Goal: Task Accomplishment & Management: Use online tool/utility

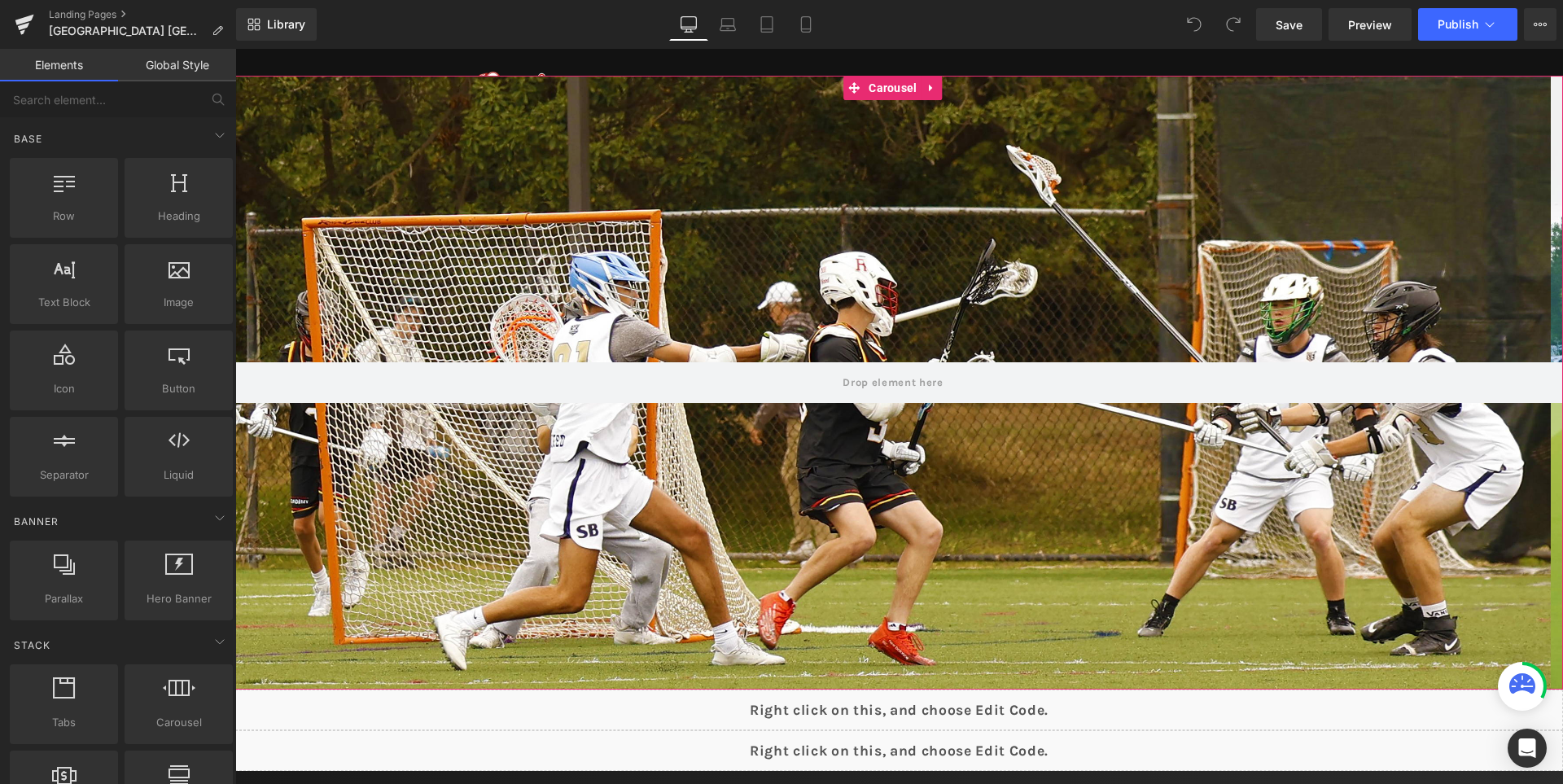
click at [1563, 383] on button "›" at bounding box center [1587, 382] width 49 height 49
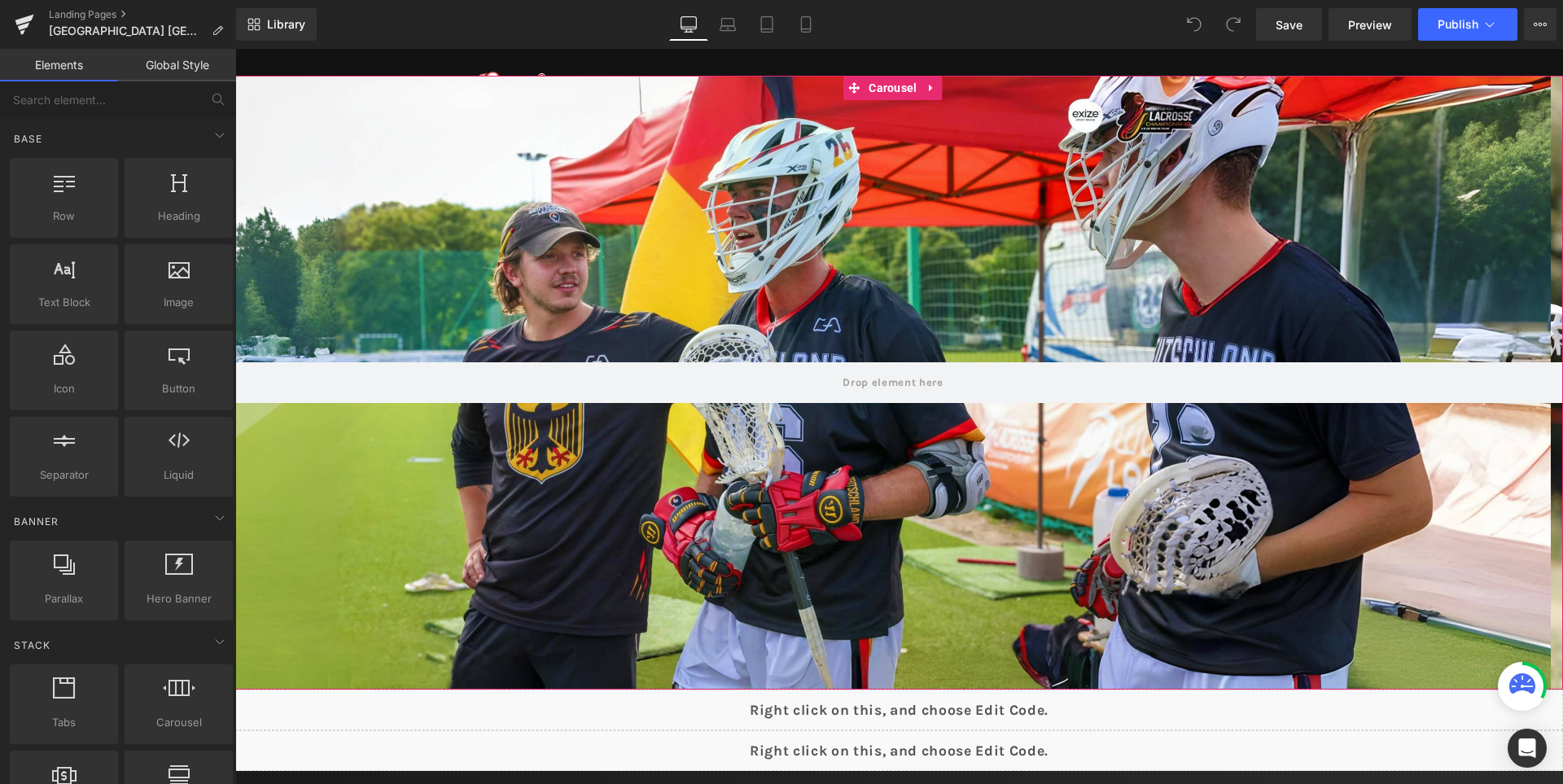
click at [1563, 383] on button "›" at bounding box center [1587, 382] width 49 height 49
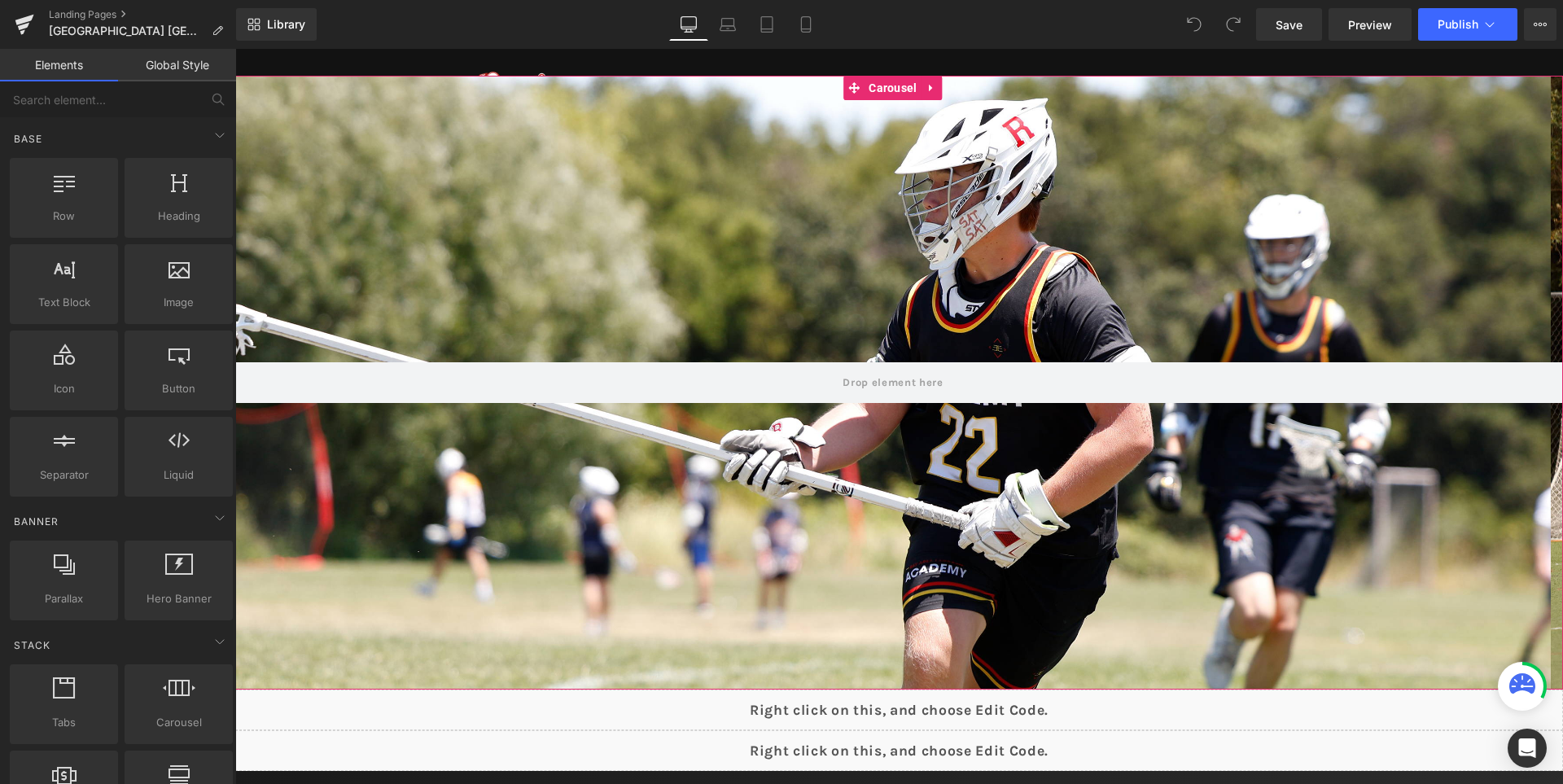
click at [1563, 383] on button "›" at bounding box center [1587, 382] width 49 height 49
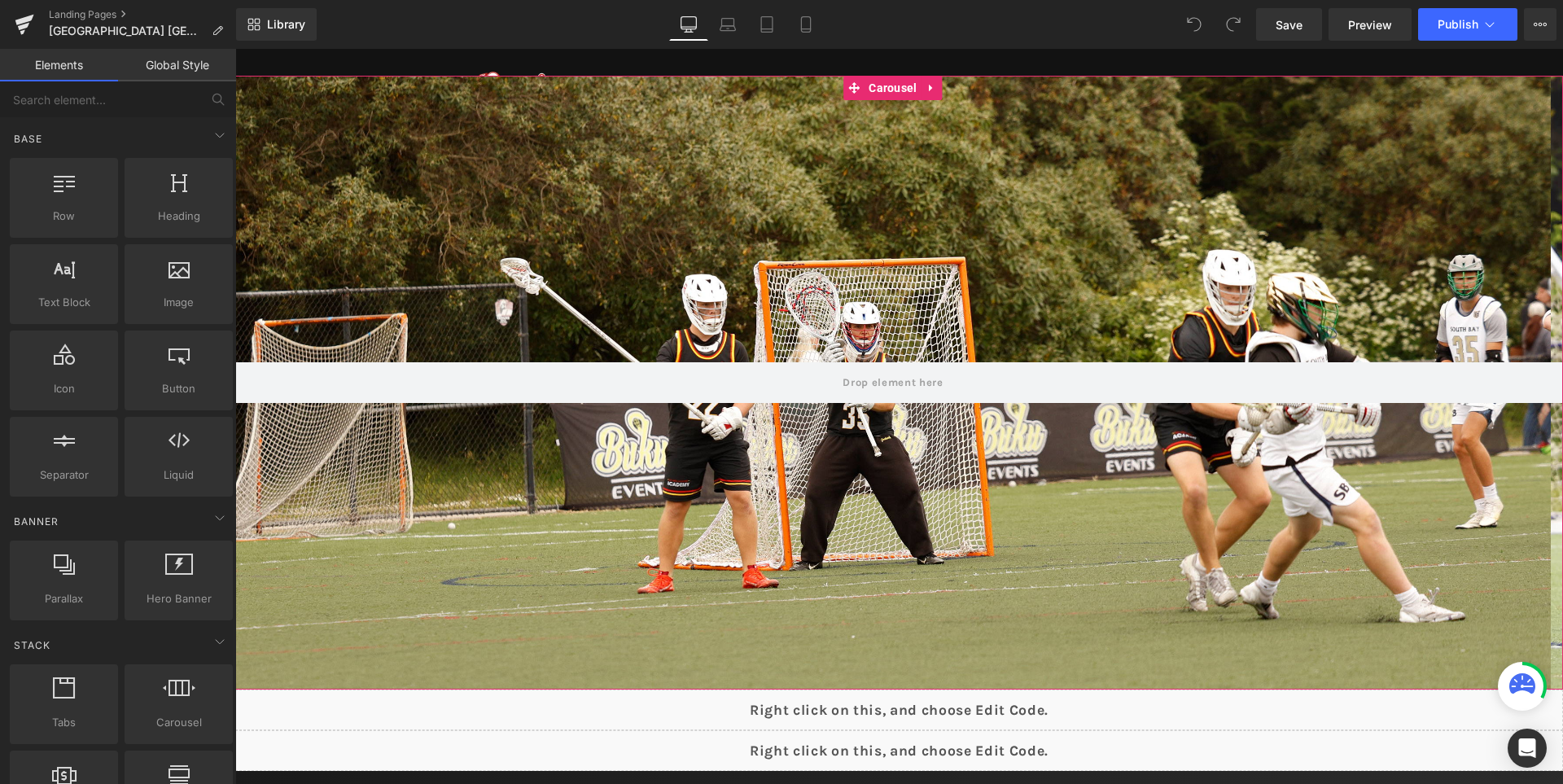
click at [1563, 383] on button "›" at bounding box center [1587, 382] width 49 height 49
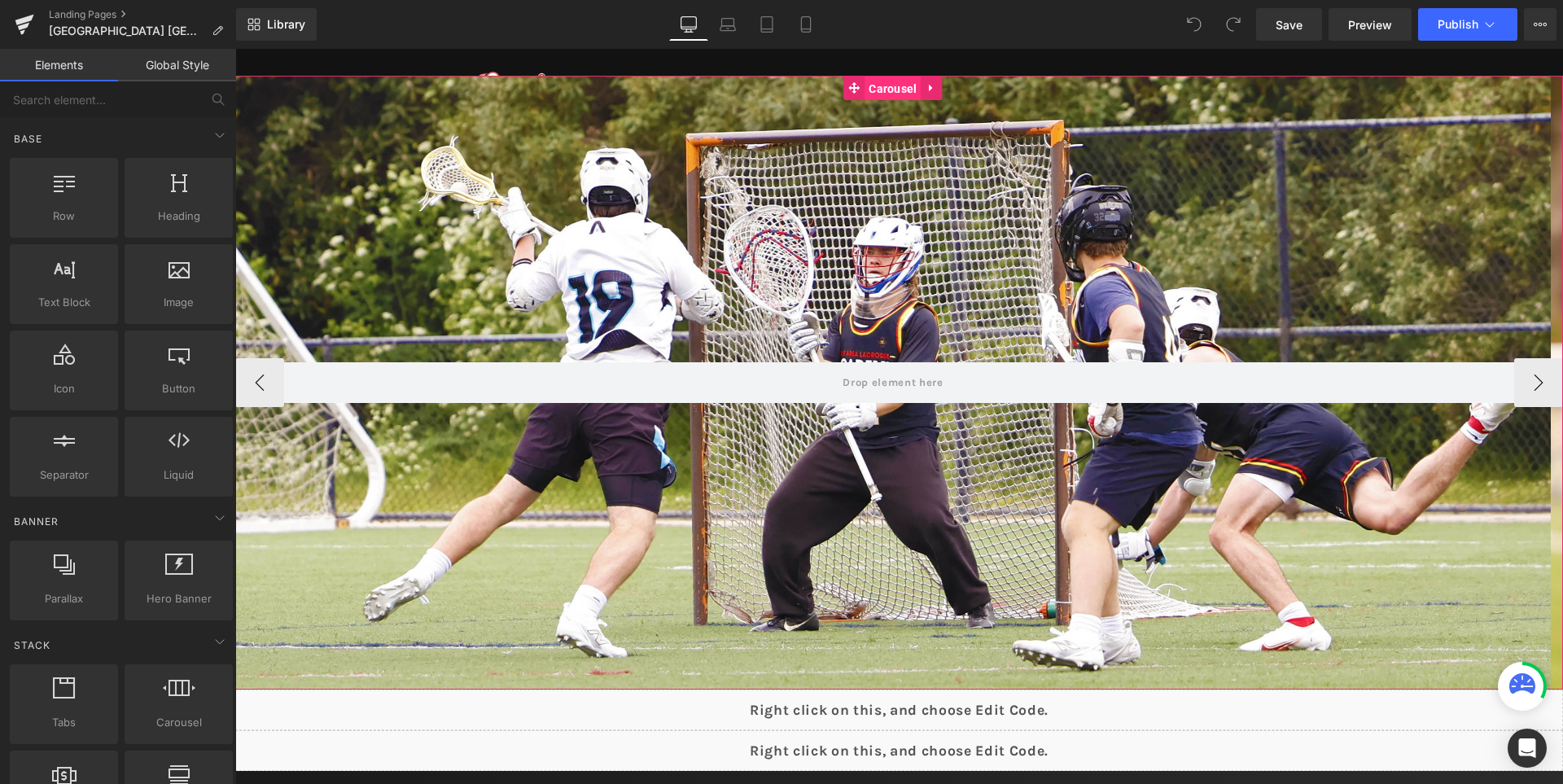
click at [887, 95] on span "Carousel" at bounding box center [893, 88] width 57 height 24
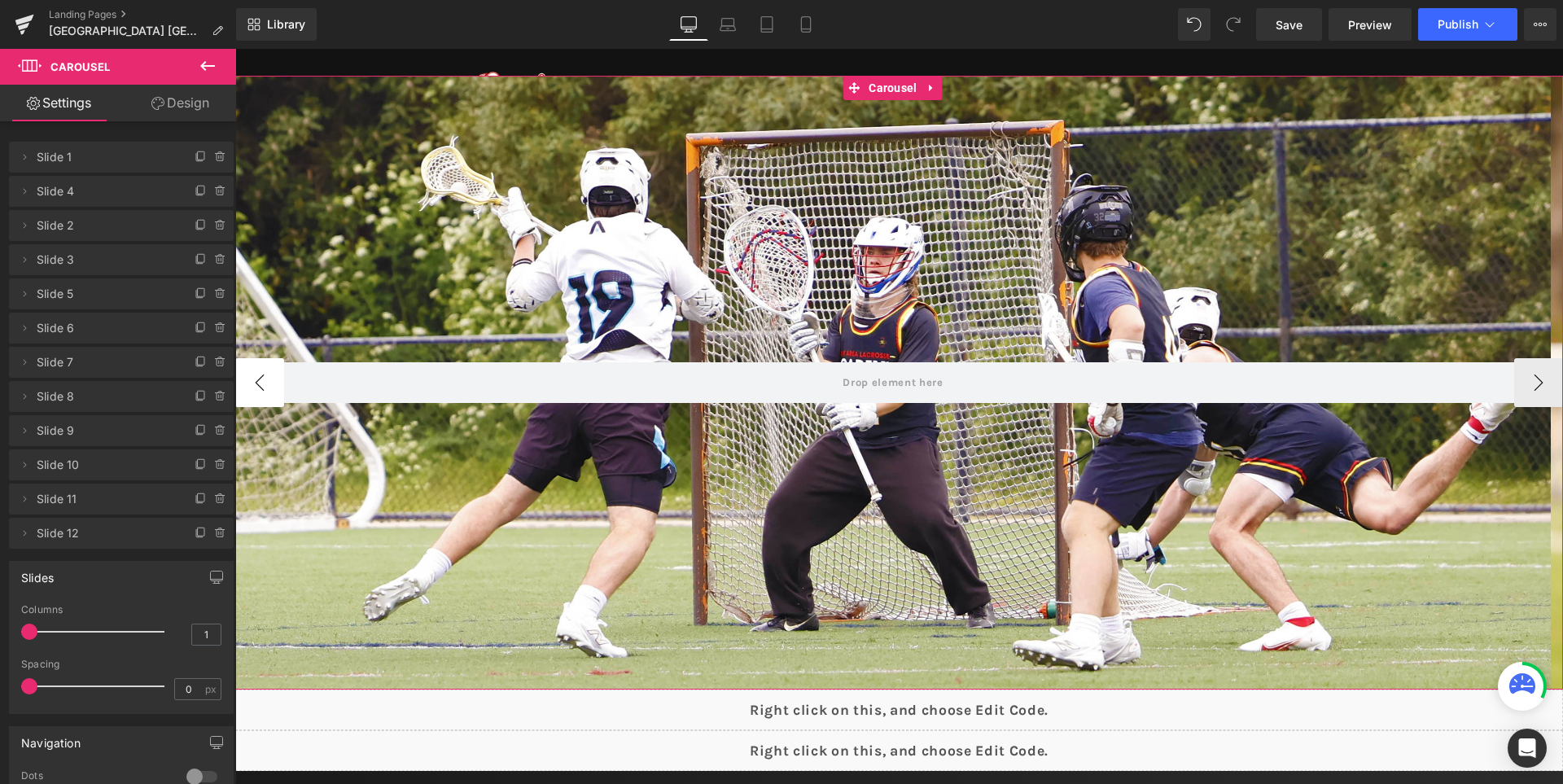
click at [259, 370] on button "‹" at bounding box center [259, 382] width 49 height 49
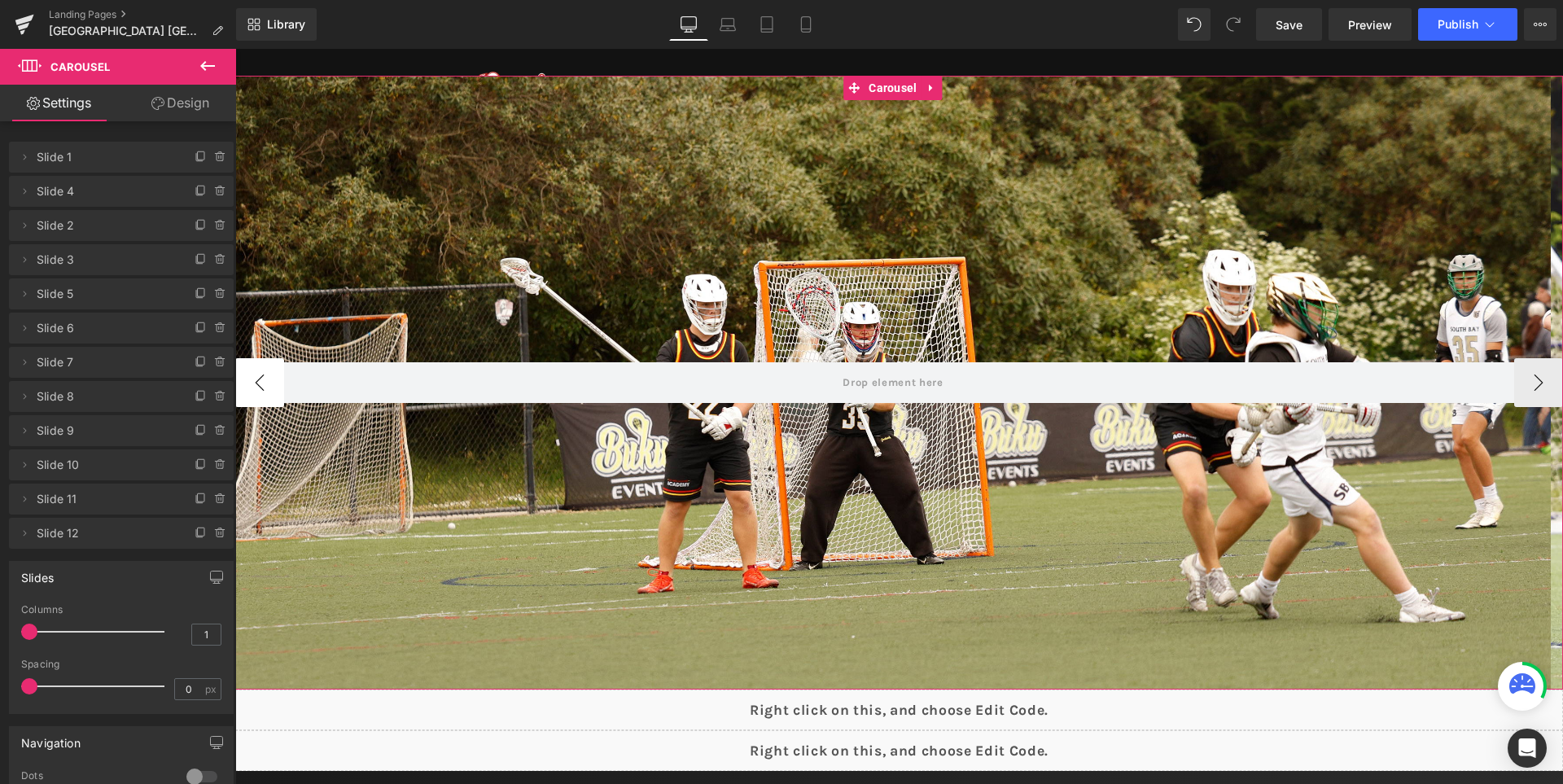
click at [259, 370] on button "‹" at bounding box center [259, 382] width 49 height 49
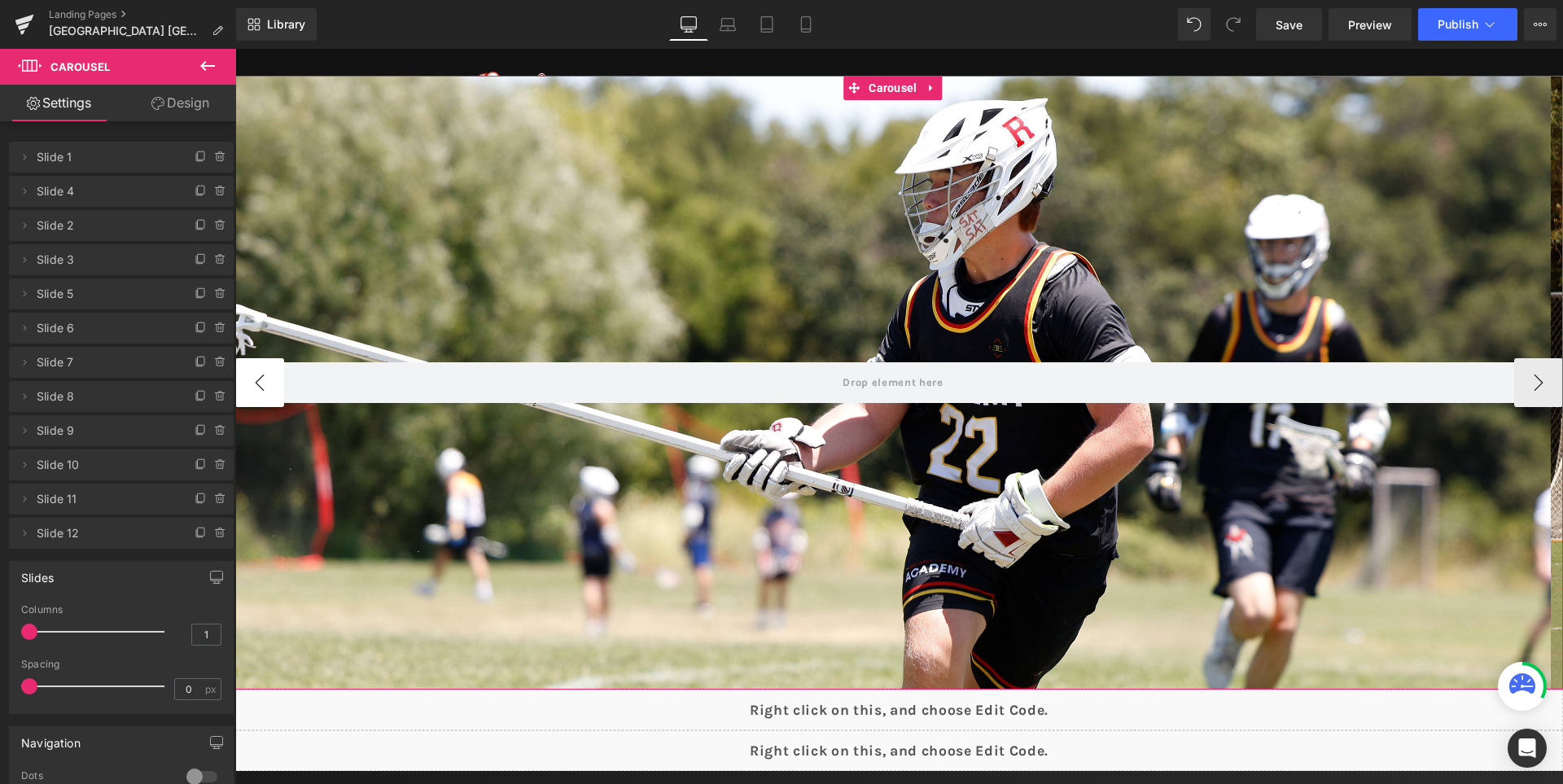
click at [259, 370] on button "‹" at bounding box center [259, 382] width 49 height 49
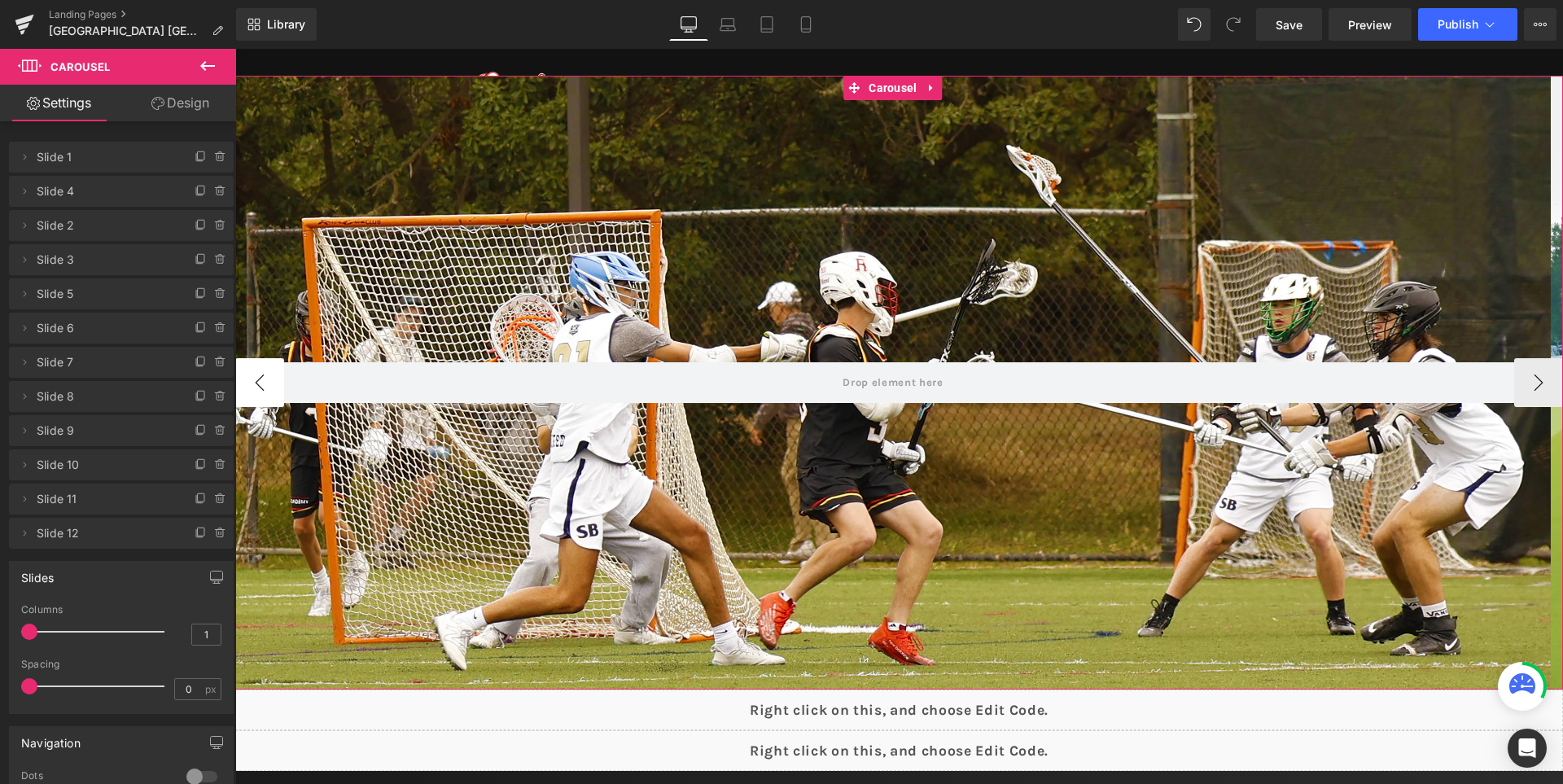
click at [259, 370] on button "‹" at bounding box center [259, 382] width 49 height 49
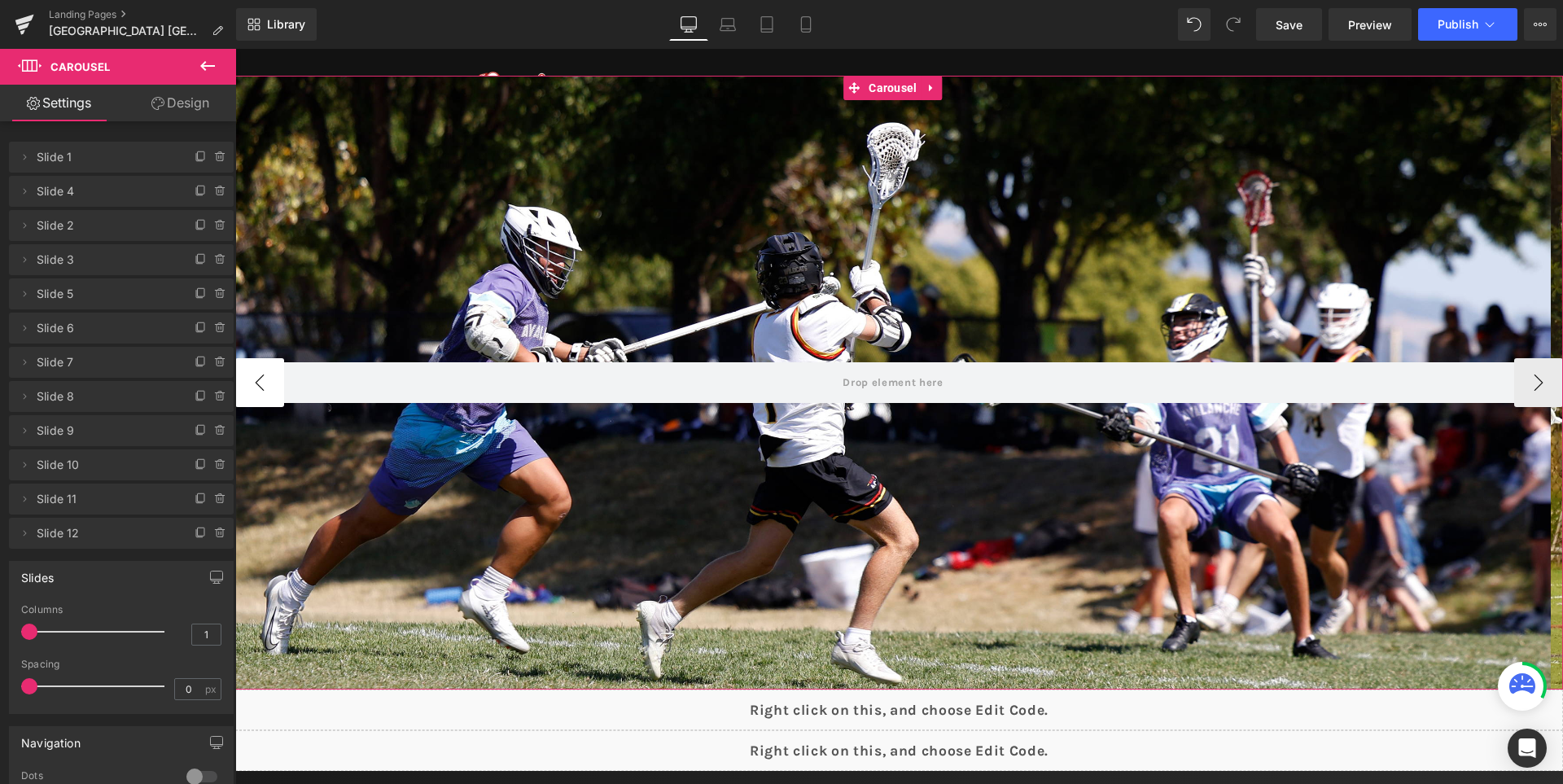
click at [259, 370] on button "‹" at bounding box center [259, 382] width 49 height 49
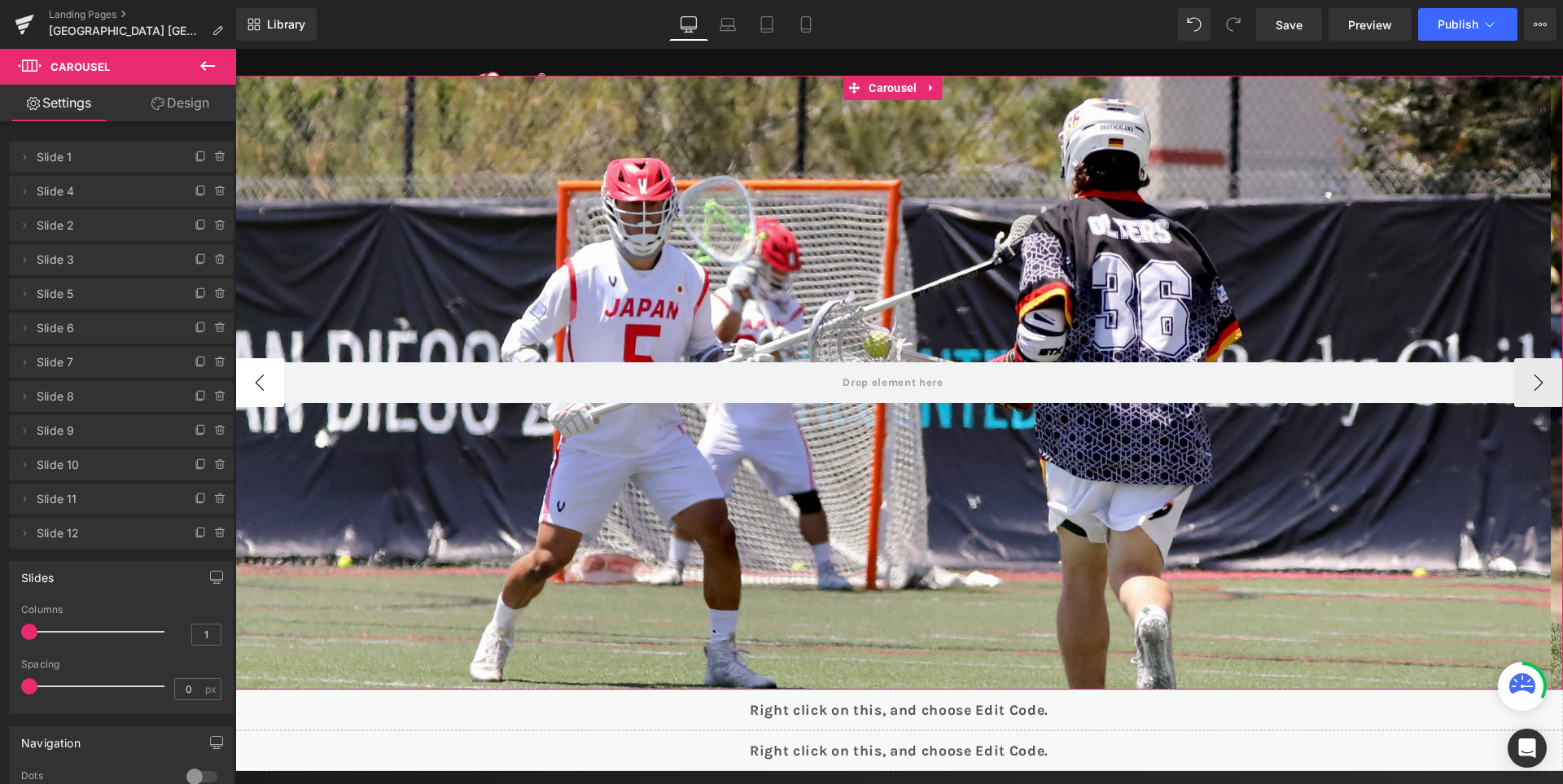
click at [259, 370] on button "‹" at bounding box center [259, 382] width 49 height 49
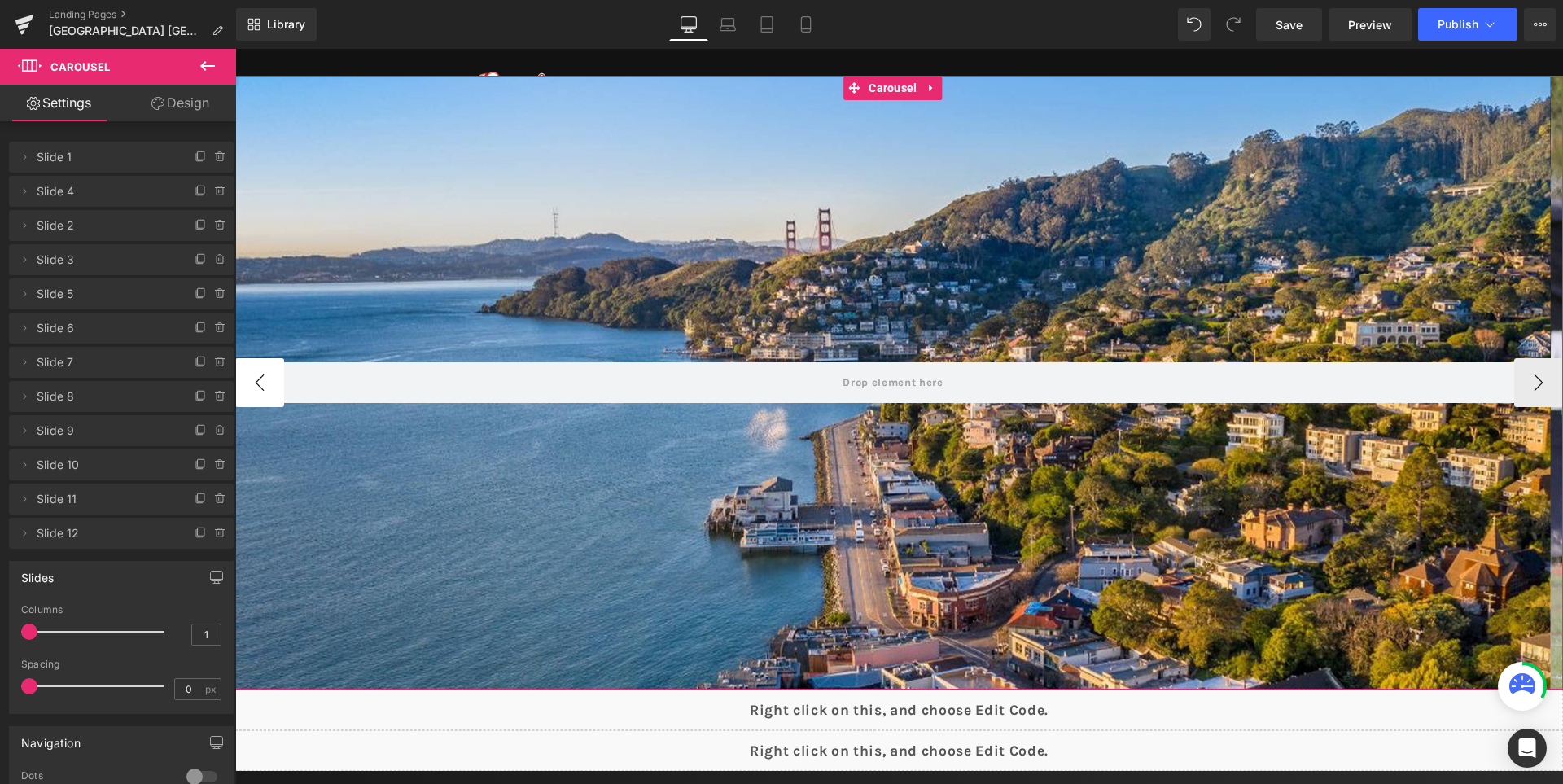
click at [259, 370] on button "‹" at bounding box center [259, 382] width 49 height 49
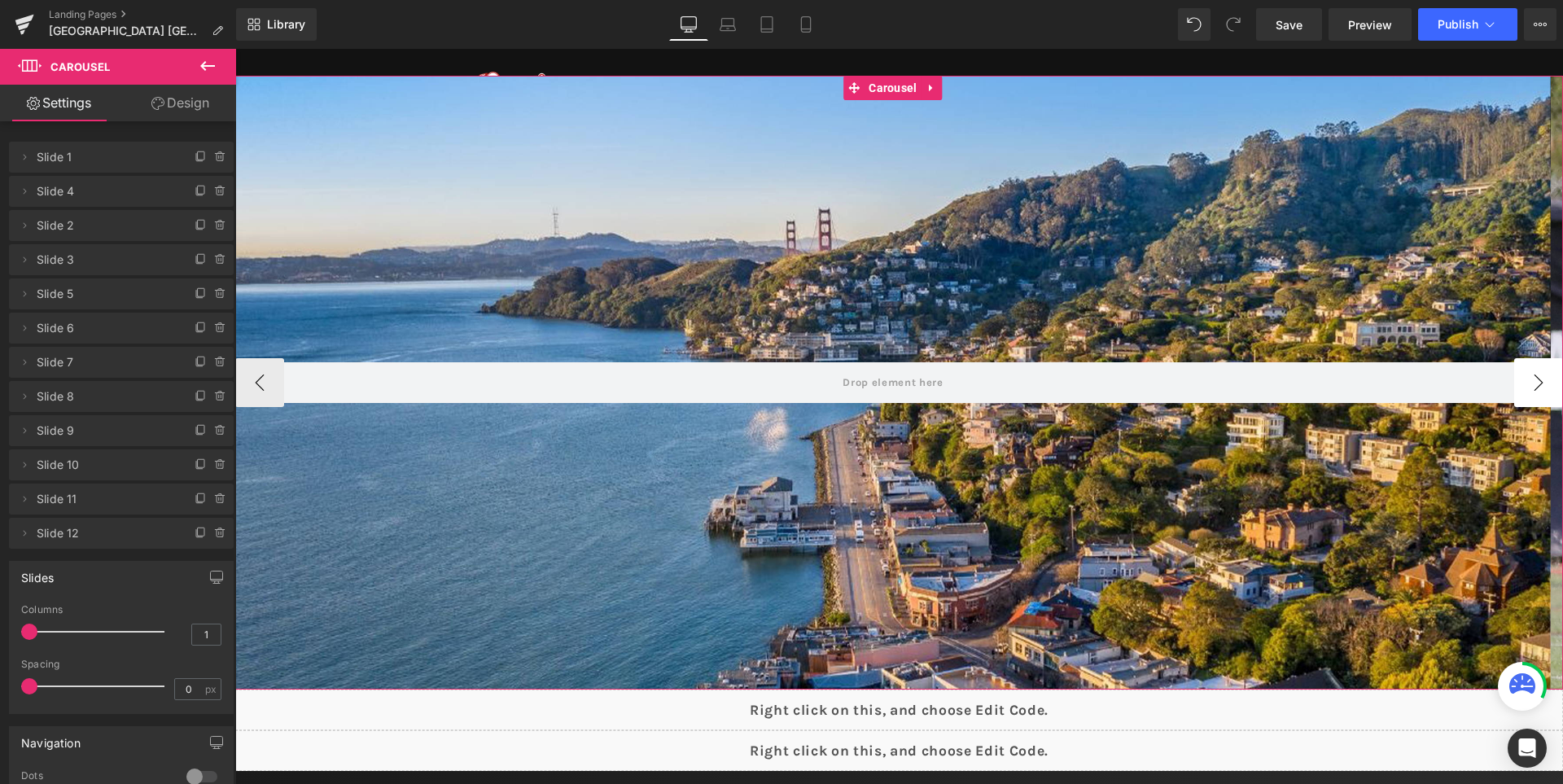
click at [1526, 375] on button "›" at bounding box center [1538, 382] width 49 height 49
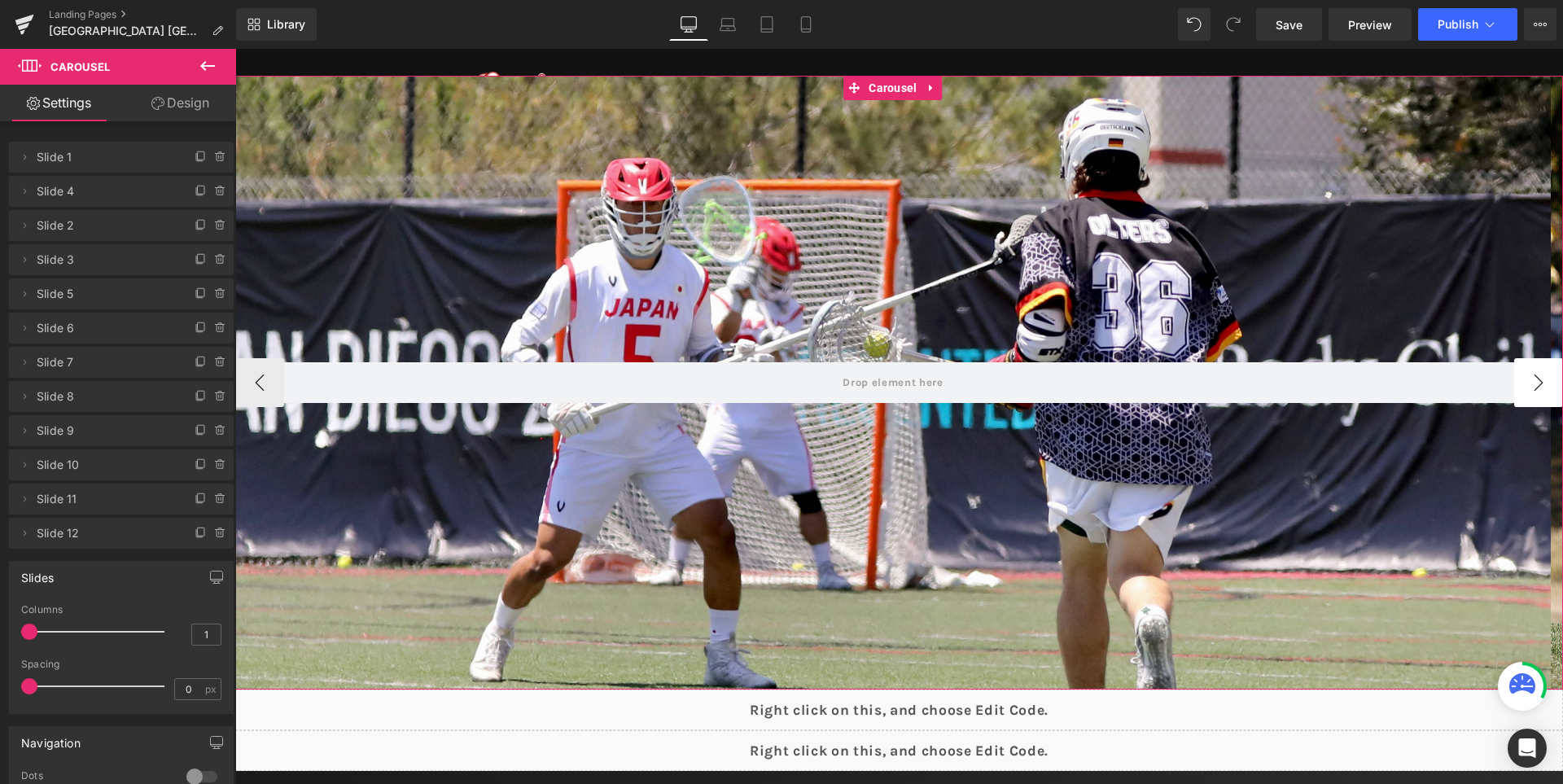
click at [1526, 375] on button "›" at bounding box center [1538, 382] width 49 height 49
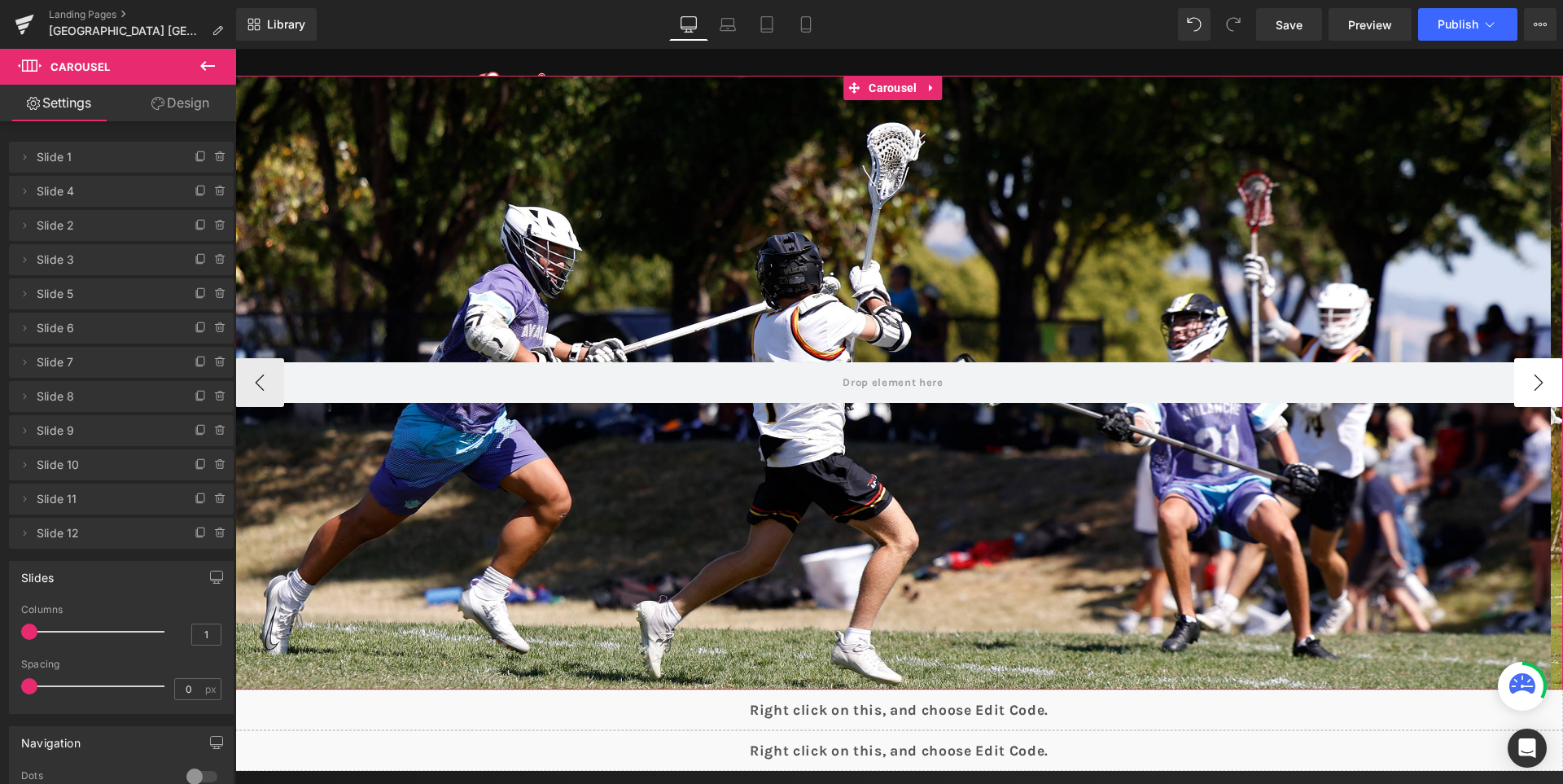
click at [1526, 375] on button "›" at bounding box center [1538, 382] width 49 height 49
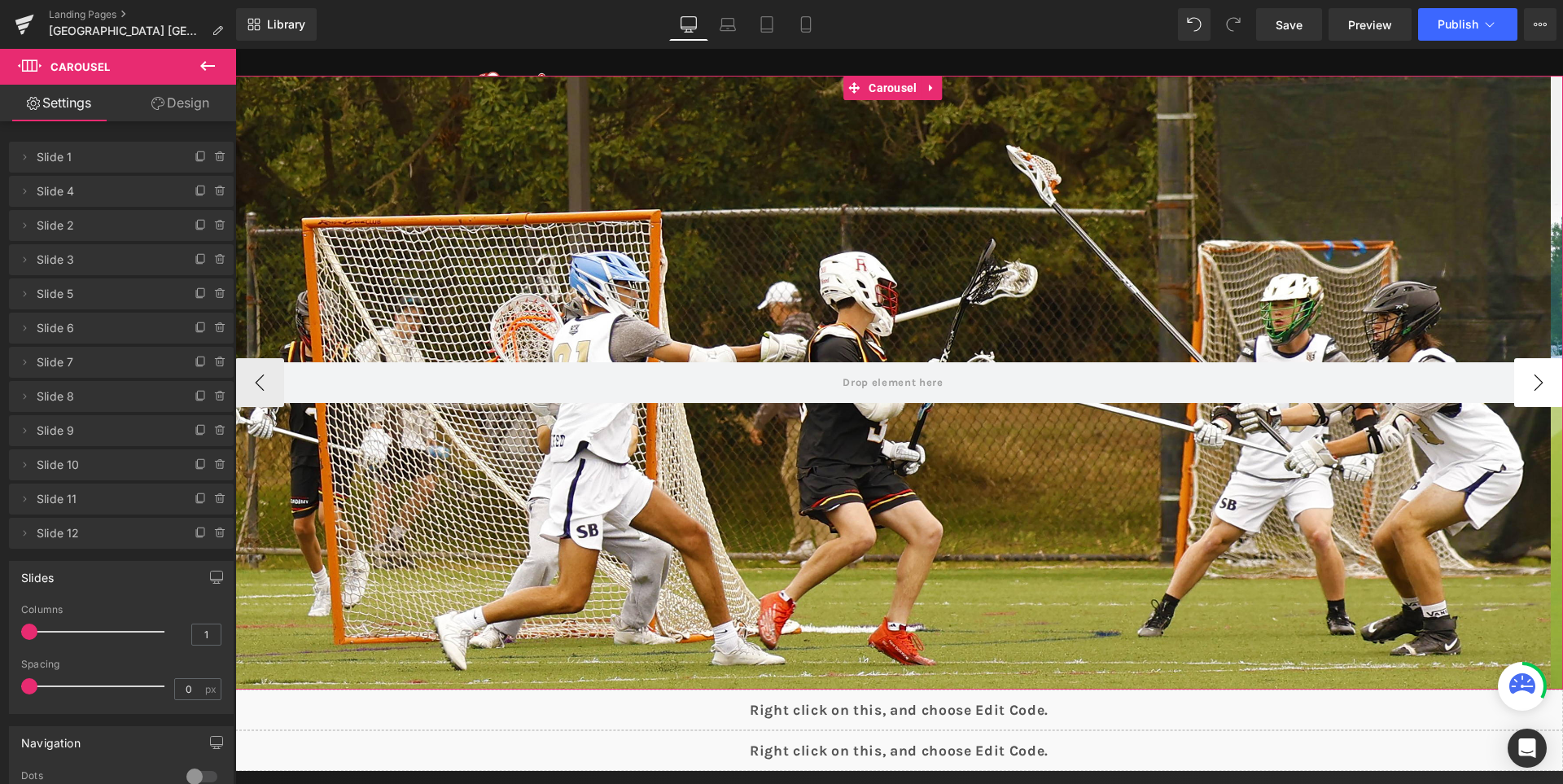
click at [1526, 375] on button "›" at bounding box center [1538, 382] width 49 height 49
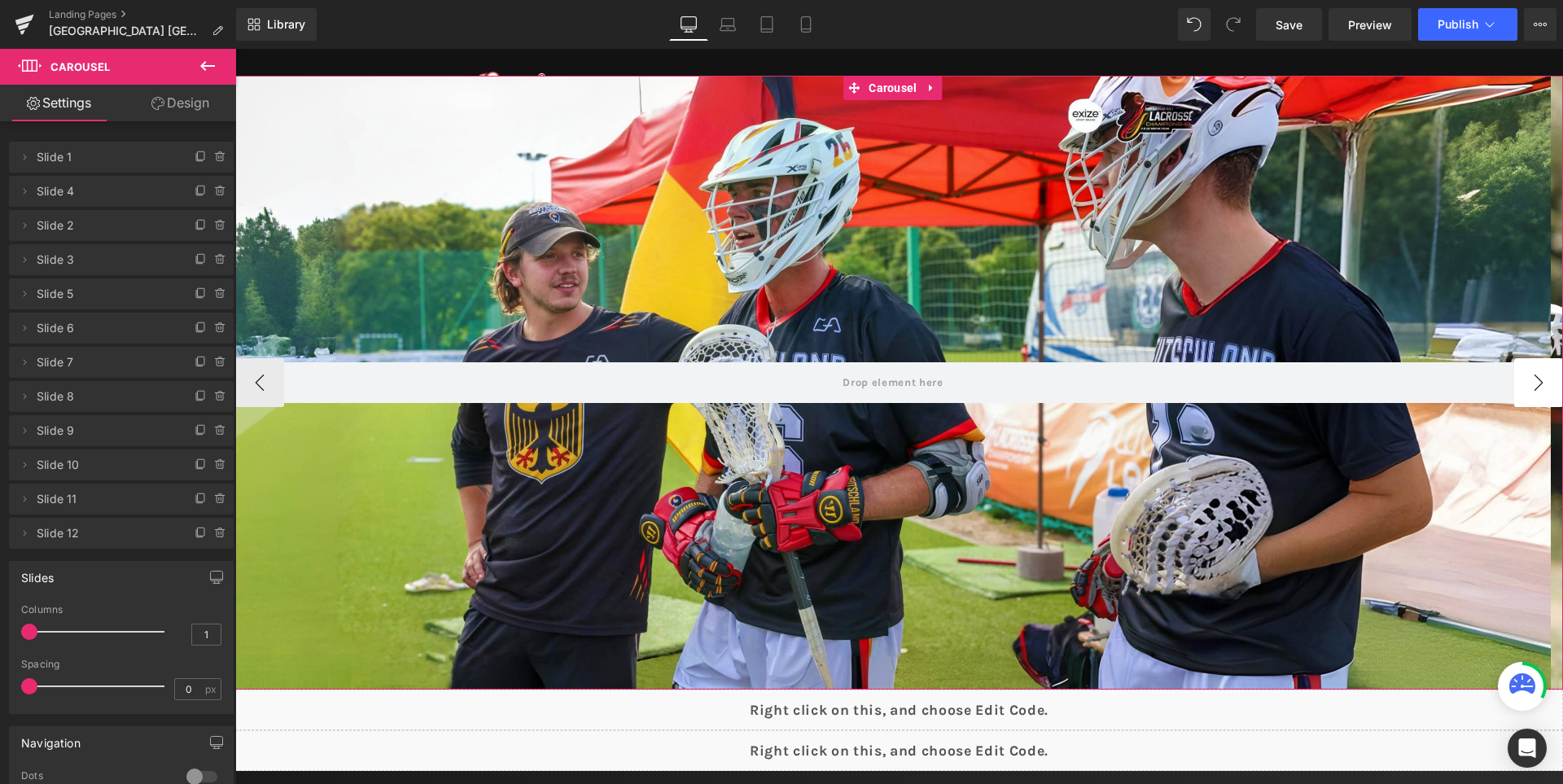
click at [1526, 375] on button "›" at bounding box center [1538, 382] width 49 height 49
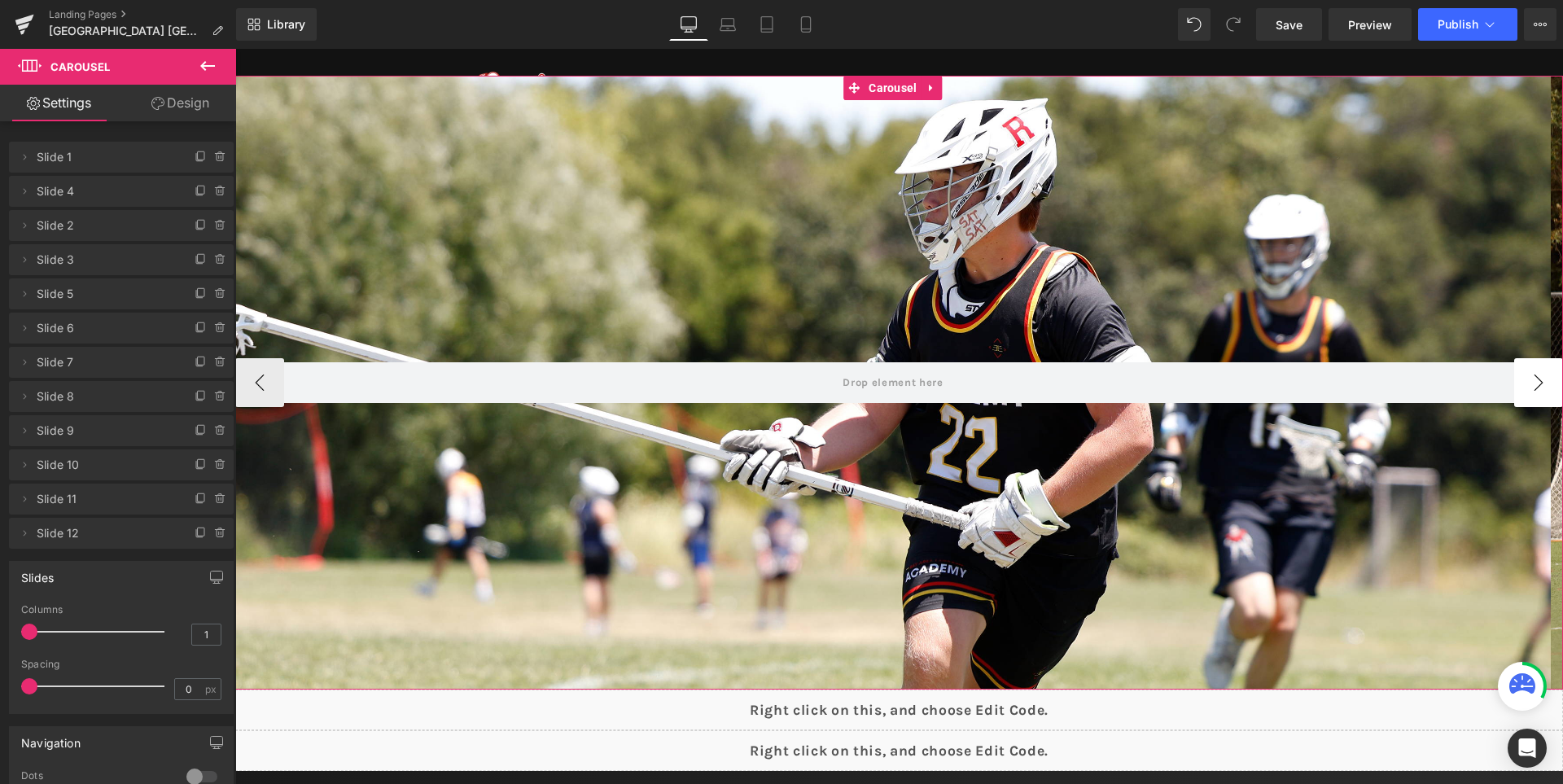
click at [1526, 375] on button "›" at bounding box center [1538, 382] width 49 height 49
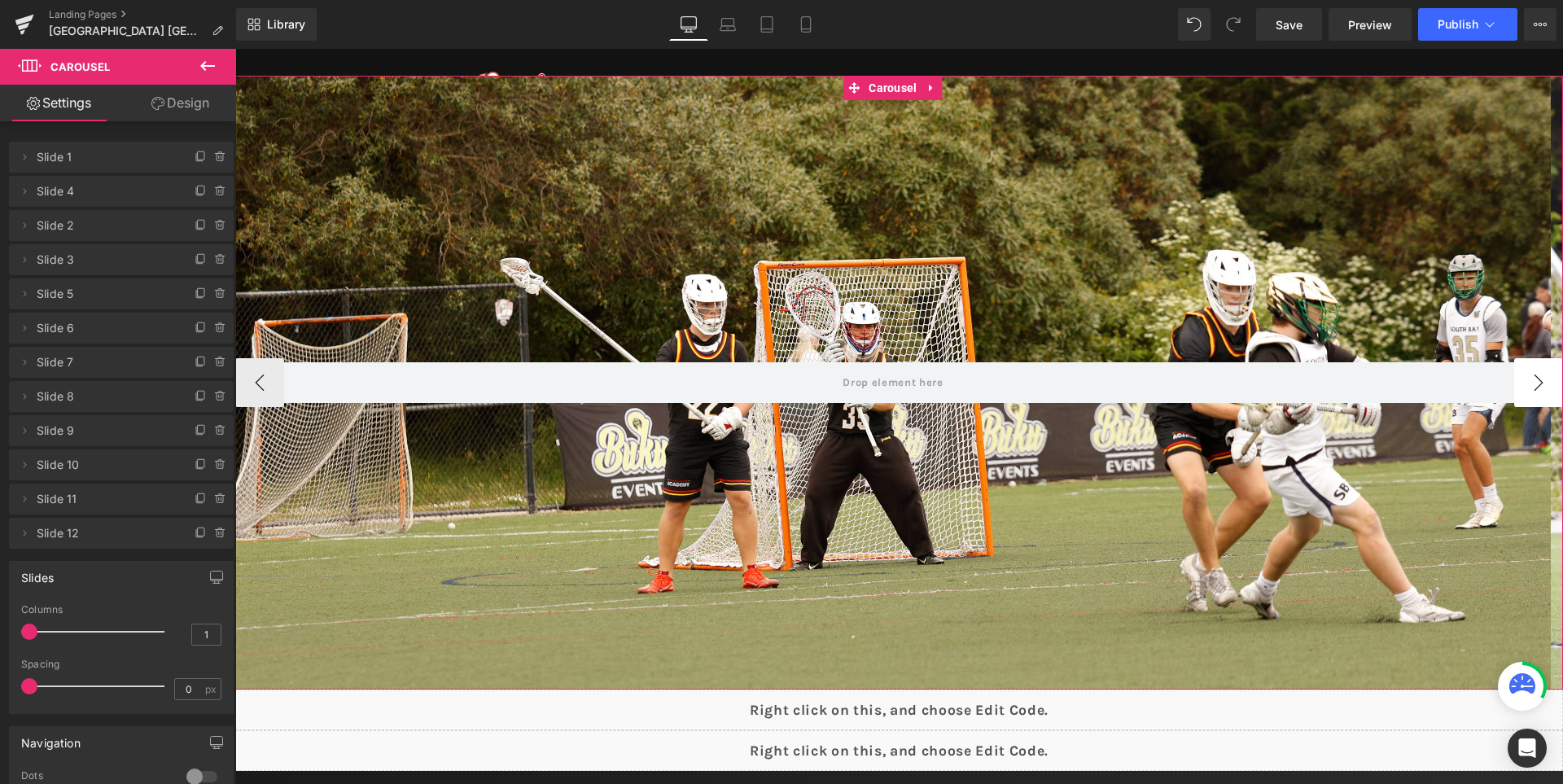
click at [1526, 375] on button "›" at bounding box center [1538, 382] width 49 height 49
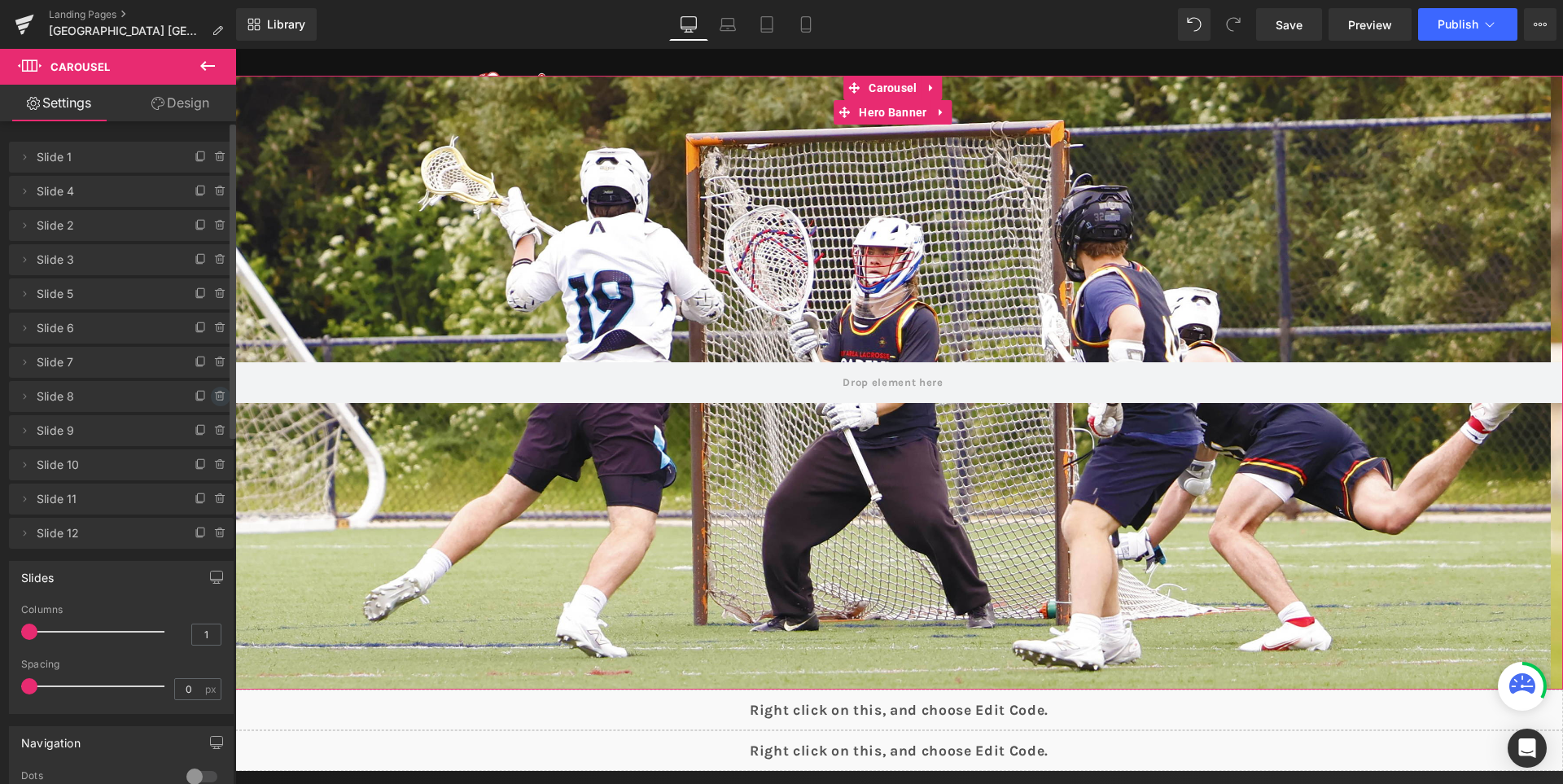
click at [217, 397] on icon at bounding box center [220, 397] width 7 height 8
click at [208, 395] on button "Delete" at bounding box center [202, 397] width 51 height 21
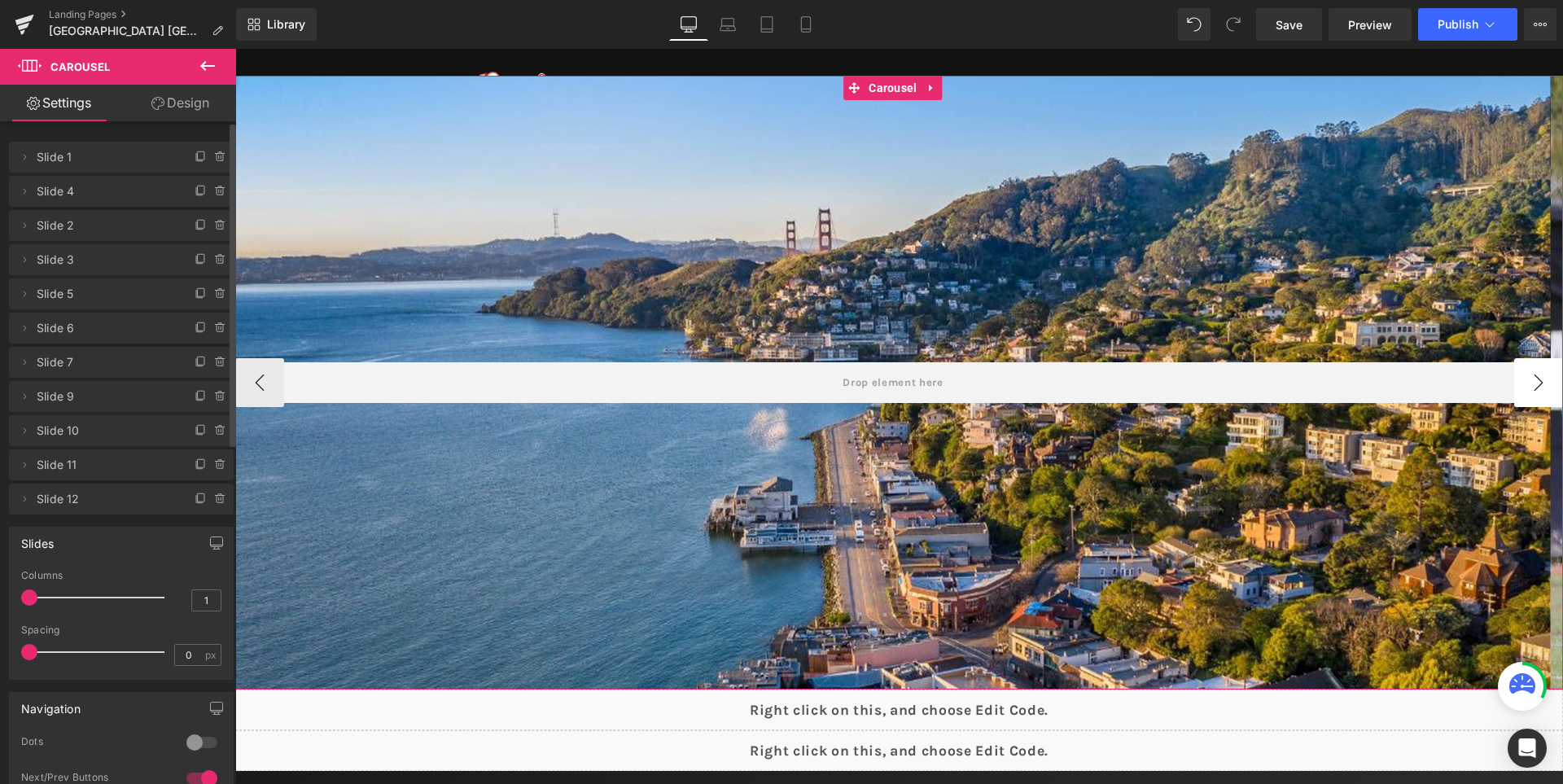
click at [1521, 387] on button "›" at bounding box center [1538, 382] width 49 height 49
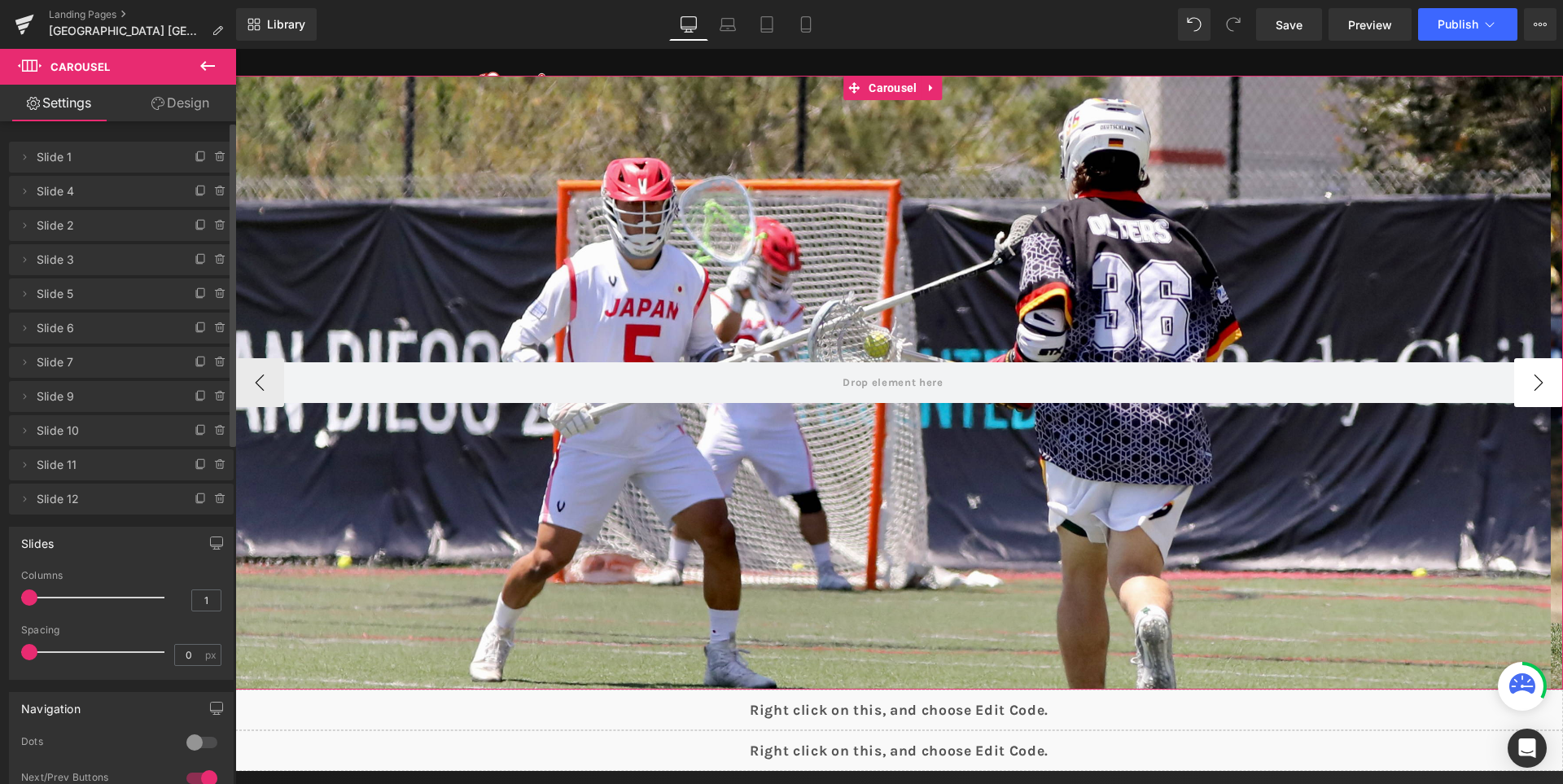
click at [1521, 387] on button "›" at bounding box center [1538, 382] width 49 height 49
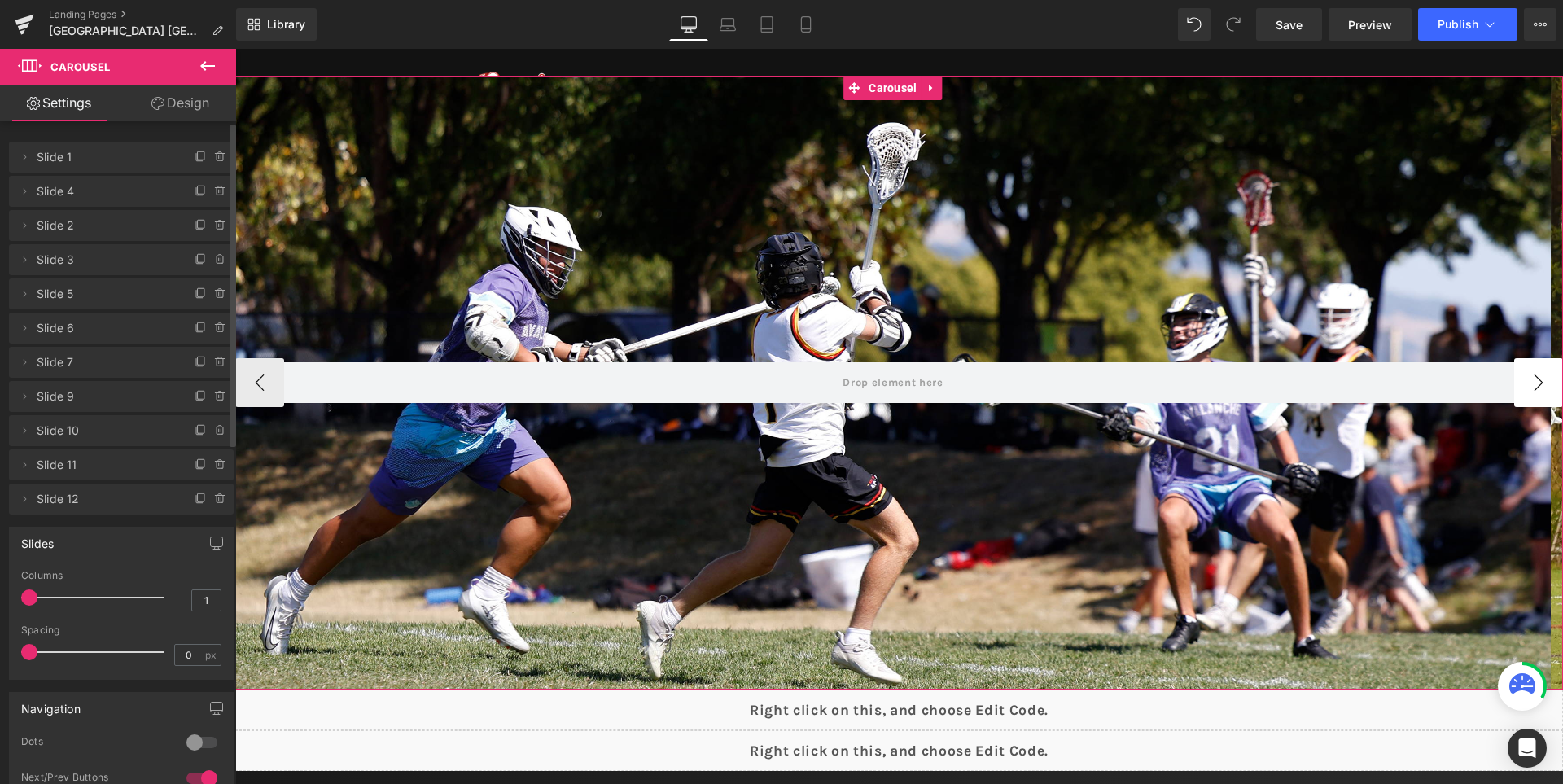
click at [1521, 387] on button "›" at bounding box center [1538, 382] width 49 height 49
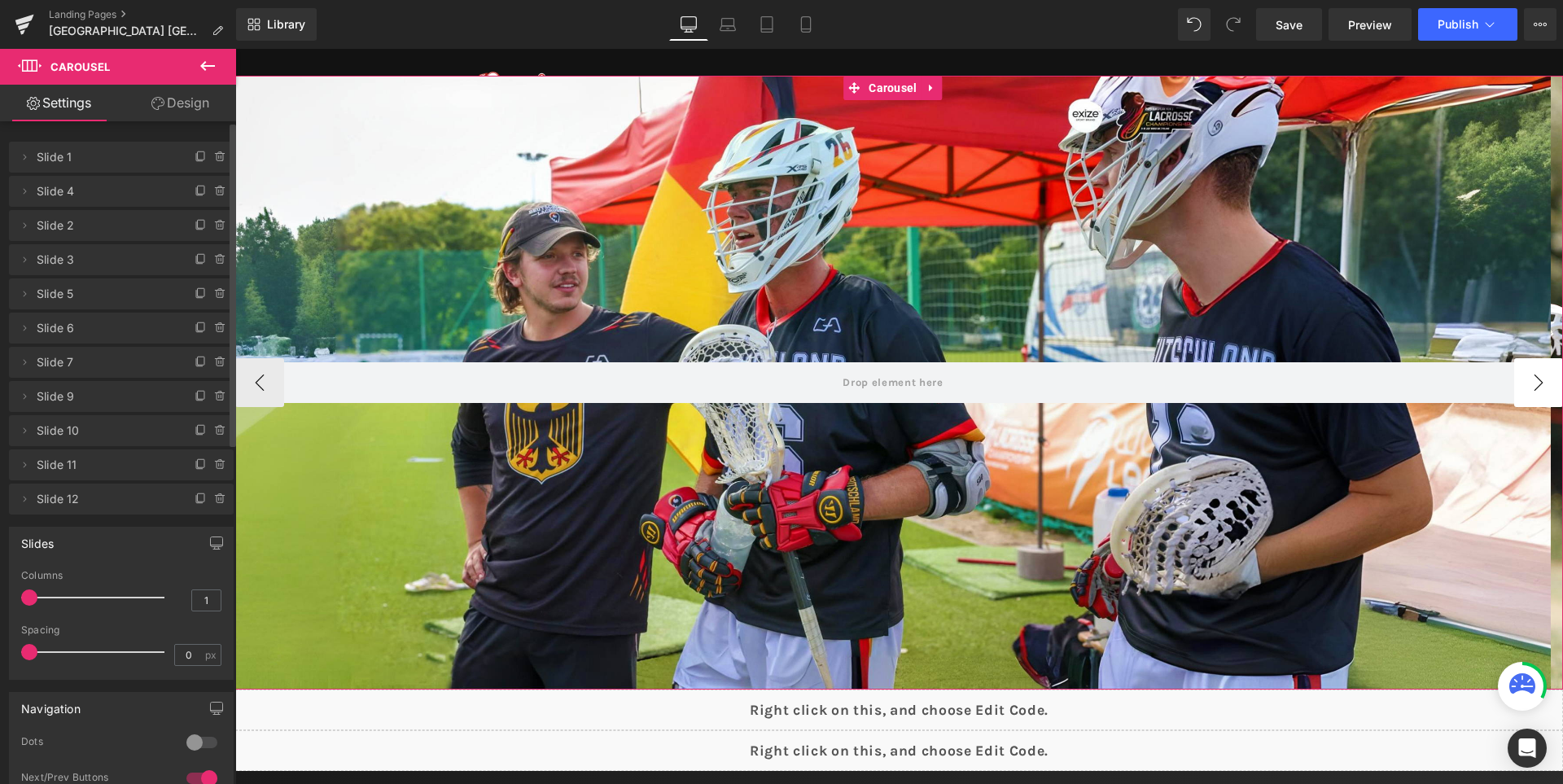
click at [1521, 387] on button "›" at bounding box center [1538, 382] width 49 height 49
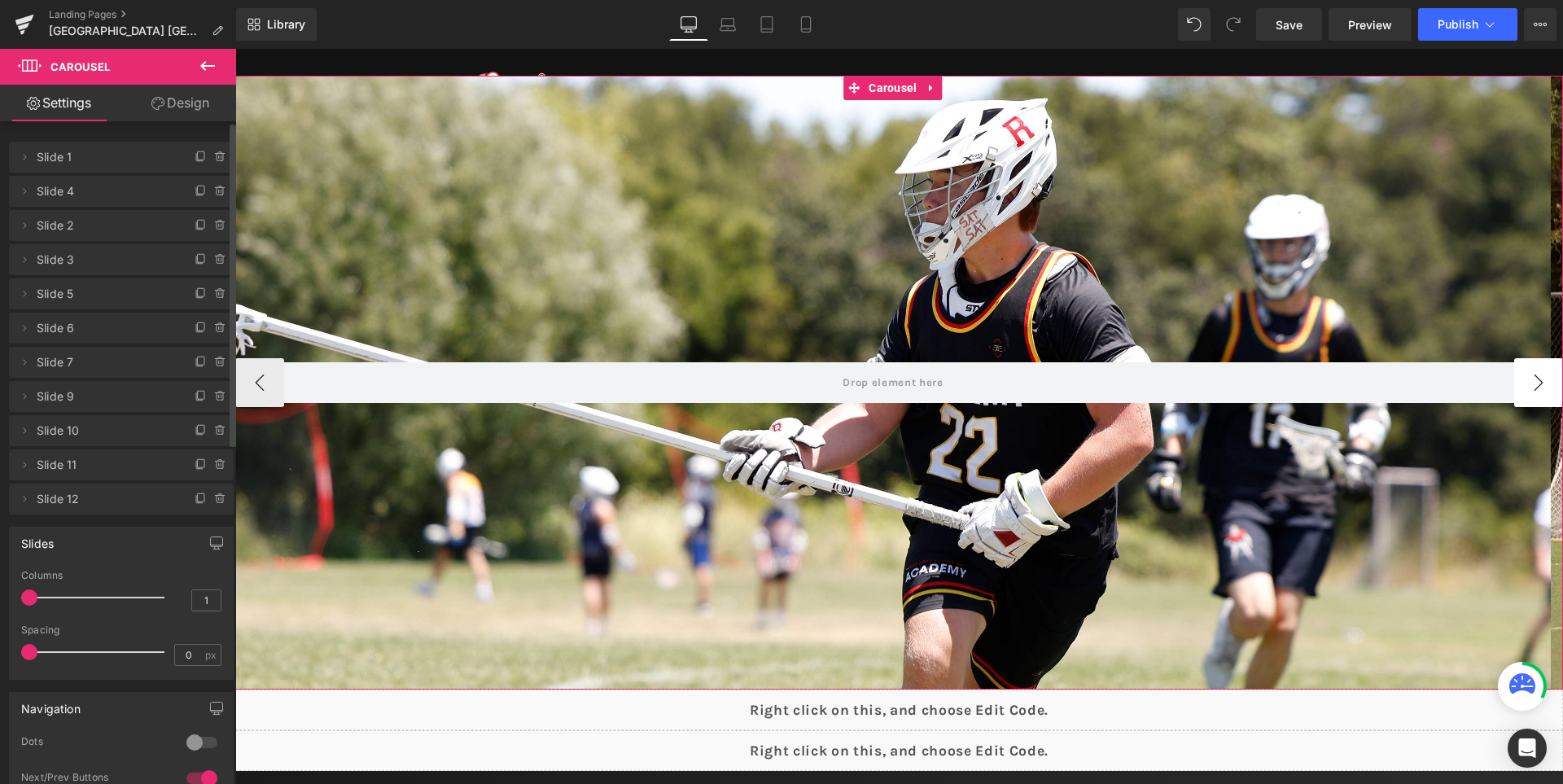
click at [1521, 387] on button "›" at bounding box center [1538, 382] width 49 height 49
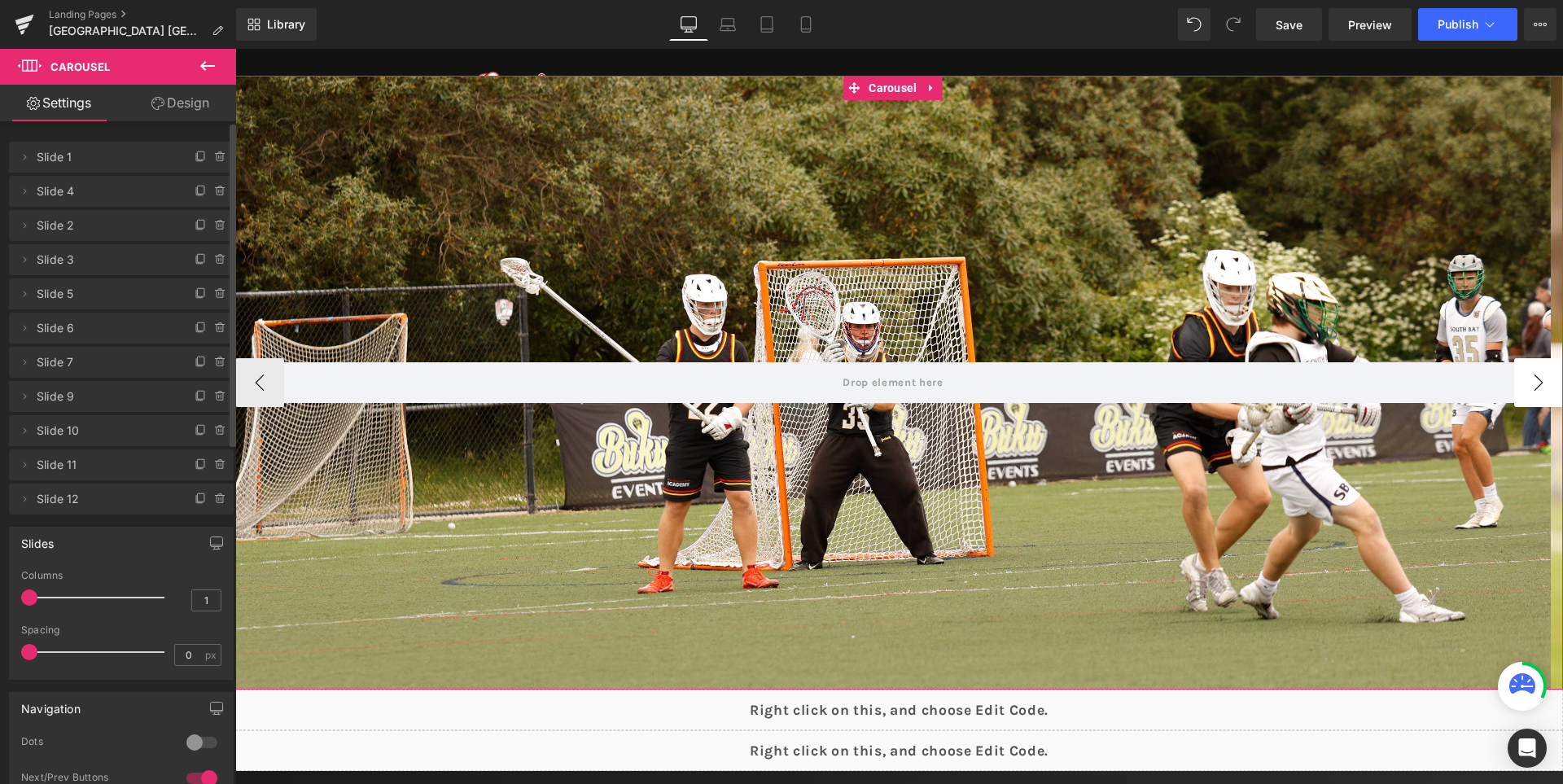
click at [1521, 387] on button "›" at bounding box center [1538, 382] width 49 height 49
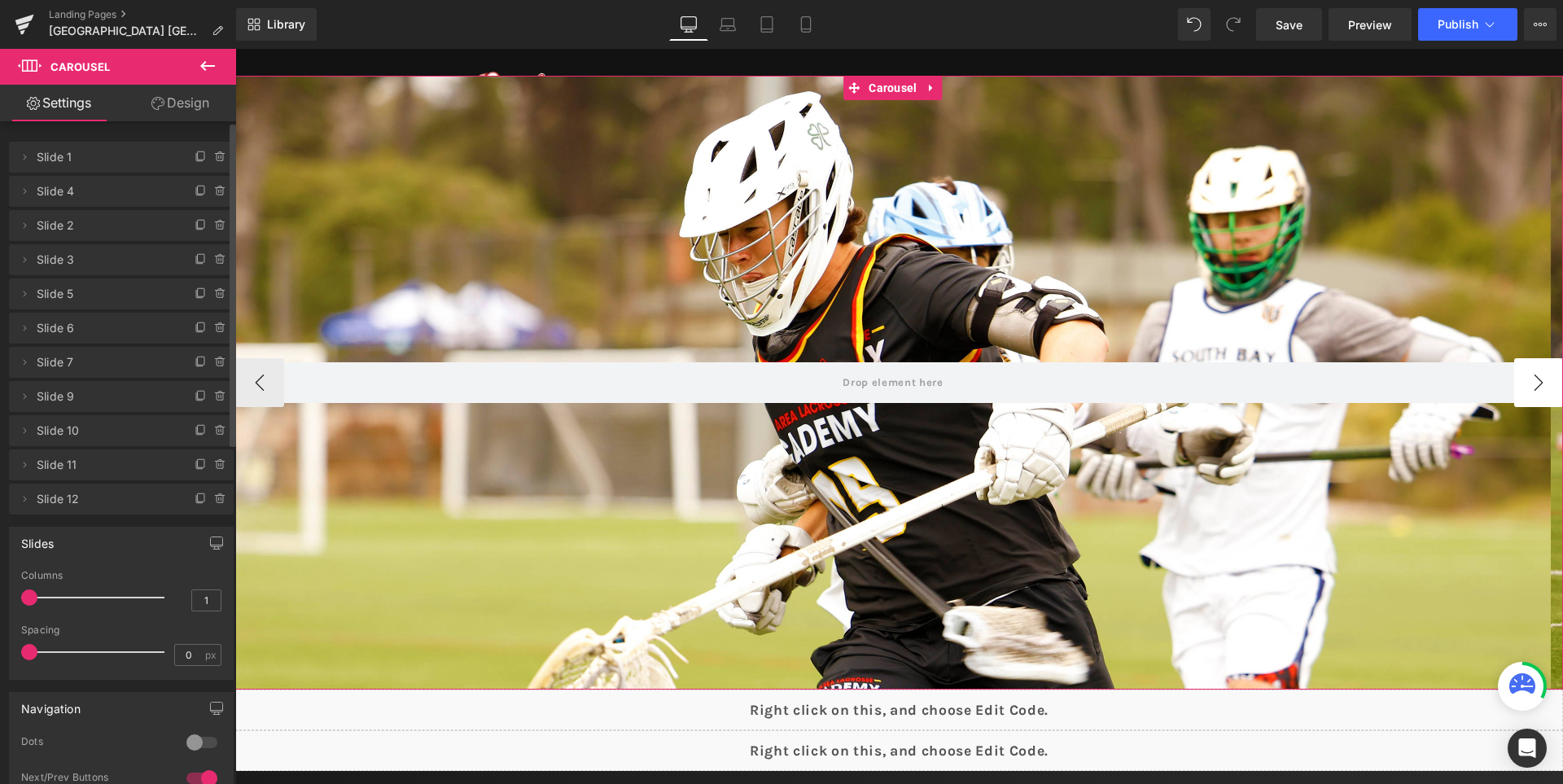
click at [1521, 387] on button "›" at bounding box center [1538, 382] width 49 height 49
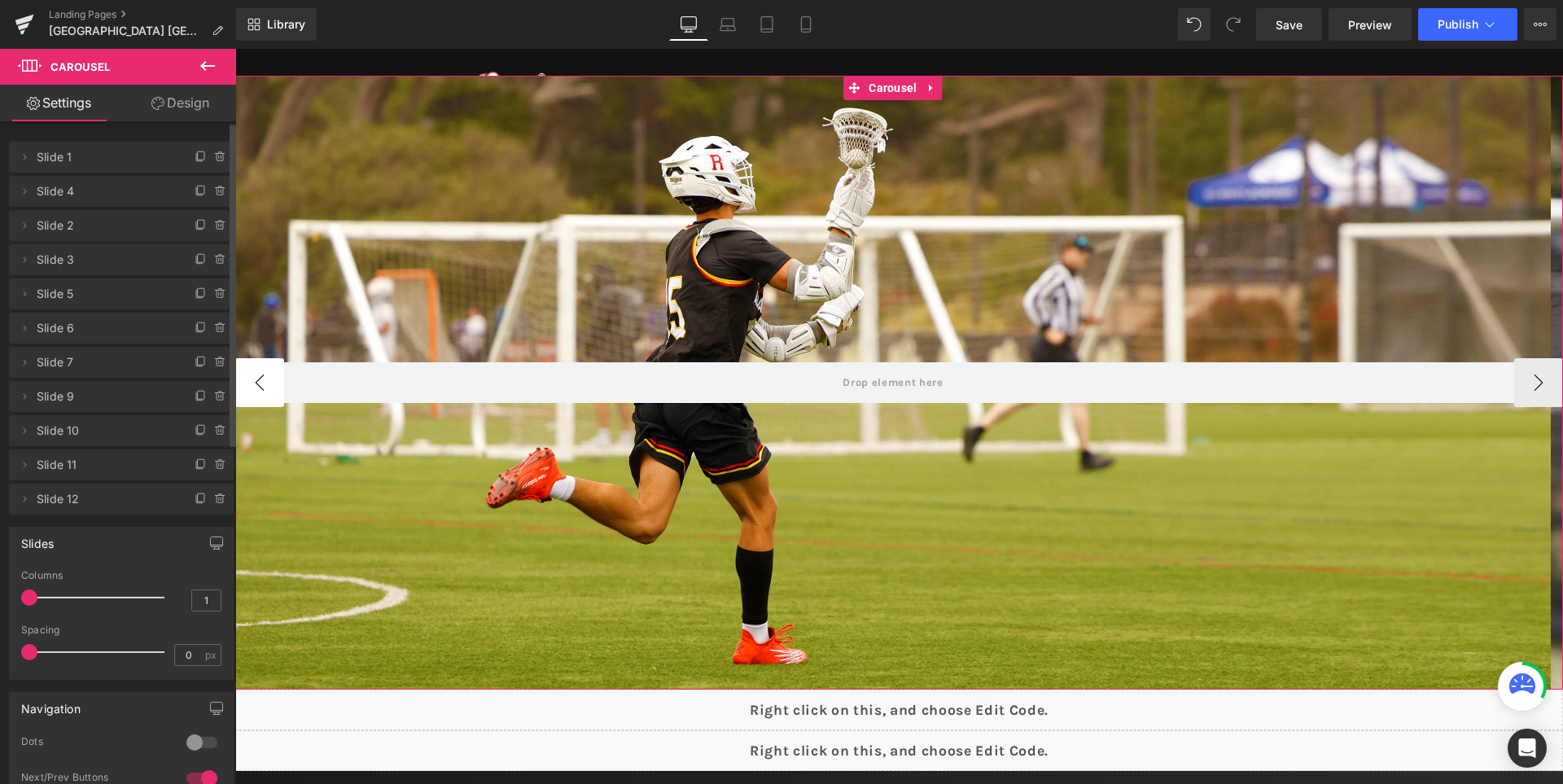
click at [254, 376] on button "‹" at bounding box center [259, 382] width 49 height 49
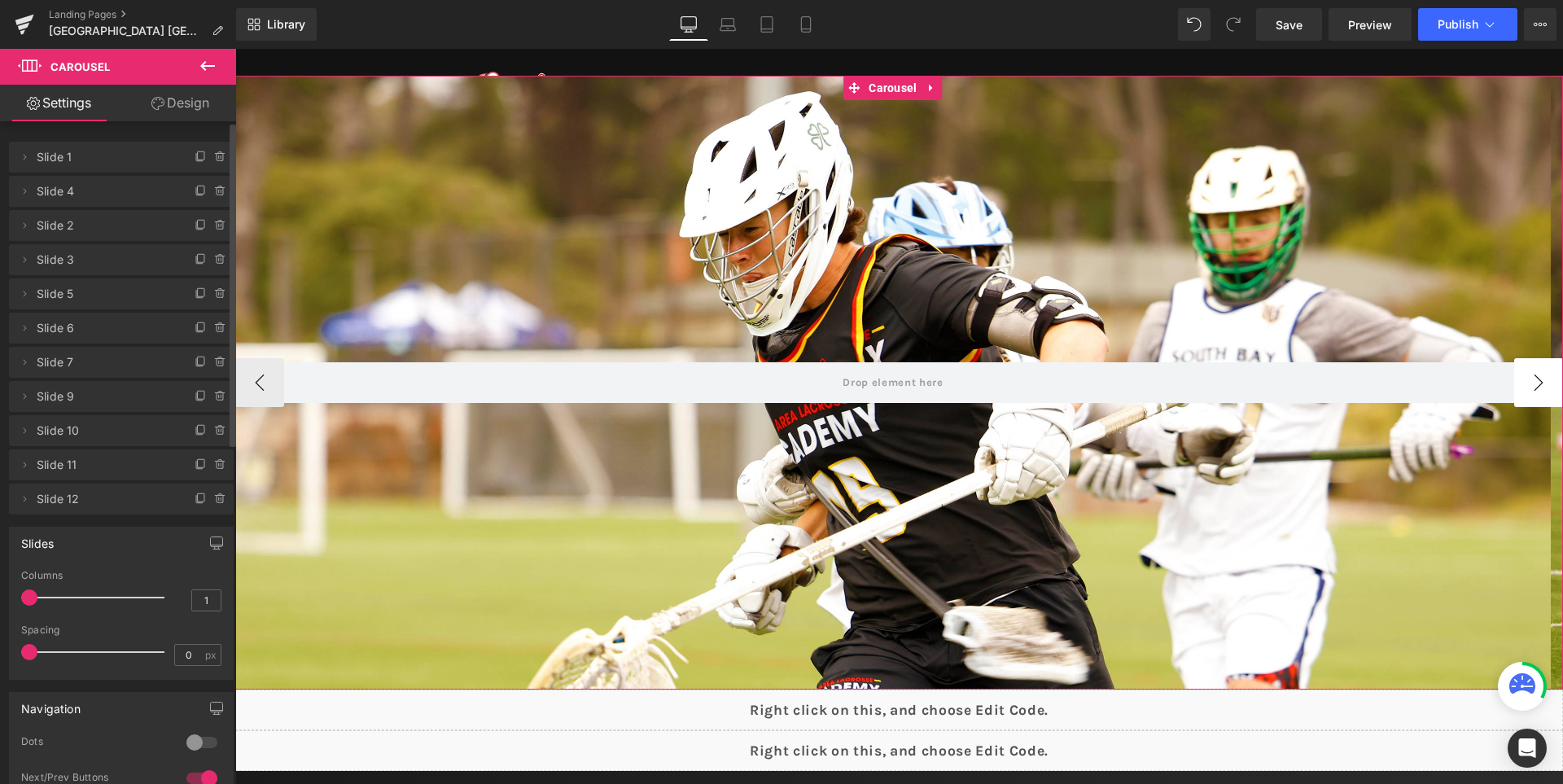
click at [1520, 383] on button "›" at bounding box center [1538, 382] width 49 height 49
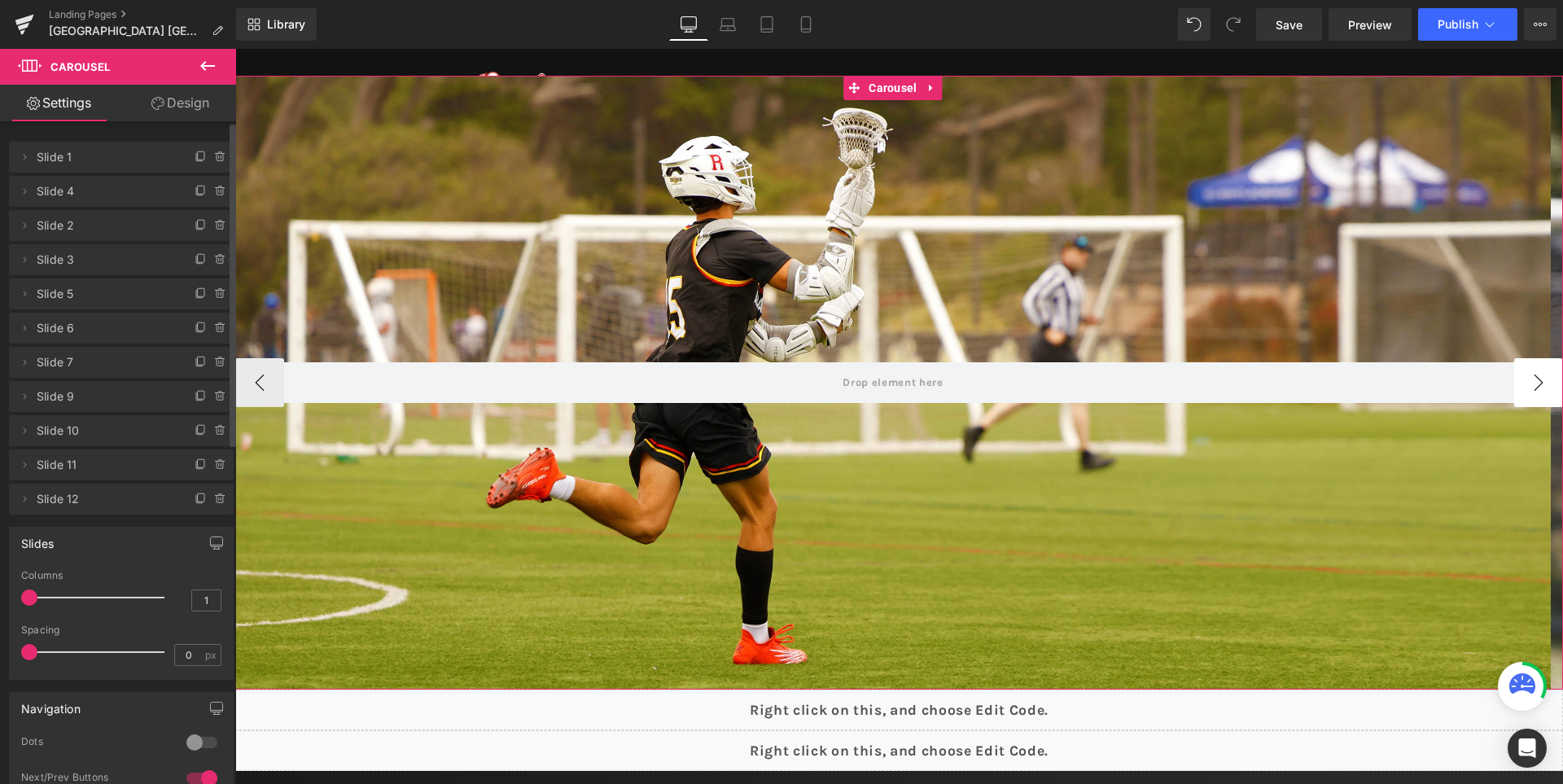
click at [1520, 382] on button "›" at bounding box center [1538, 382] width 49 height 49
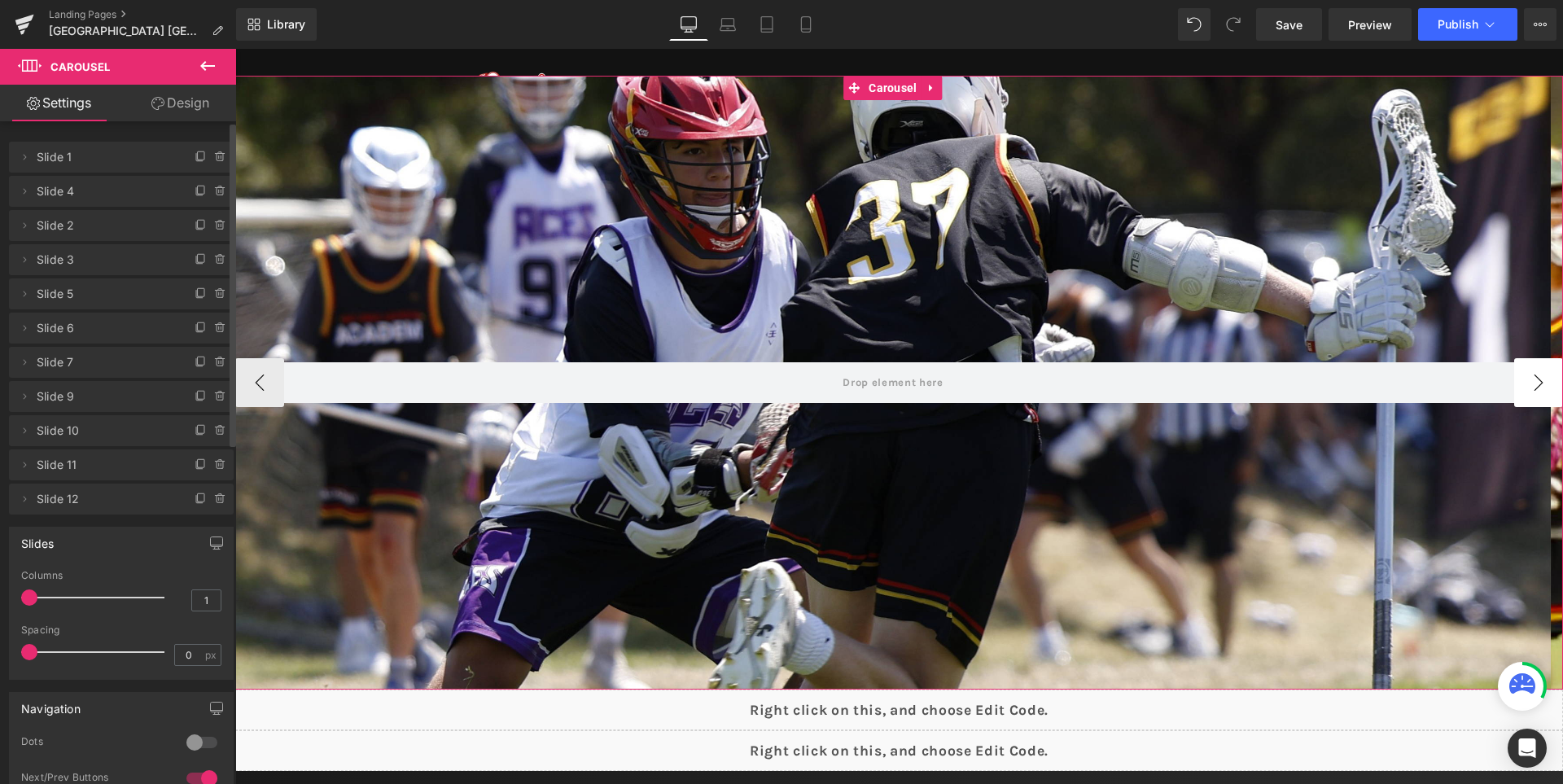
click at [1520, 382] on button "›" at bounding box center [1538, 382] width 49 height 49
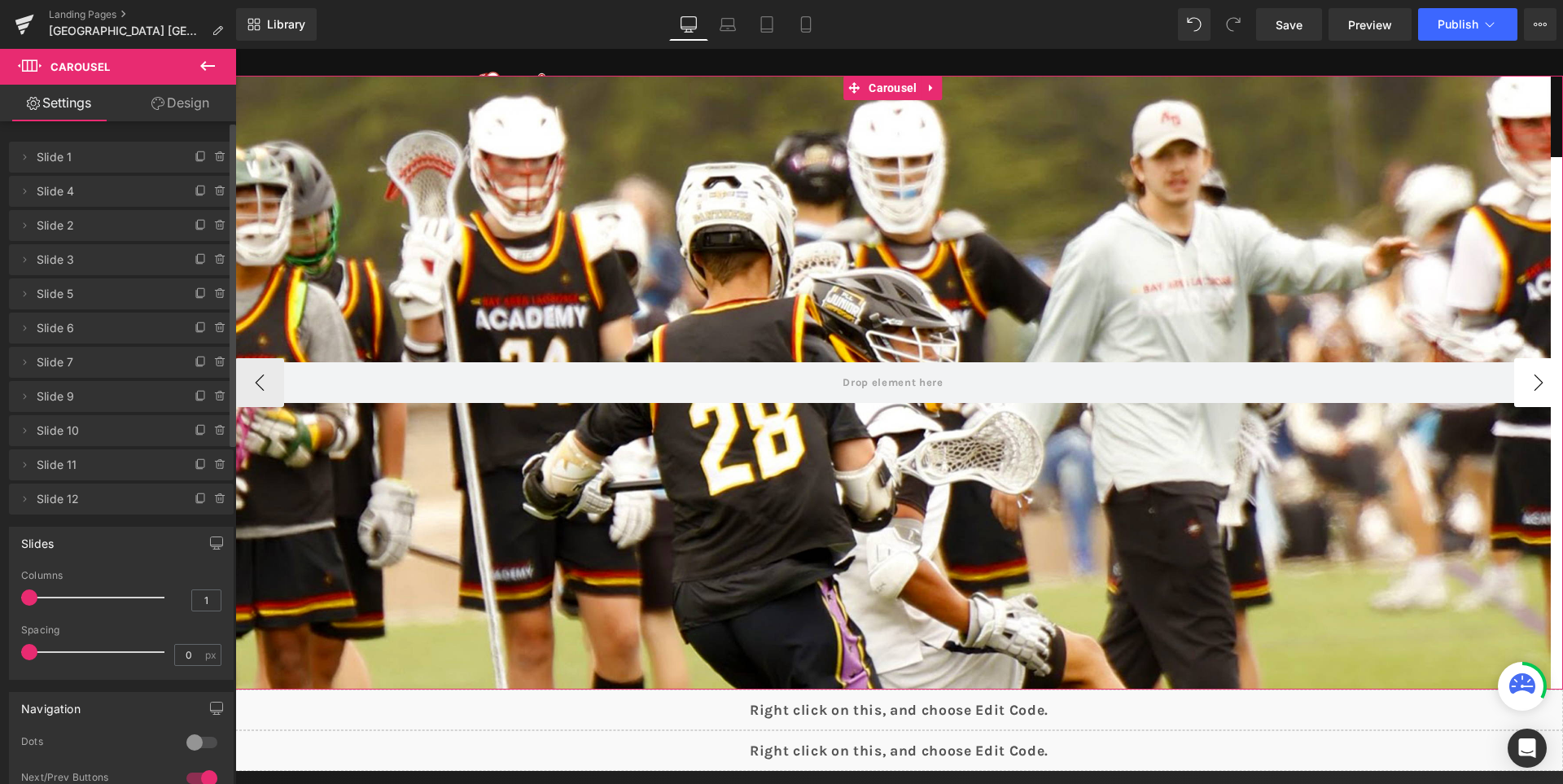
click at [1520, 382] on button "›" at bounding box center [1538, 382] width 49 height 49
click at [268, 377] on button "‹" at bounding box center [259, 382] width 49 height 49
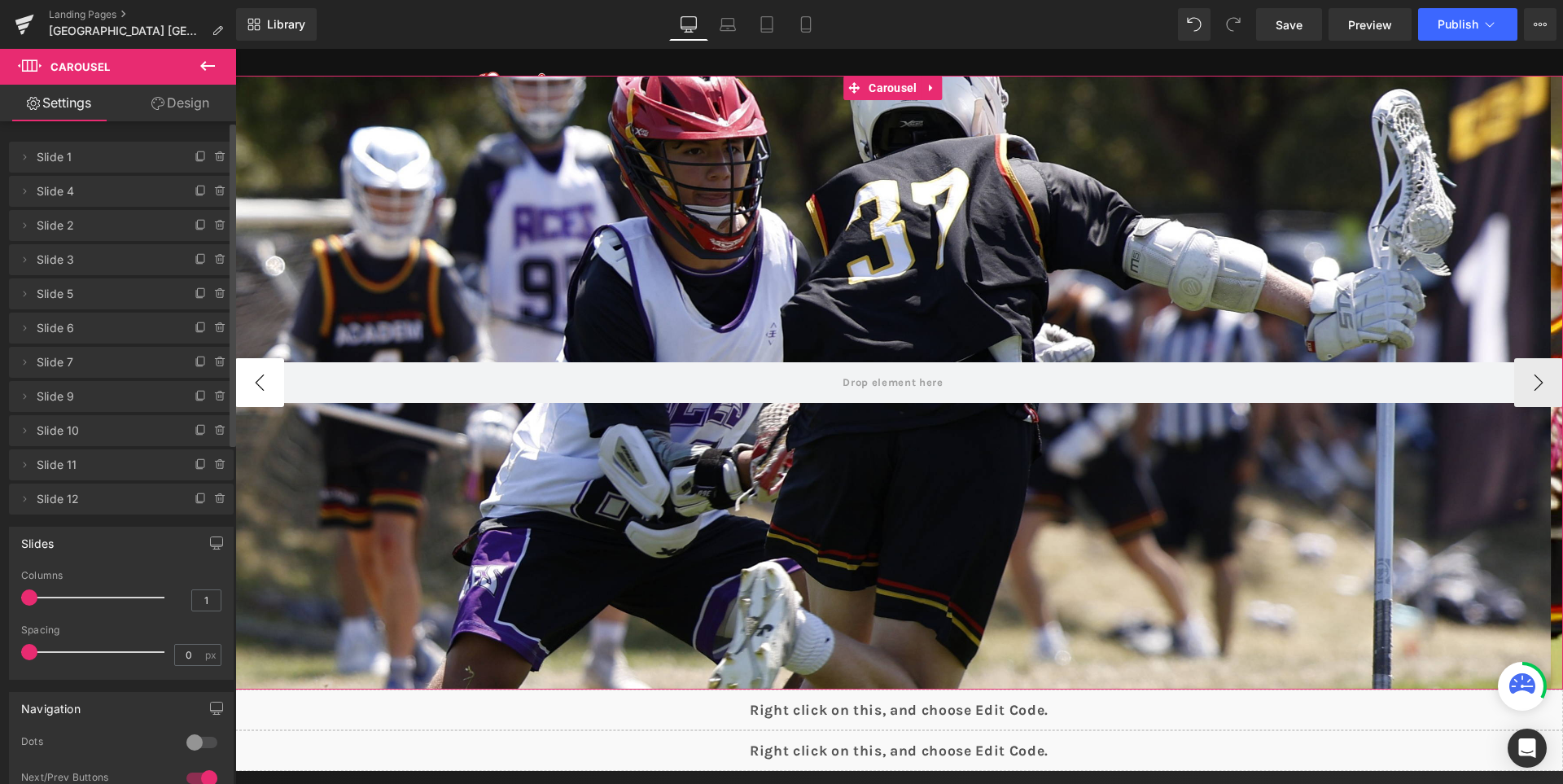
click at [268, 377] on button "‹" at bounding box center [259, 382] width 49 height 49
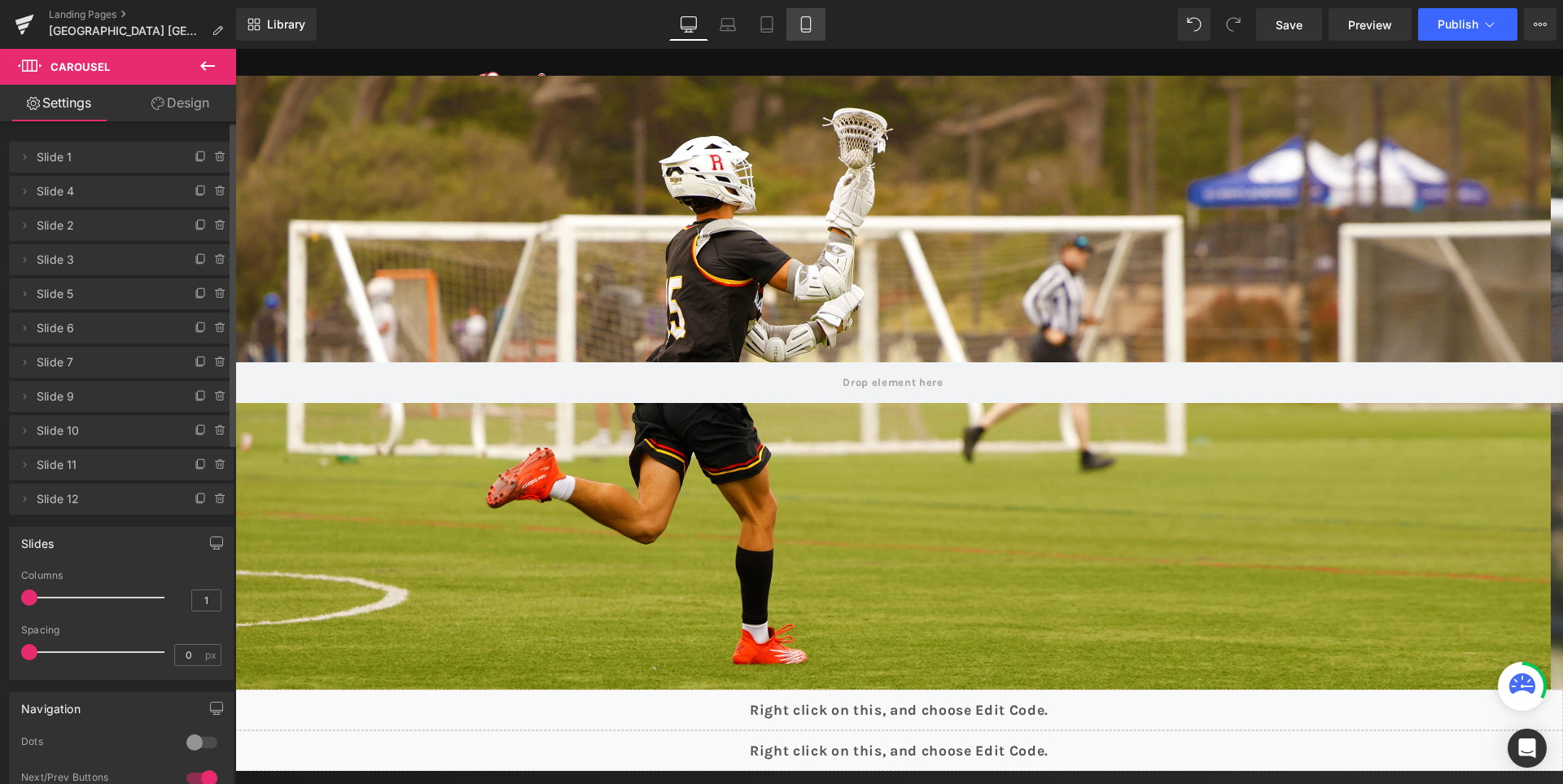
click at [812, 35] on link "Mobile" at bounding box center [805, 24] width 39 height 33
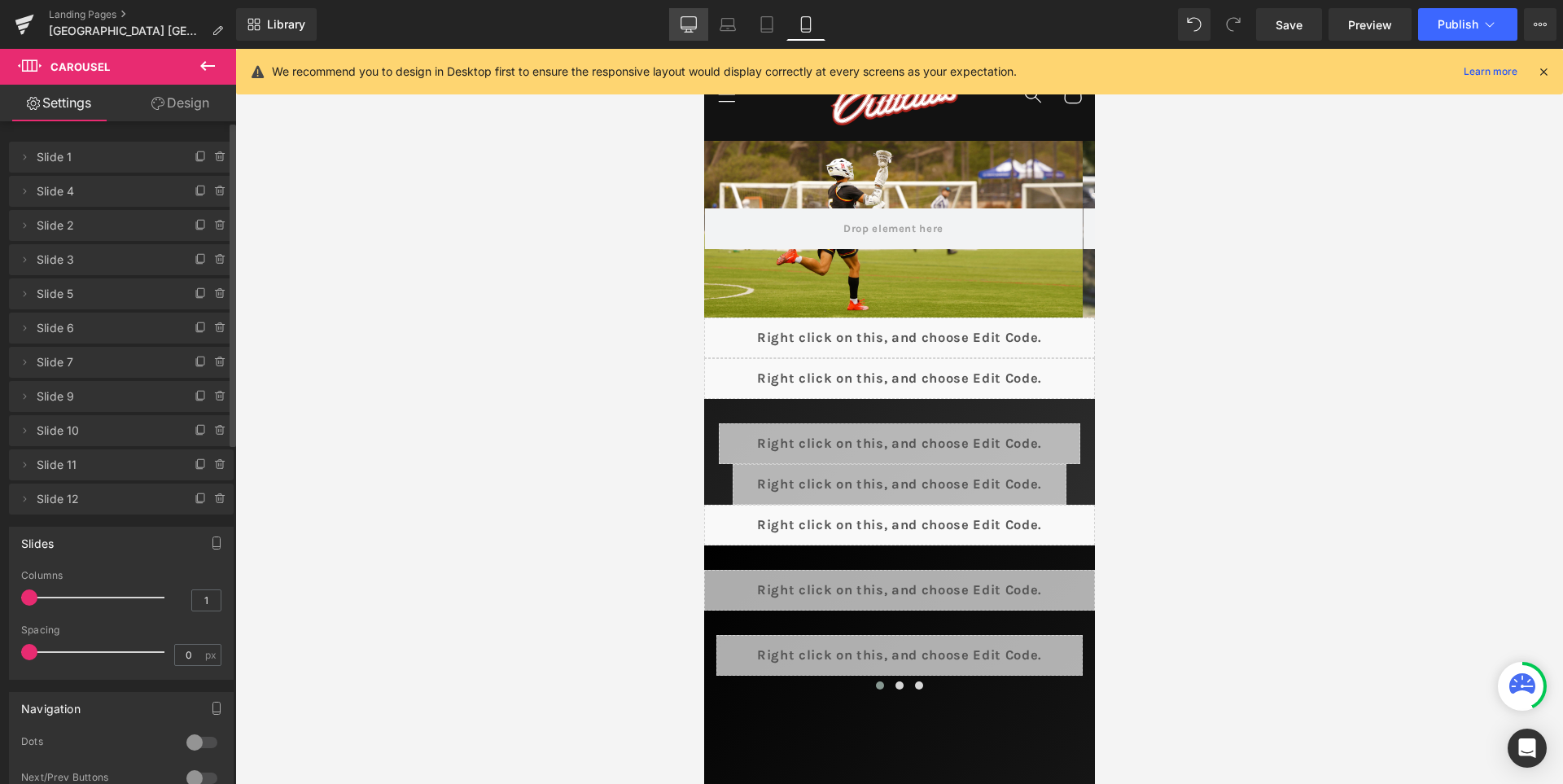
click at [690, 24] on icon at bounding box center [688, 24] width 16 height 16
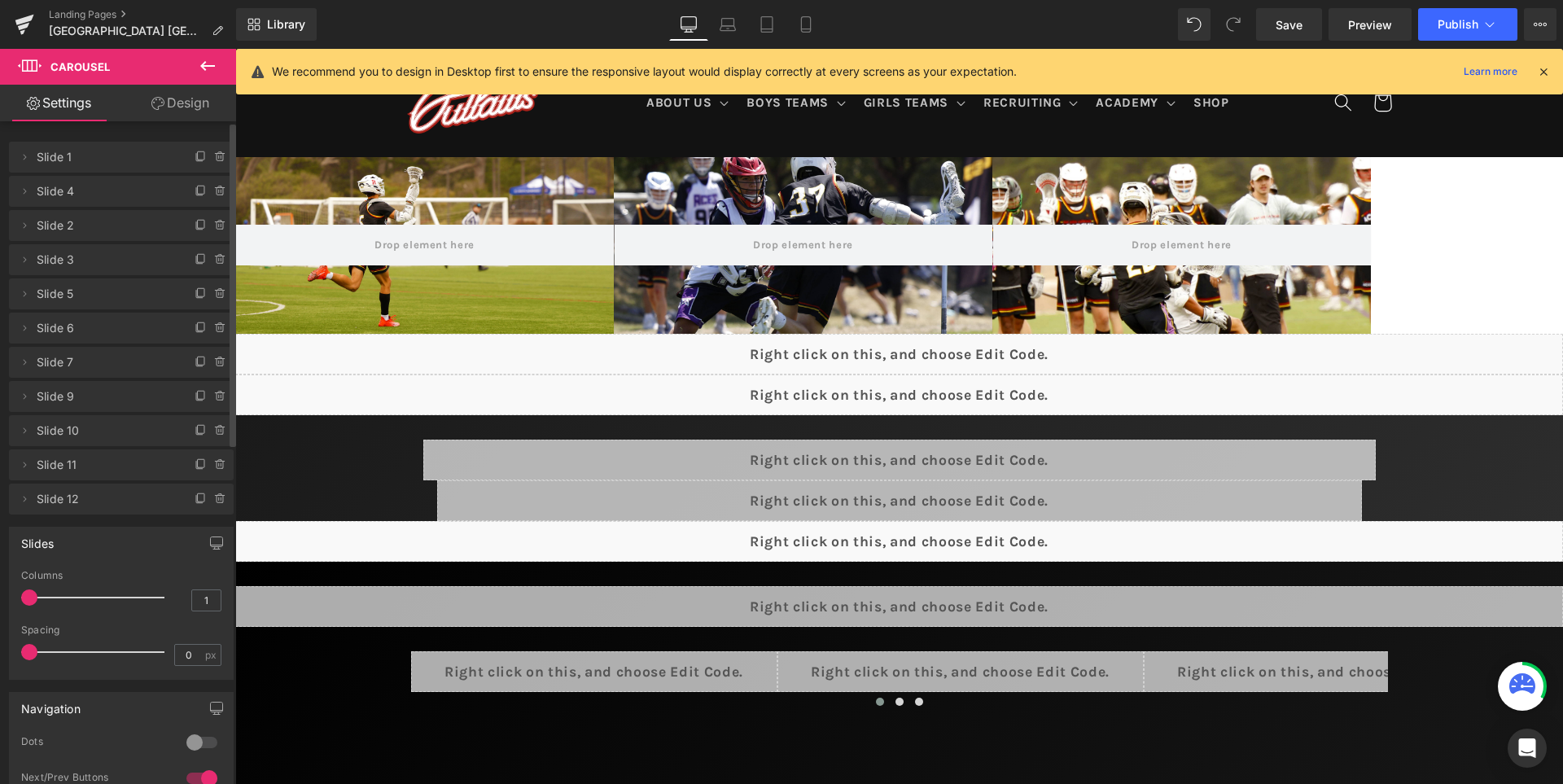
scroll to position [16, 0]
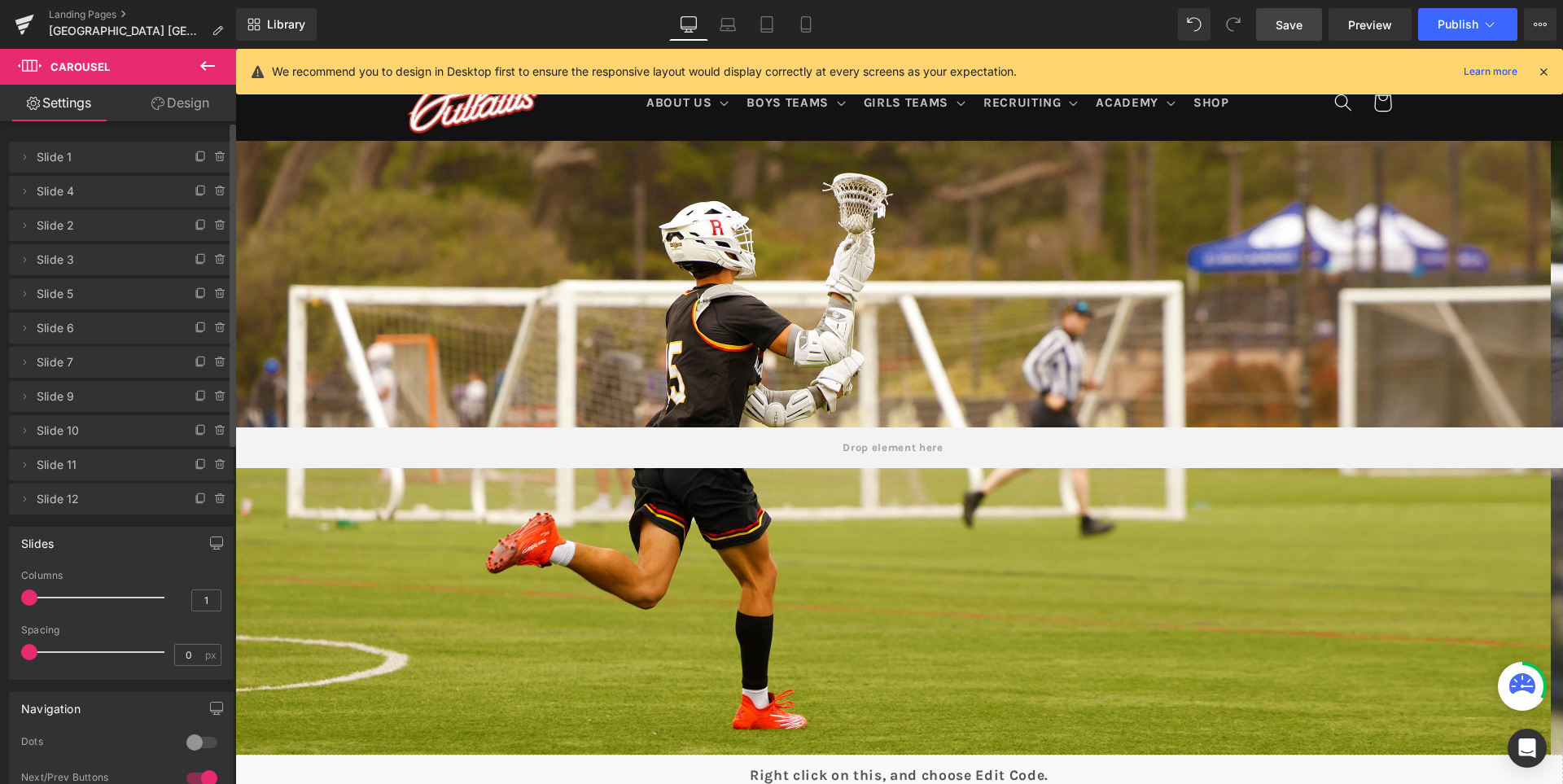
click at [1293, 19] on span "Save" at bounding box center [1290, 25] width 27 height 17
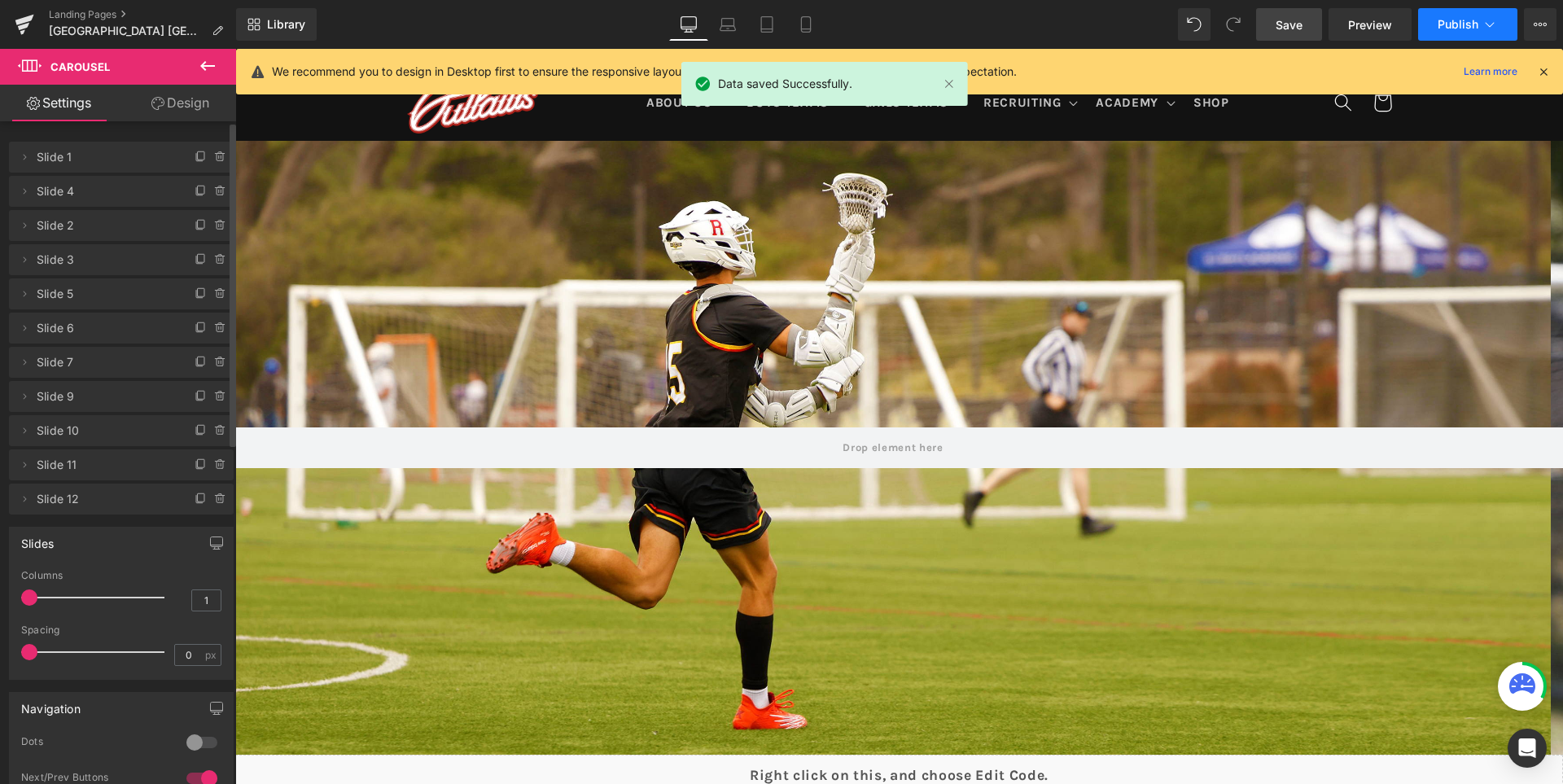
click at [1443, 23] on span "Publish" at bounding box center [1458, 25] width 40 height 13
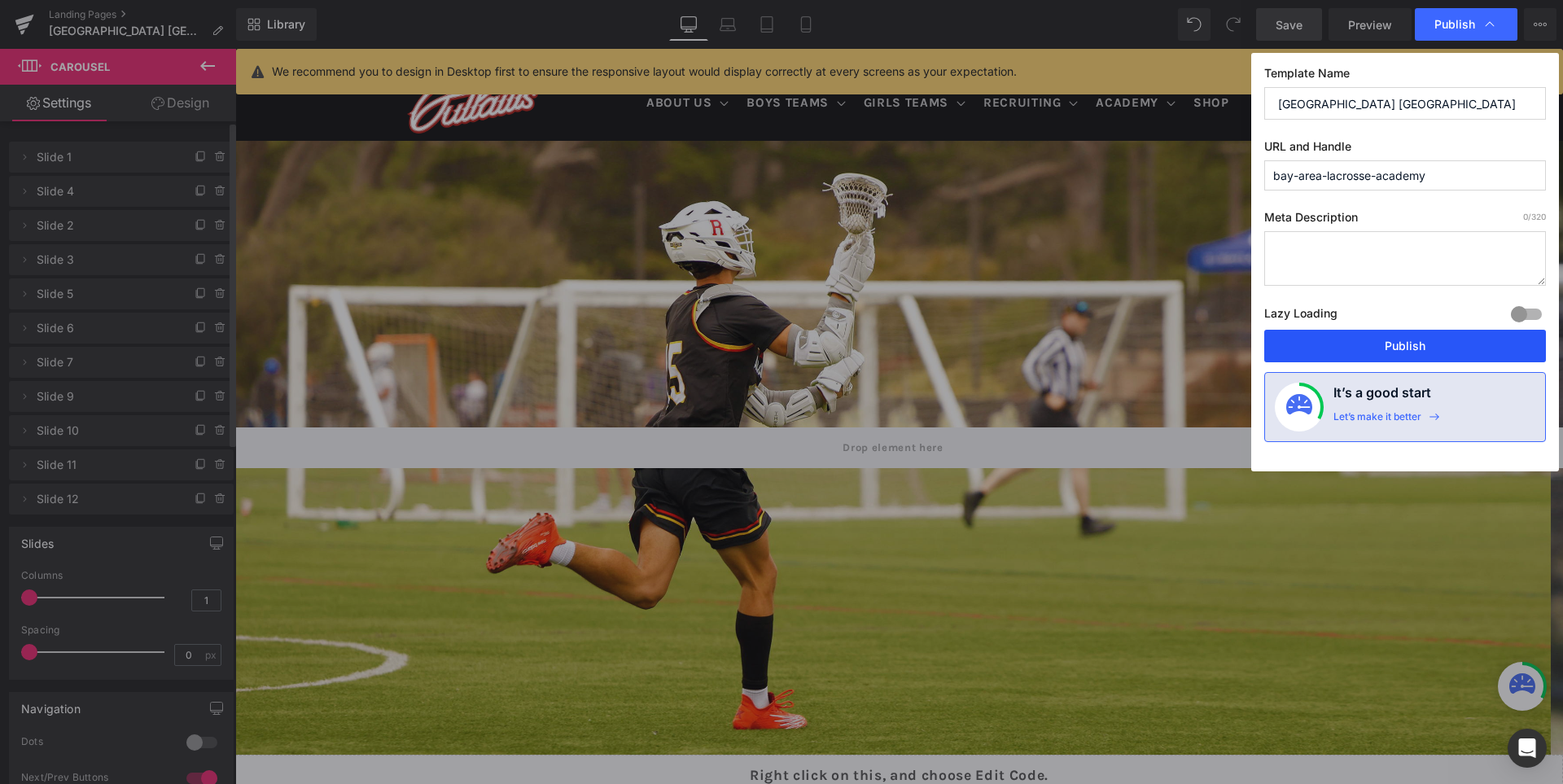
click at [1401, 347] on button "Publish" at bounding box center [1406, 346] width 282 height 33
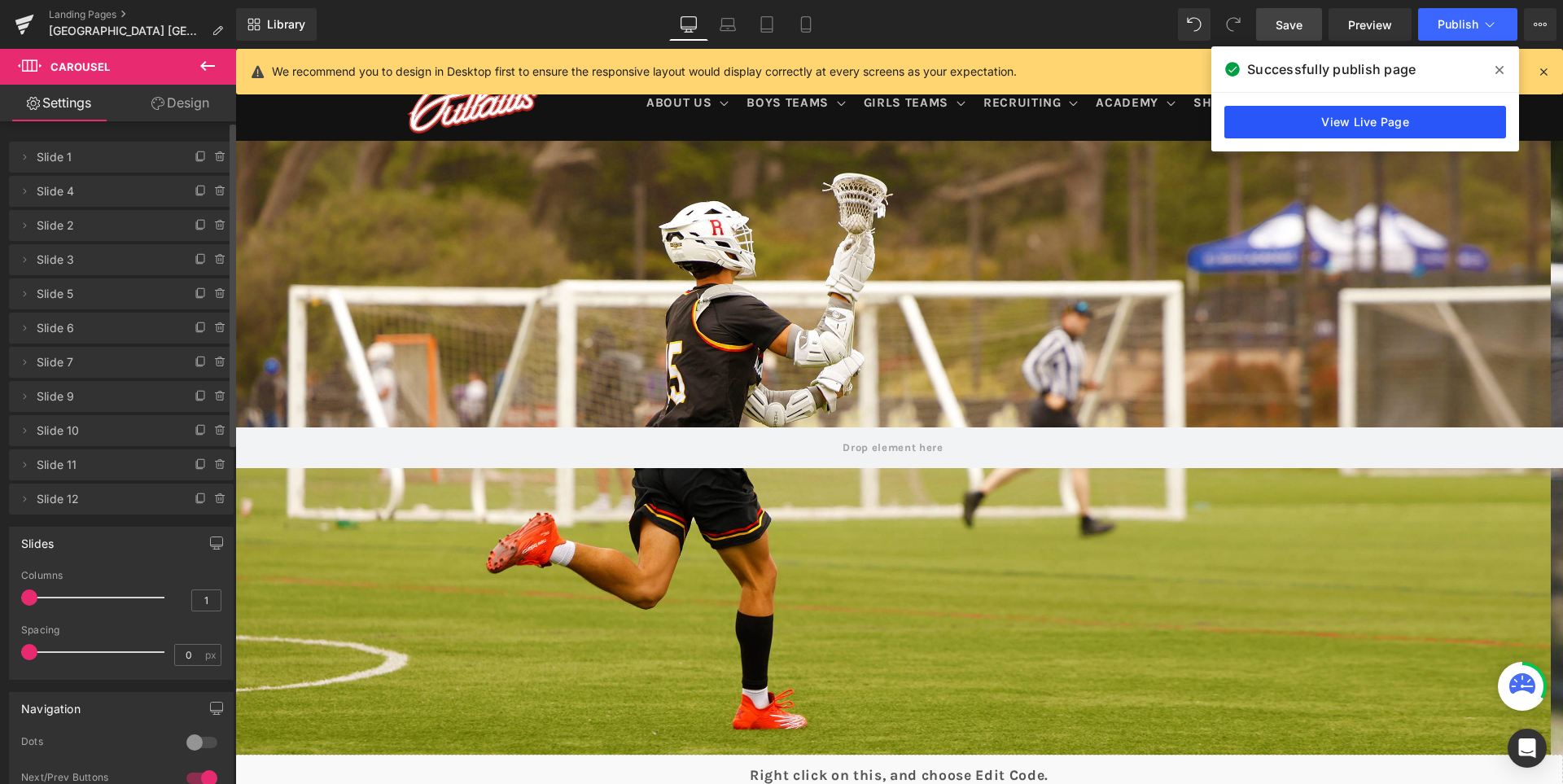
click at [1375, 122] on link "View Live Page" at bounding box center [1365, 122] width 282 height 33
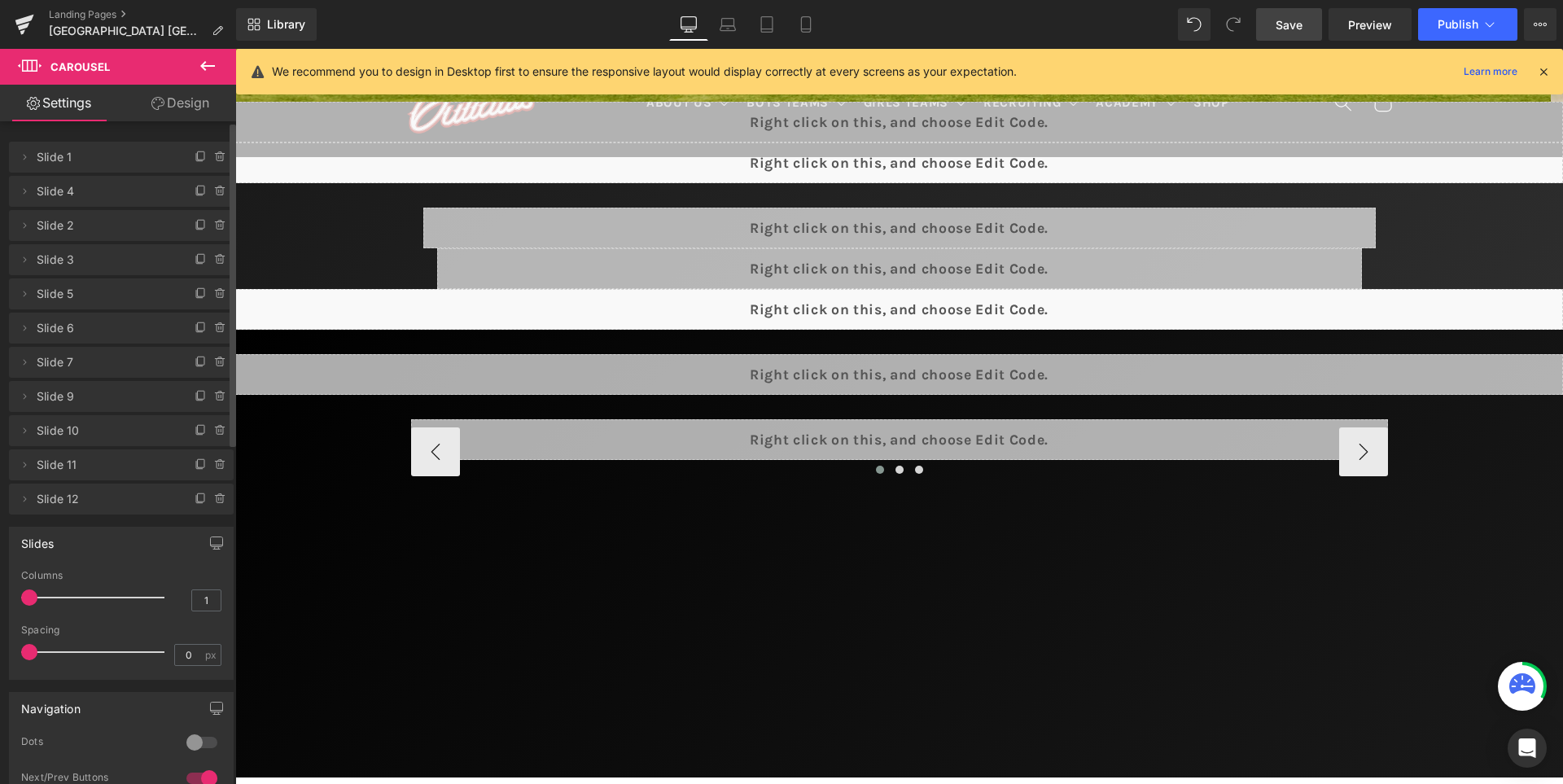
scroll to position [749, 0]
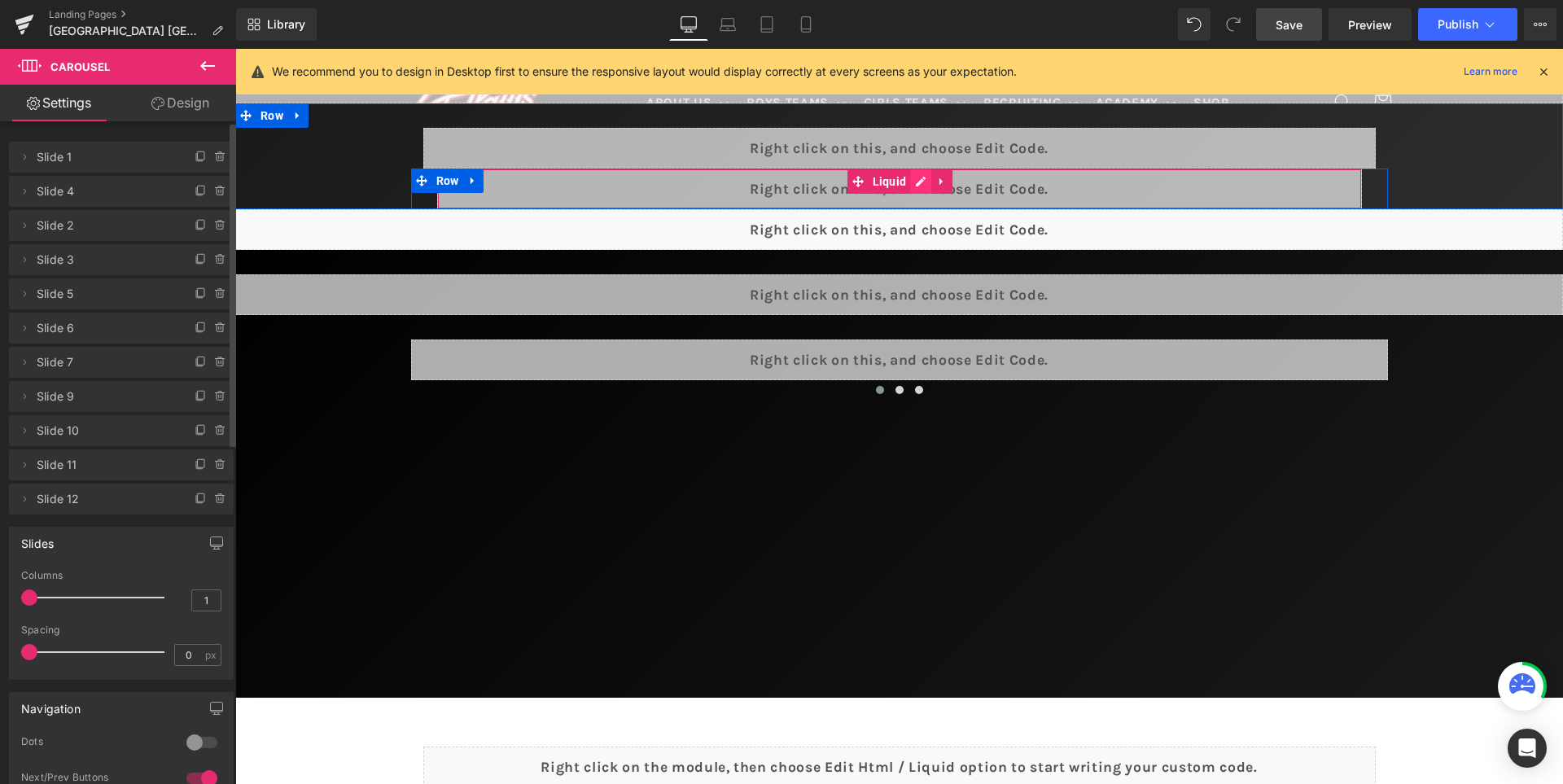
click at [916, 184] on div "Liquid" at bounding box center [899, 189] width 925 height 40
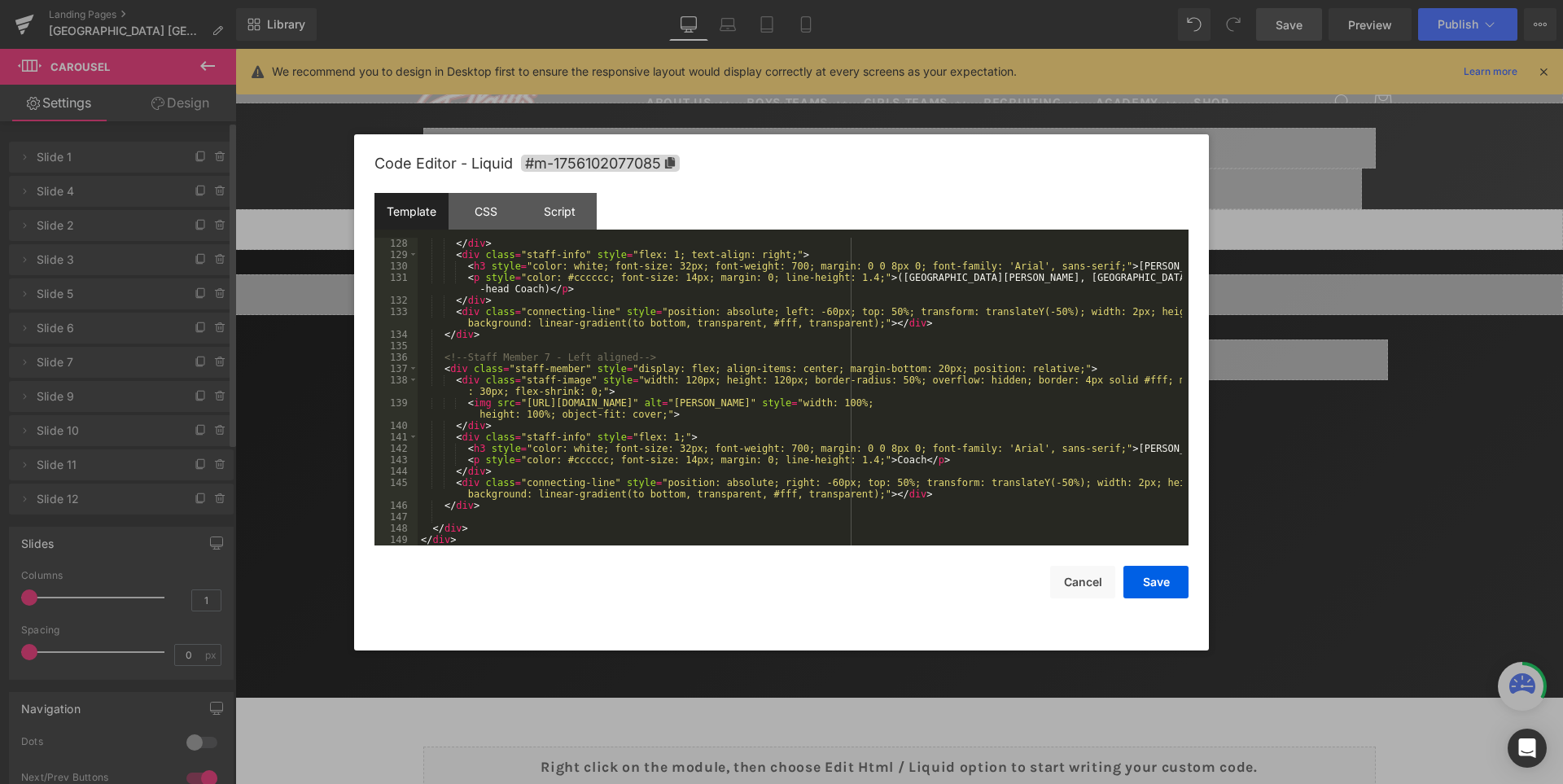
scroll to position [1675, 0]
drag, startPoint x: 883, startPoint y: 458, endPoint x: 857, endPoint y: 460, distance: 26.1
click at [857, 460] on div "</ div > < div class = "staff-info" style = "flex: 1; text-align: right;" > < h…" at bounding box center [800, 403] width 764 height 331
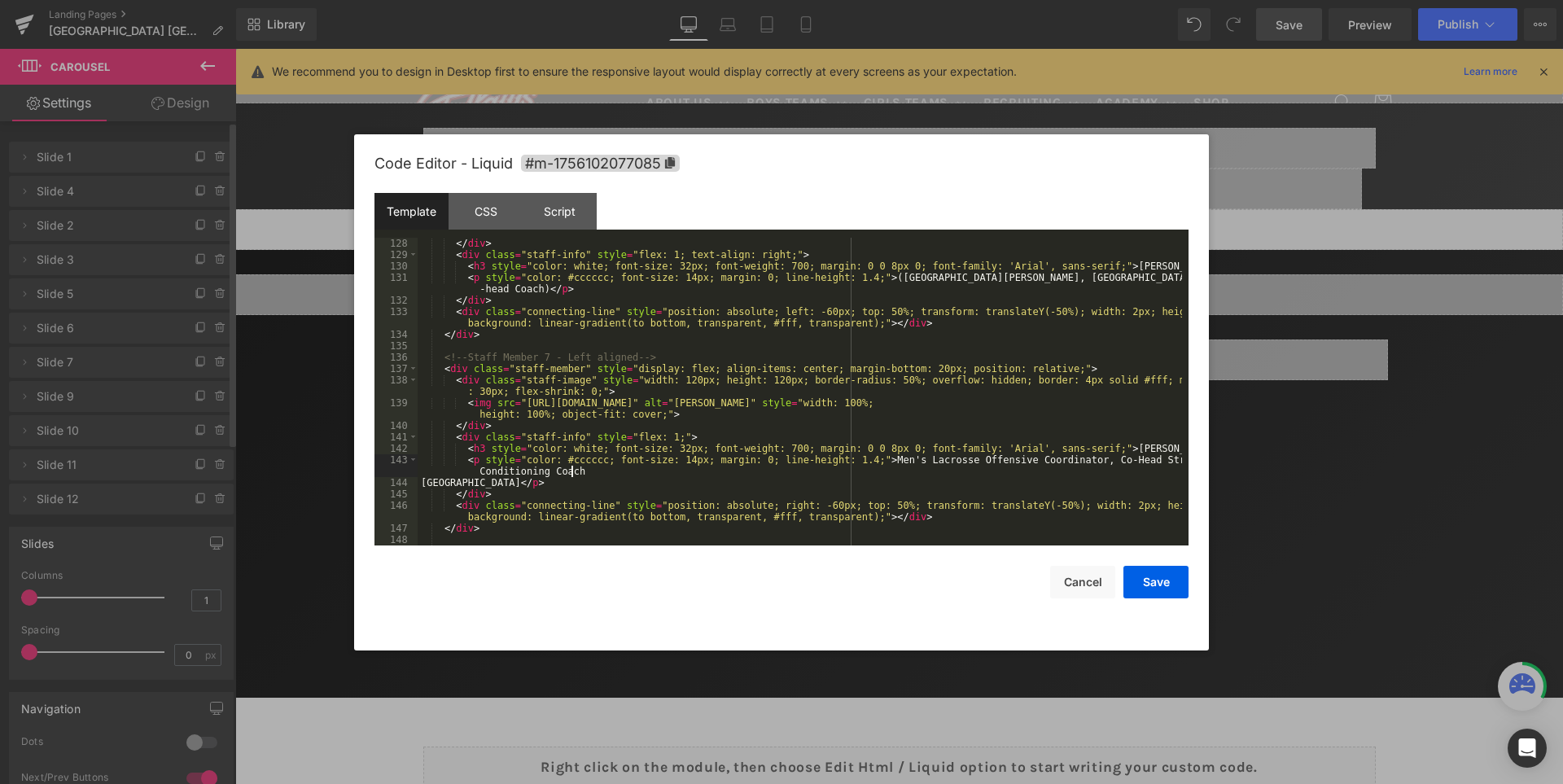
click at [595, 467] on div "</ div > < div class = "staff-info" style = "flex: 1; text-align: right;" > < h…" at bounding box center [800, 403] width 764 height 331
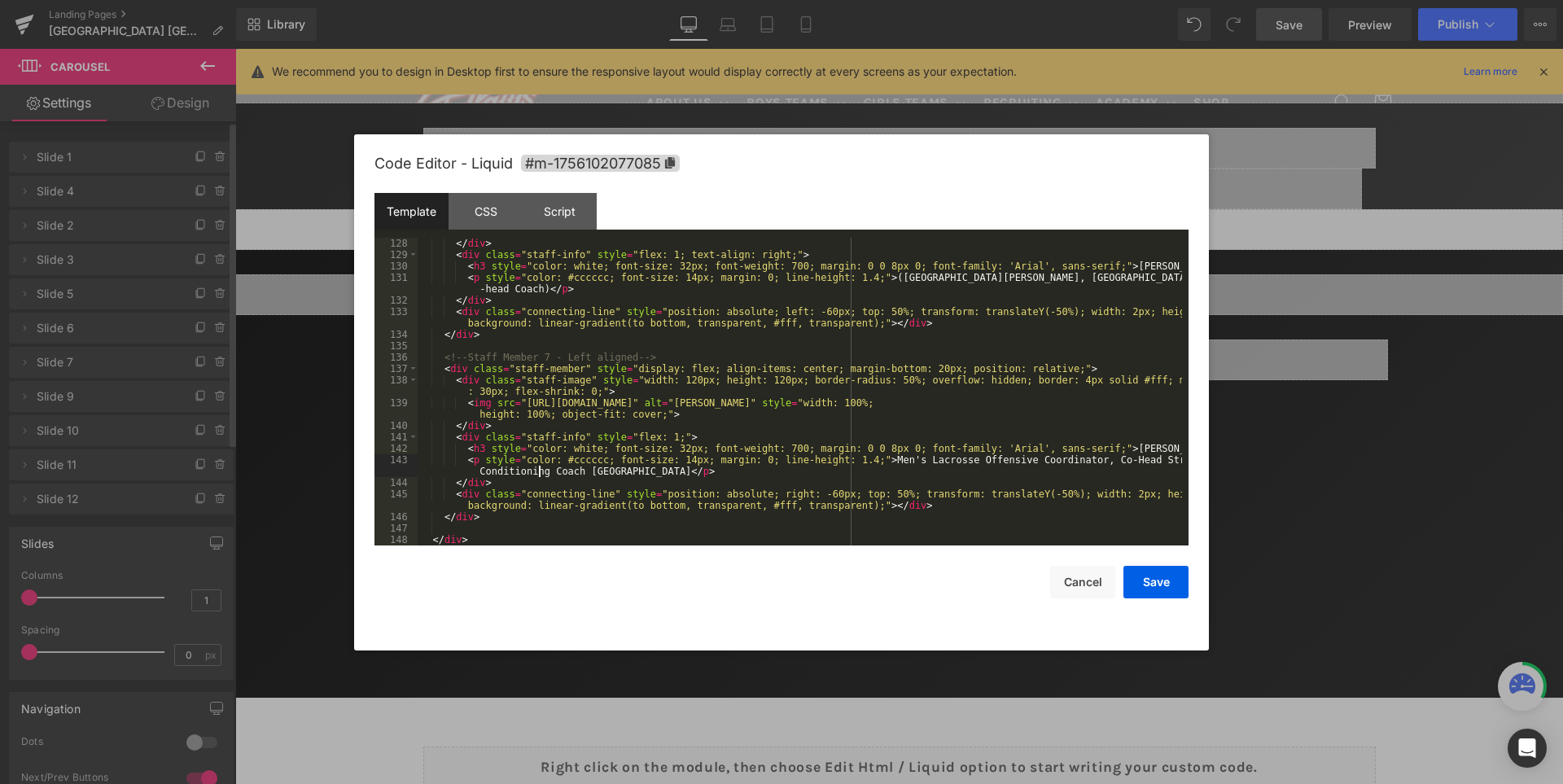
click at [542, 470] on div "</ div > < div class = "staff-info" style = "flex: 1; text-align: right;" > < h…" at bounding box center [800, 403] width 764 height 331
click at [732, 473] on div "</ div > < div class = "staff-info" style = "flex: 1; text-align: right;" > < h…" at bounding box center [800, 403] width 764 height 331
click at [1161, 580] on button "Save" at bounding box center [1156, 582] width 65 height 33
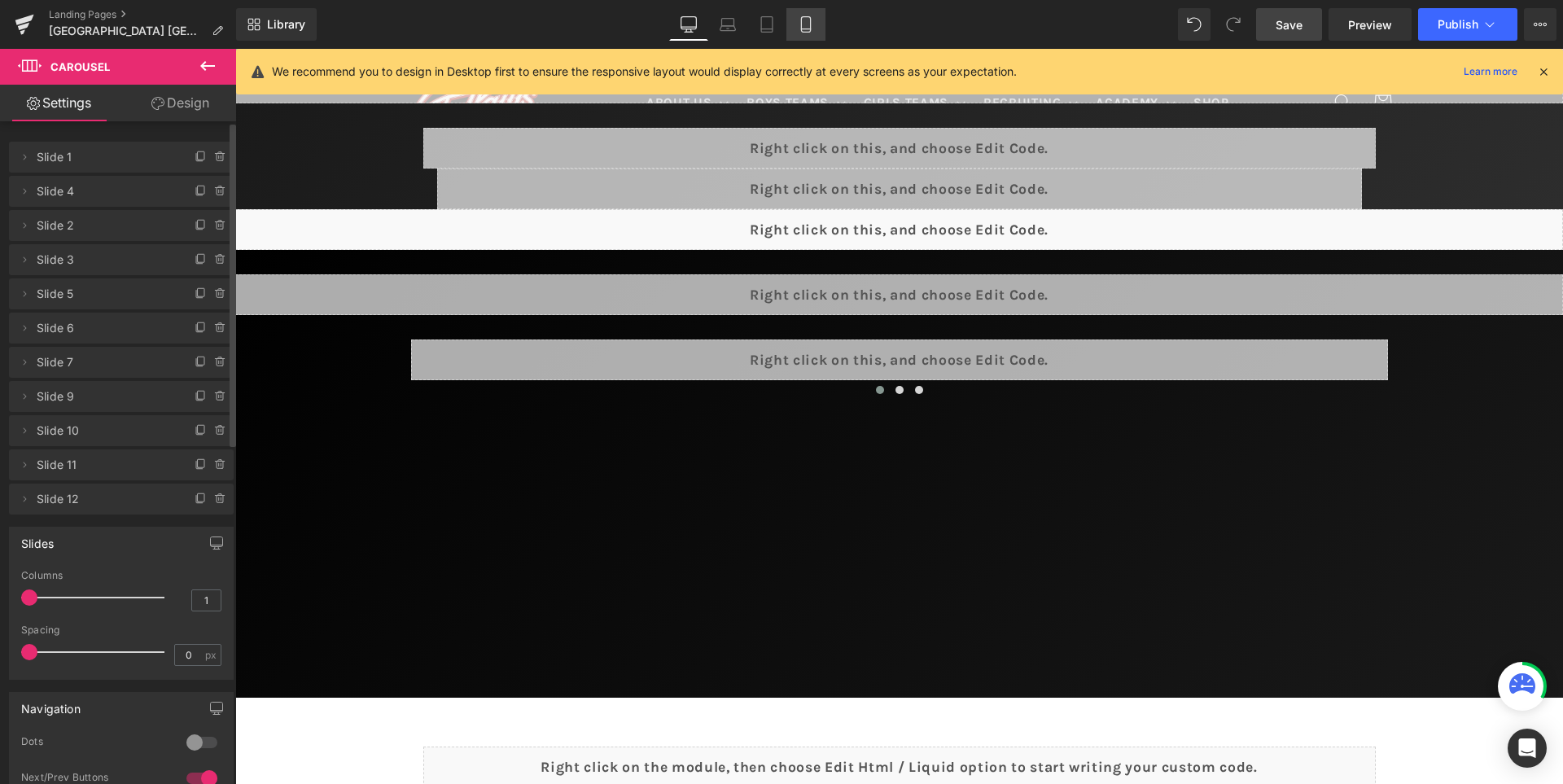
click at [807, 17] on icon at bounding box center [805, 25] width 9 height 15
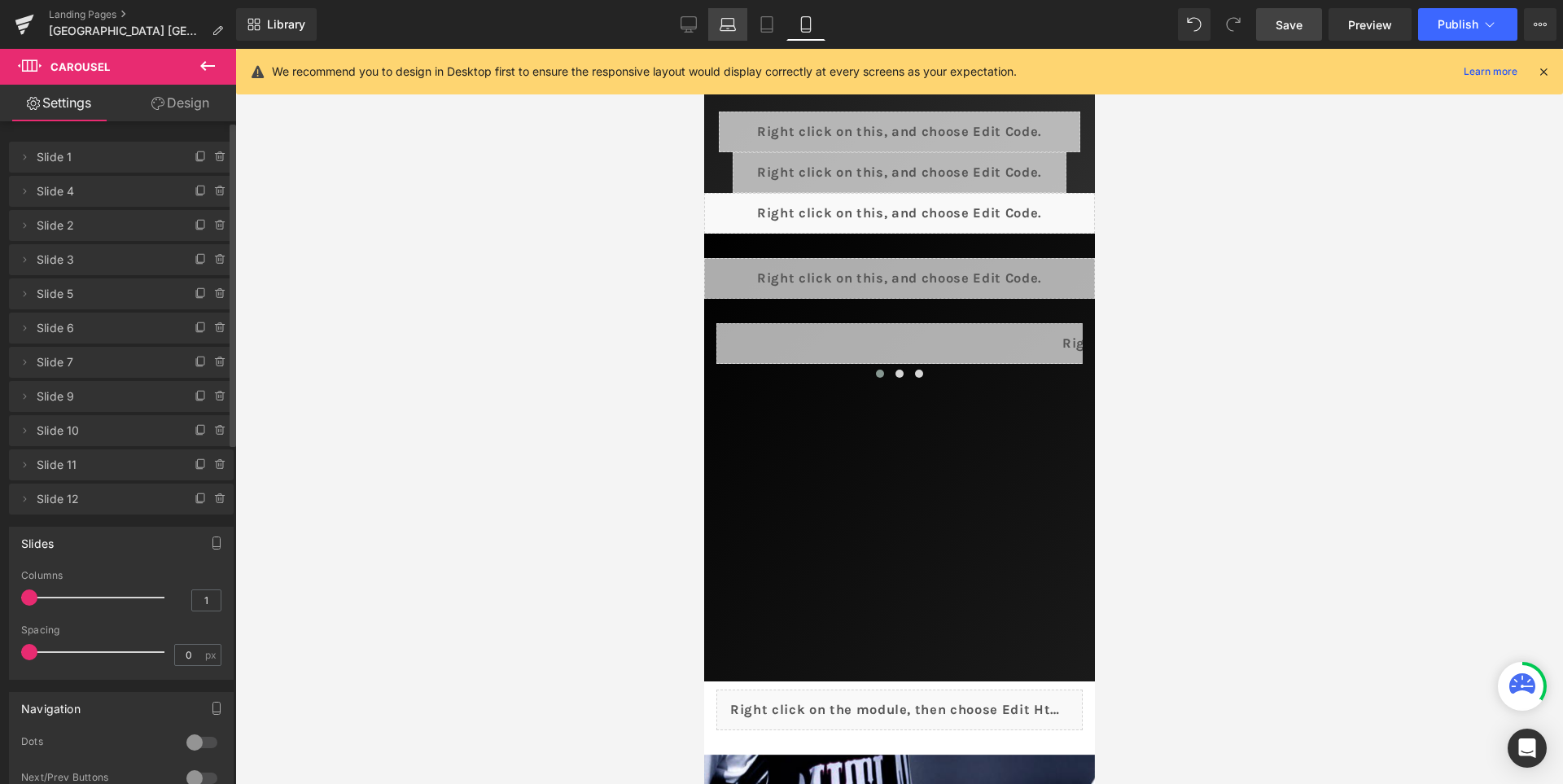
scroll to position [0, 0]
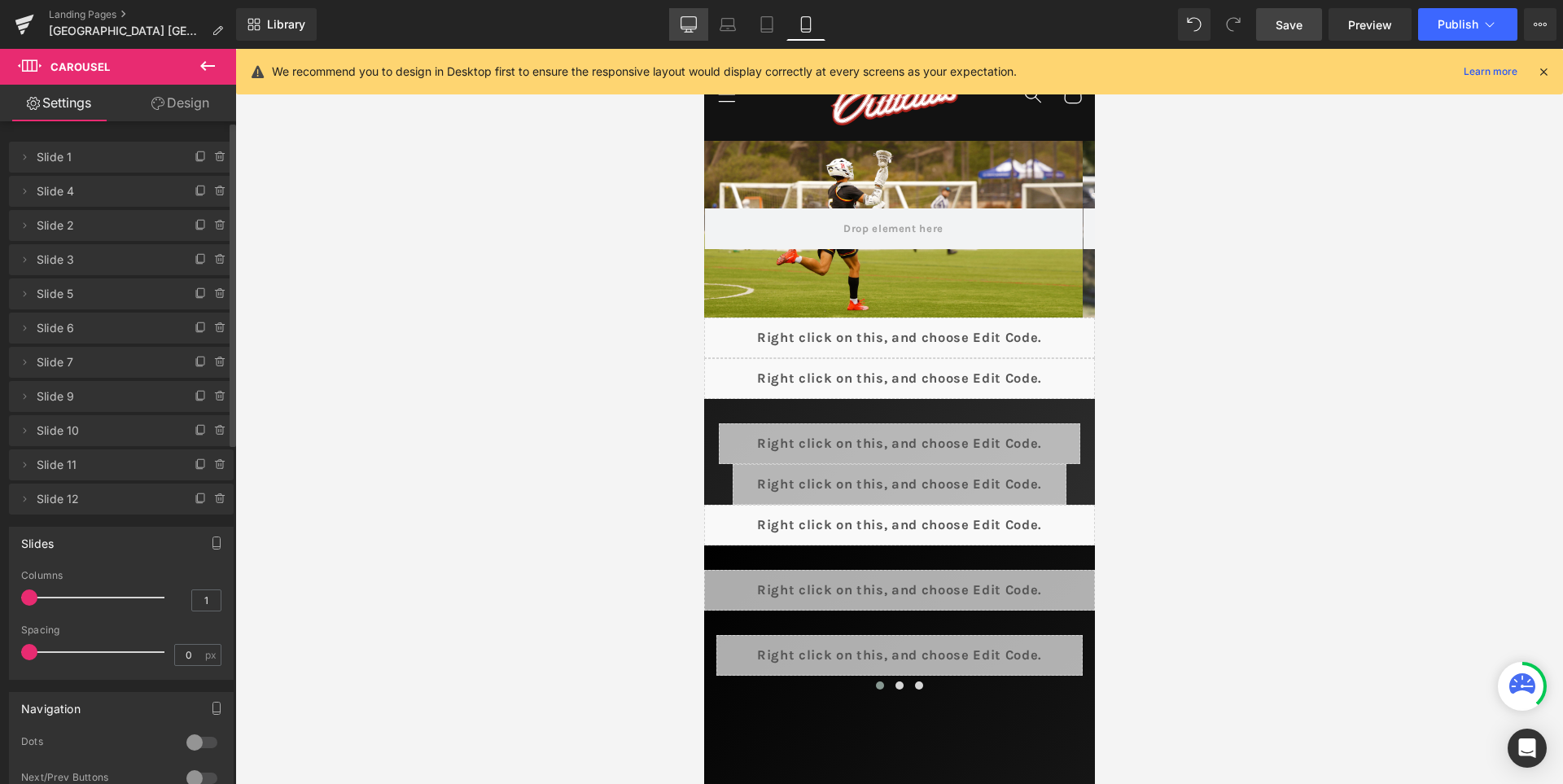
click at [683, 30] on icon at bounding box center [688, 24] width 16 height 16
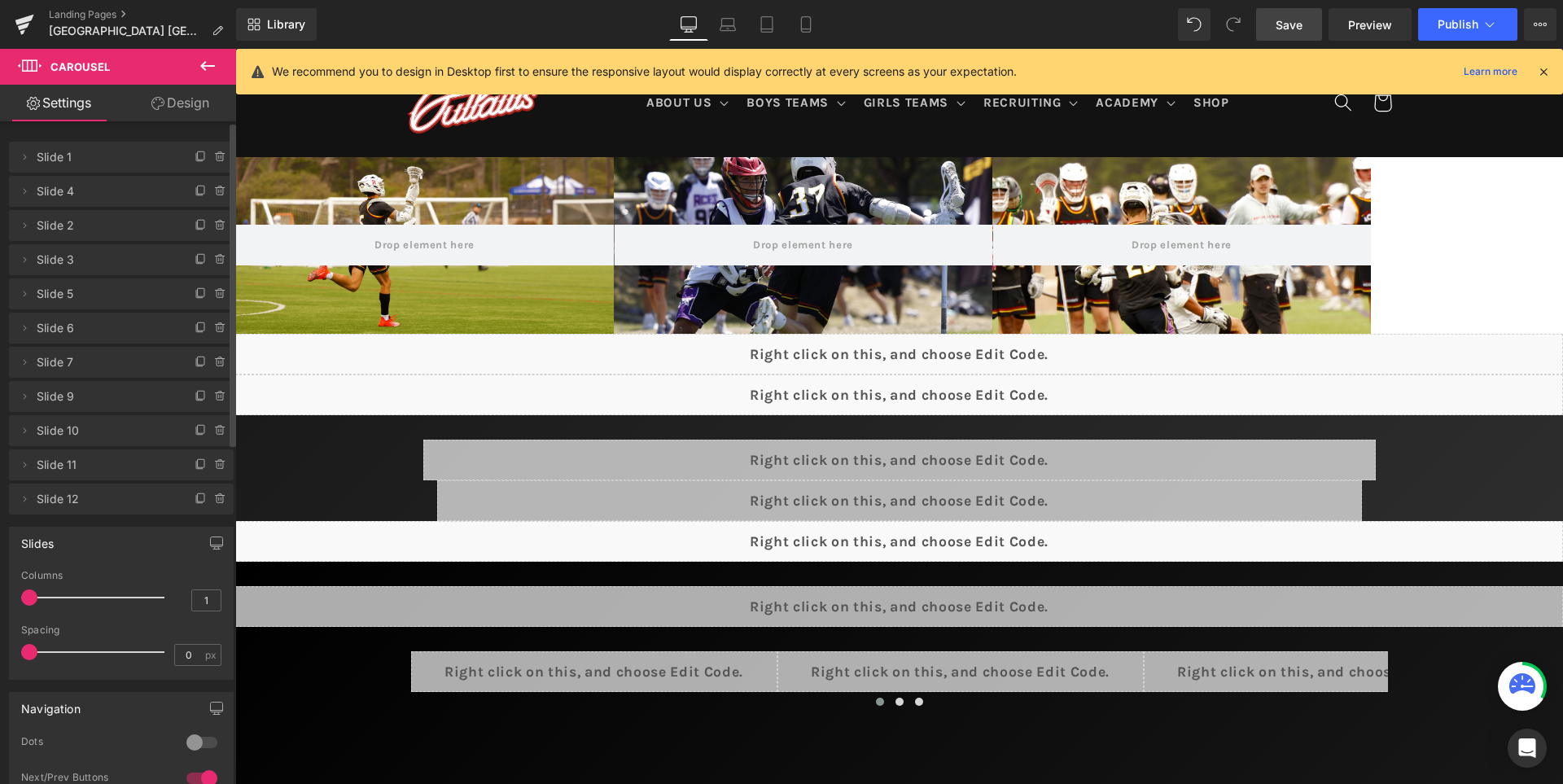
scroll to position [16, 0]
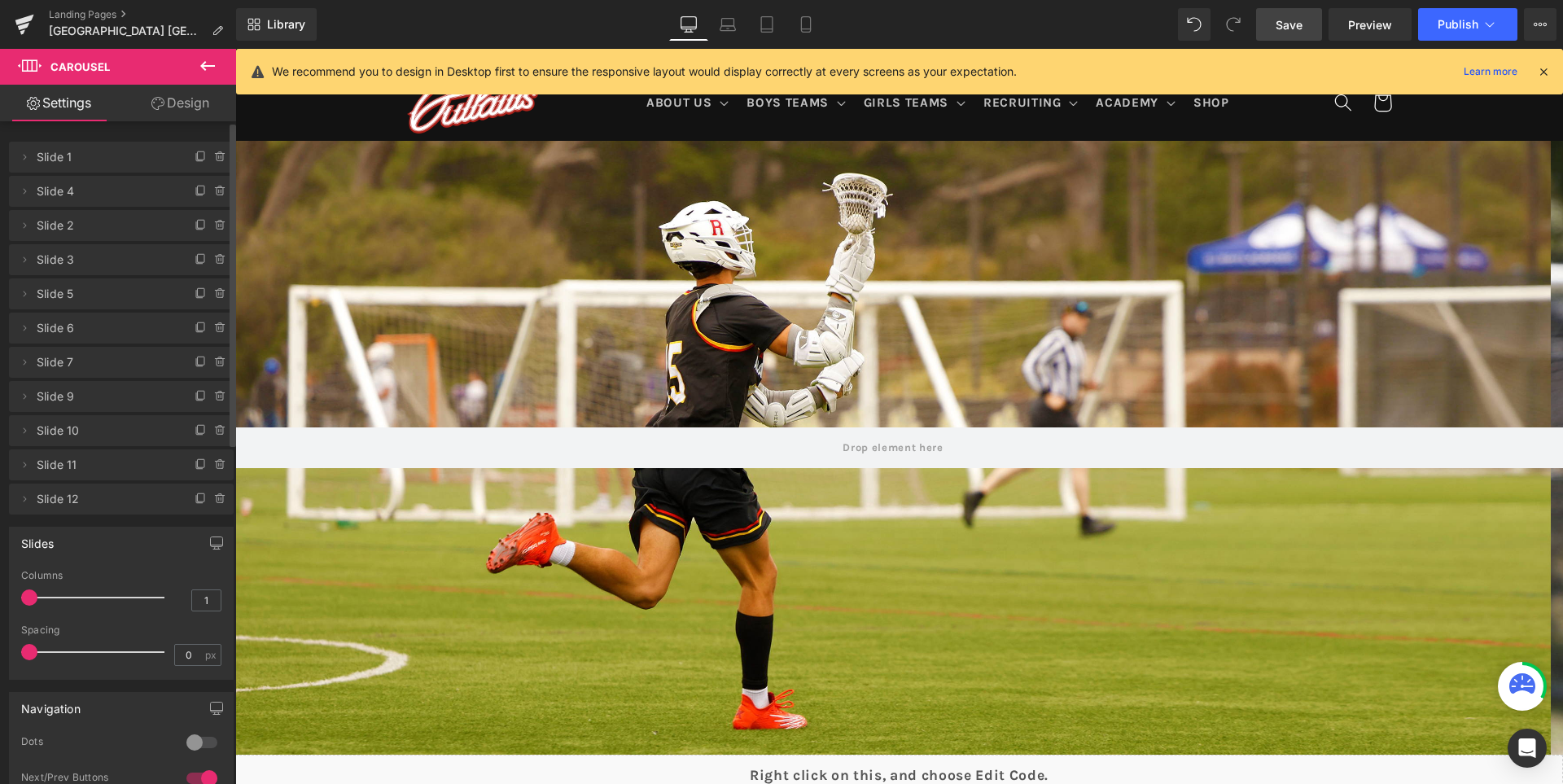
click at [1301, 28] on span "Save" at bounding box center [1290, 25] width 27 height 17
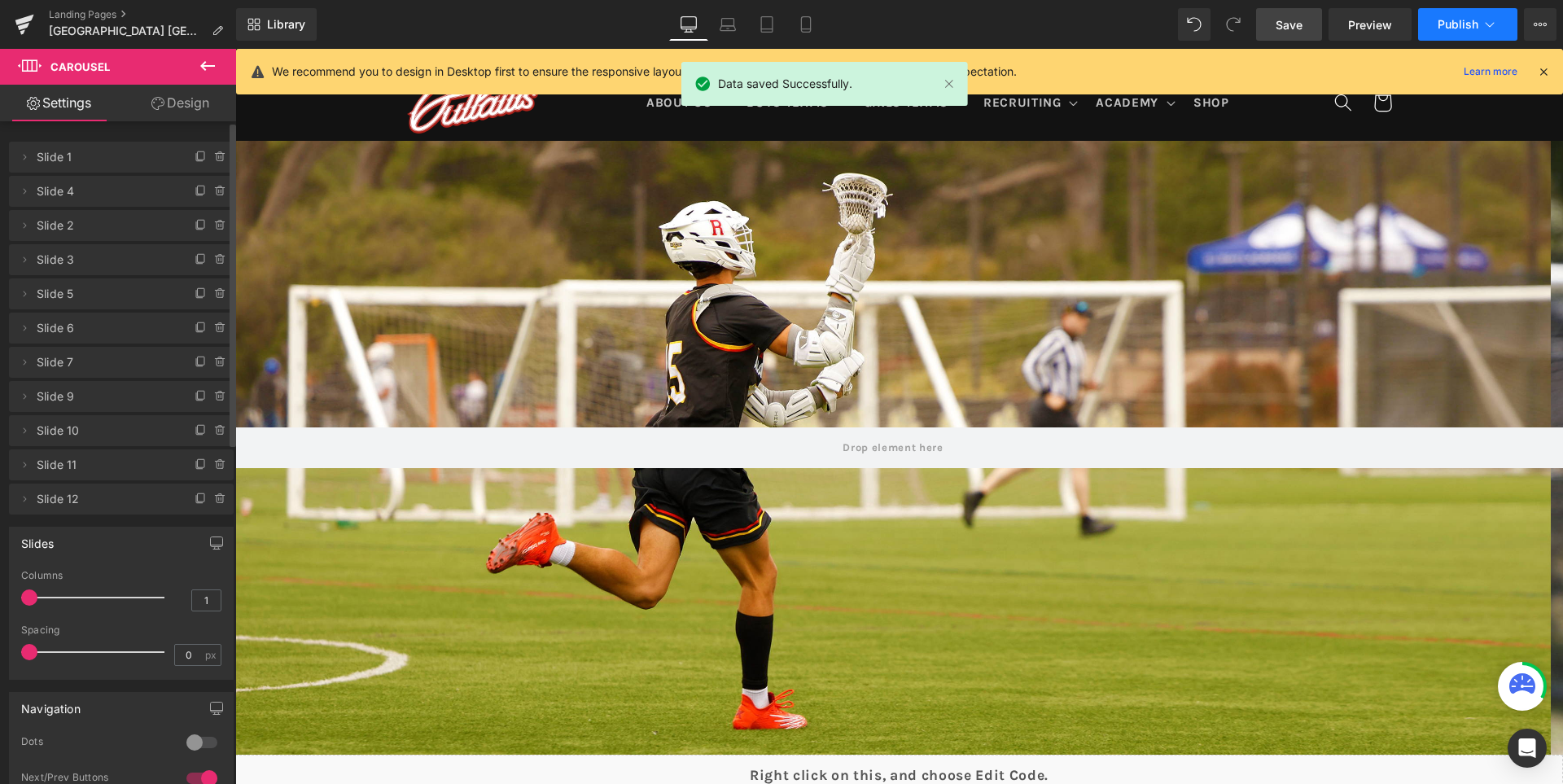
click at [1455, 22] on span "Publish" at bounding box center [1458, 25] width 40 height 13
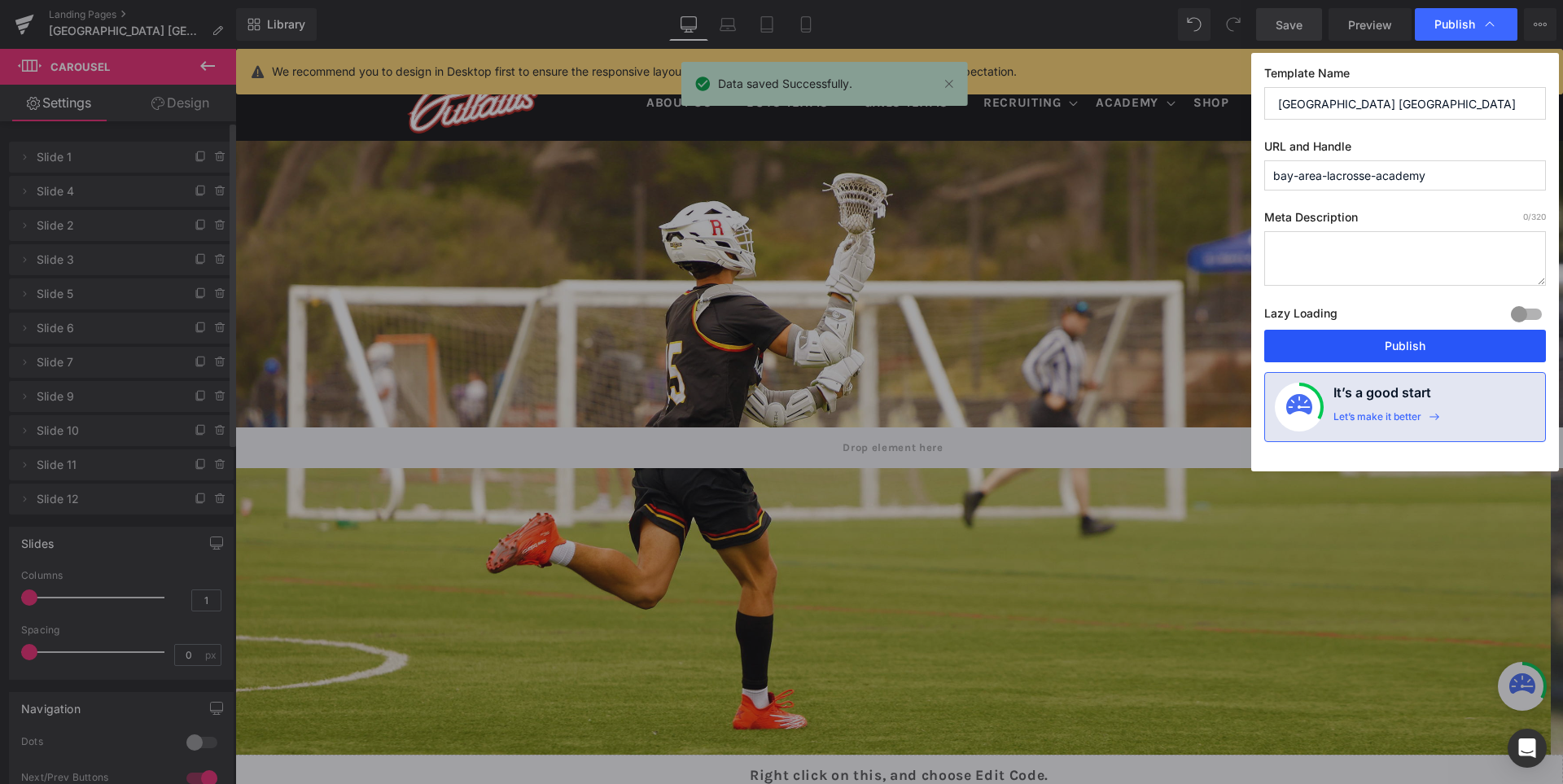
drag, startPoint x: 1403, startPoint y: 334, endPoint x: 1147, endPoint y: 284, distance: 260.8
click at [1403, 334] on button "Publish" at bounding box center [1406, 346] width 282 height 33
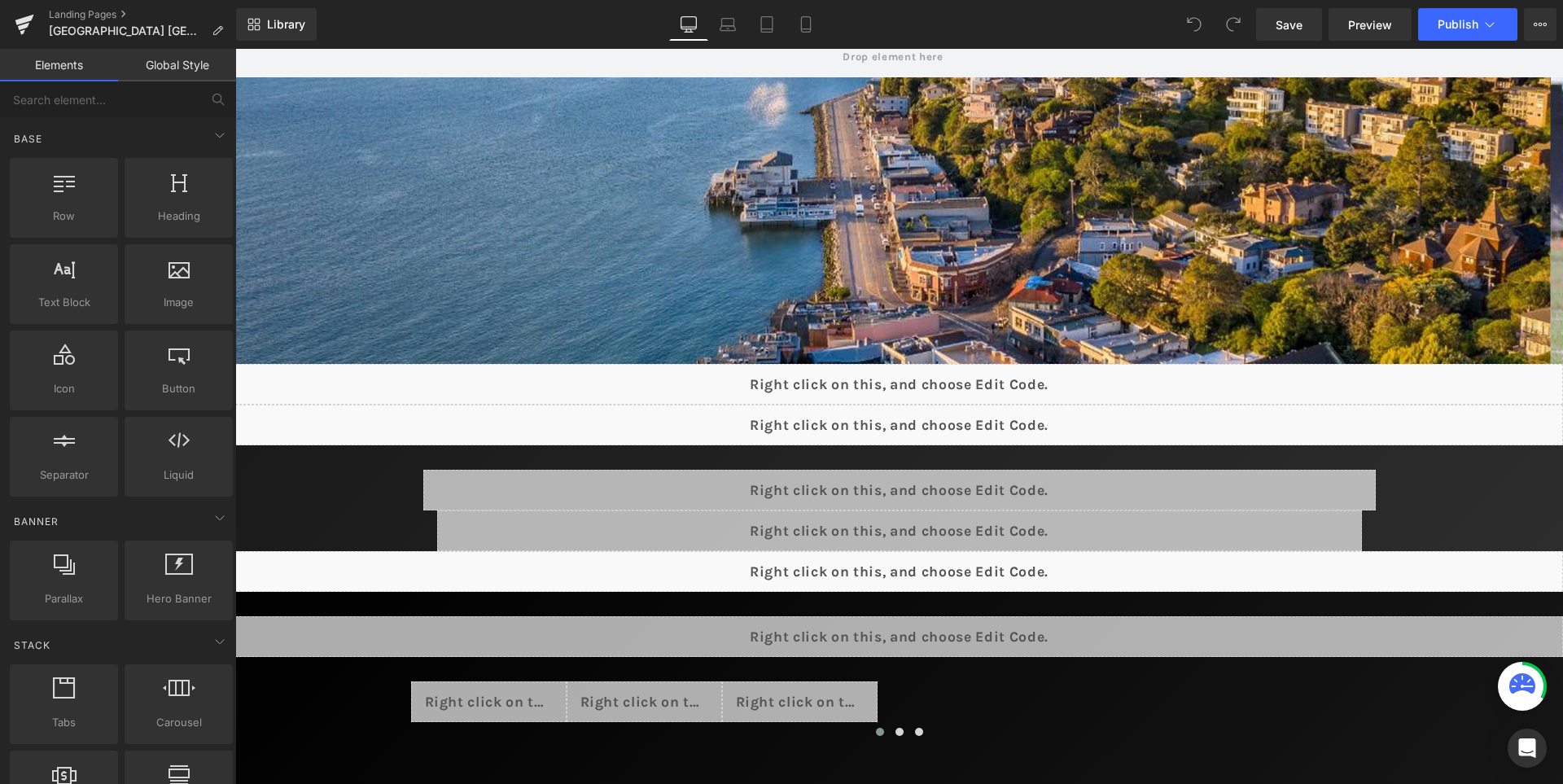
scroll to position [651, 0]
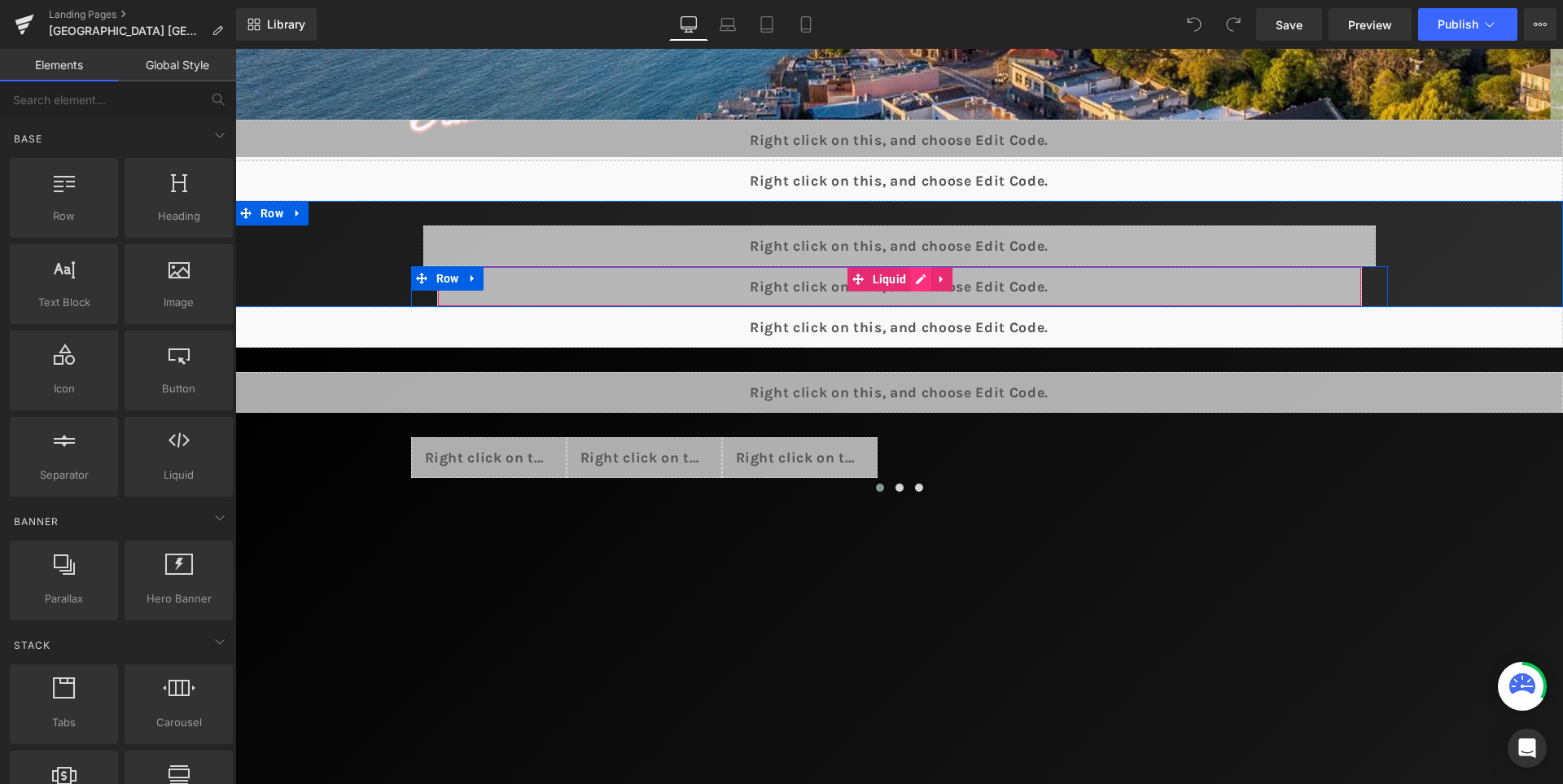
click at [915, 282] on div "Liquid" at bounding box center [899, 287] width 925 height 40
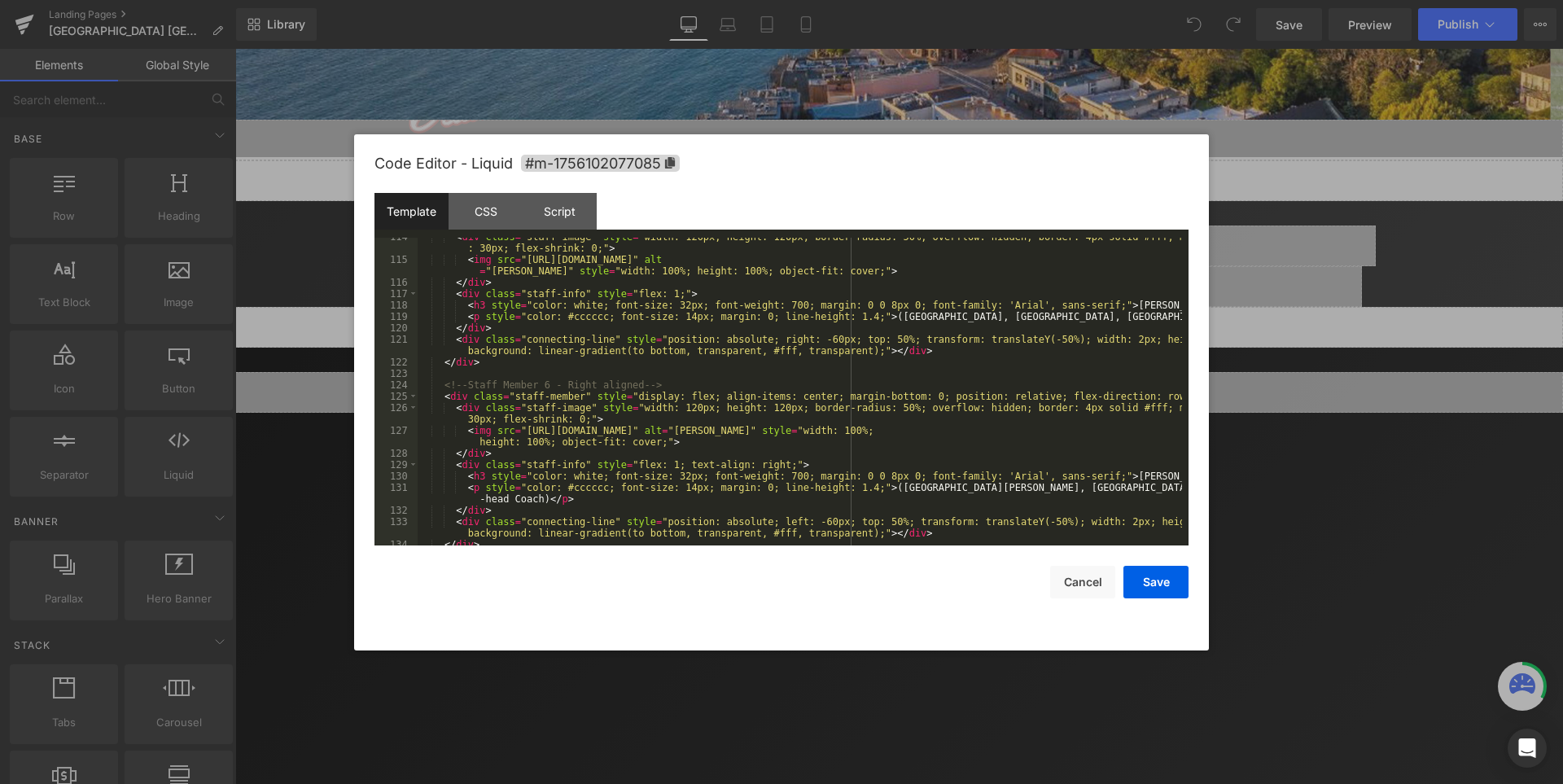
scroll to position [1686, 0]
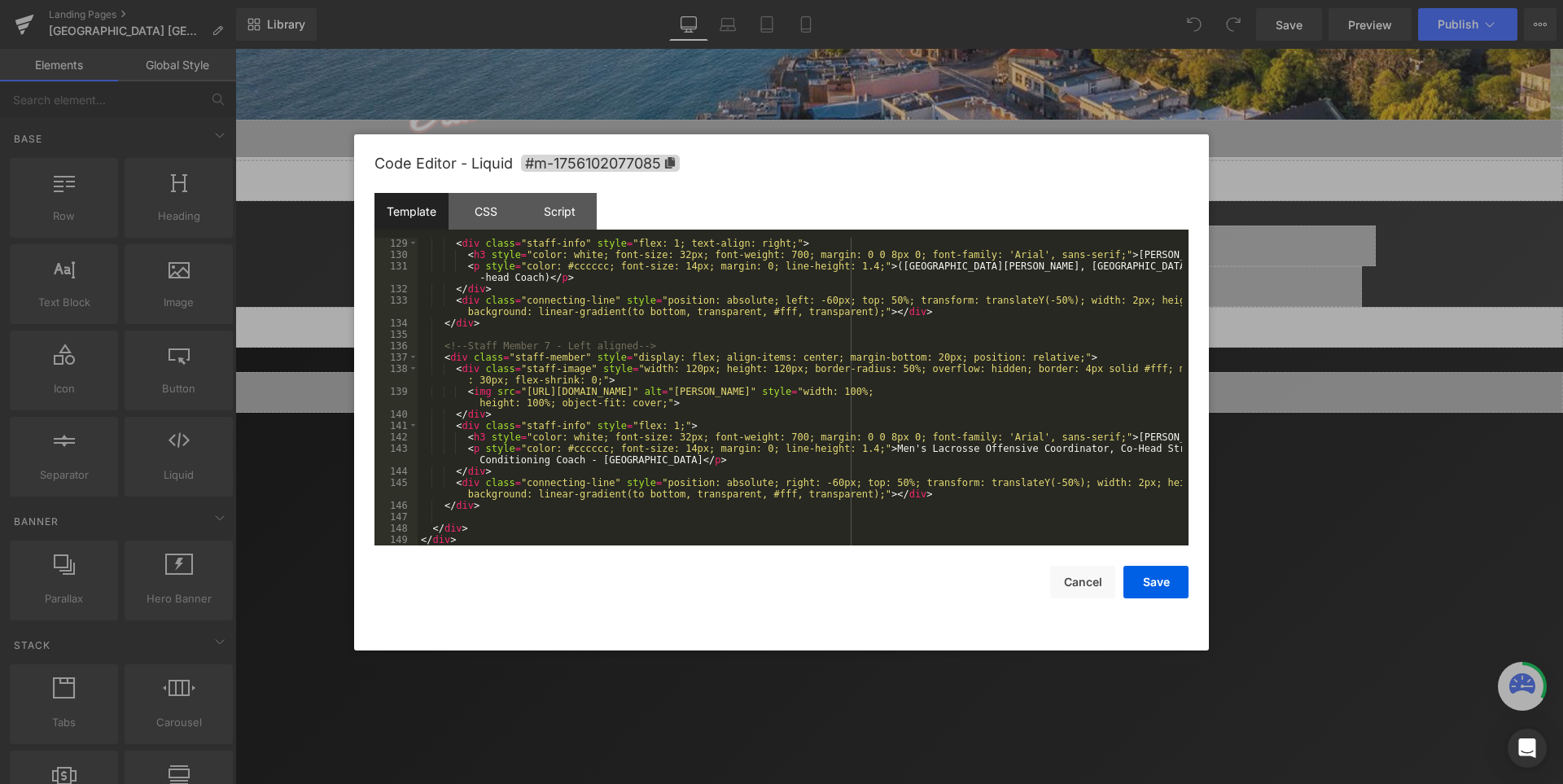
click at [586, 465] on div "< div class = "staff-info" style = "flex: 1; text-align: right;" > < h3 style =…" at bounding box center [800, 403] width 764 height 331
click at [1048, 451] on div "< div class = "staff-info" style = "flex: 1; text-align: right;" > < h3 style =…" at bounding box center [800, 403] width 764 height 331
click at [571, 461] on div "< div class = "staff-info" style = "flex: 1; text-align: right;" > < h3 style =…" at bounding box center [800, 403] width 764 height 331
click at [745, 462] on div "< div class = "staff-info" style = "flex: 1; text-align: right;" > < h3 style =…" at bounding box center [800, 403] width 764 height 331
click at [1166, 580] on button "Save" at bounding box center [1156, 582] width 65 height 33
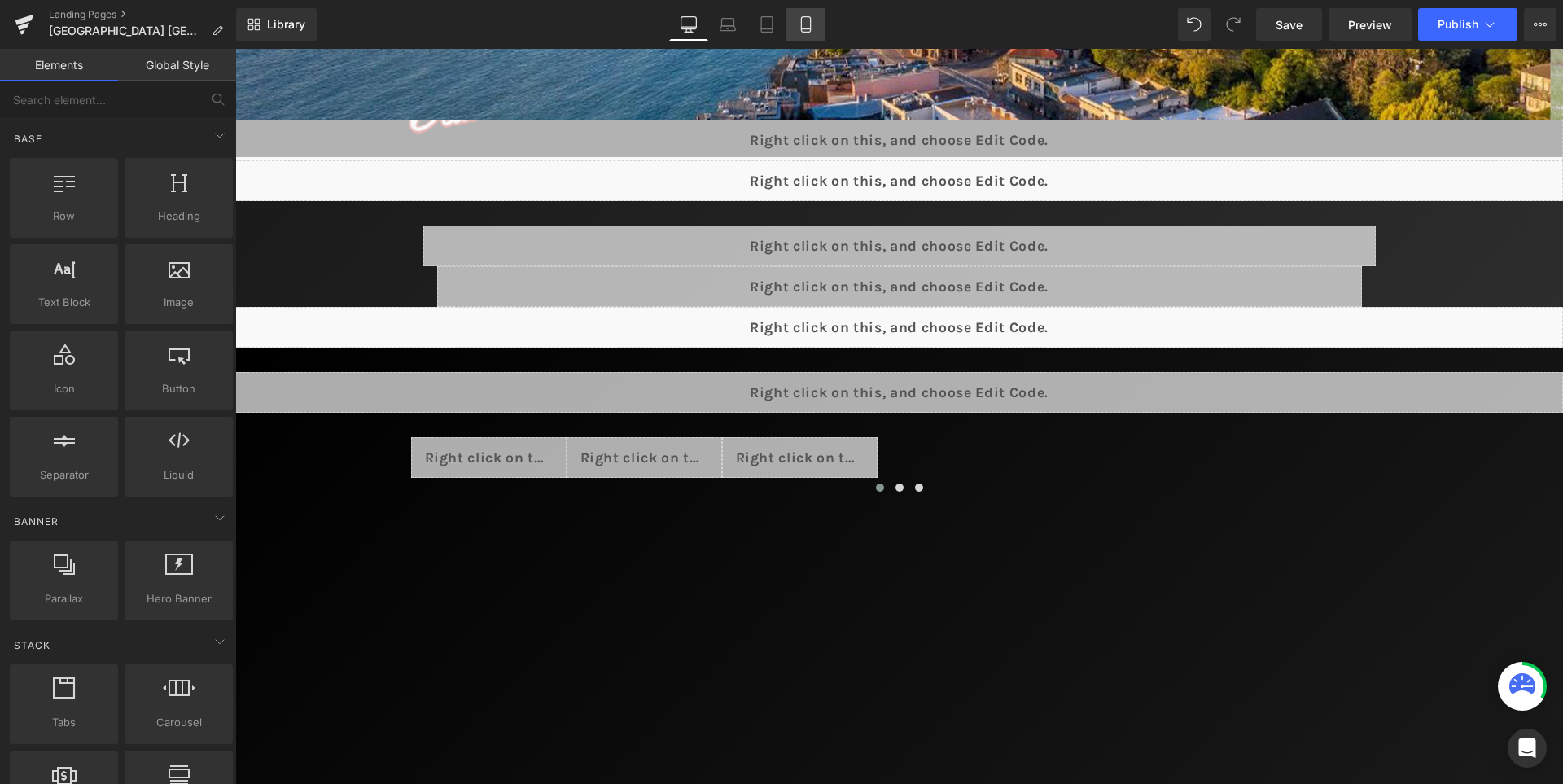
click at [806, 30] on icon at bounding box center [805, 30] width 9 height 0
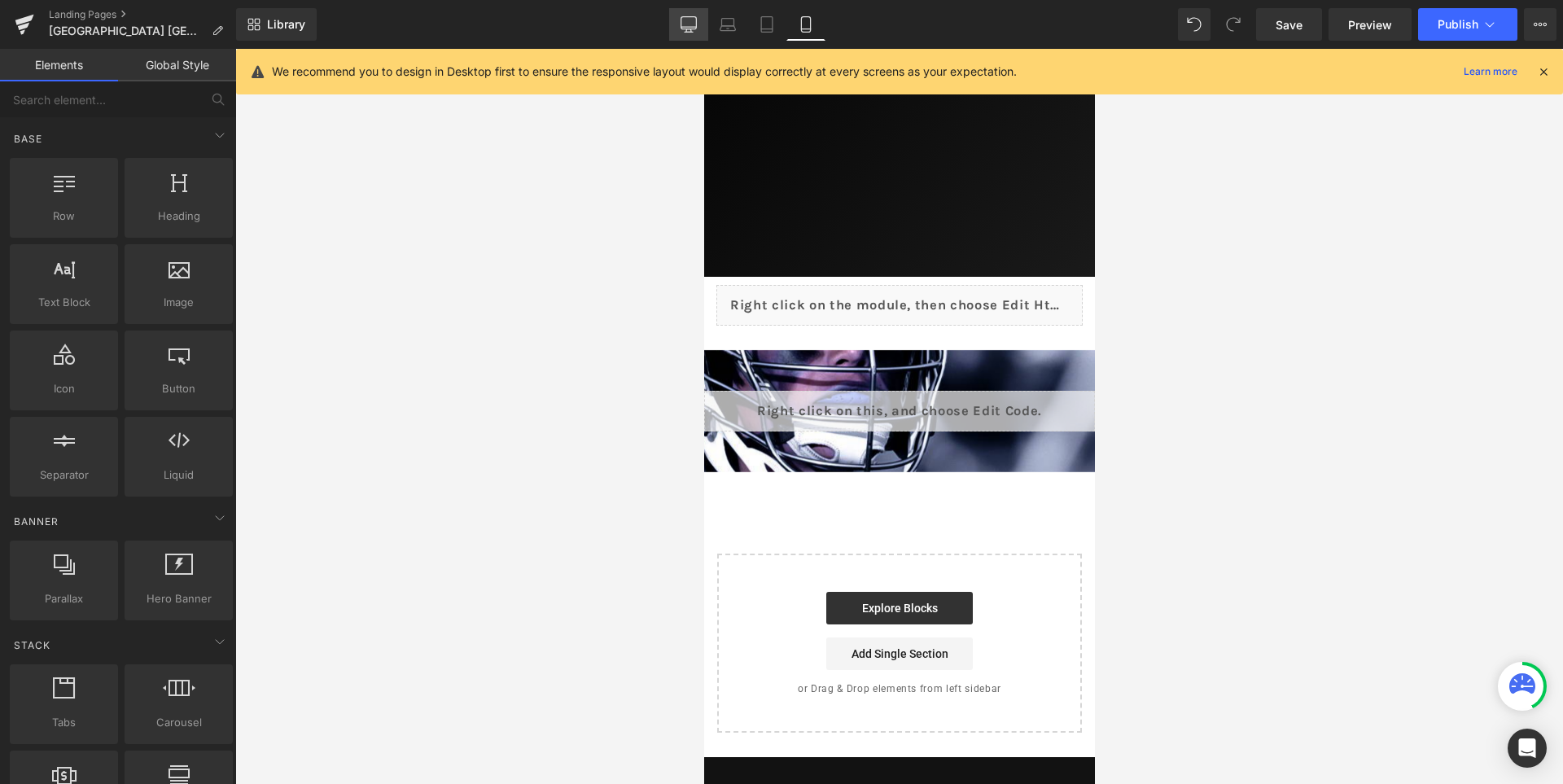
click at [691, 24] on icon at bounding box center [688, 24] width 16 height 16
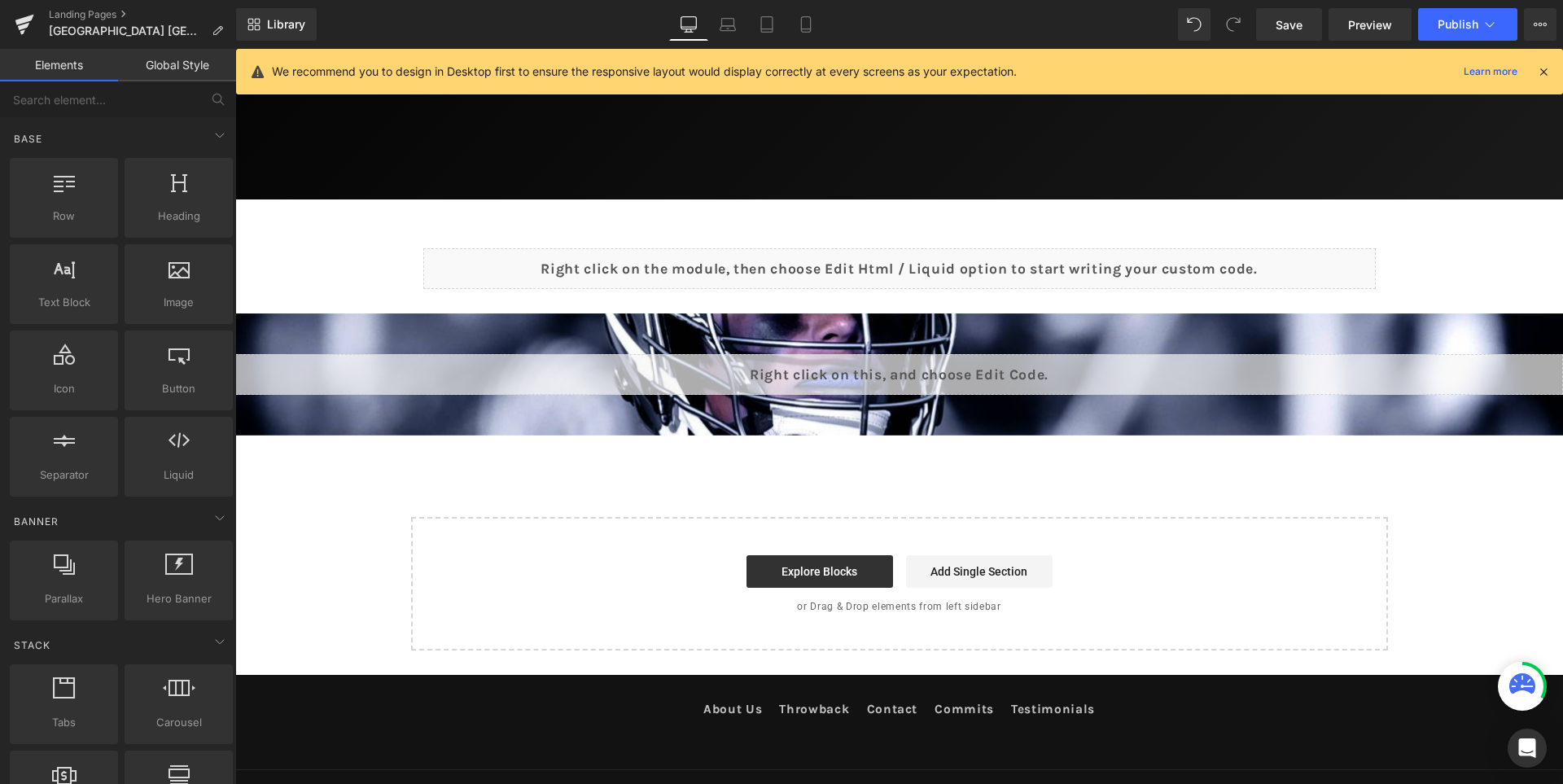
scroll to position [1247, 0]
click at [1295, 27] on span "Save" at bounding box center [1290, 25] width 27 height 17
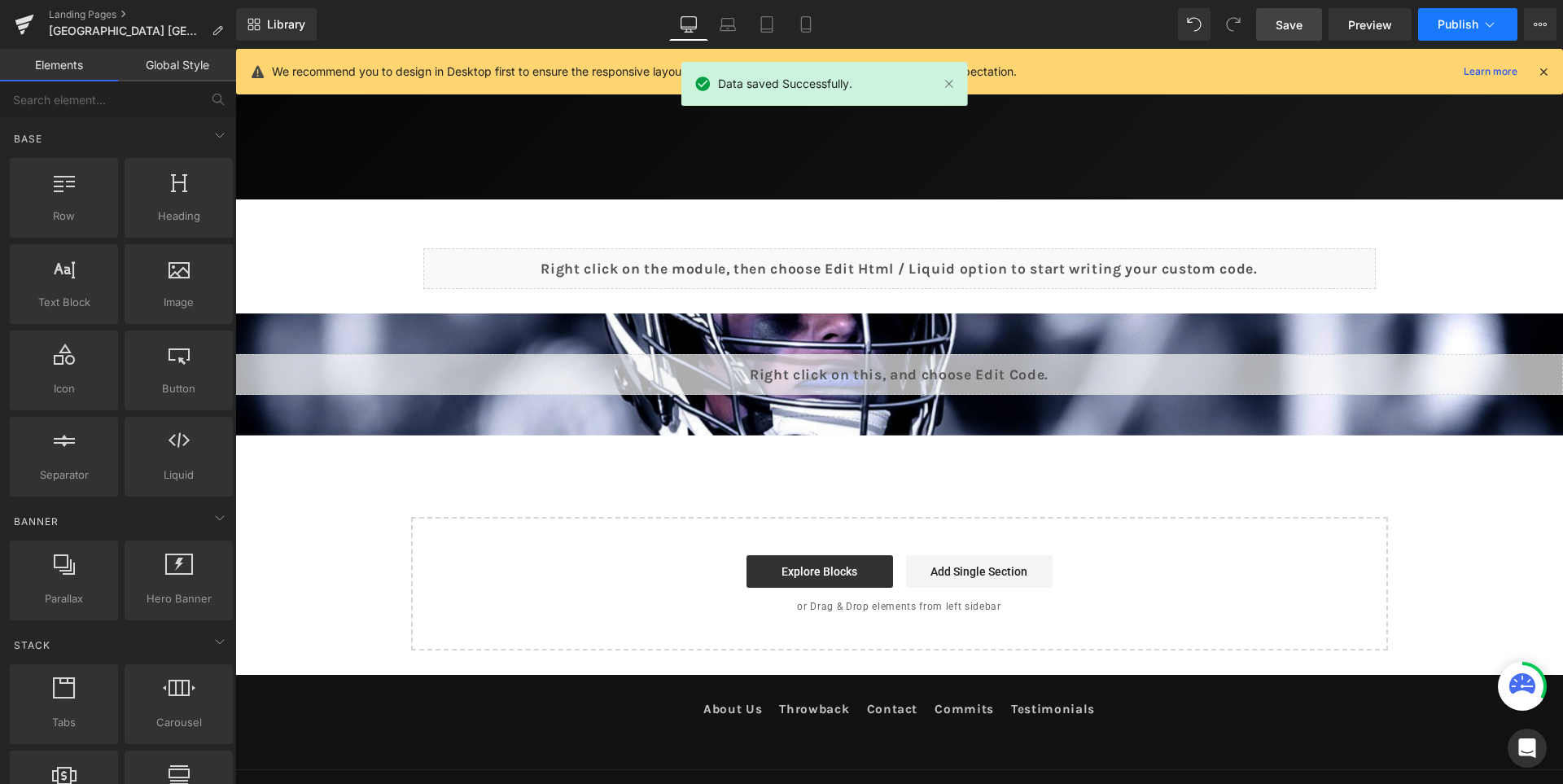
click at [1450, 22] on span "Publish" at bounding box center [1458, 25] width 40 height 13
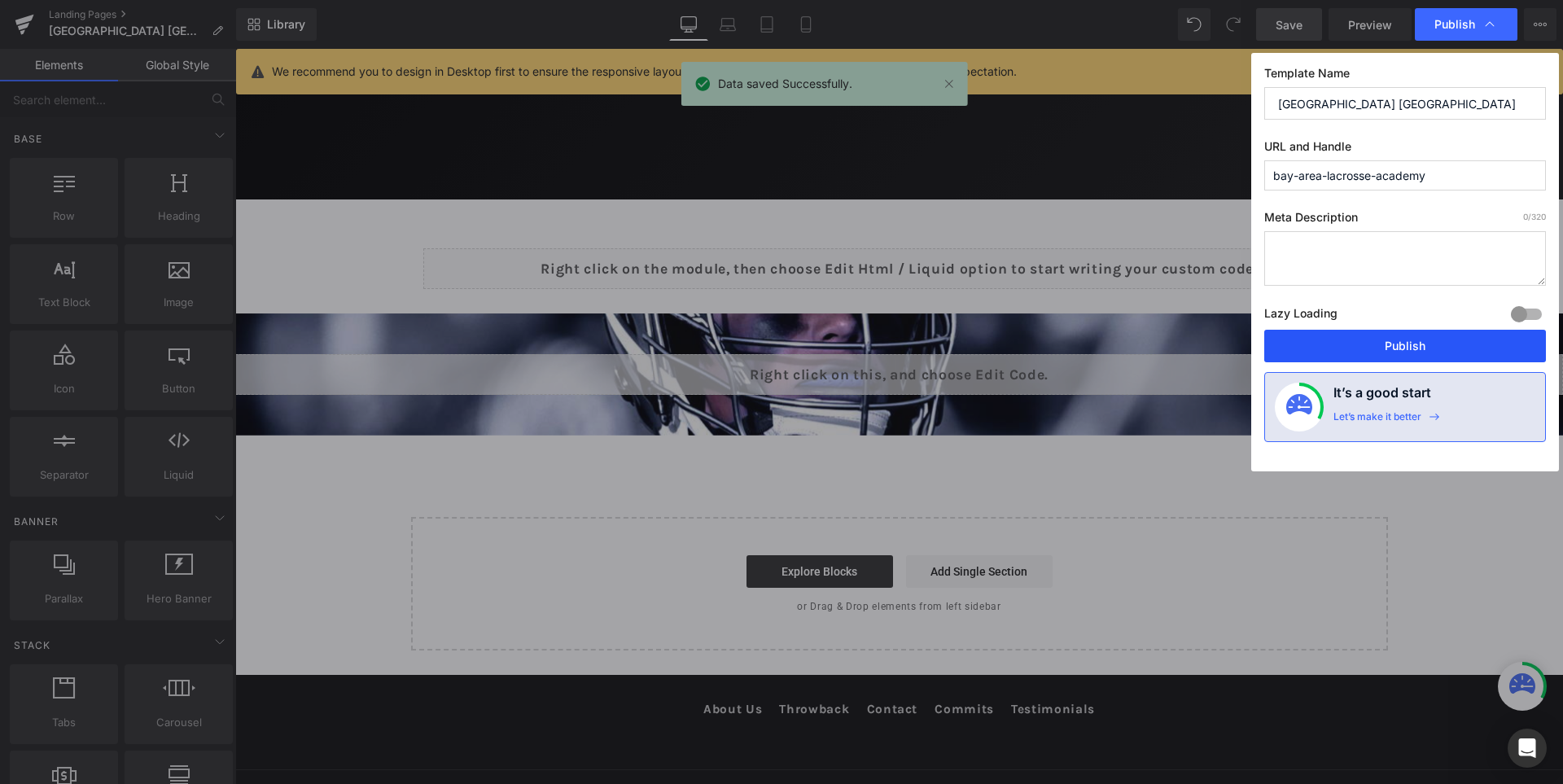
click at [1365, 344] on button "Publish" at bounding box center [1406, 346] width 282 height 33
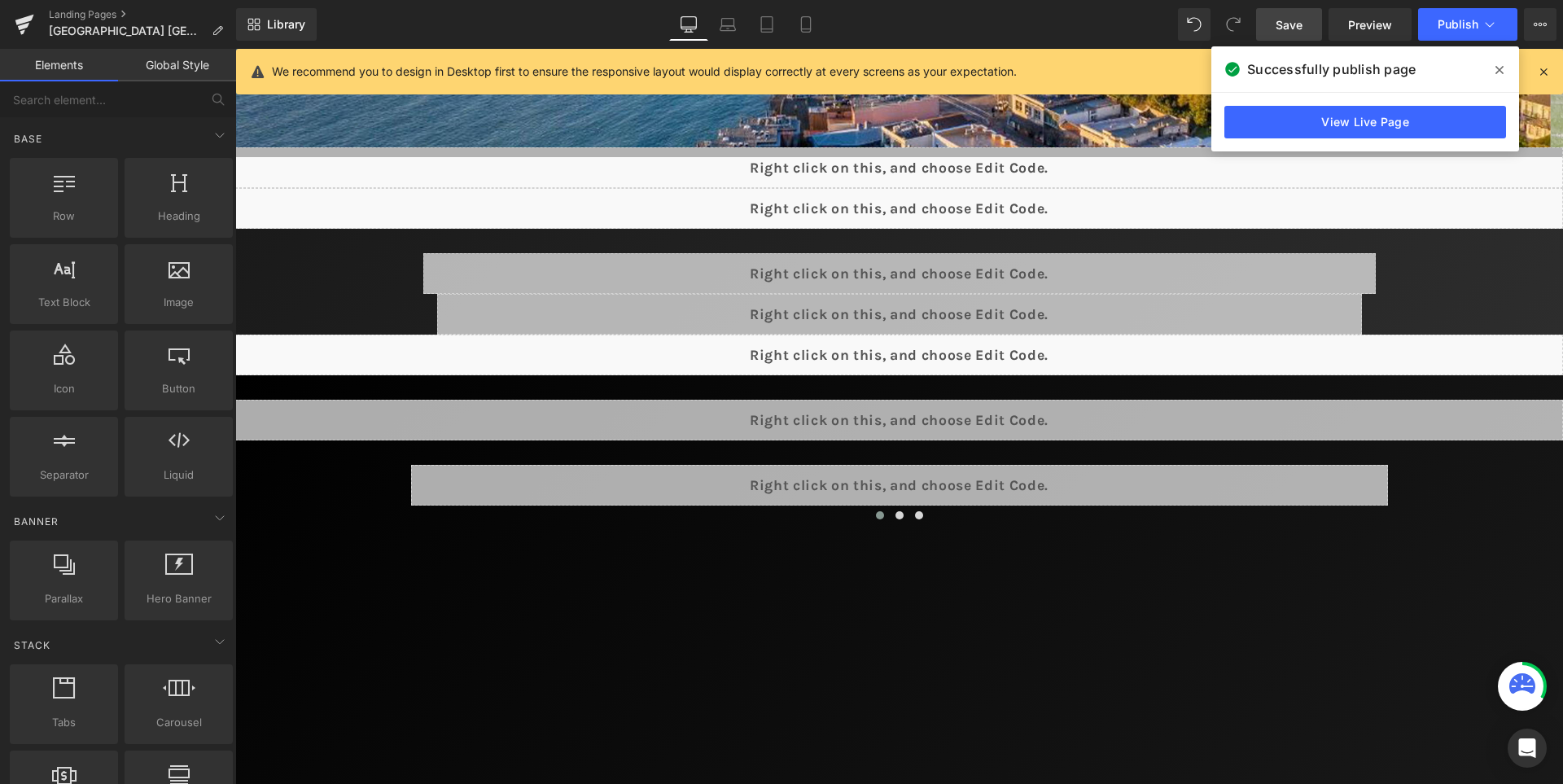
scroll to position [352, 0]
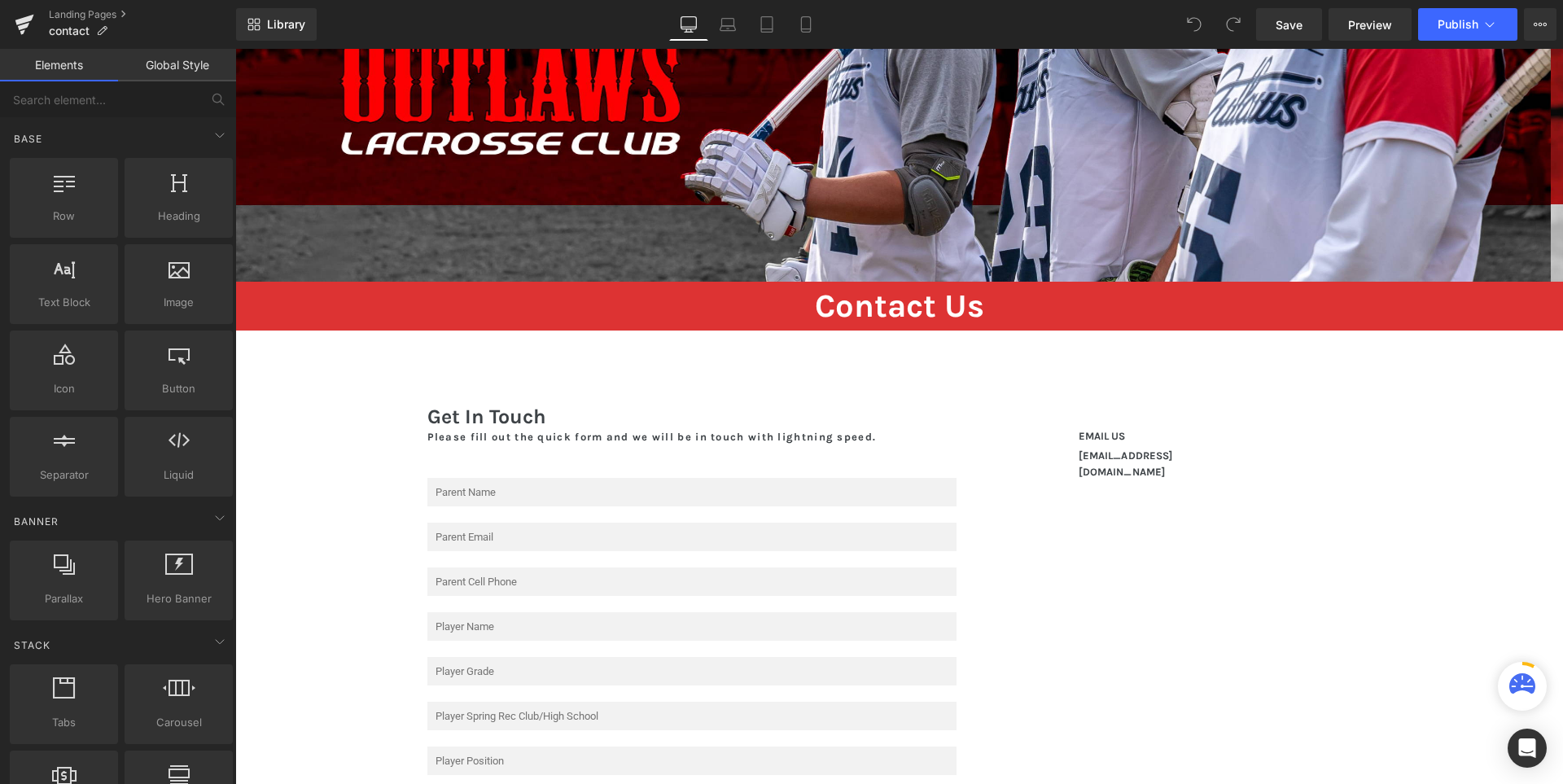
scroll to position [569, 0]
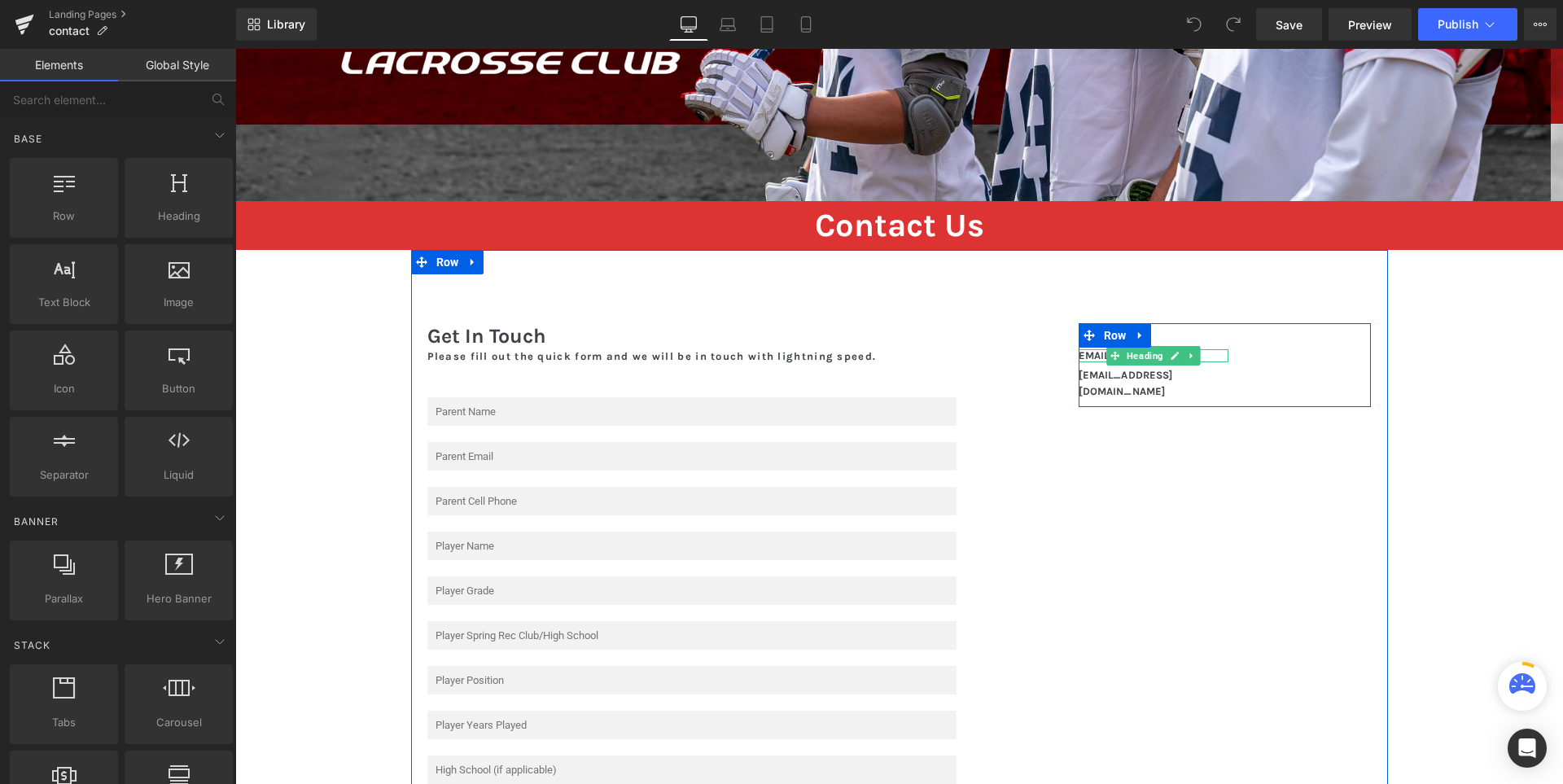
click at [1083, 357] on h1 "EMAIL US" at bounding box center [1154, 356] width 151 height 13
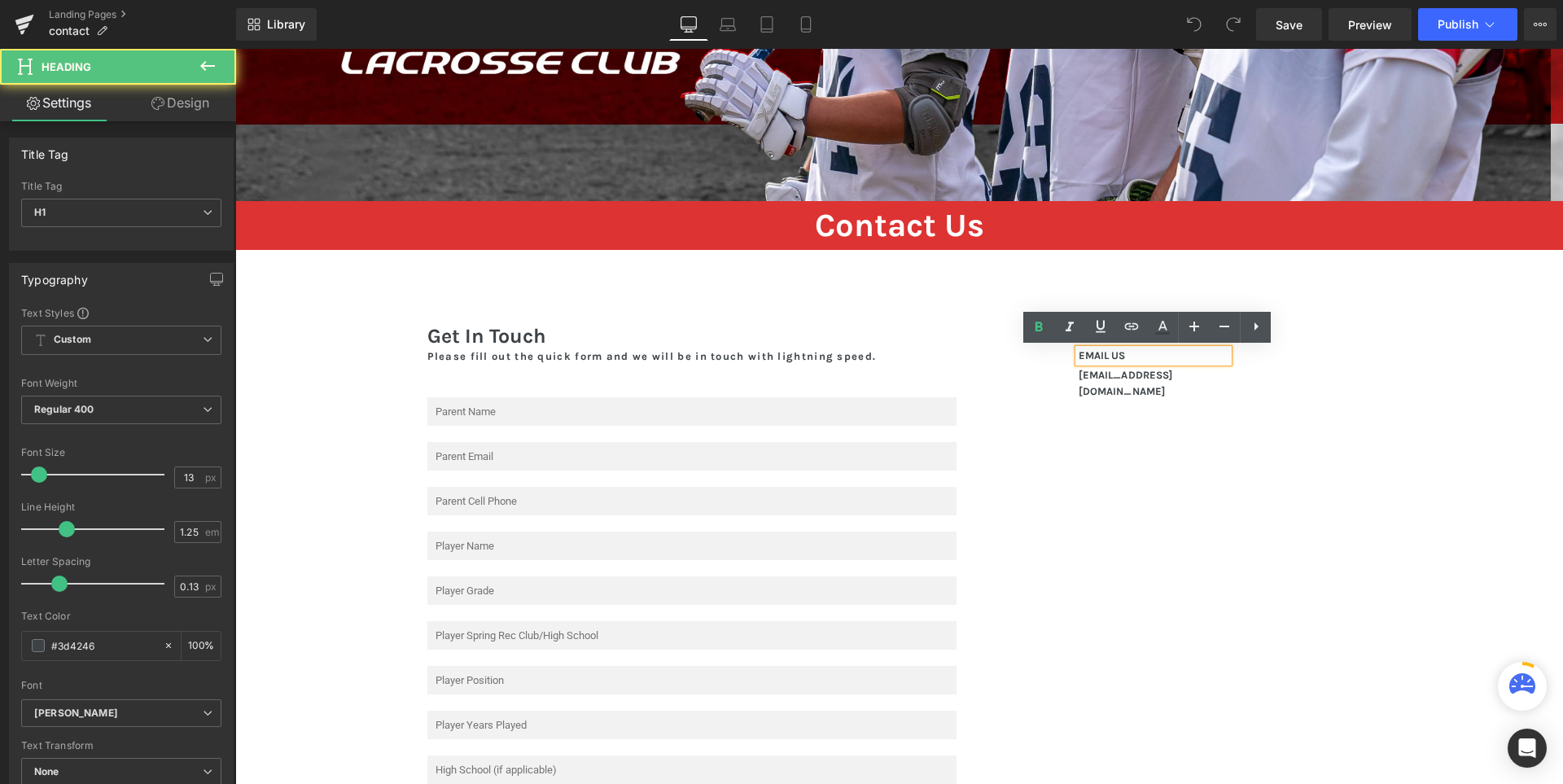
click at [1131, 349] on h1 "EMAIL US" at bounding box center [1154, 356] width 151 height 13
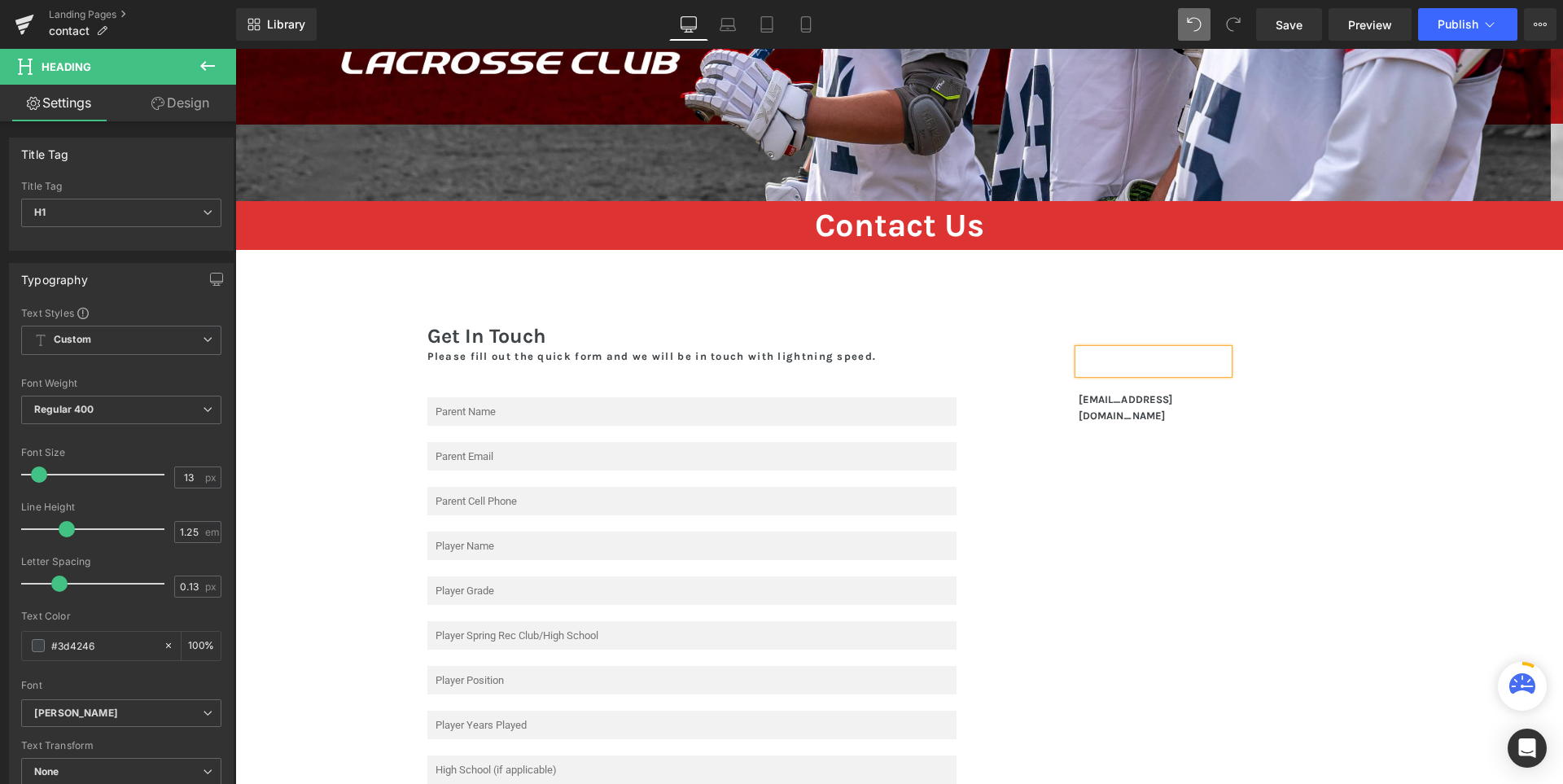
click at [1199, 23] on icon at bounding box center [1194, 24] width 14 height 14
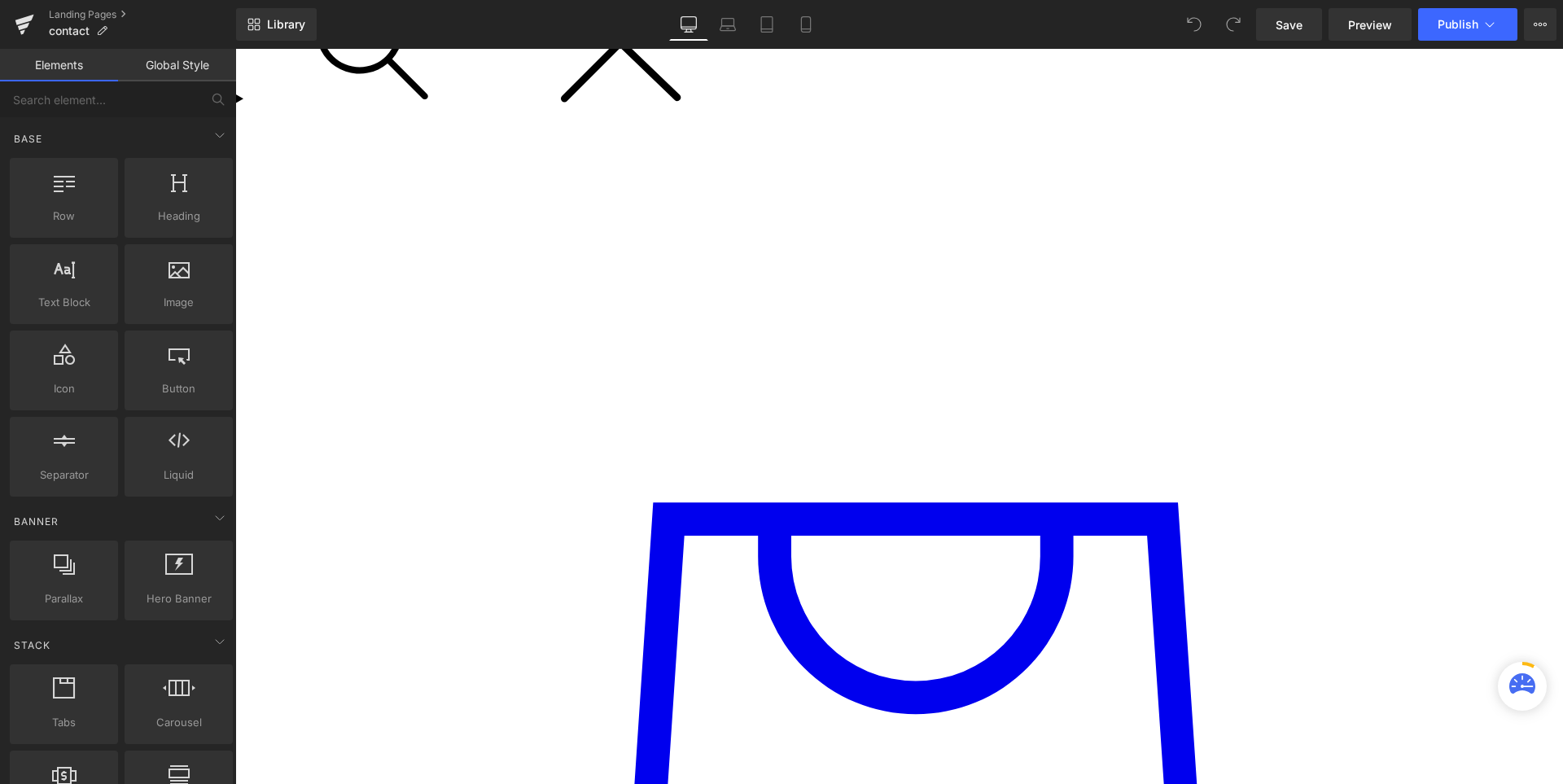
scroll to position [407, 0]
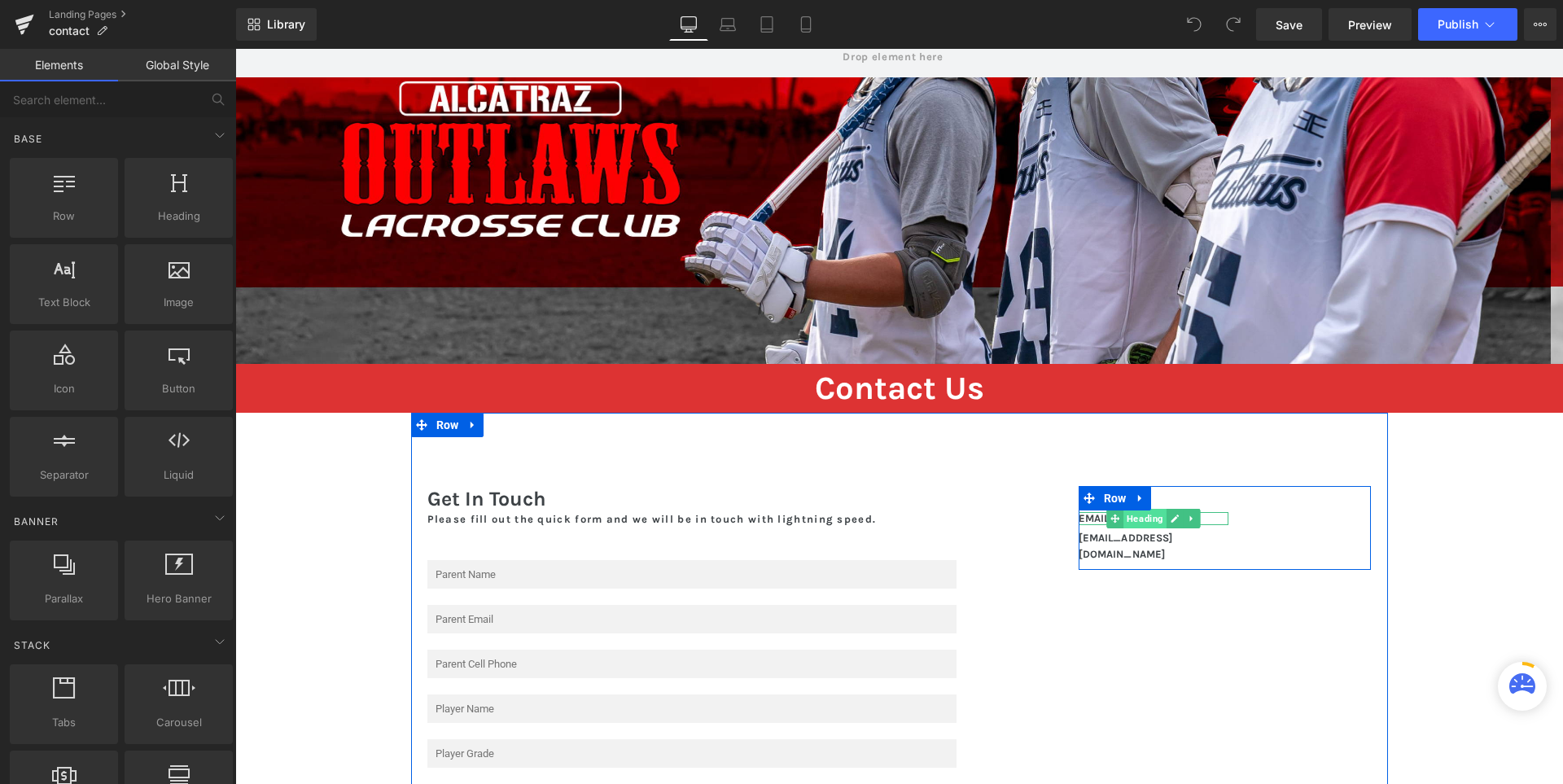
click at [1141, 519] on span "Heading" at bounding box center [1145, 519] width 43 height 19
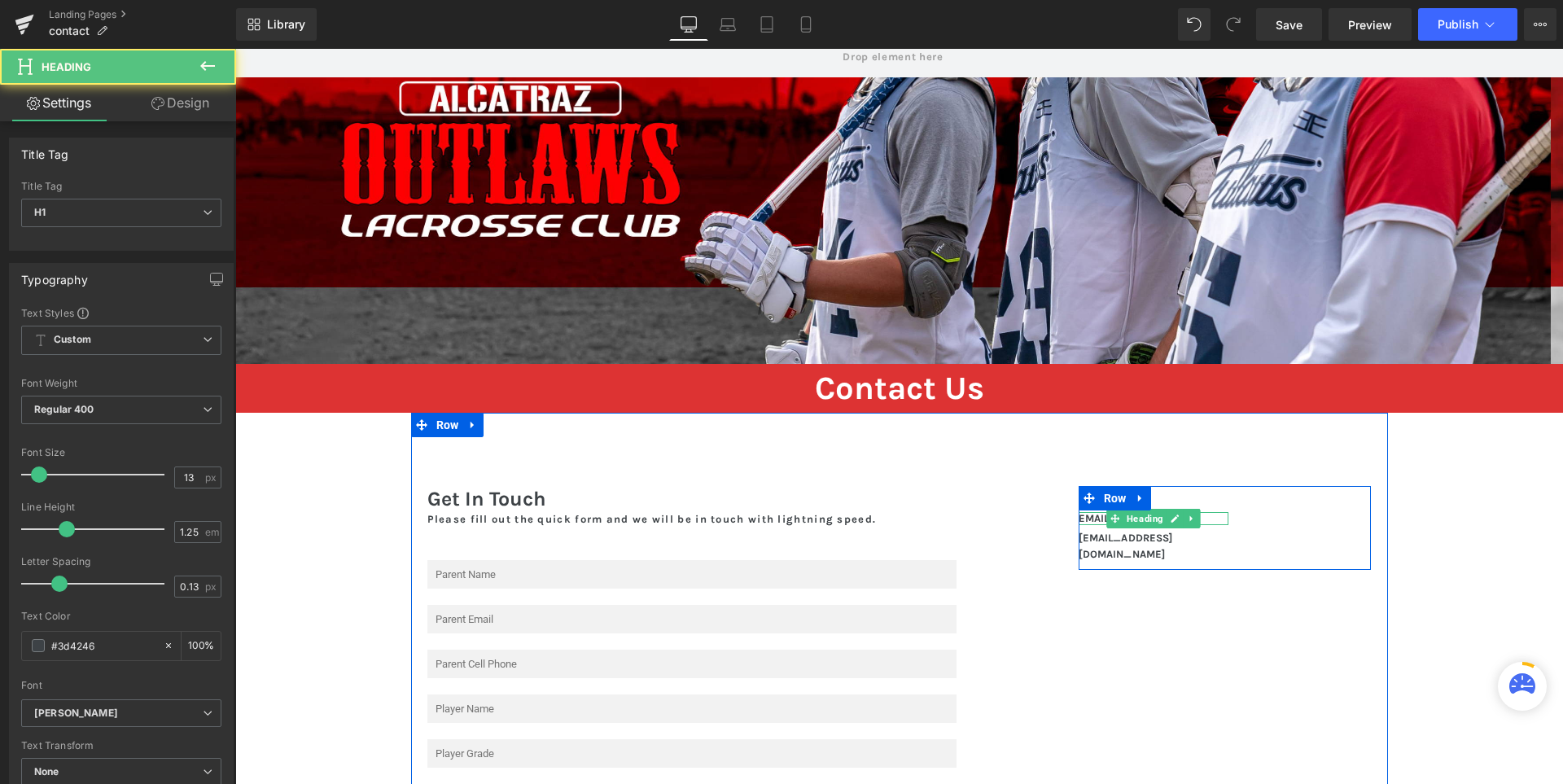
click at [1206, 518] on h1 "EMAIL US" at bounding box center [1154, 519] width 151 height 13
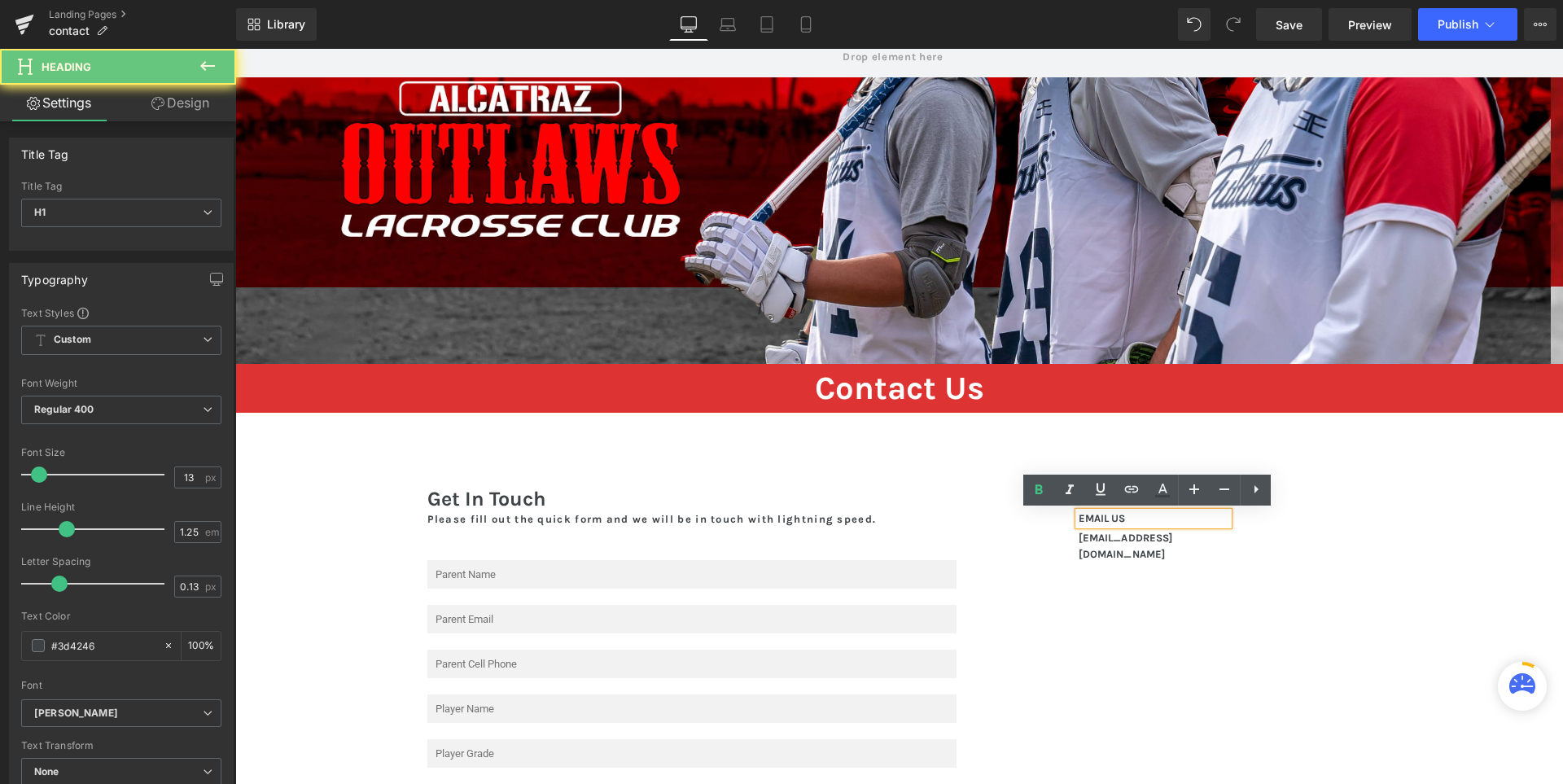
click at [1202, 520] on h1 "EMAIL US" at bounding box center [1154, 519] width 151 height 13
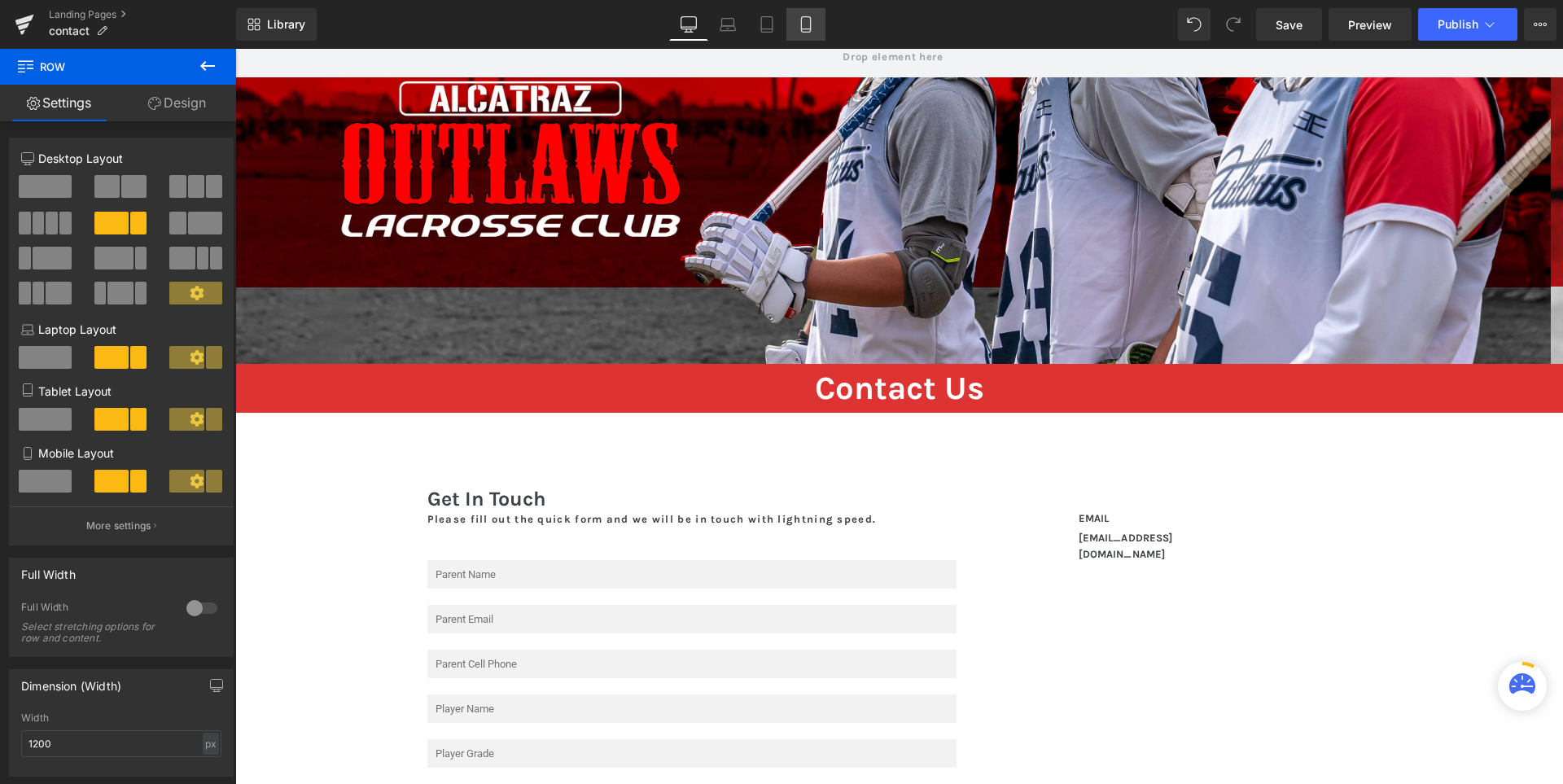
click at [806, 27] on icon at bounding box center [805, 24] width 16 height 16
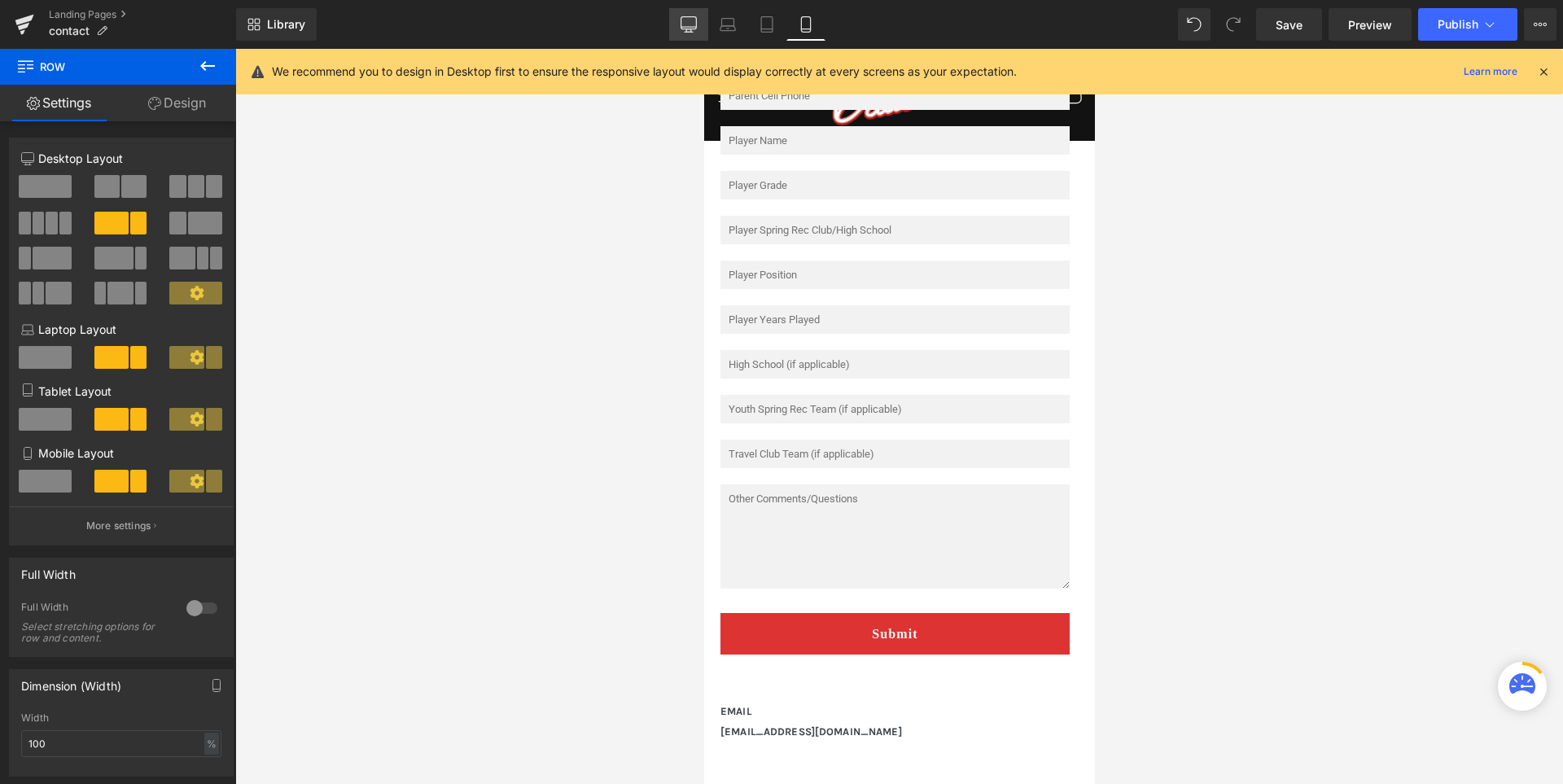
click at [692, 27] on icon at bounding box center [689, 27] width 15 height 0
type input "1200"
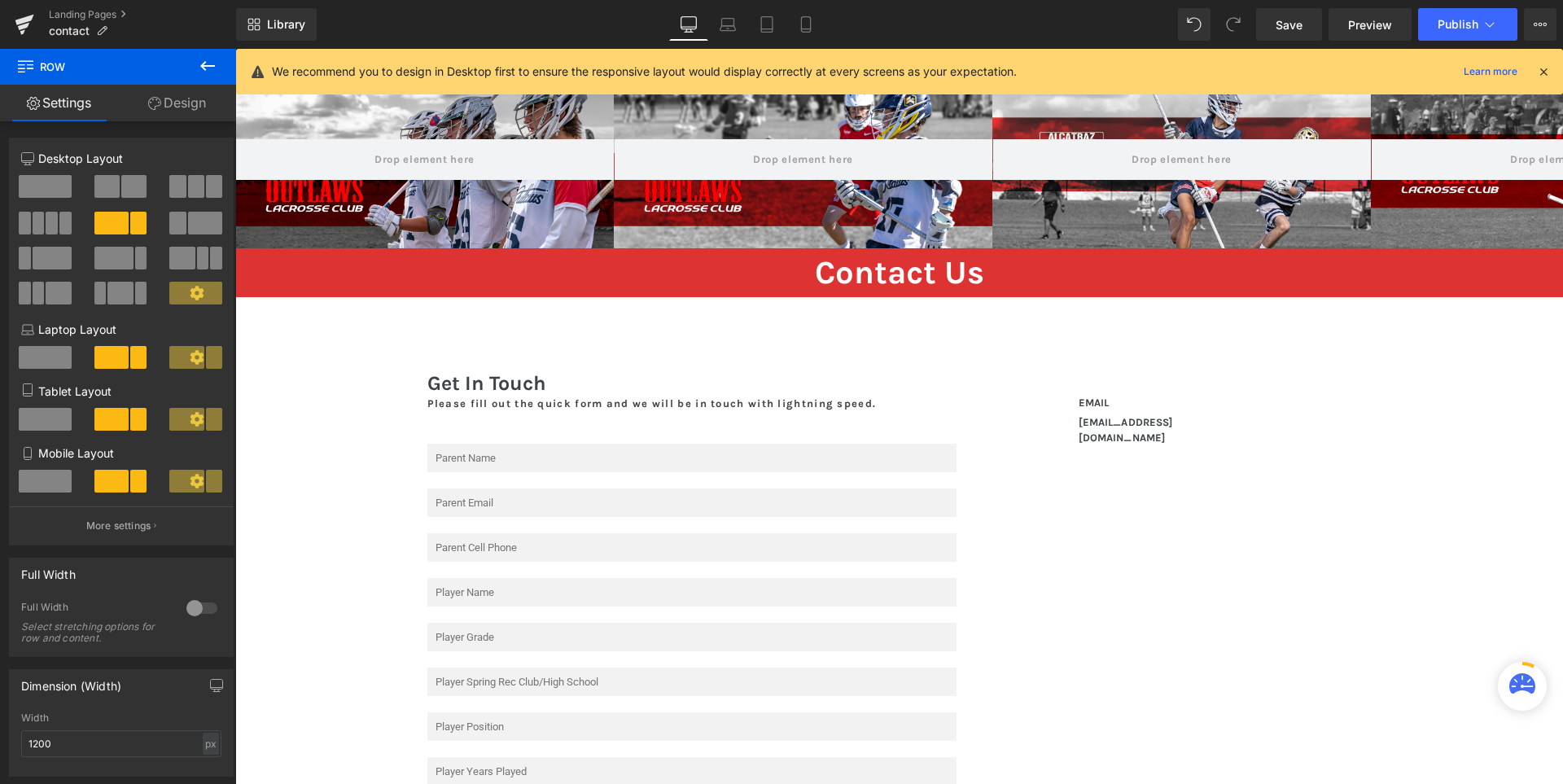
scroll to position [0, 0]
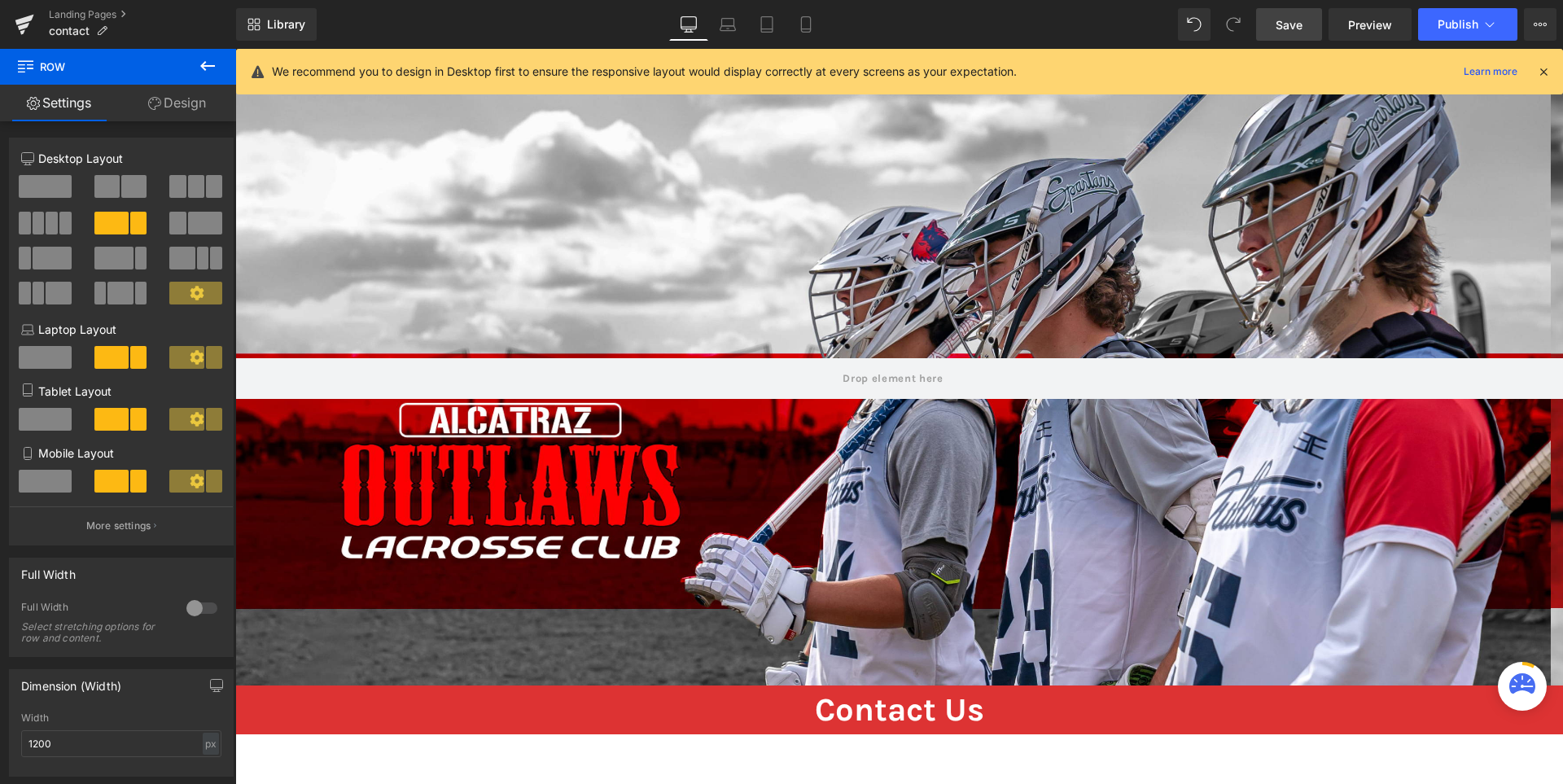
click at [1295, 30] on span "Save" at bounding box center [1290, 25] width 27 height 17
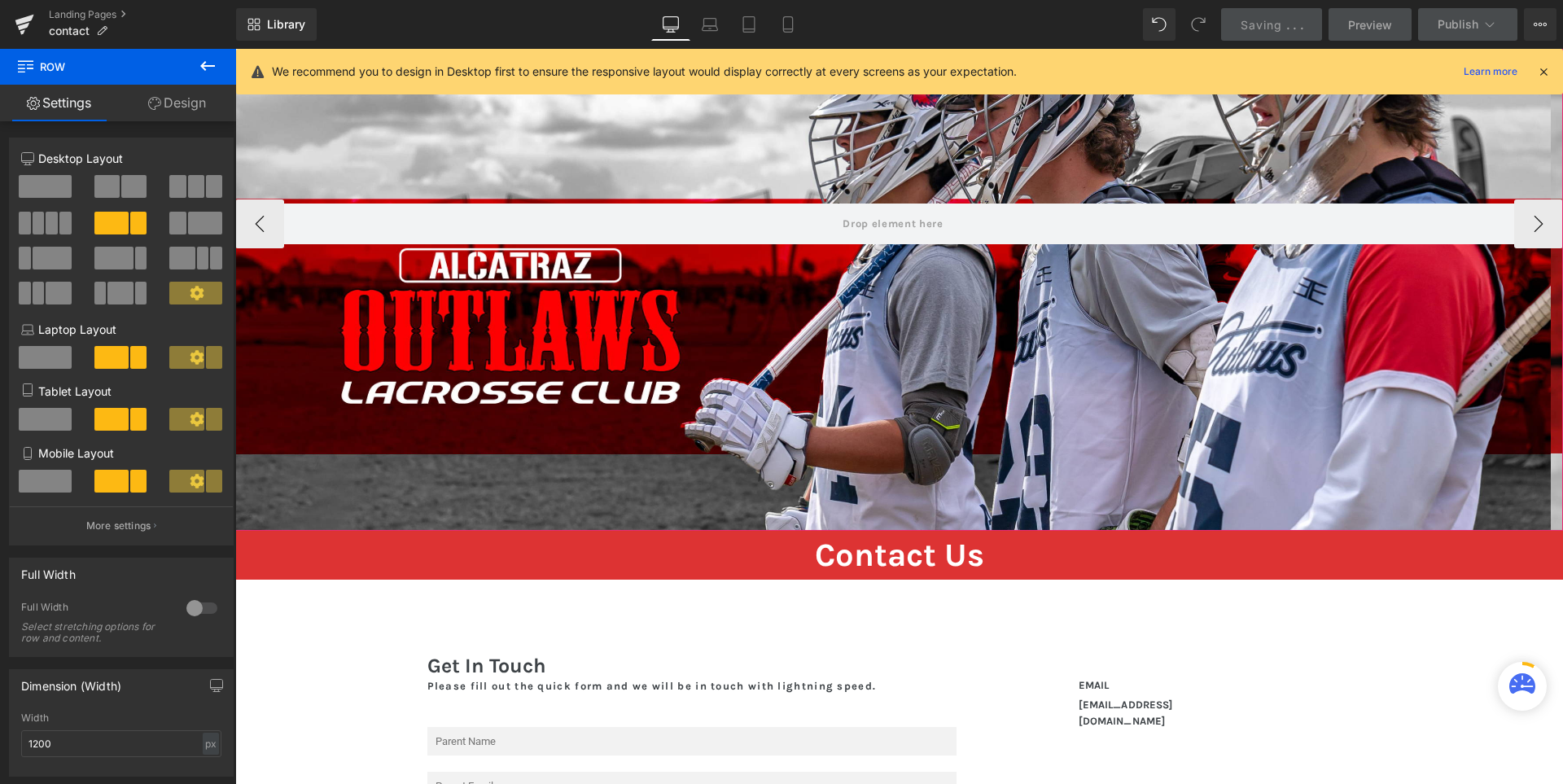
scroll to position [411, 0]
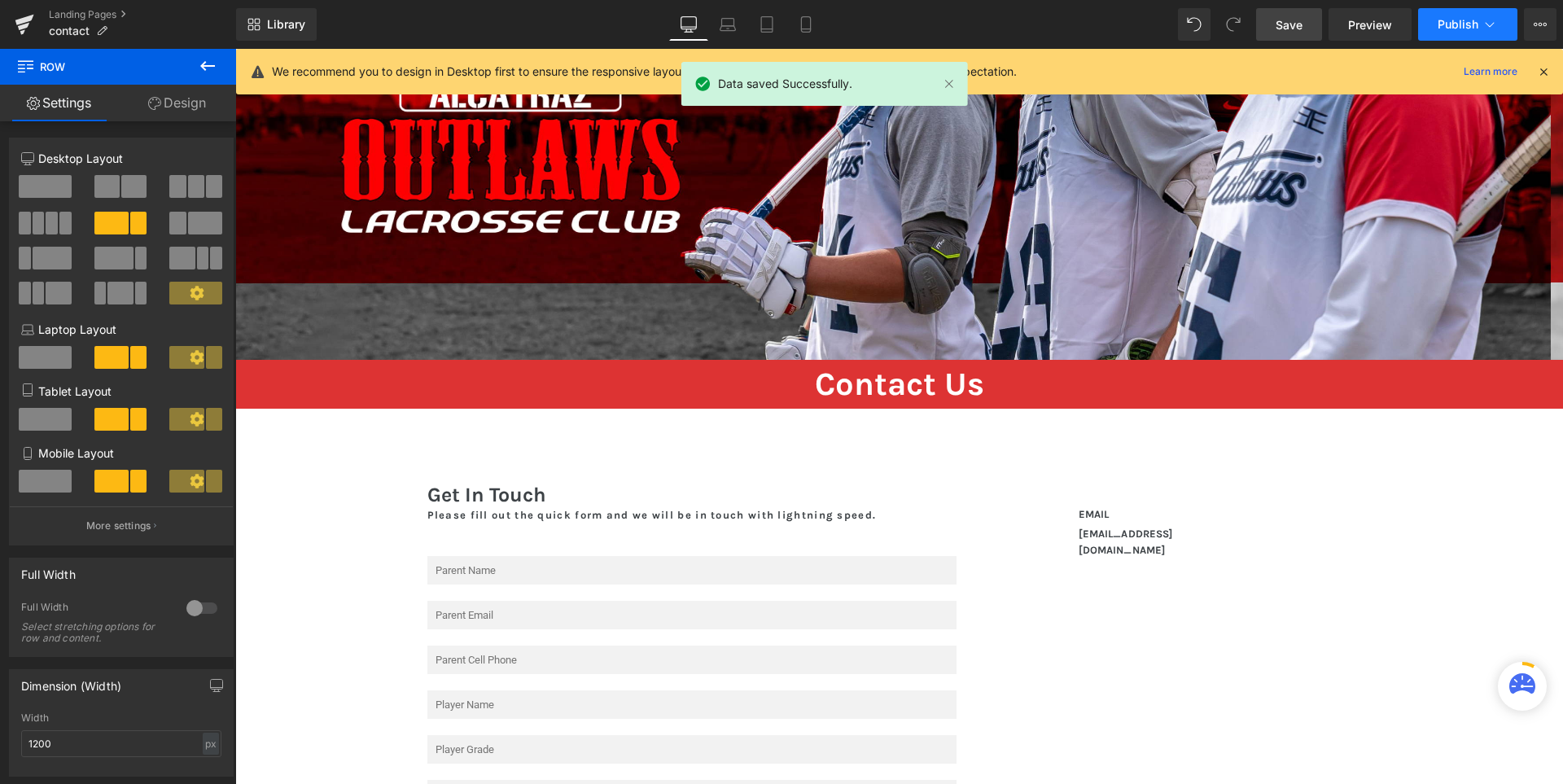
click at [1452, 24] on span "Publish" at bounding box center [1458, 25] width 40 height 13
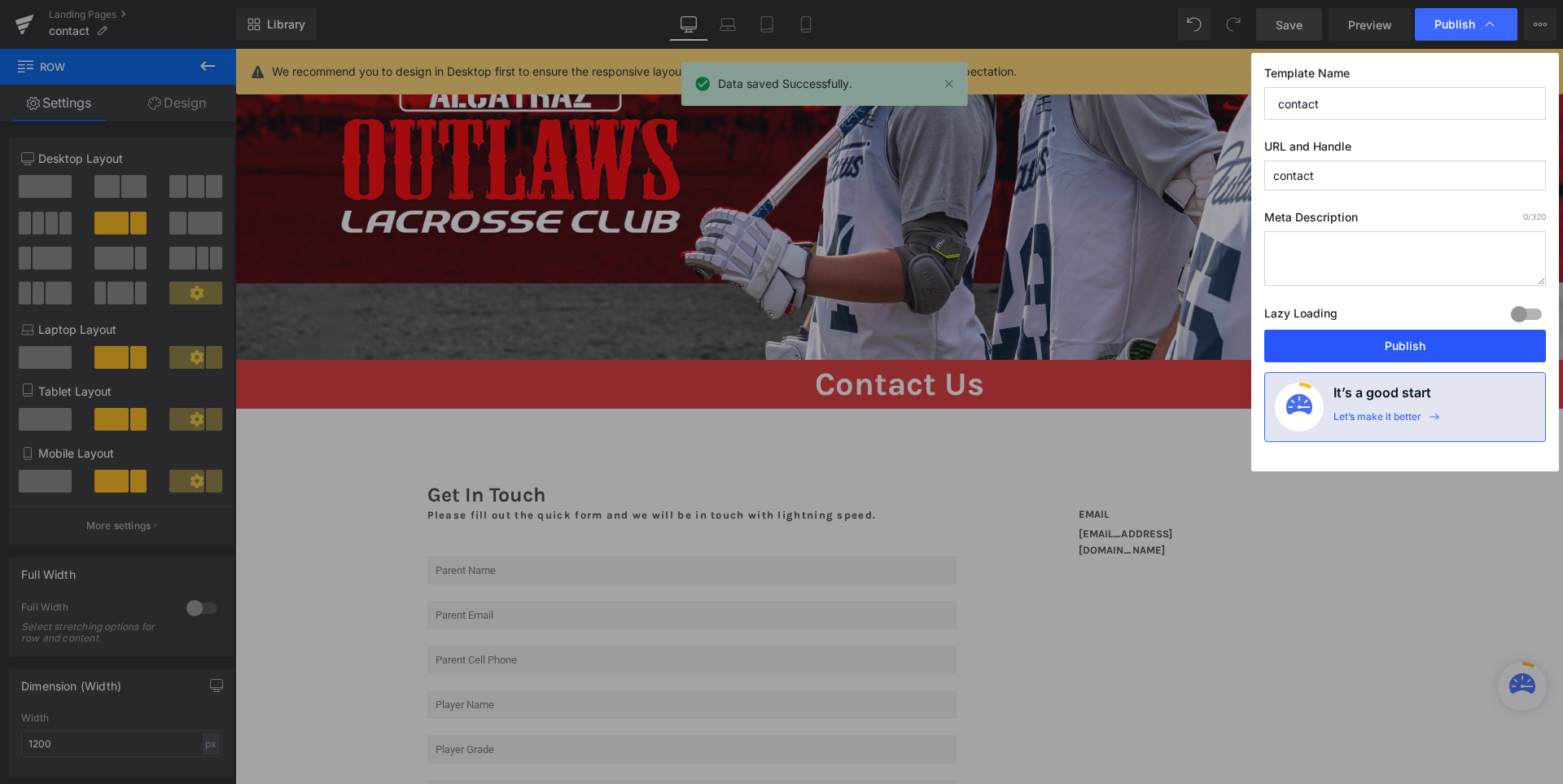
click at [1390, 342] on button "Publish" at bounding box center [1406, 346] width 282 height 33
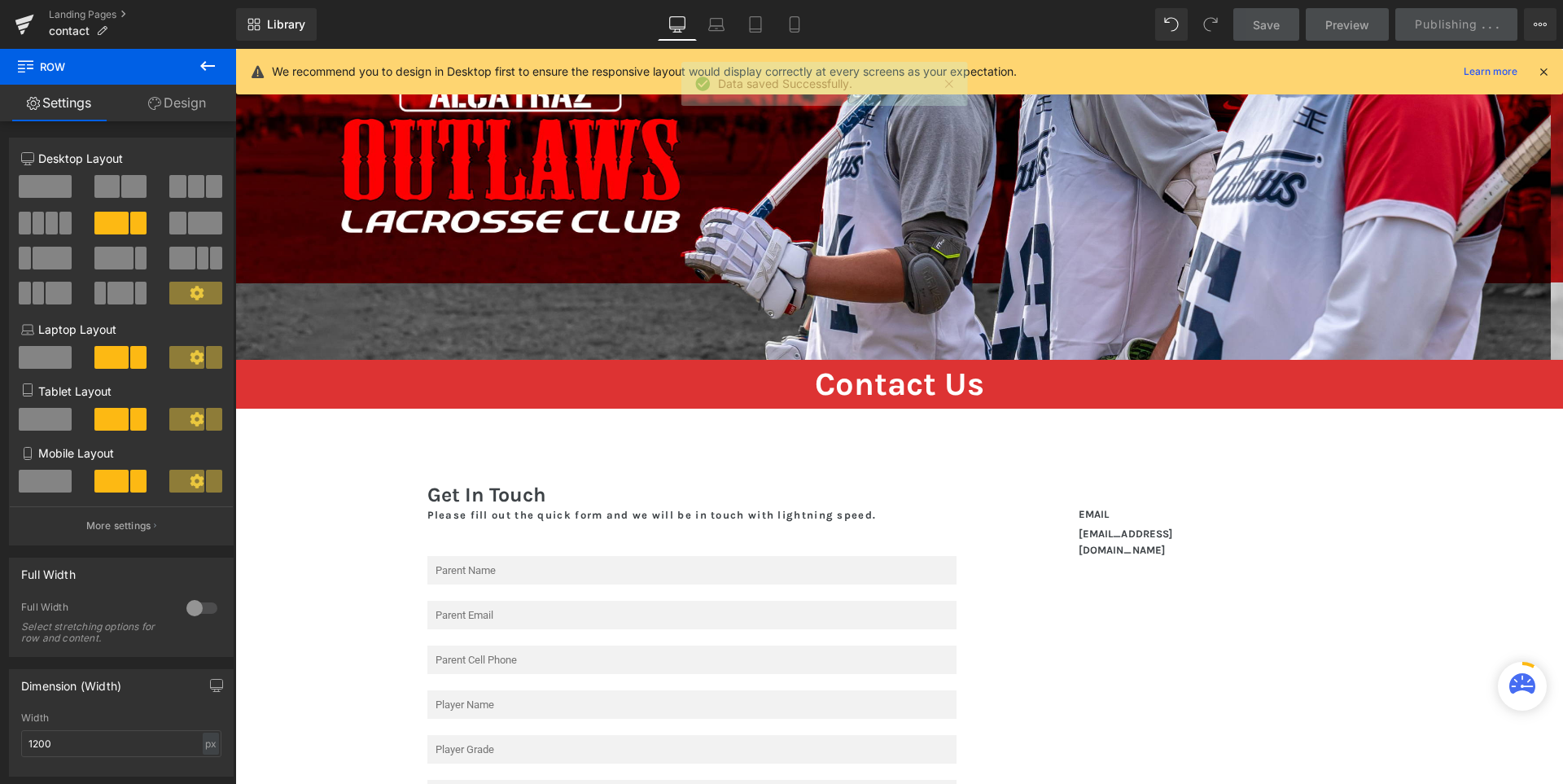
scroll to position [737, 0]
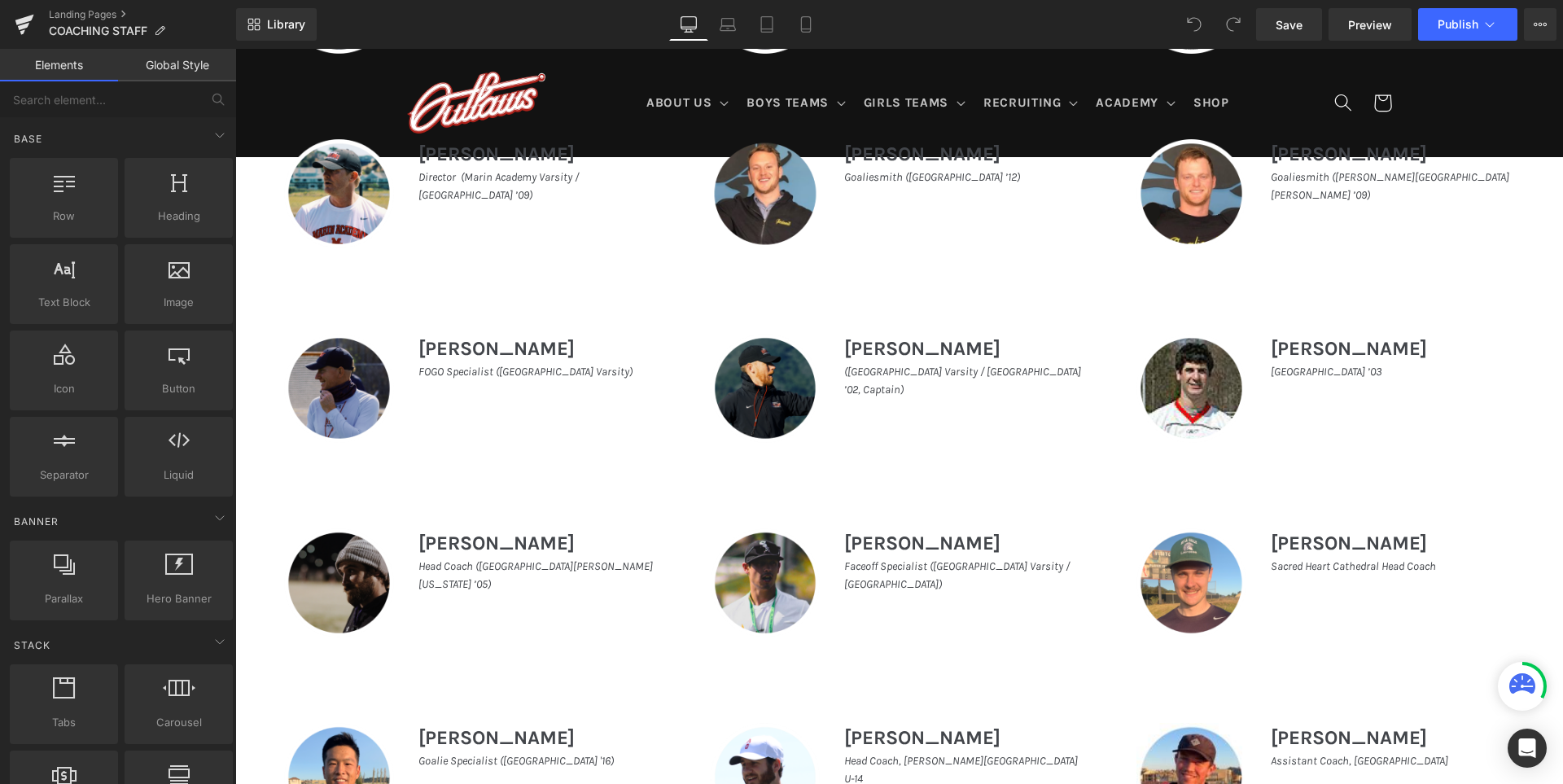
scroll to position [1058, 0]
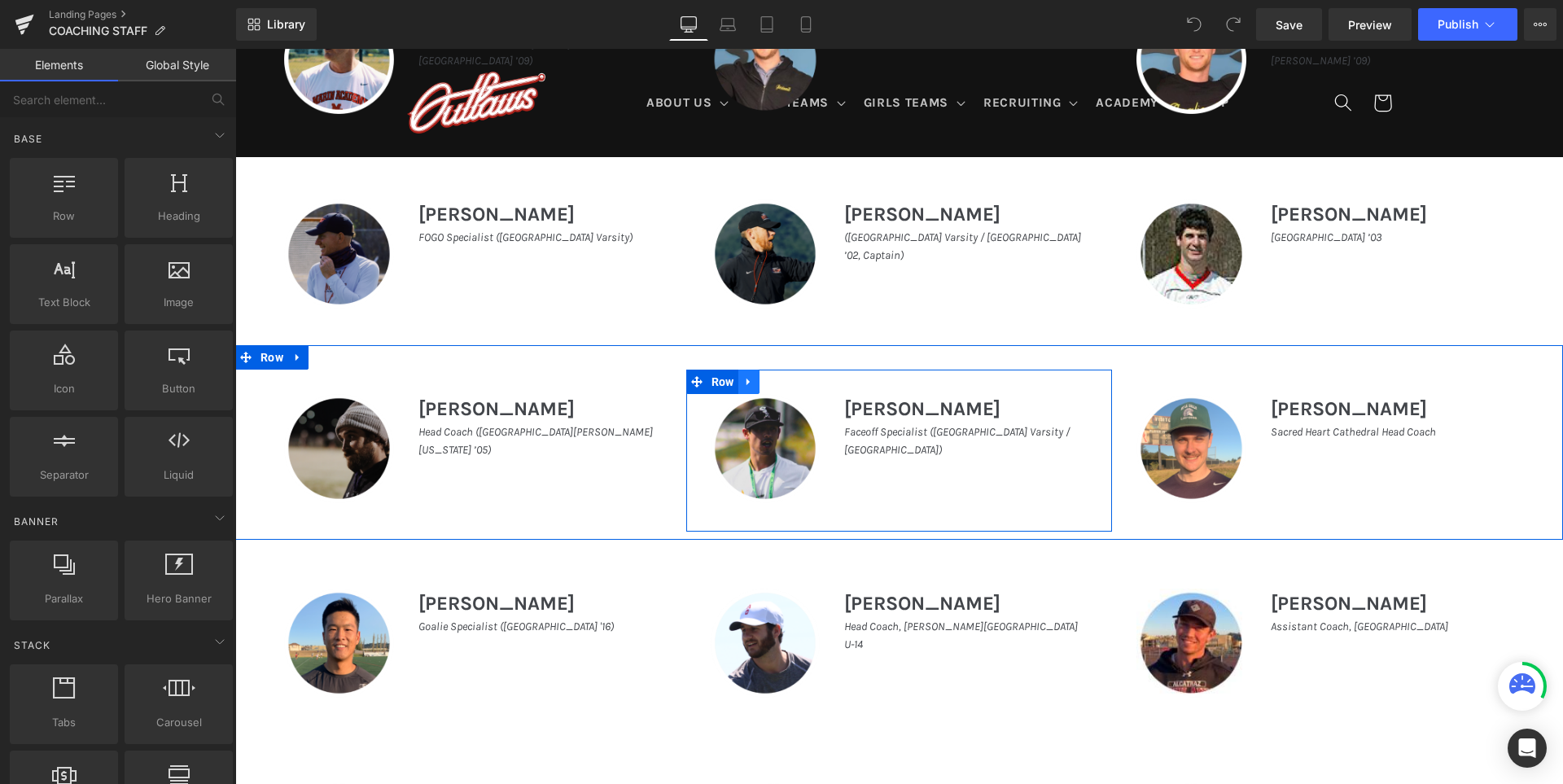
click at [743, 379] on icon at bounding box center [749, 380] width 12 height 12
click at [785, 380] on icon at bounding box center [791, 381] width 12 height 12
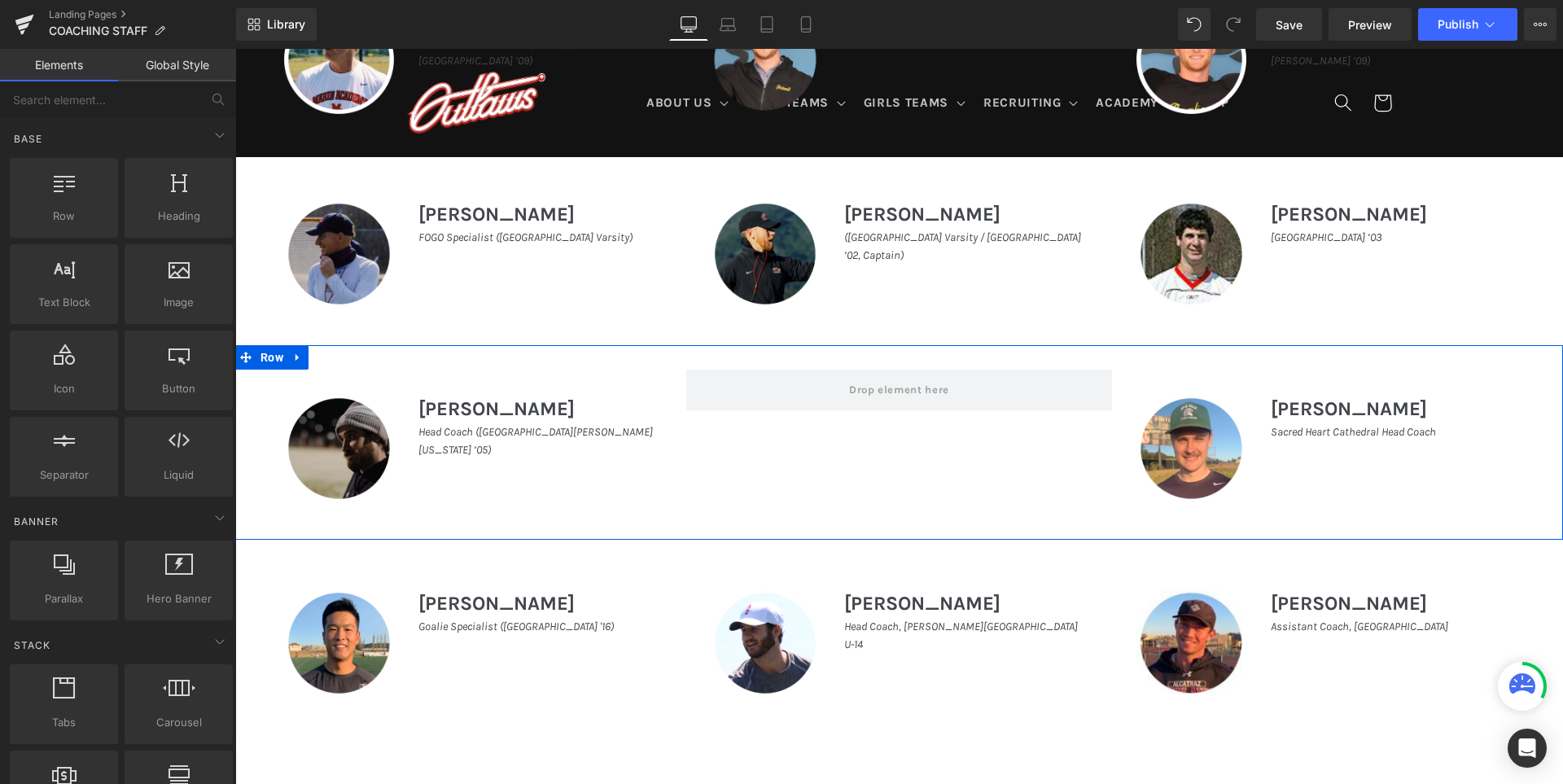
scroll to position [1060, 0]
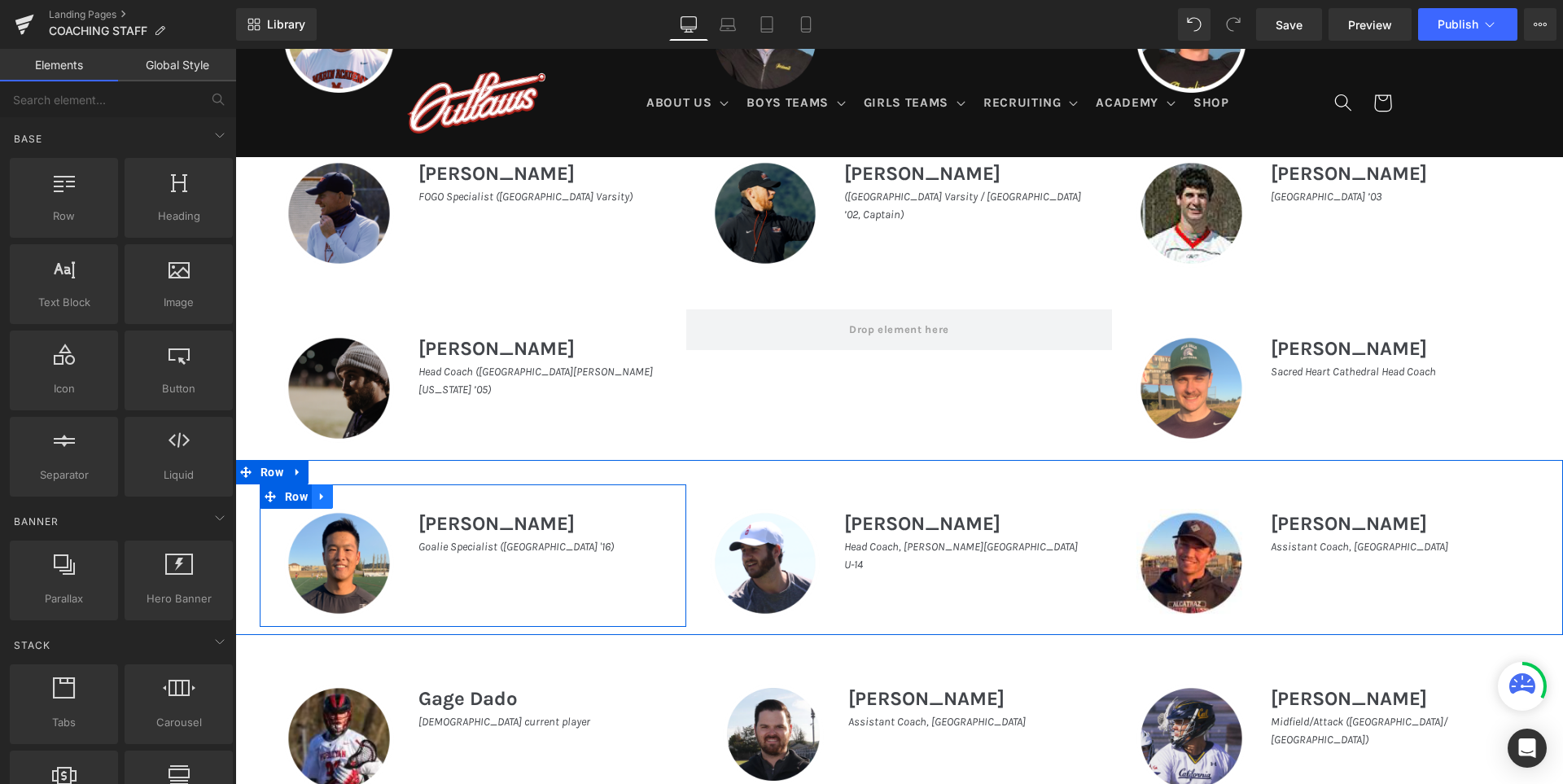
click at [320, 495] on icon at bounding box center [321, 496] width 3 height 8
click at [361, 495] on icon at bounding box center [364, 496] width 12 height 12
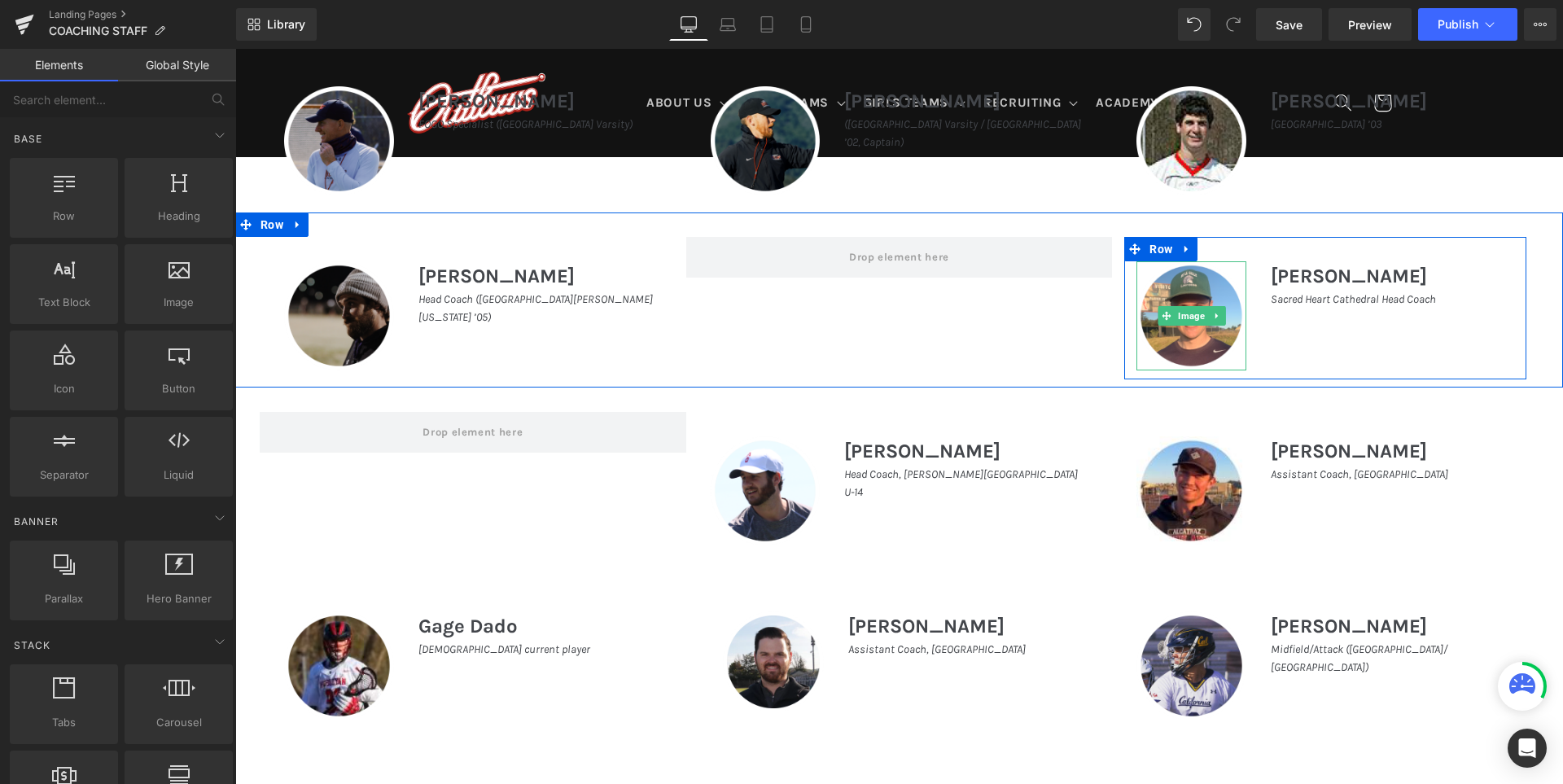
scroll to position [1307, 0]
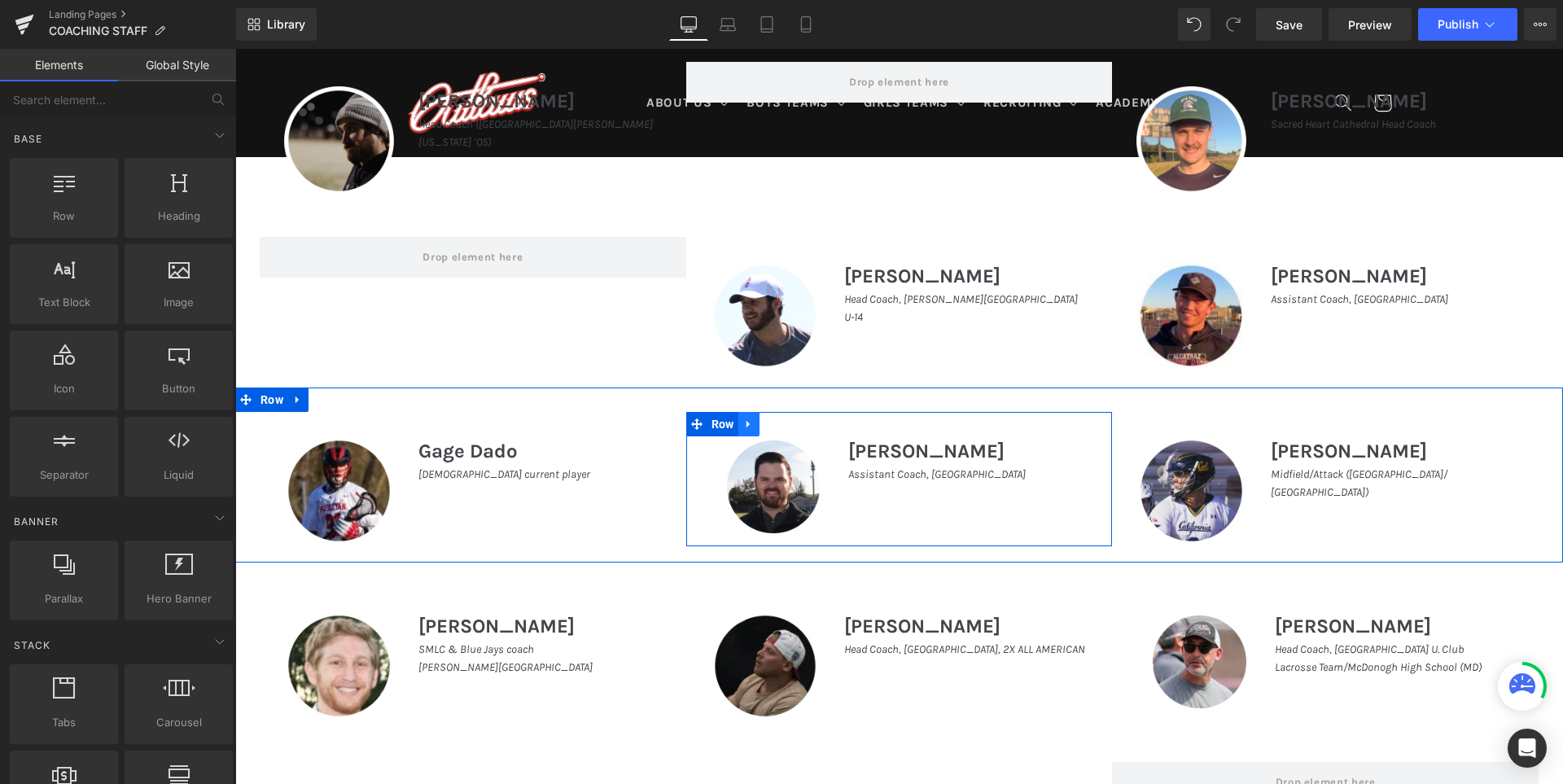
click at [746, 423] on icon at bounding box center [747, 424] width 3 height 8
click at [790, 424] on icon at bounding box center [791, 424] width 12 height 12
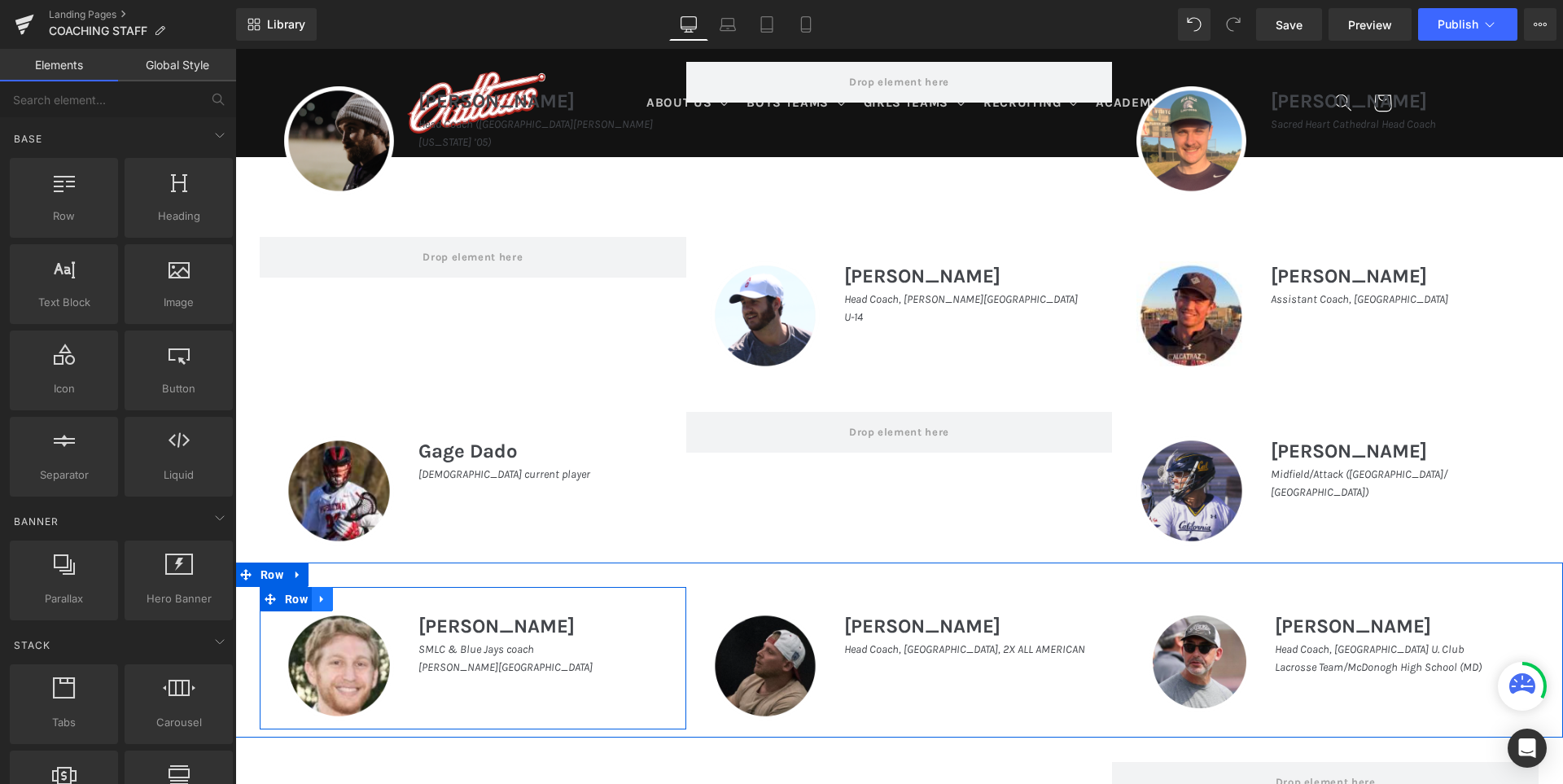
click at [316, 596] on icon at bounding box center [322, 598] width 12 height 12
click at [361, 597] on icon at bounding box center [364, 598] width 12 height 12
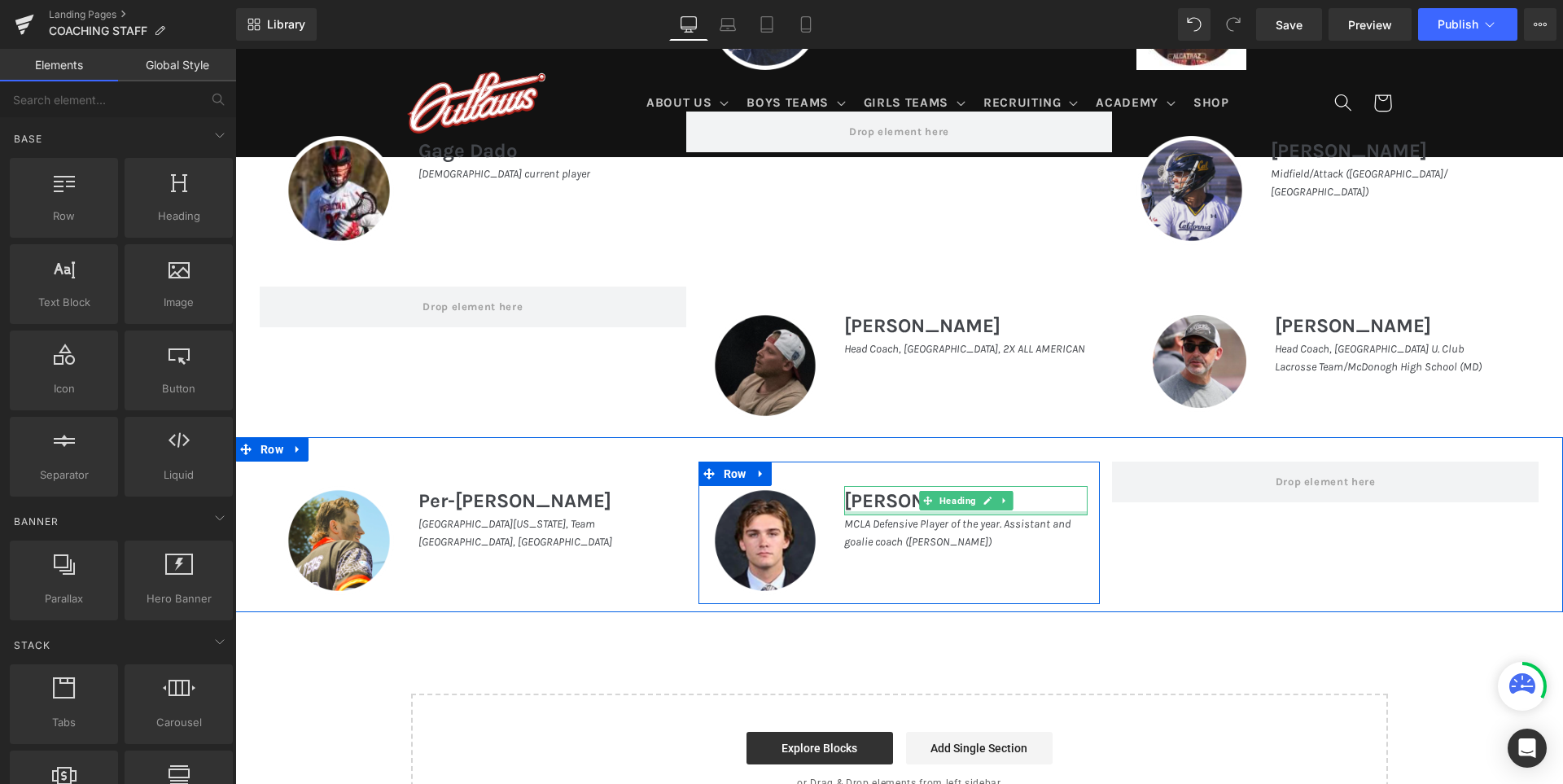
scroll to position [1632, 0]
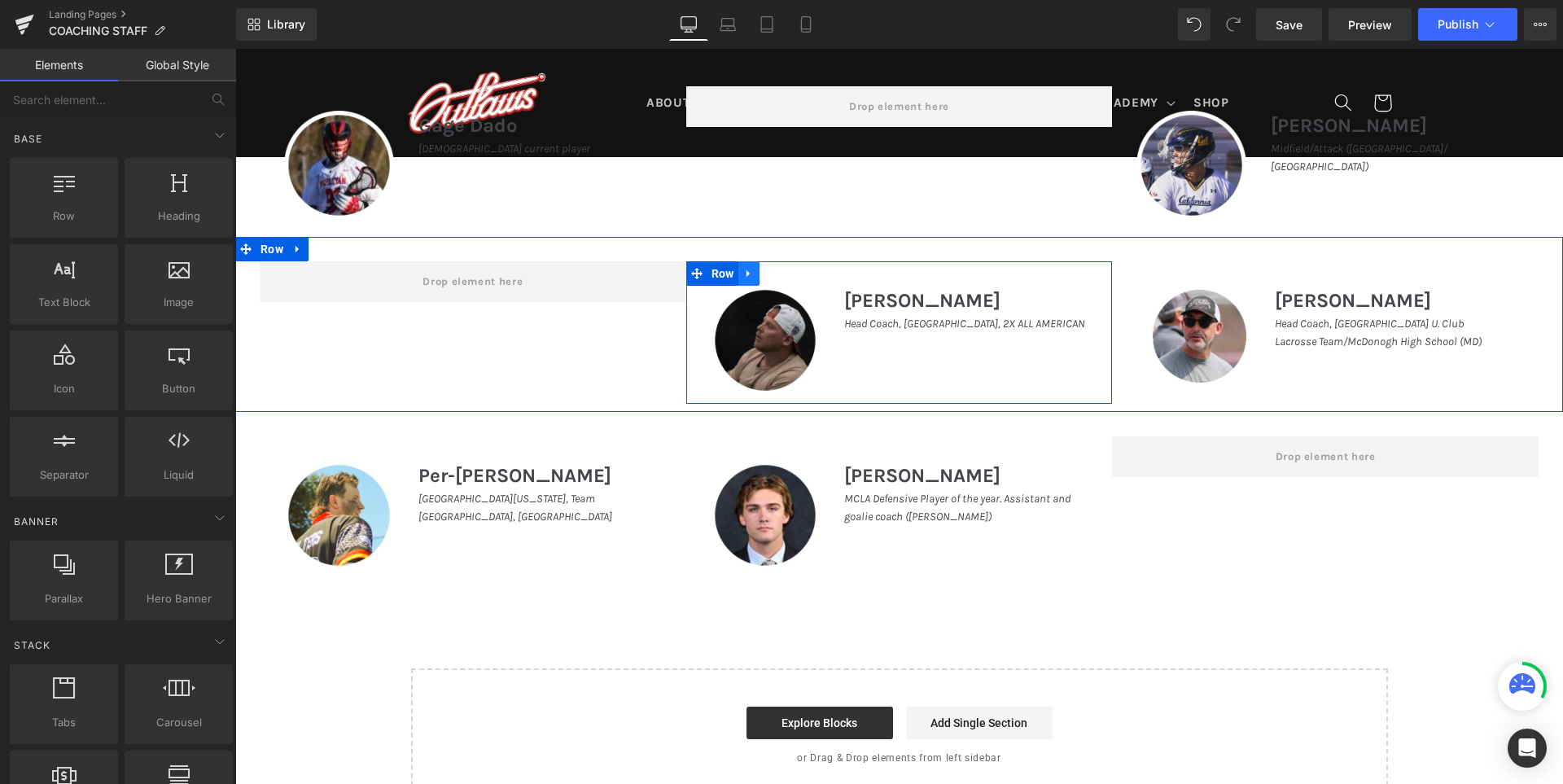
click at [746, 272] on icon at bounding box center [747, 273] width 3 height 8
click at [785, 276] on icon at bounding box center [791, 273] width 12 height 12
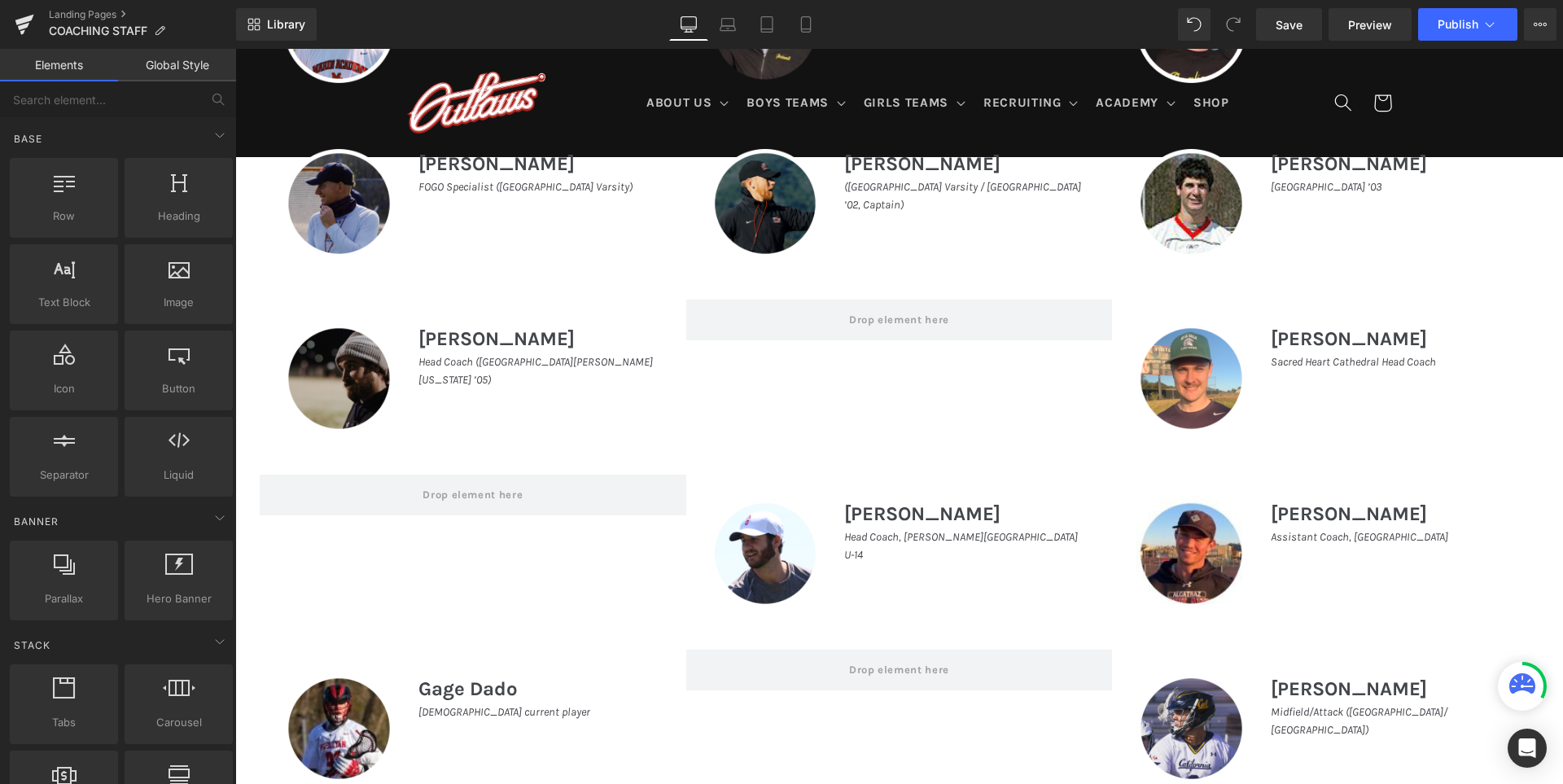
scroll to position [1063, 0]
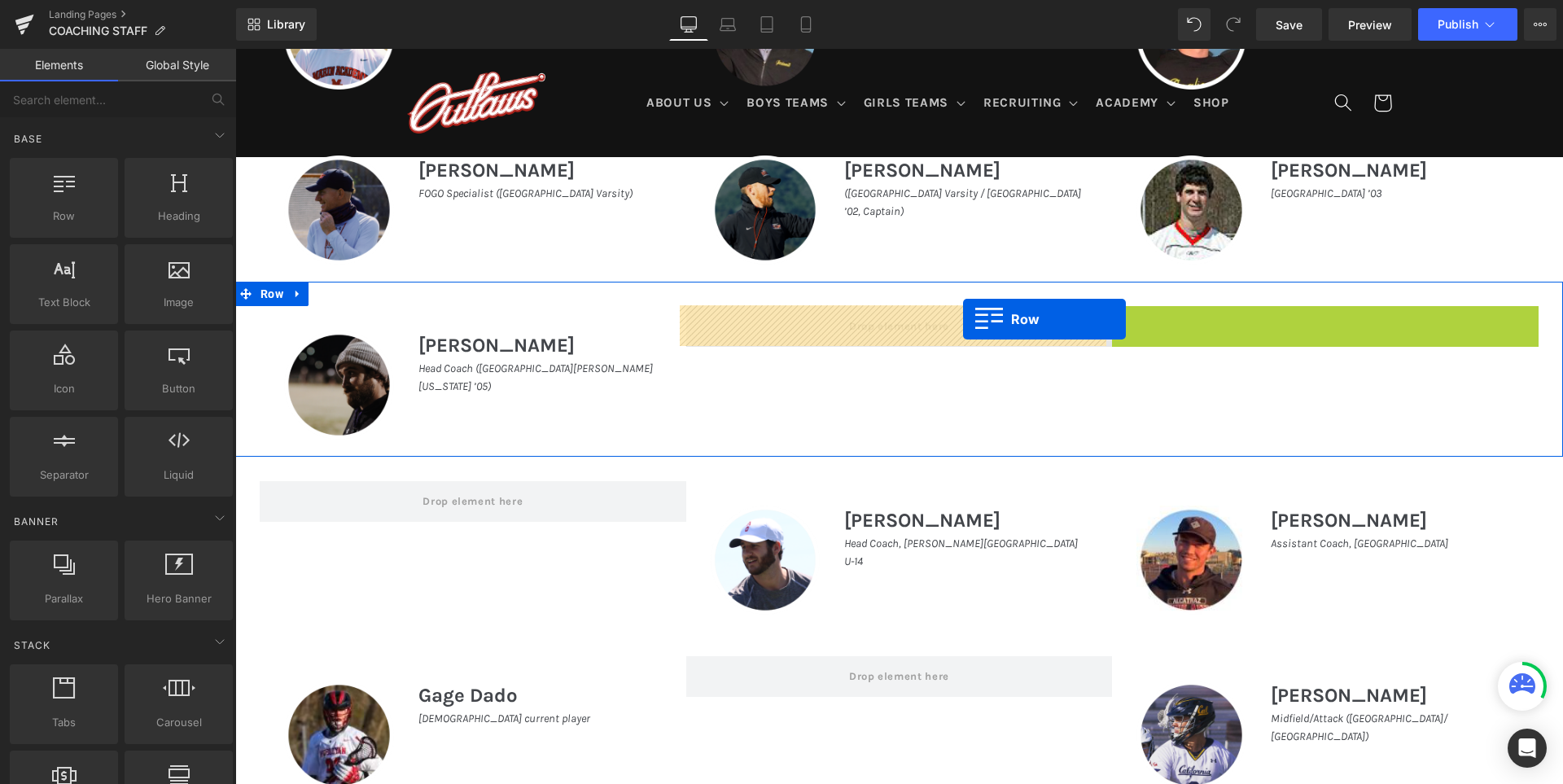
drag, startPoint x: 1116, startPoint y: 313, endPoint x: 964, endPoint y: 319, distance: 152.1
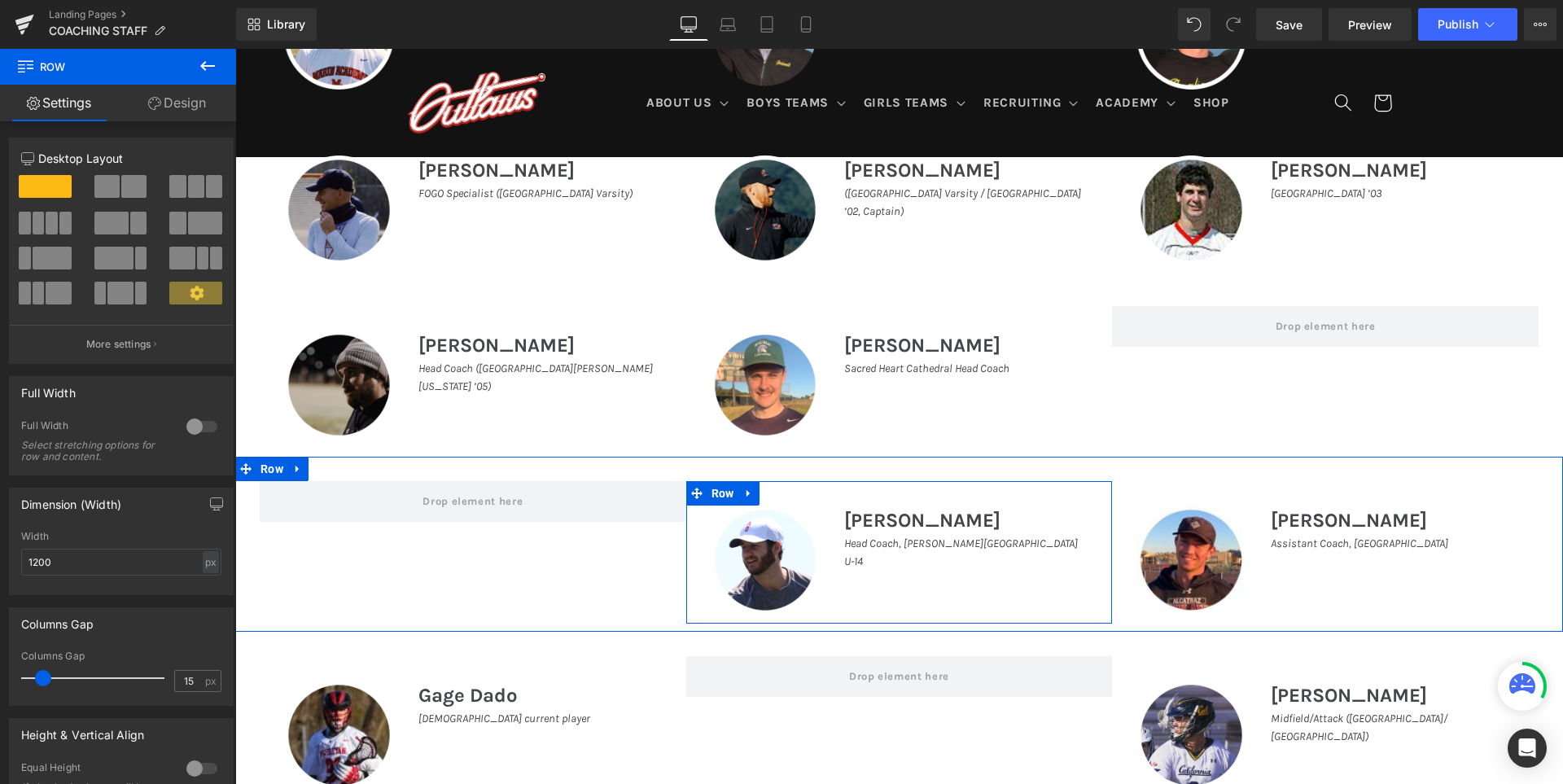
click at [708, 494] on span "Row" at bounding box center [723, 493] width 31 height 24
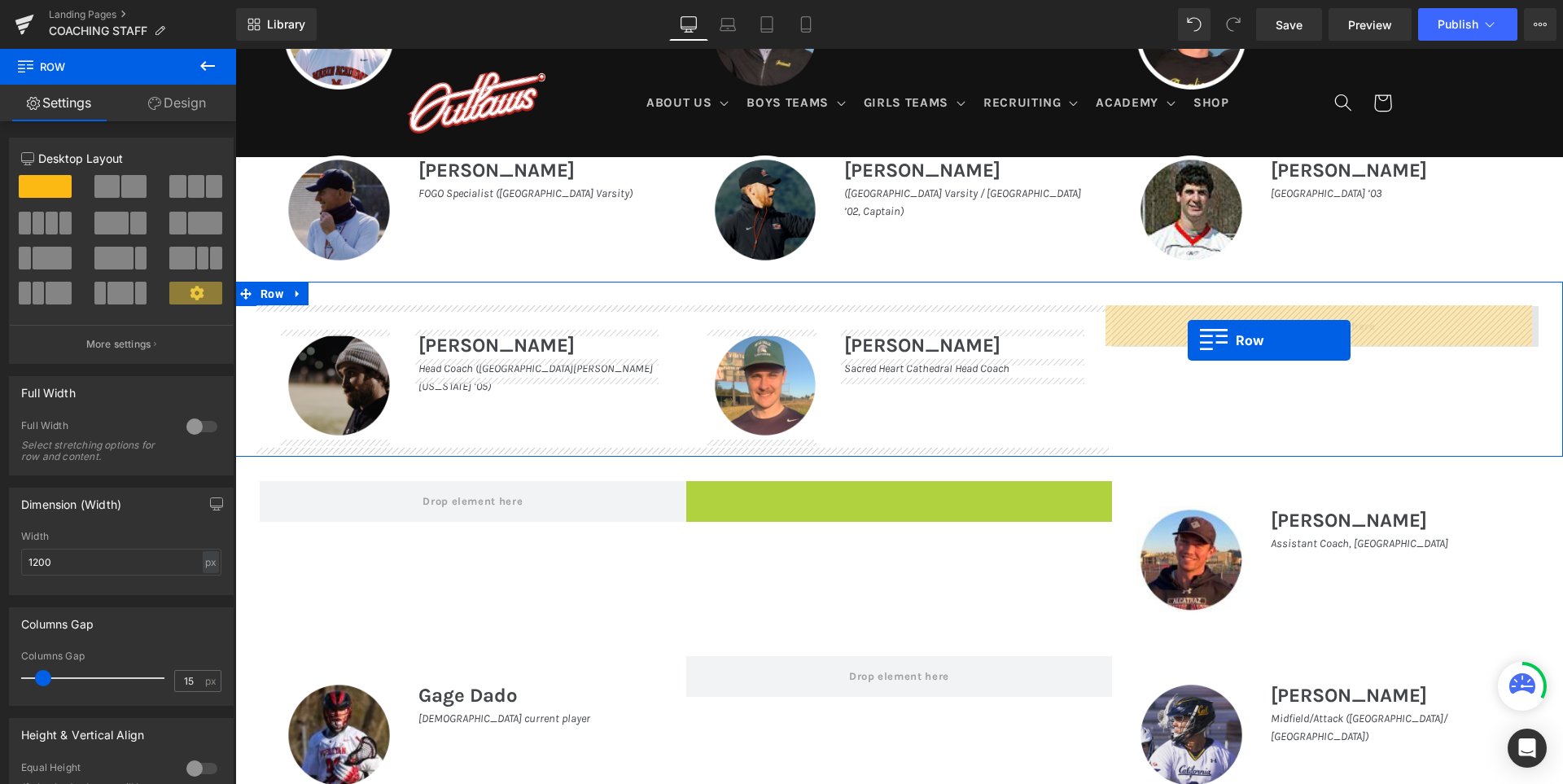
drag, startPoint x: 688, startPoint y: 493, endPoint x: 1188, endPoint y: 340, distance: 522.9
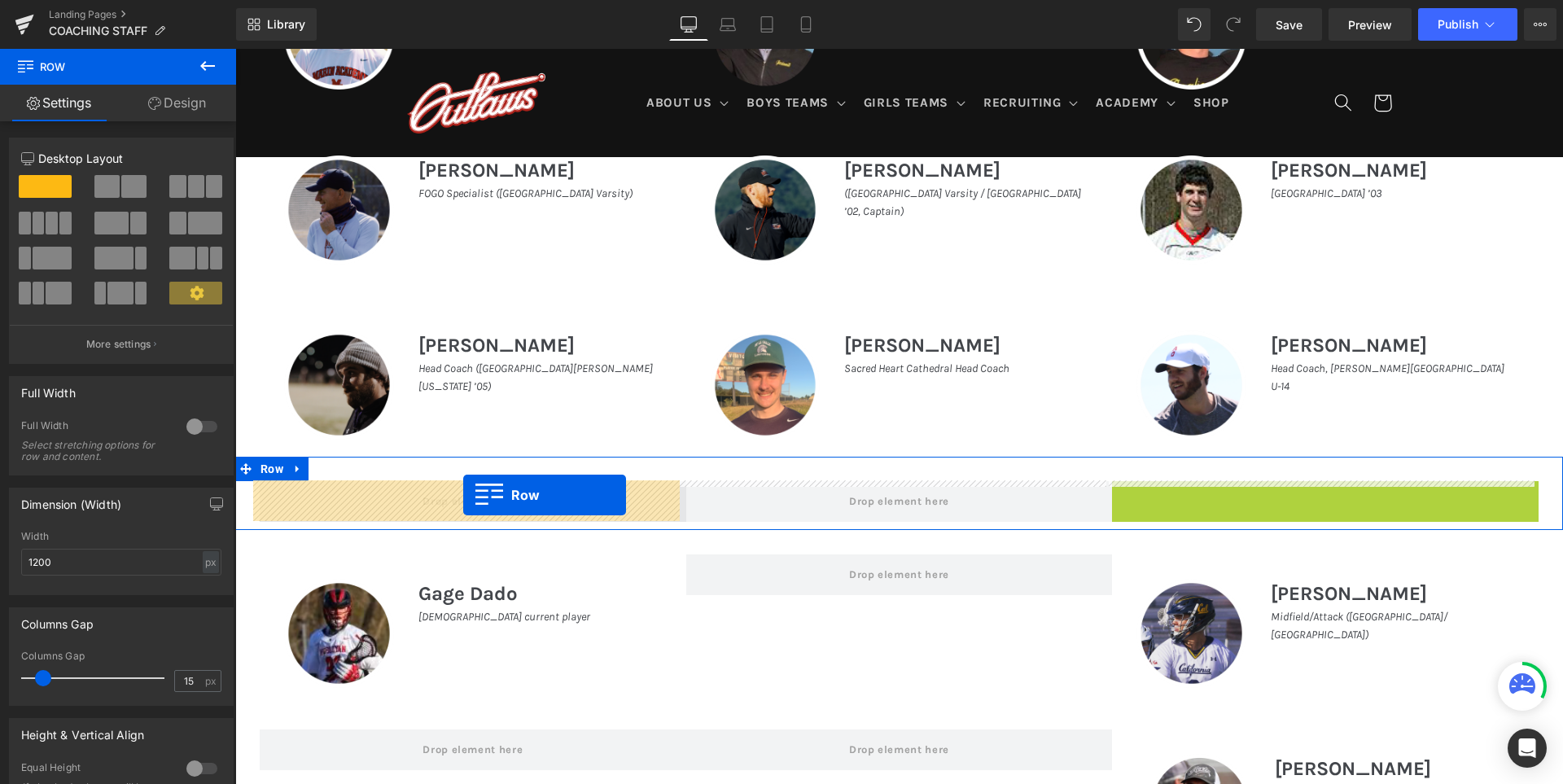
drag, startPoint x: 1120, startPoint y: 493, endPoint x: 463, endPoint y: 495, distance: 657.0
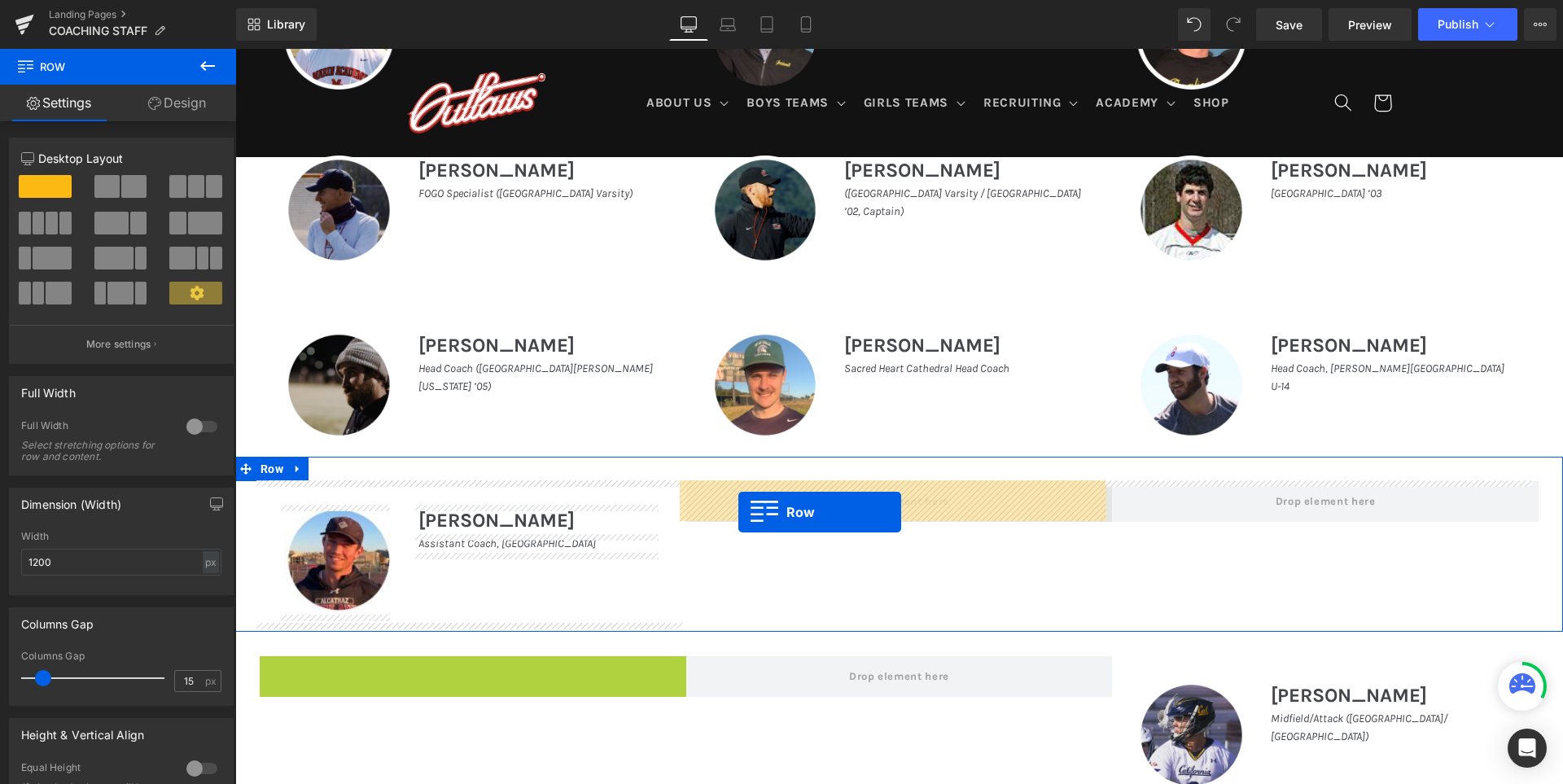
drag, startPoint x: 264, startPoint y: 670, endPoint x: 738, endPoint y: 512, distance: 499.6
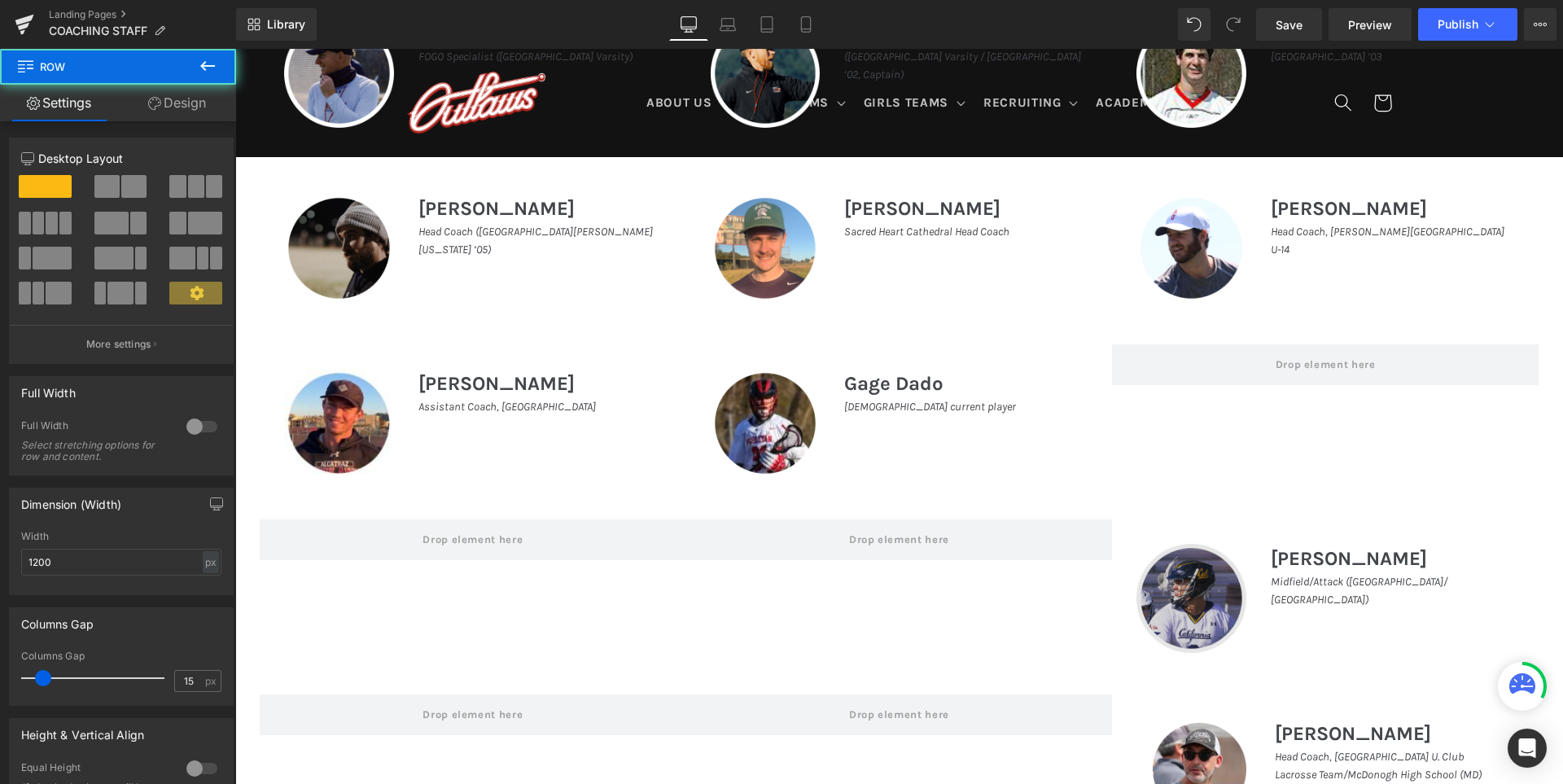
scroll to position [1226, 0]
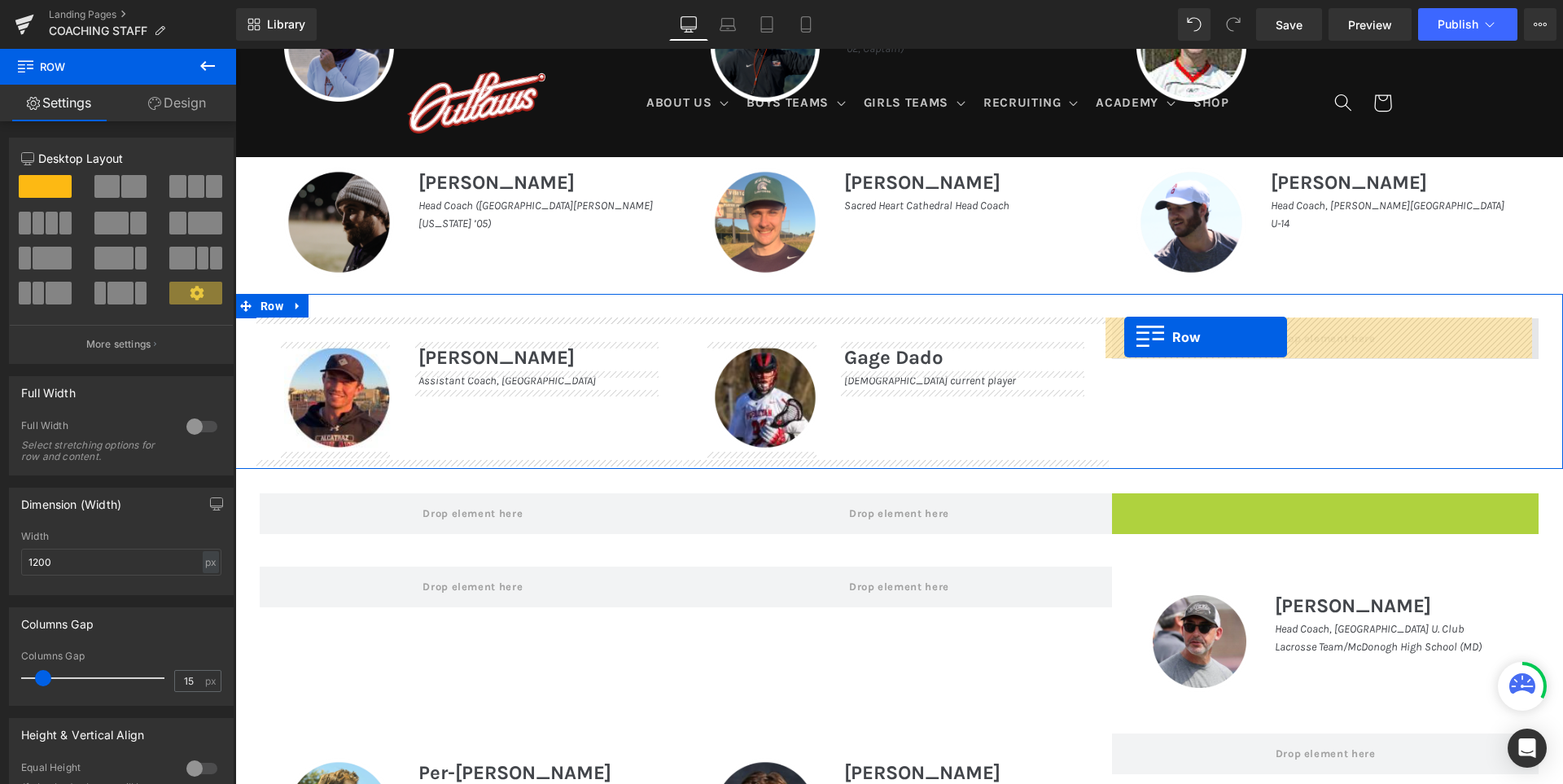
drag, startPoint x: 1113, startPoint y: 504, endPoint x: 1125, endPoint y: 337, distance: 167.4
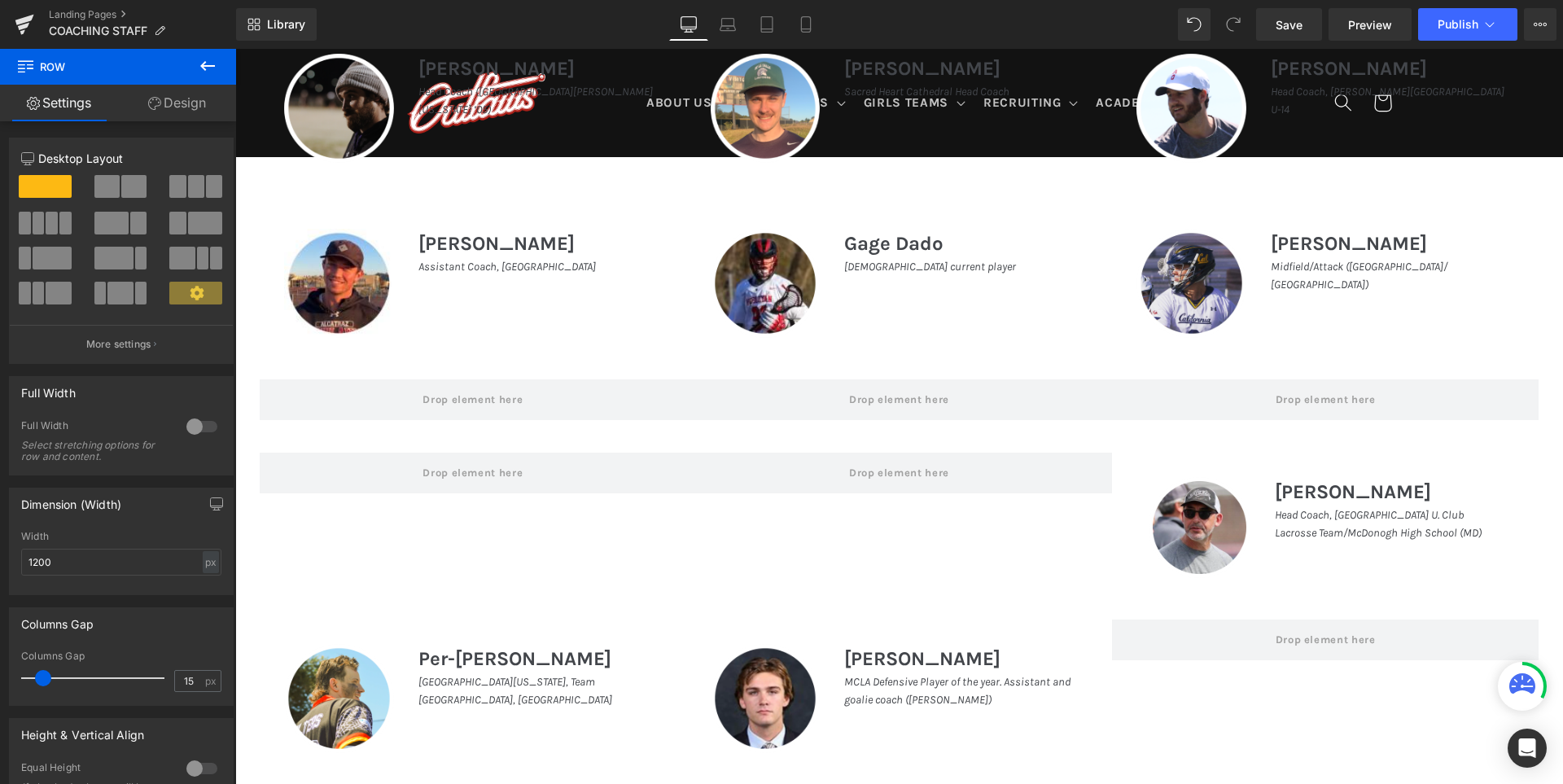
scroll to position [1389, 0]
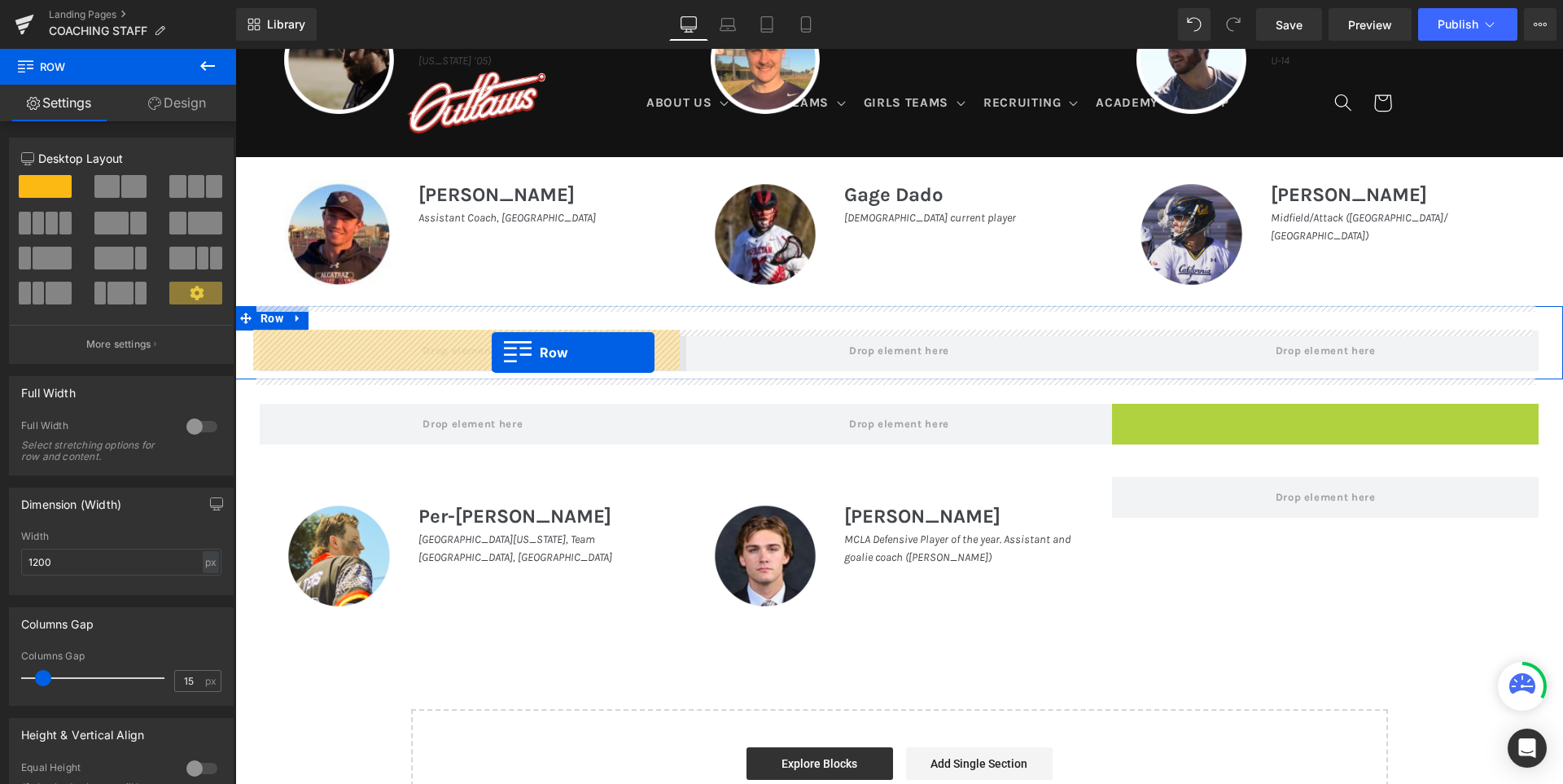
drag, startPoint x: 1118, startPoint y: 416, endPoint x: 492, endPoint y: 353, distance: 629.2
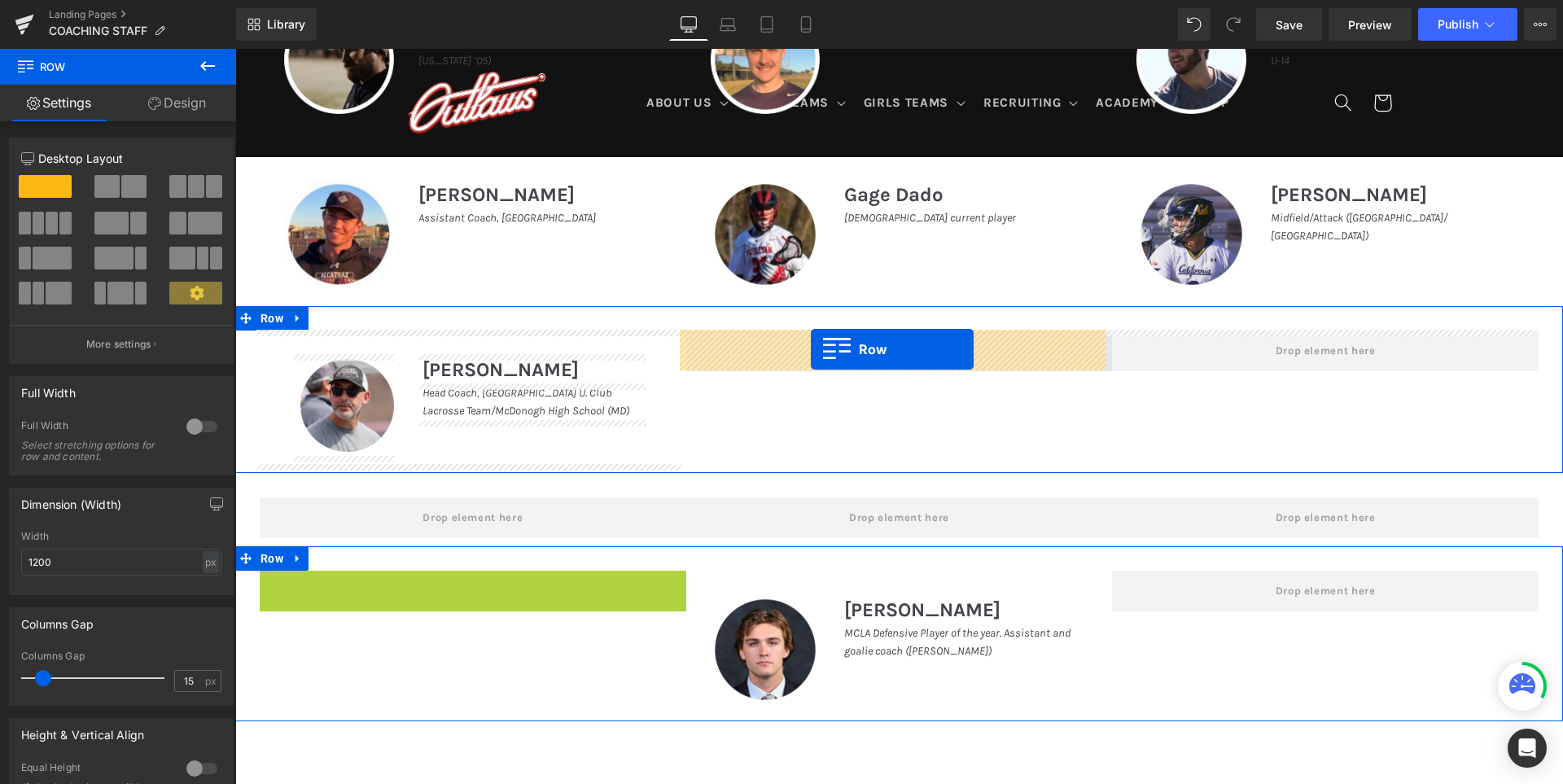
drag, startPoint x: 265, startPoint y: 581, endPoint x: 811, endPoint y: 349, distance: 593.2
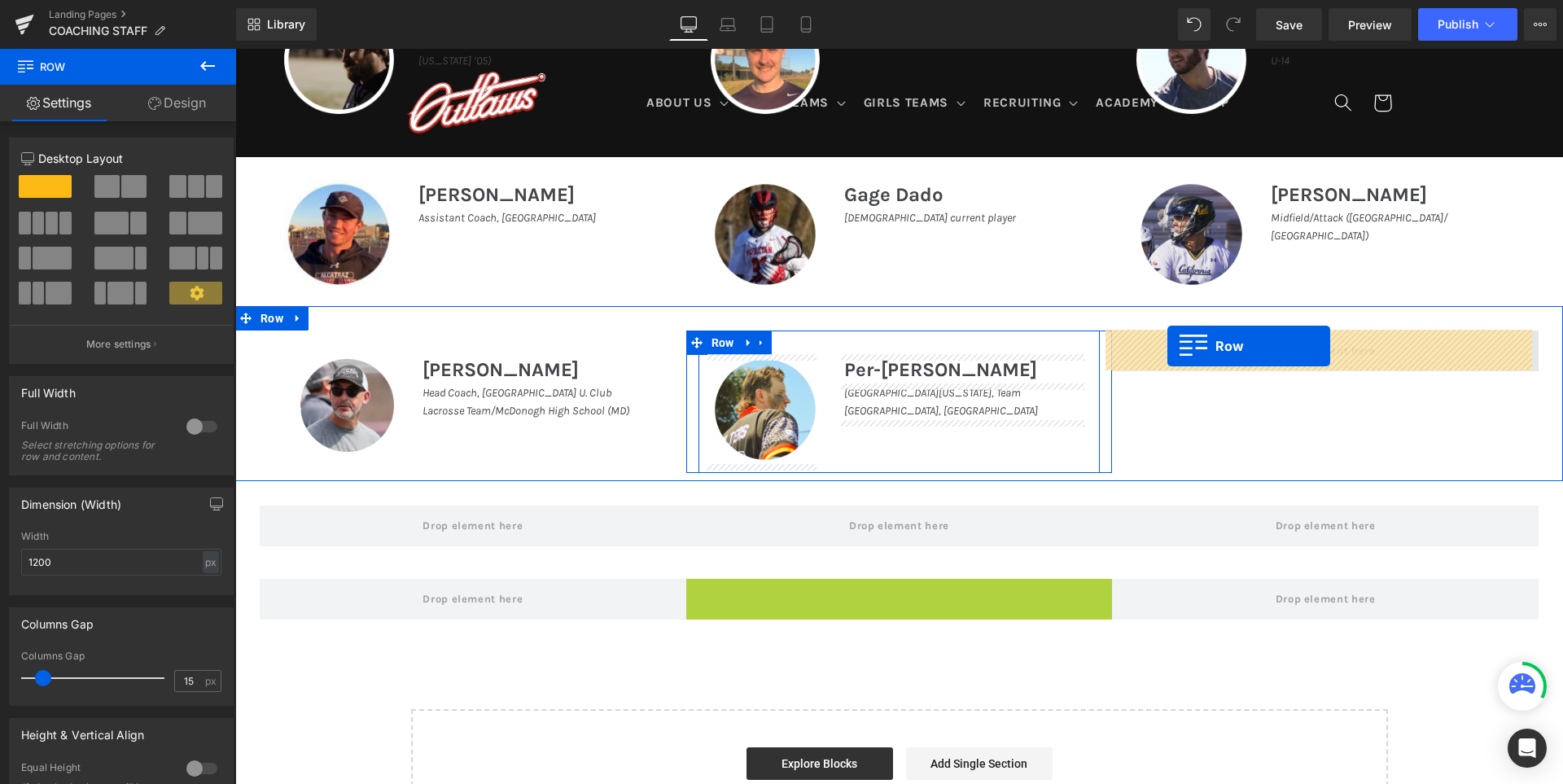
drag, startPoint x: 684, startPoint y: 588, endPoint x: 1168, endPoint y: 346, distance: 541.1
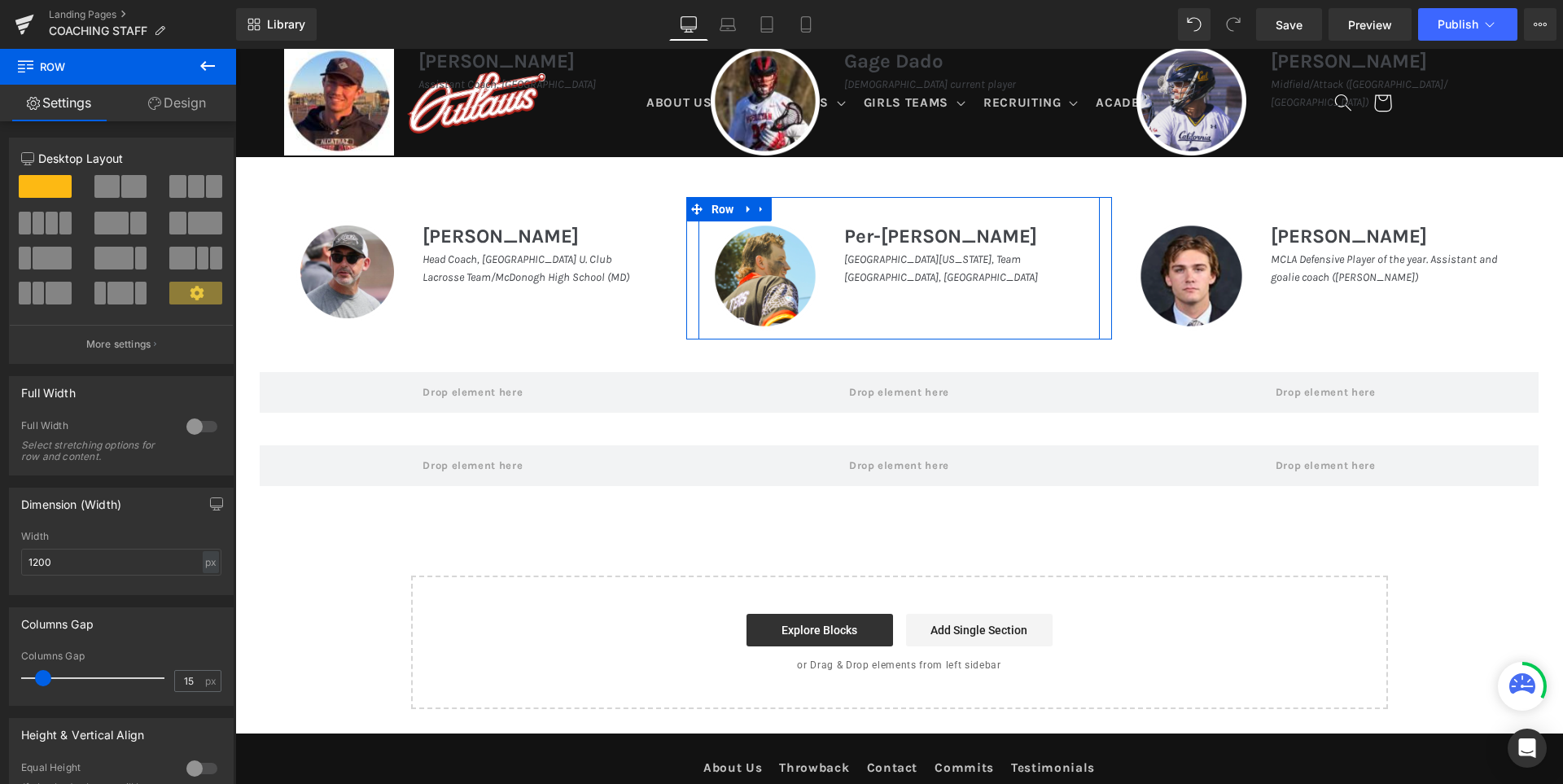
scroll to position [1552, 0]
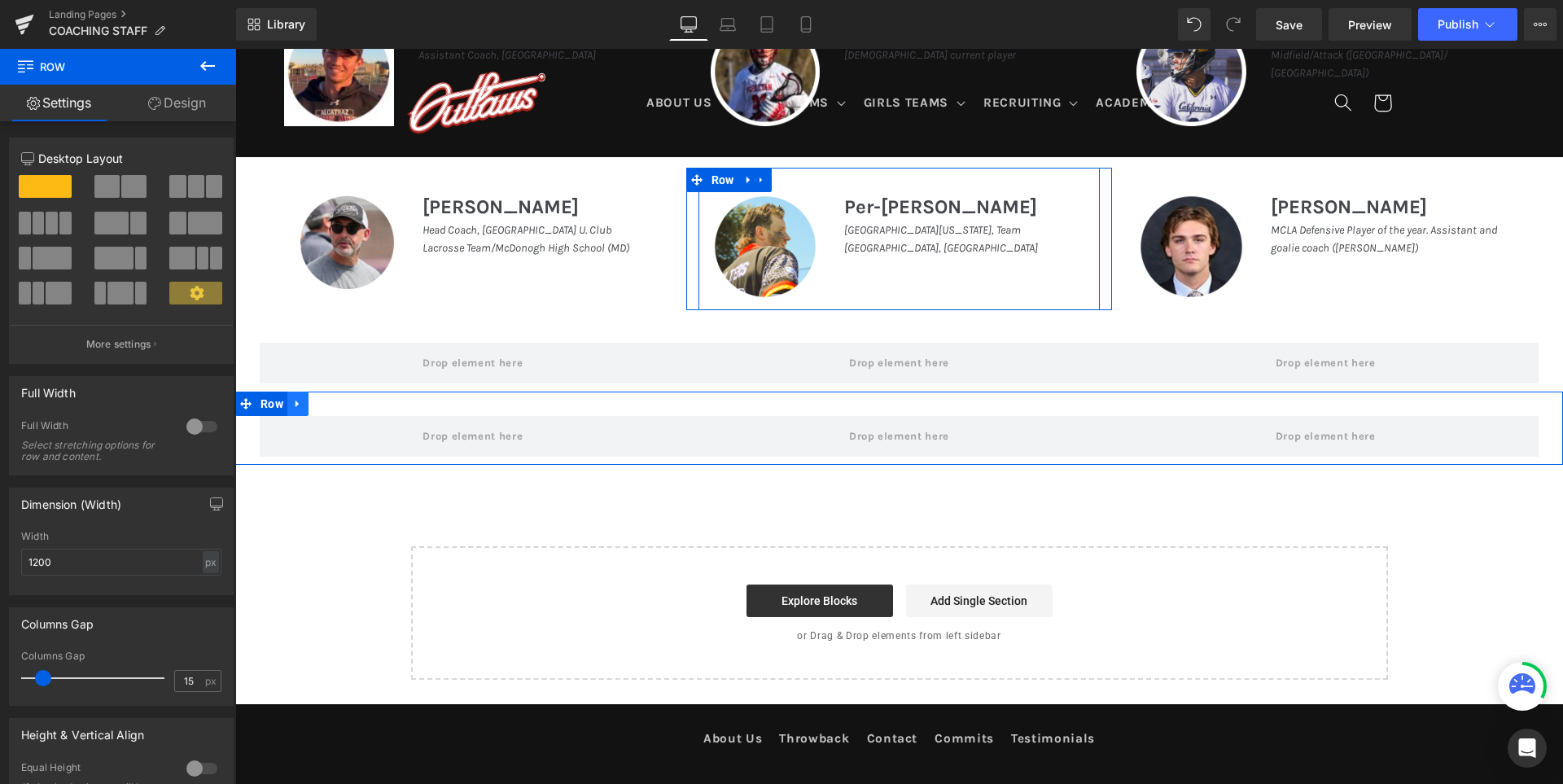
click at [294, 400] on icon at bounding box center [298, 403] width 12 height 12
click at [338, 406] on icon at bounding box center [340, 404] width 12 height 12
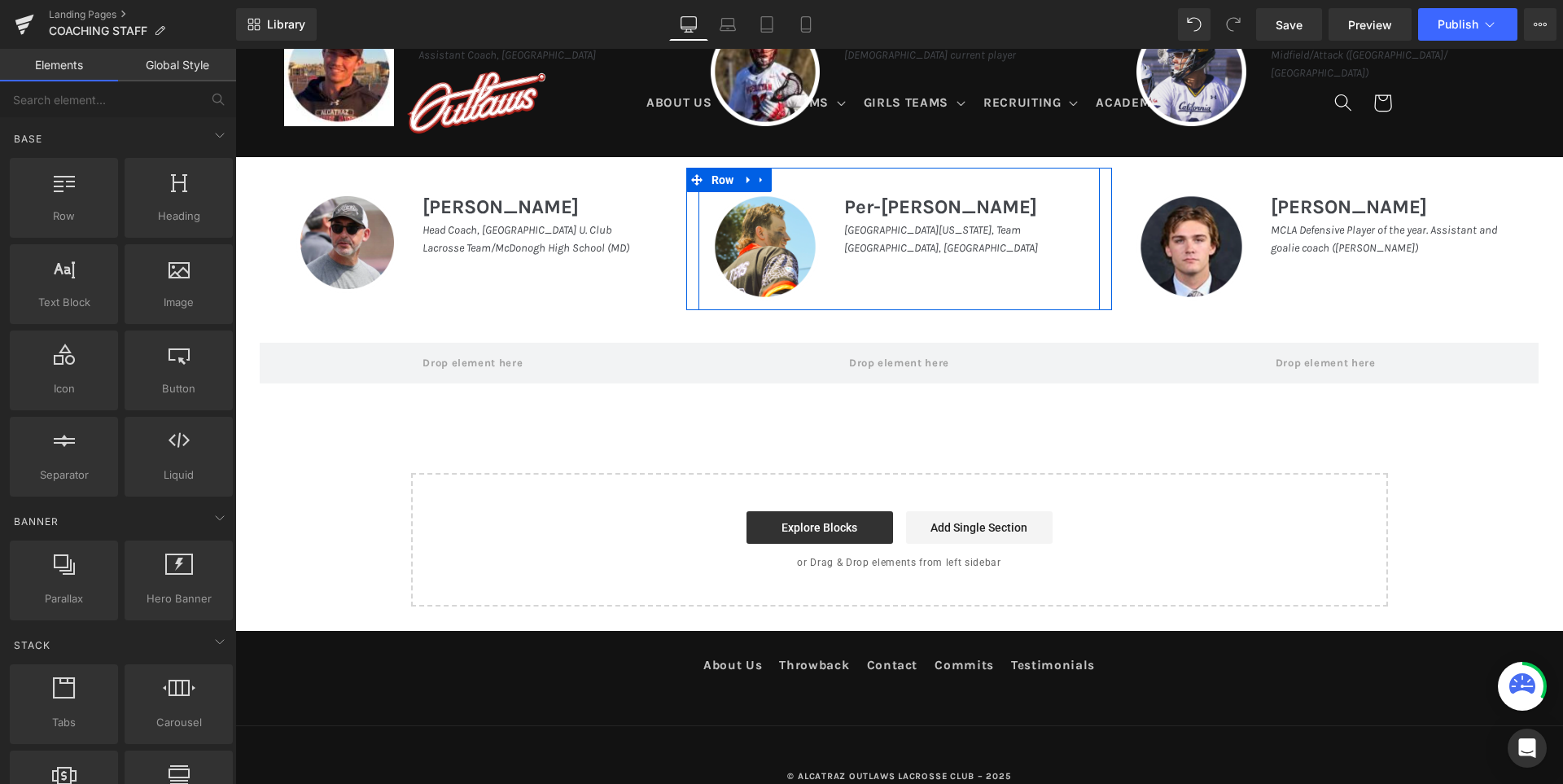
scroll to position [1555, 0]
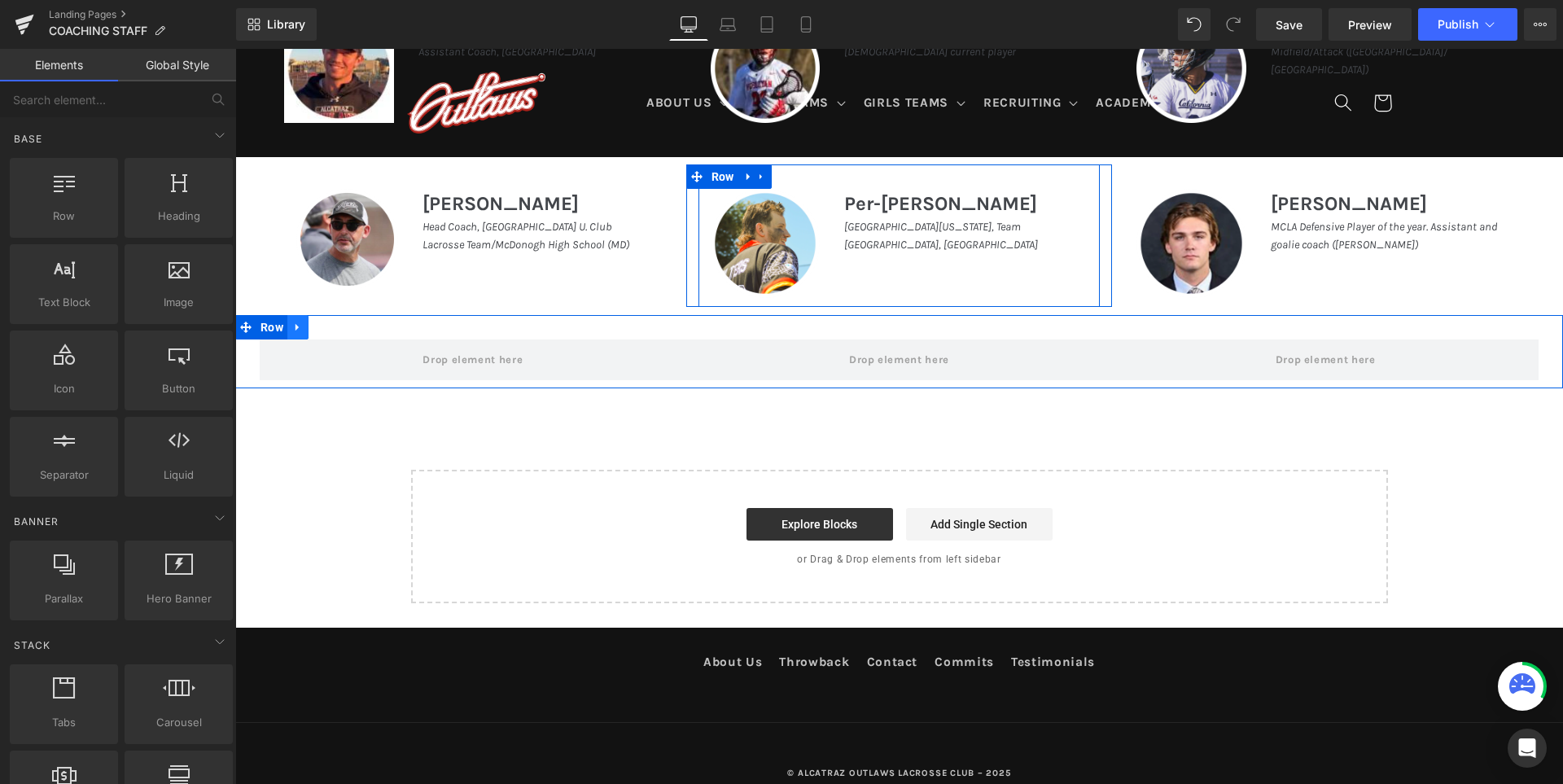
click at [292, 331] on icon at bounding box center [298, 327] width 12 height 12
click at [335, 327] on icon at bounding box center [340, 327] width 12 height 12
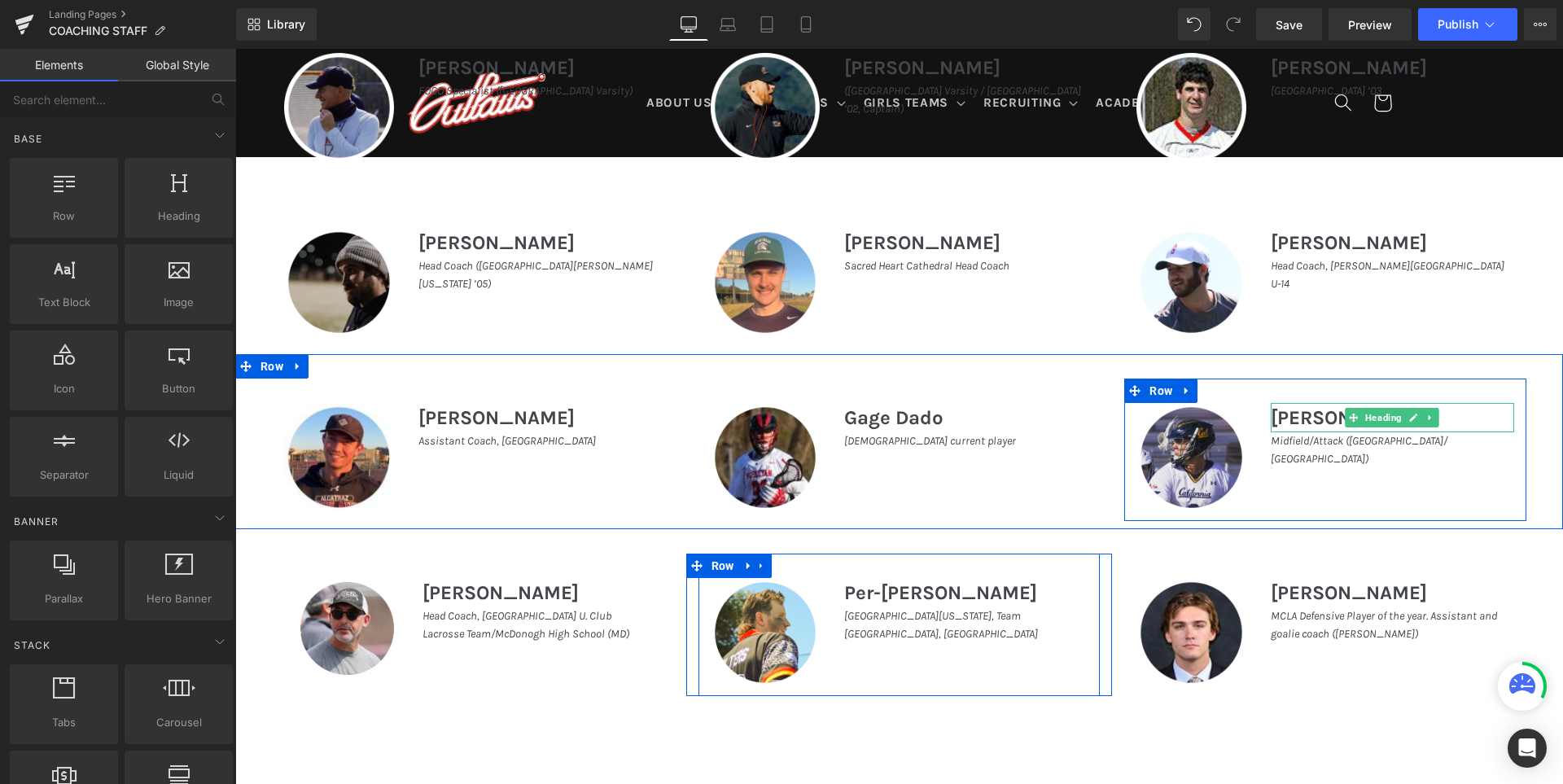
scroll to position [933, 0]
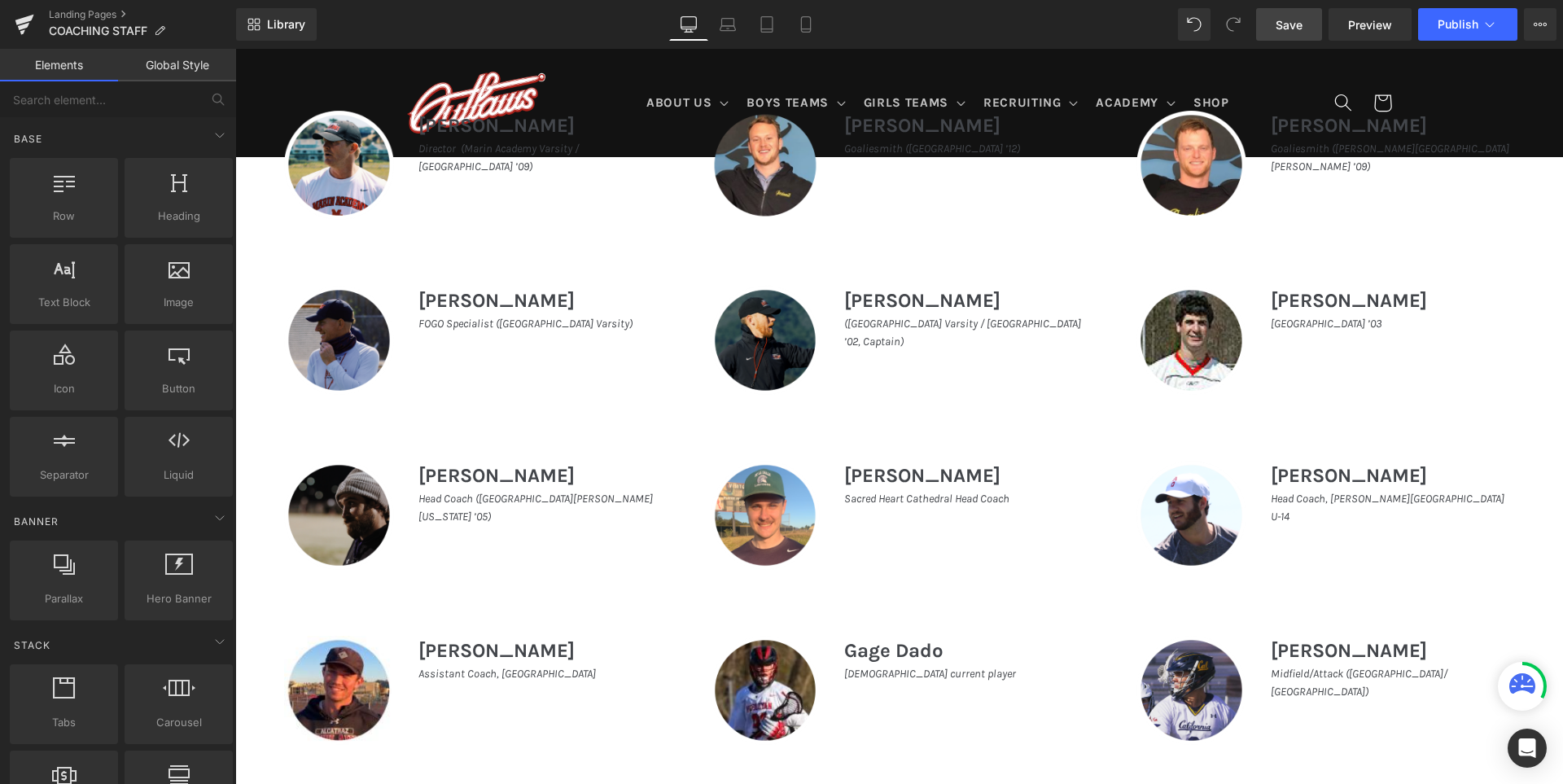
click at [1292, 27] on span "Save" at bounding box center [1290, 25] width 27 height 17
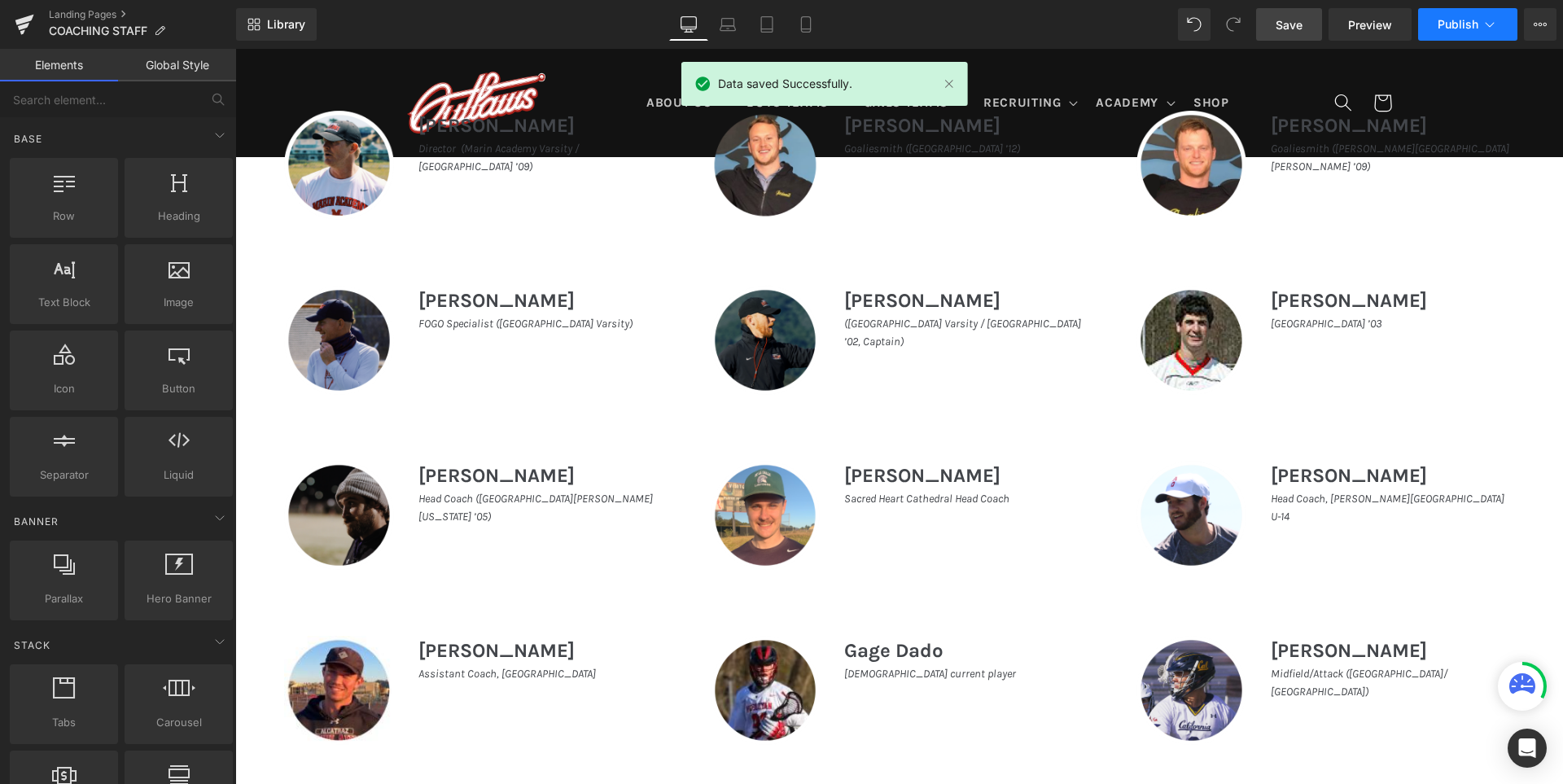
click at [1450, 19] on span "Publish" at bounding box center [1458, 25] width 40 height 13
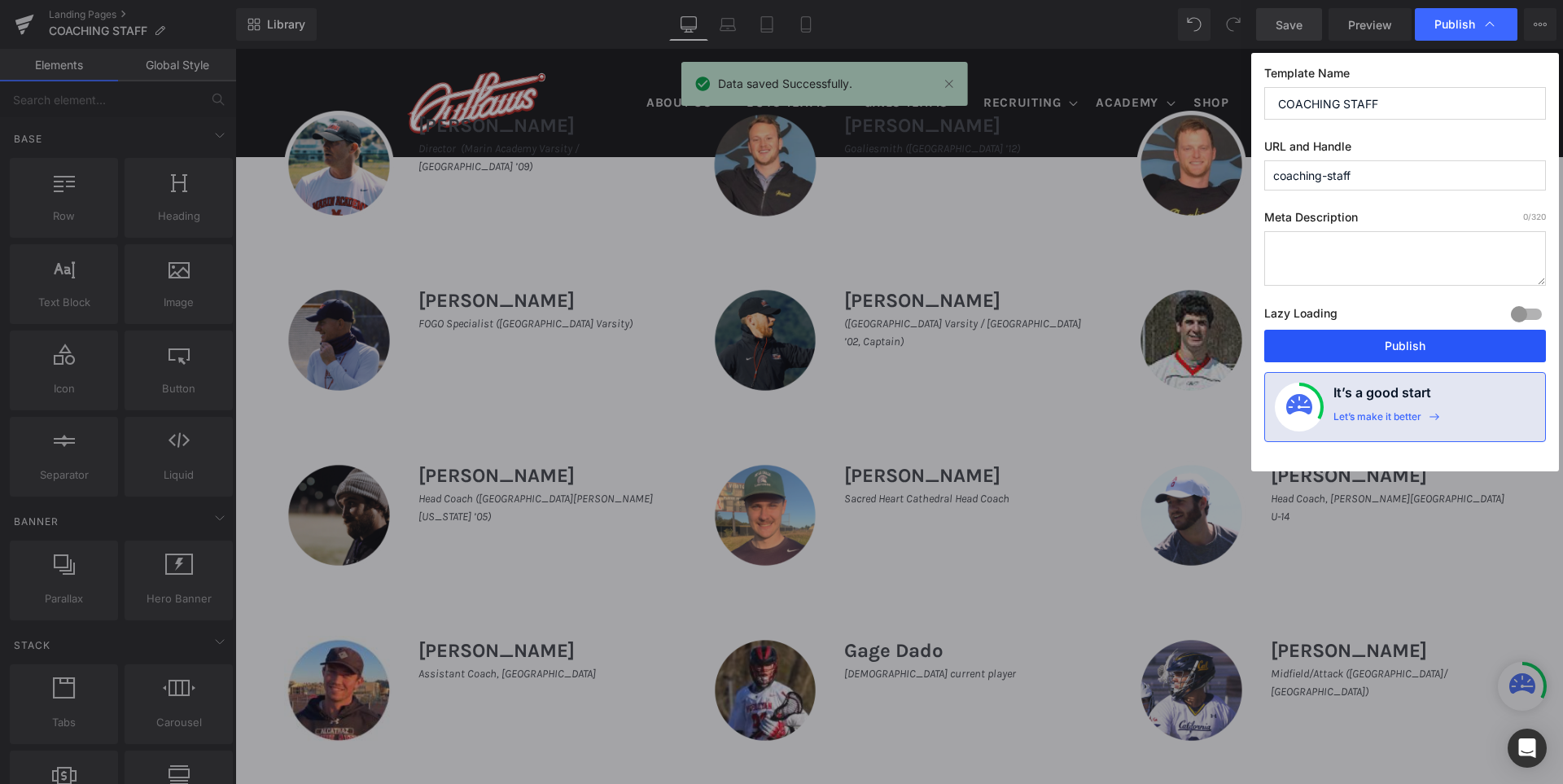
drag, startPoint x: 1392, startPoint y: 348, endPoint x: 1315, endPoint y: 303, distance: 89.2
click at [1392, 348] on button "Publish" at bounding box center [1406, 346] width 282 height 33
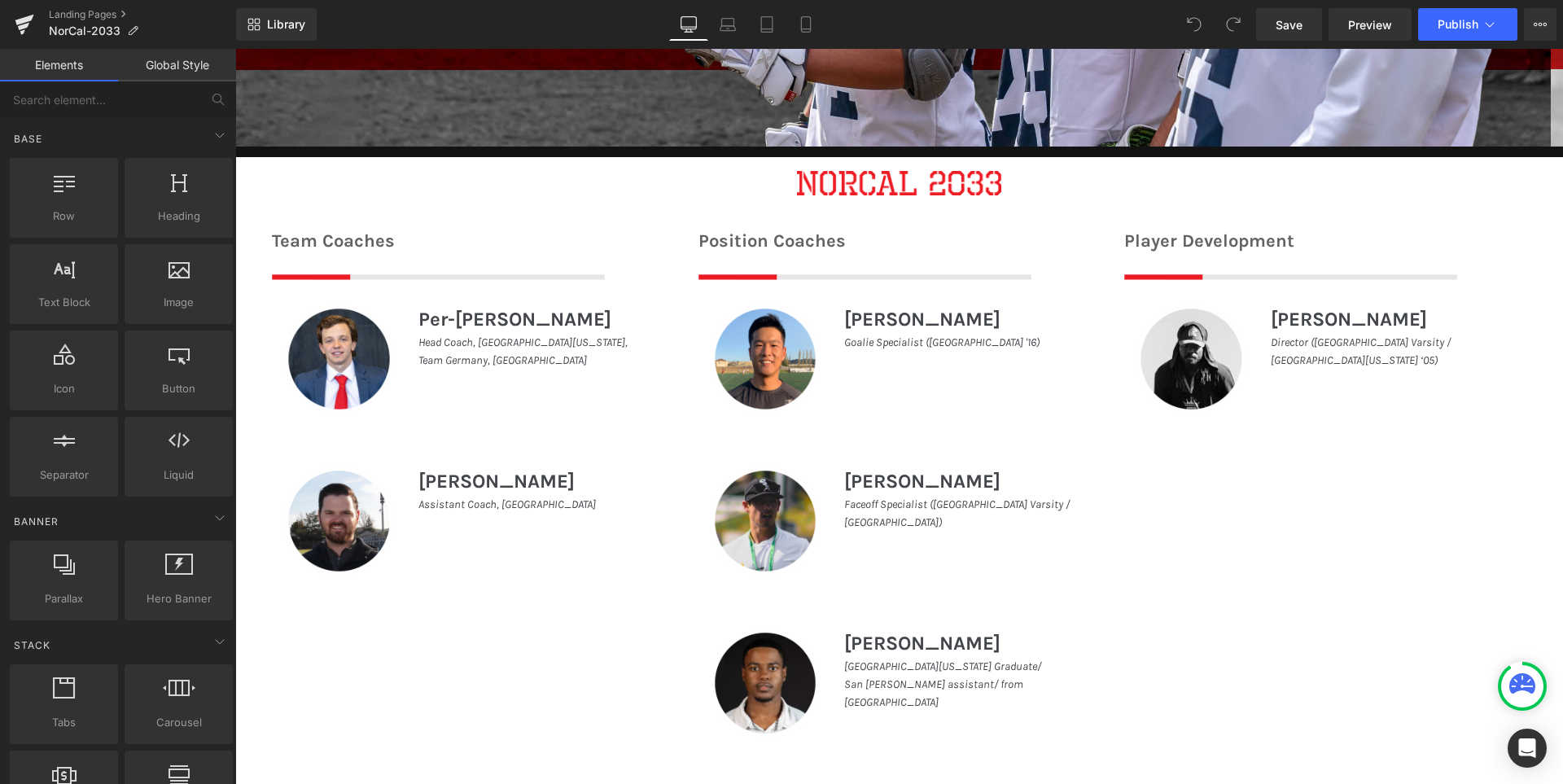
scroll to position [651, 0]
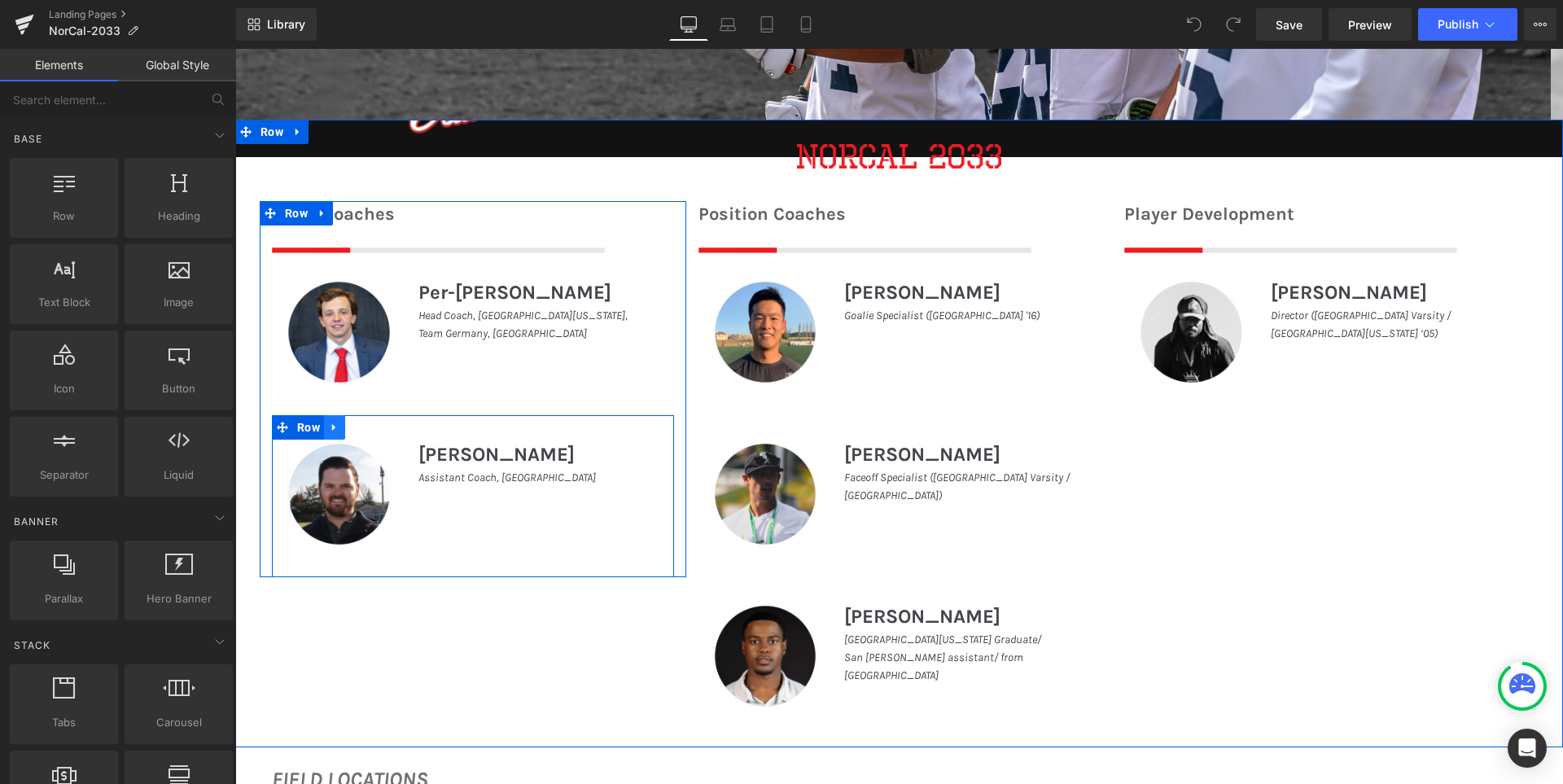
click at [329, 424] on icon at bounding box center [335, 427] width 12 height 12
click at [371, 424] on icon at bounding box center [377, 427] width 12 height 12
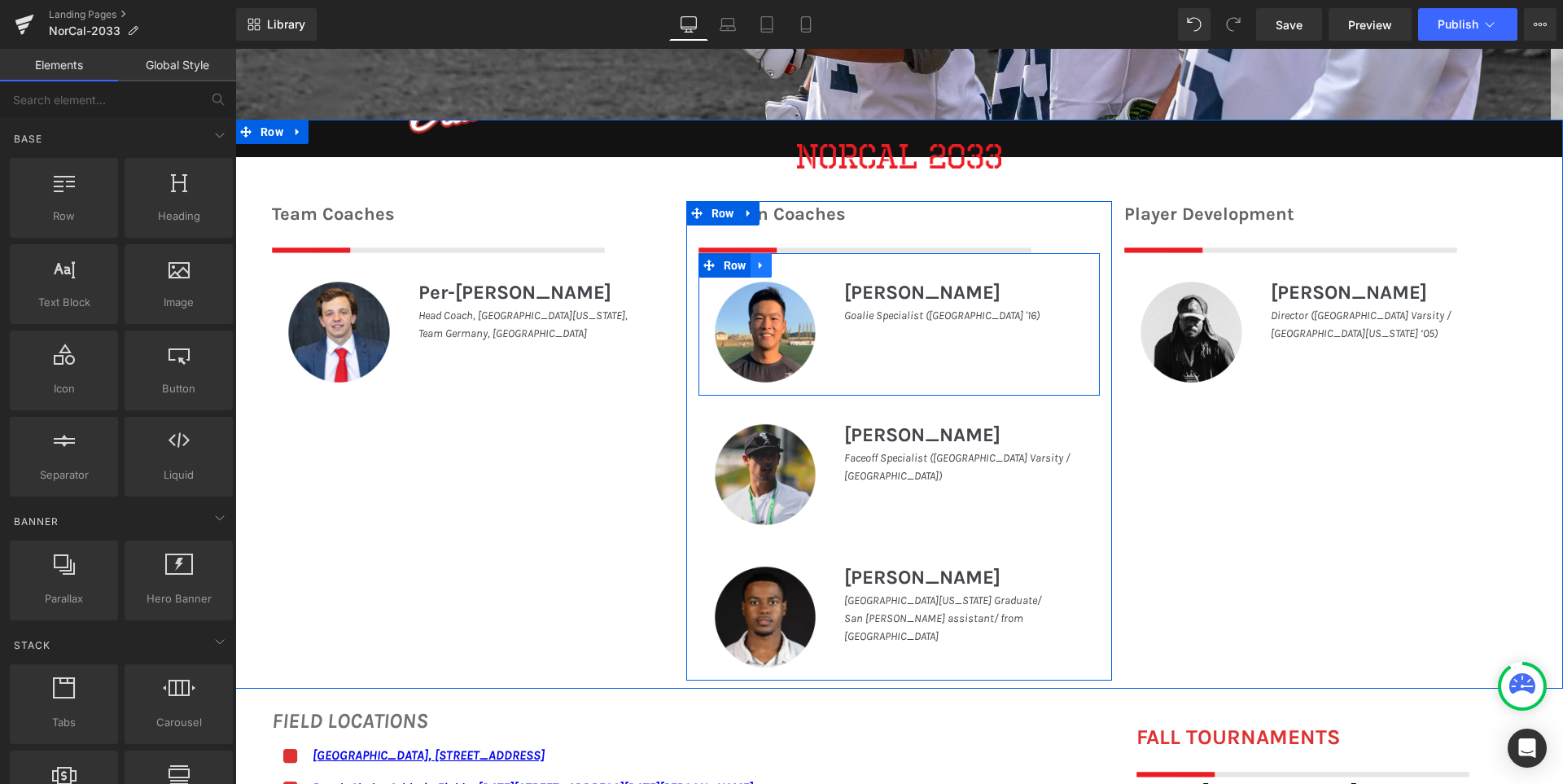
click at [758, 264] on icon at bounding box center [759, 265] width 3 height 8
click at [798, 270] on icon at bounding box center [804, 265] width 12 height 12
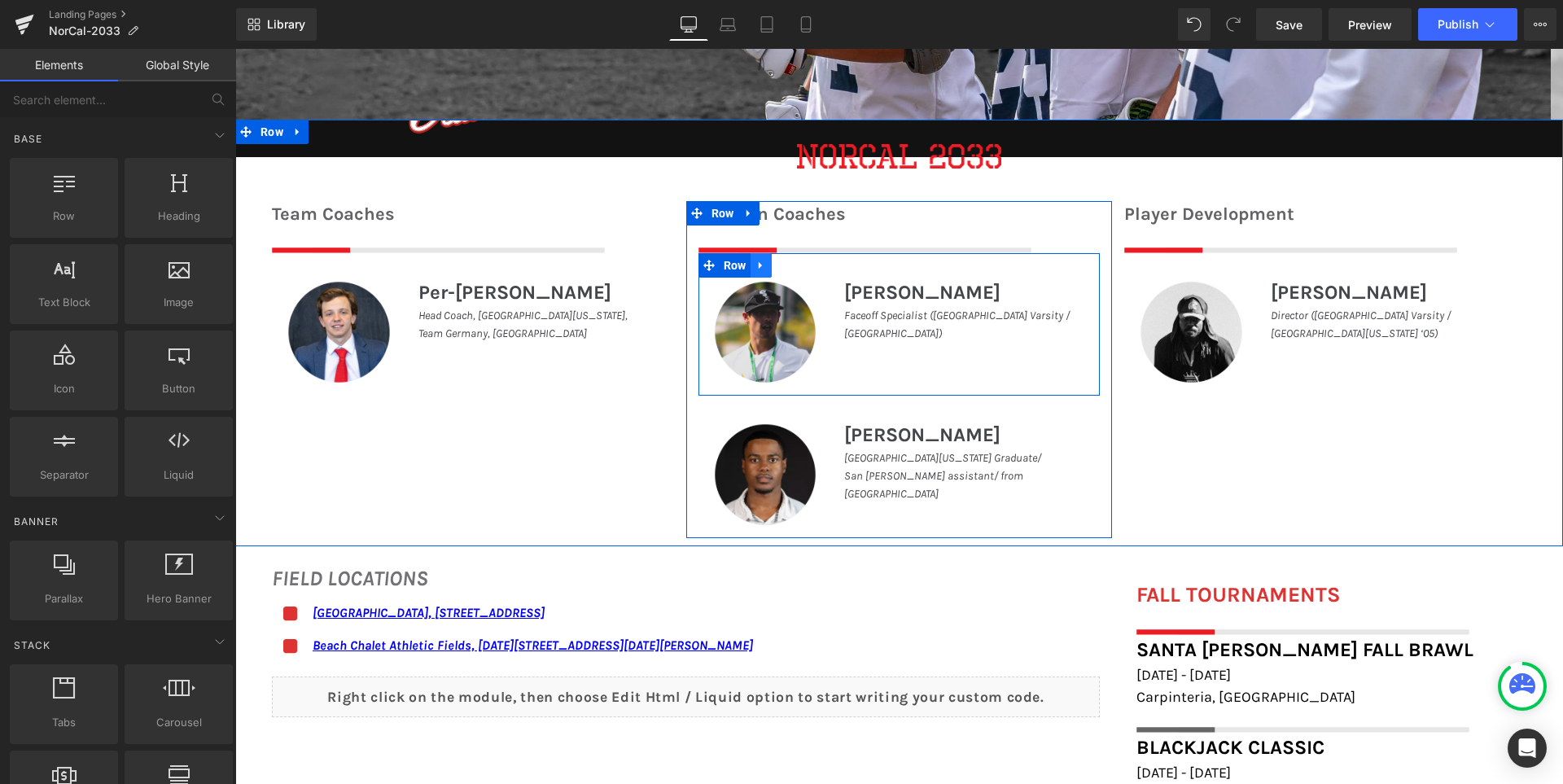
click at [756, 261] on icon at bounding box center [761, 265] width 12 height 12
click at [798, 262] on icon at bounding box center [804, 265] width 12 height 12
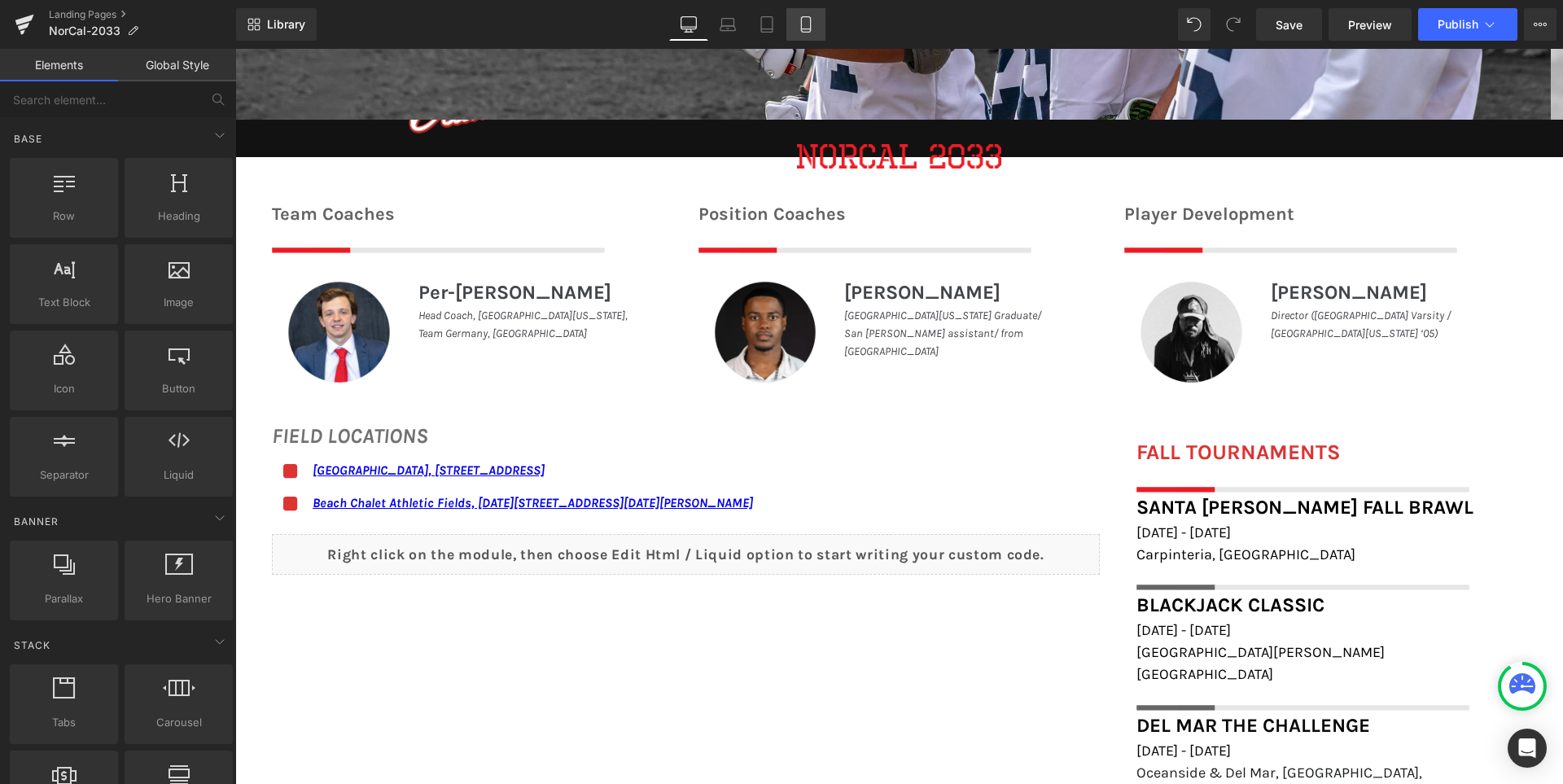
click at [796, 17] on link "Mobile" at bounding box center [805, 24] width 39 height 33
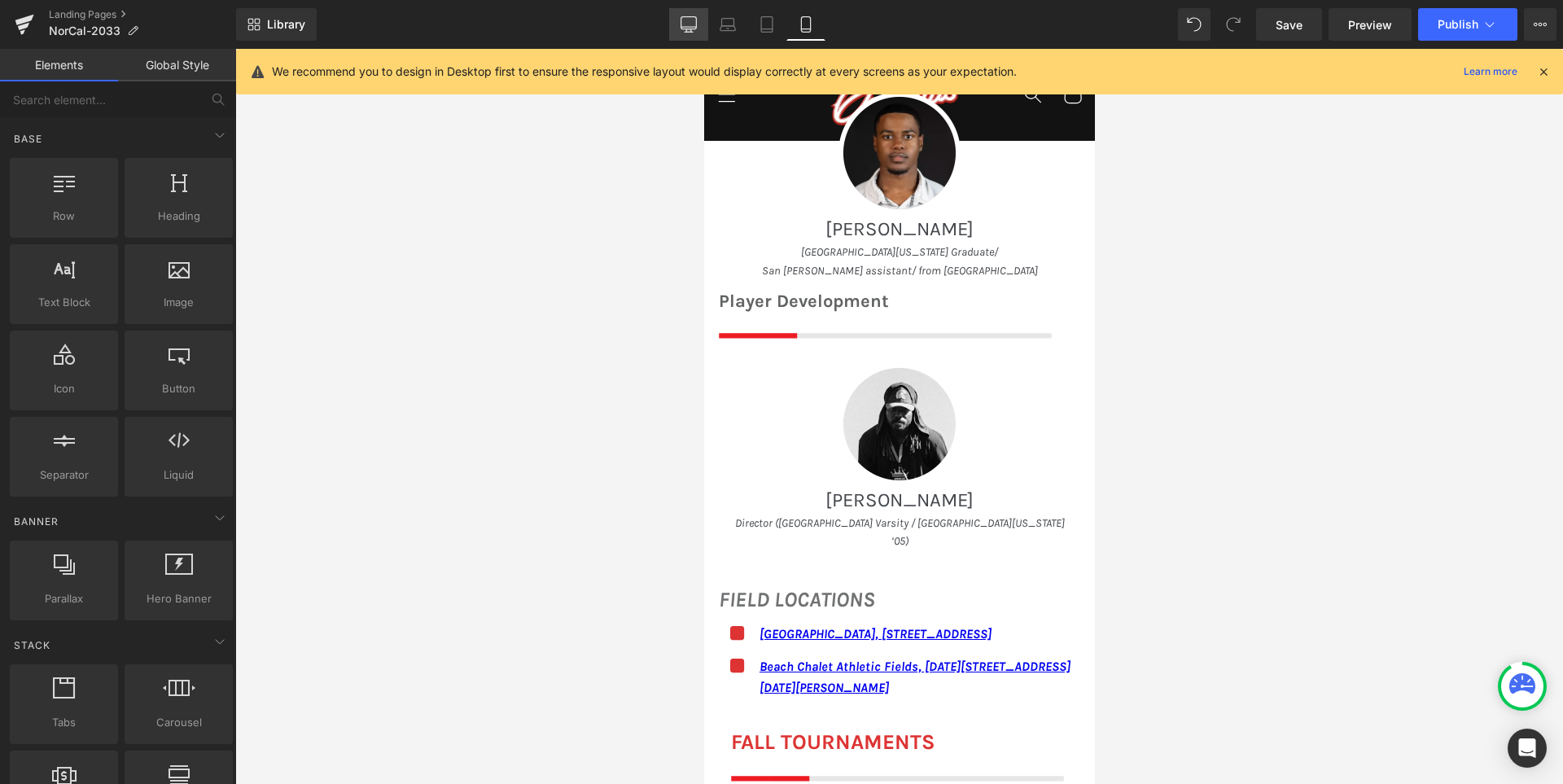
click at [683, 20] on icon at bounding box center [689, 23] width 15 height 12
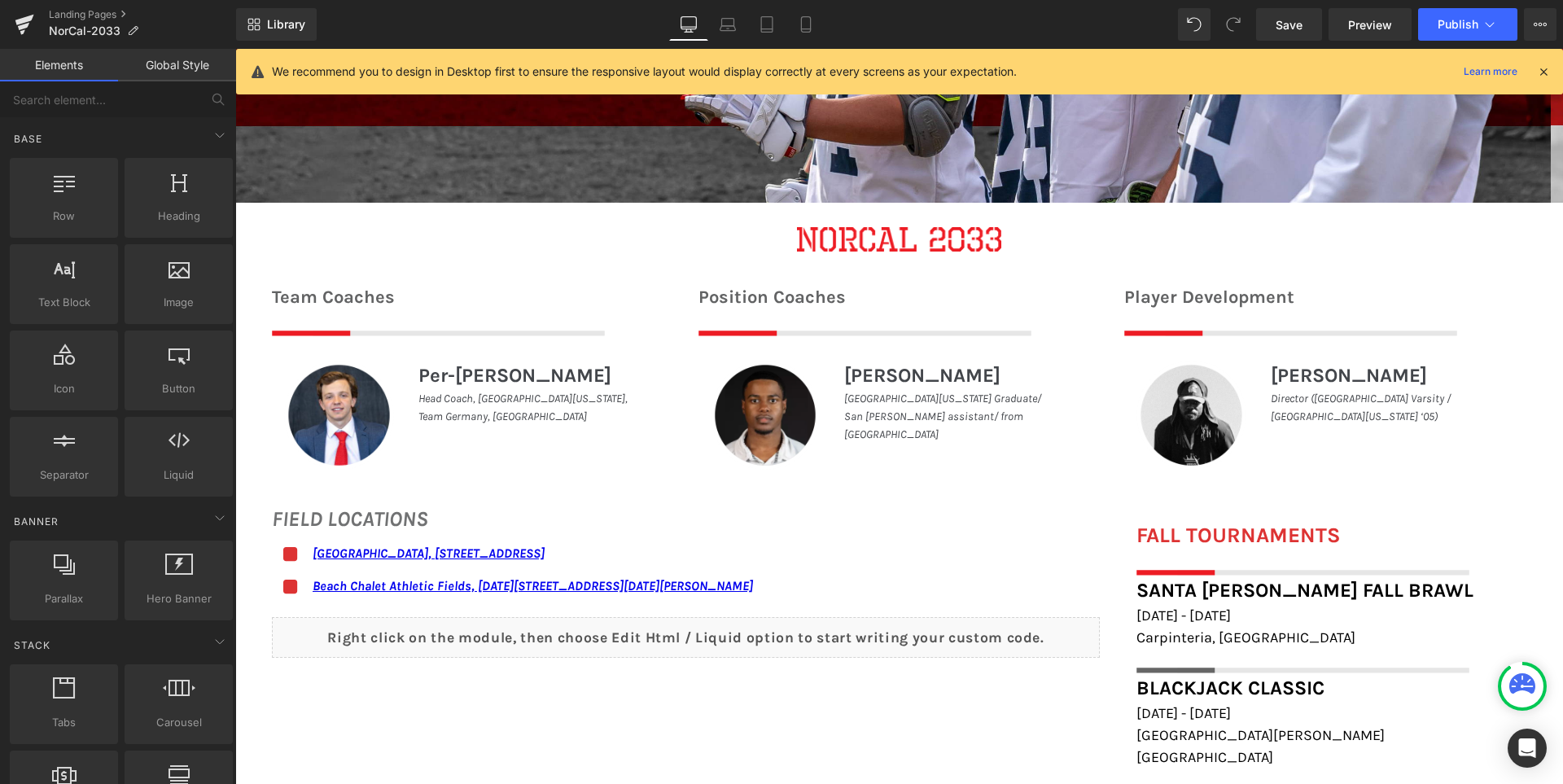
scroll to position [1006, 0]
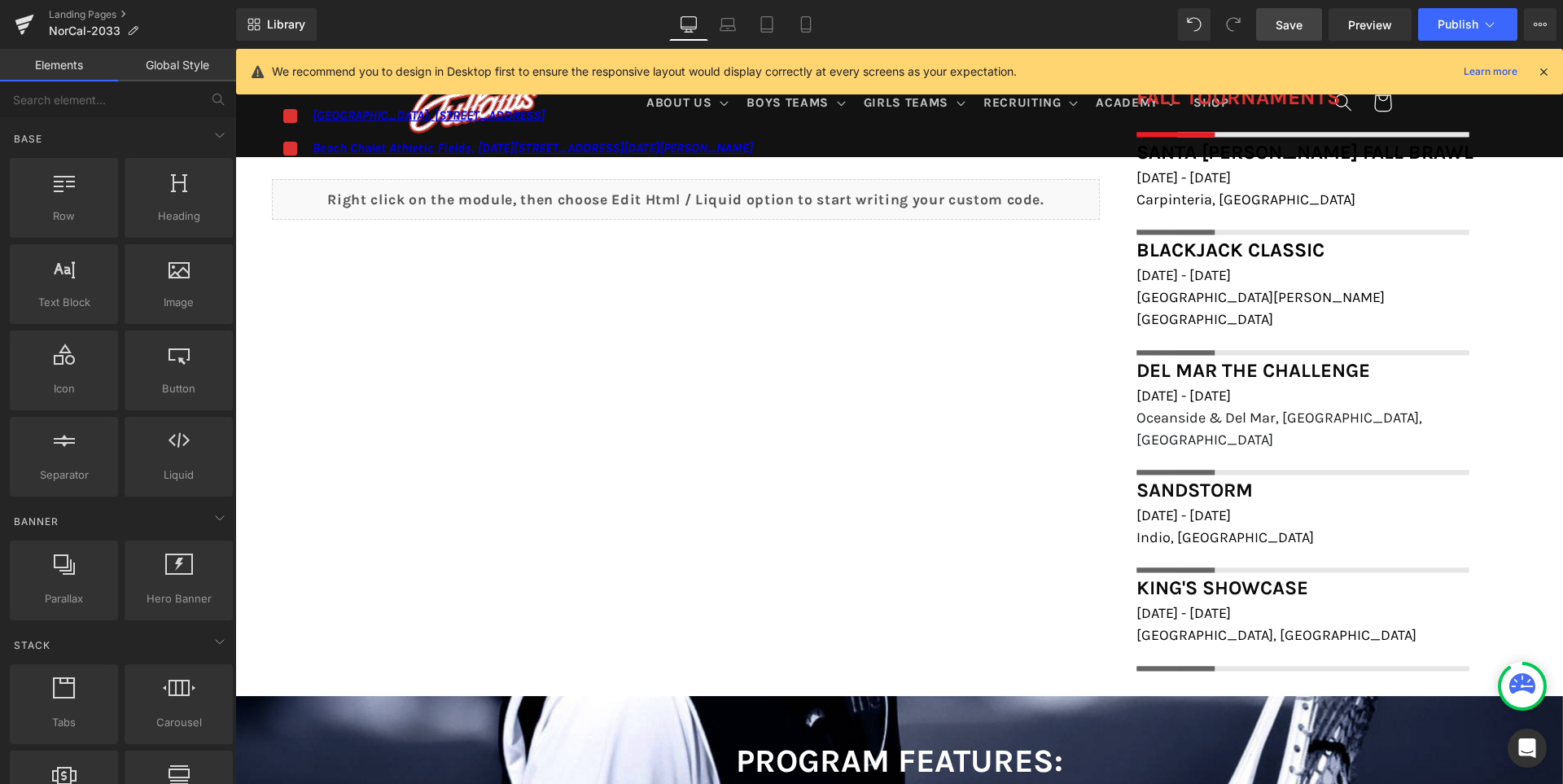
click at [1298, 16] on span "Save" at bounding box center [1290, 25] width 27 height 17
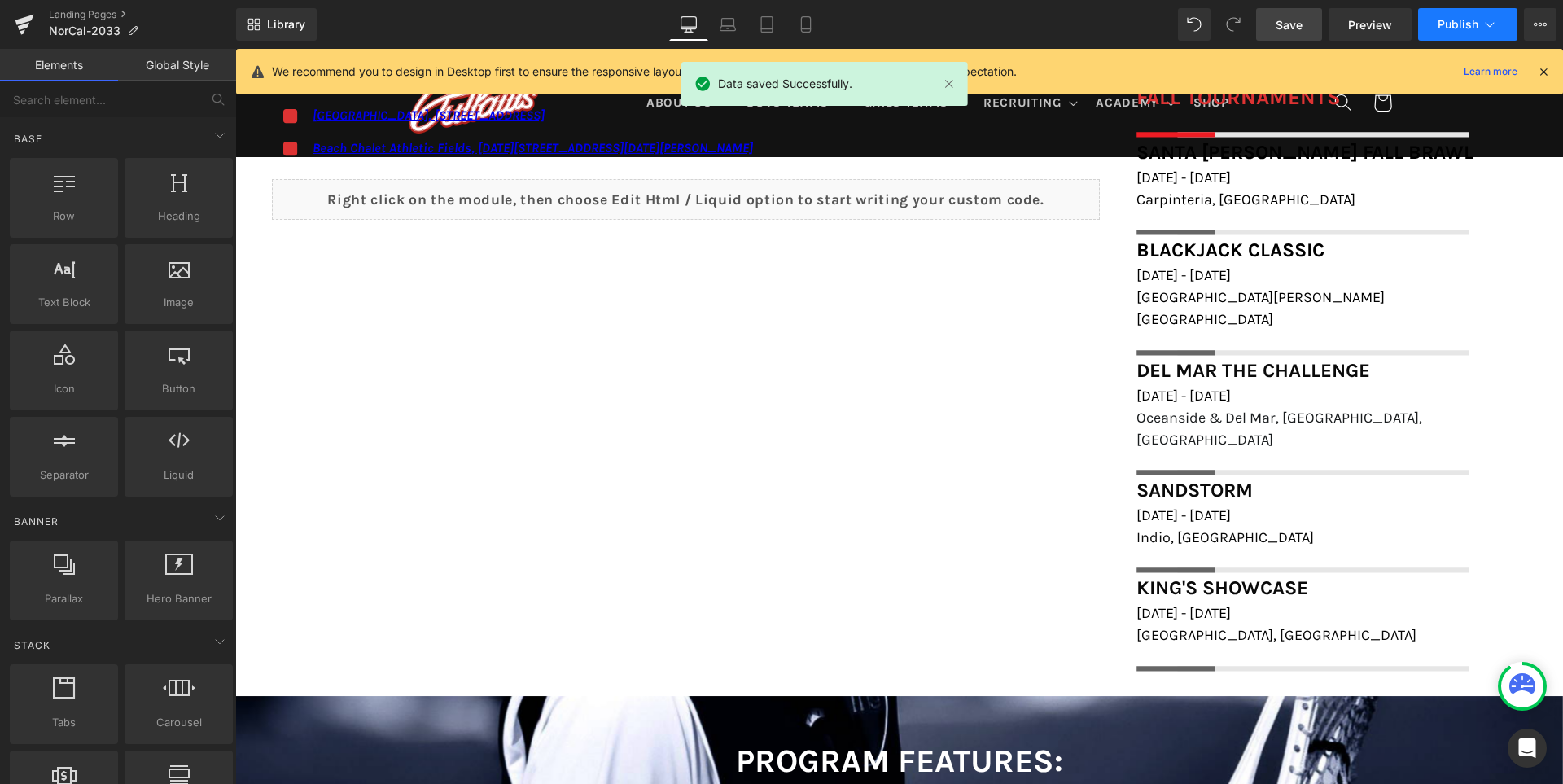
click at [1459, 27] on span "Publish" at bounding box center [1458, 25] width 40 height 13
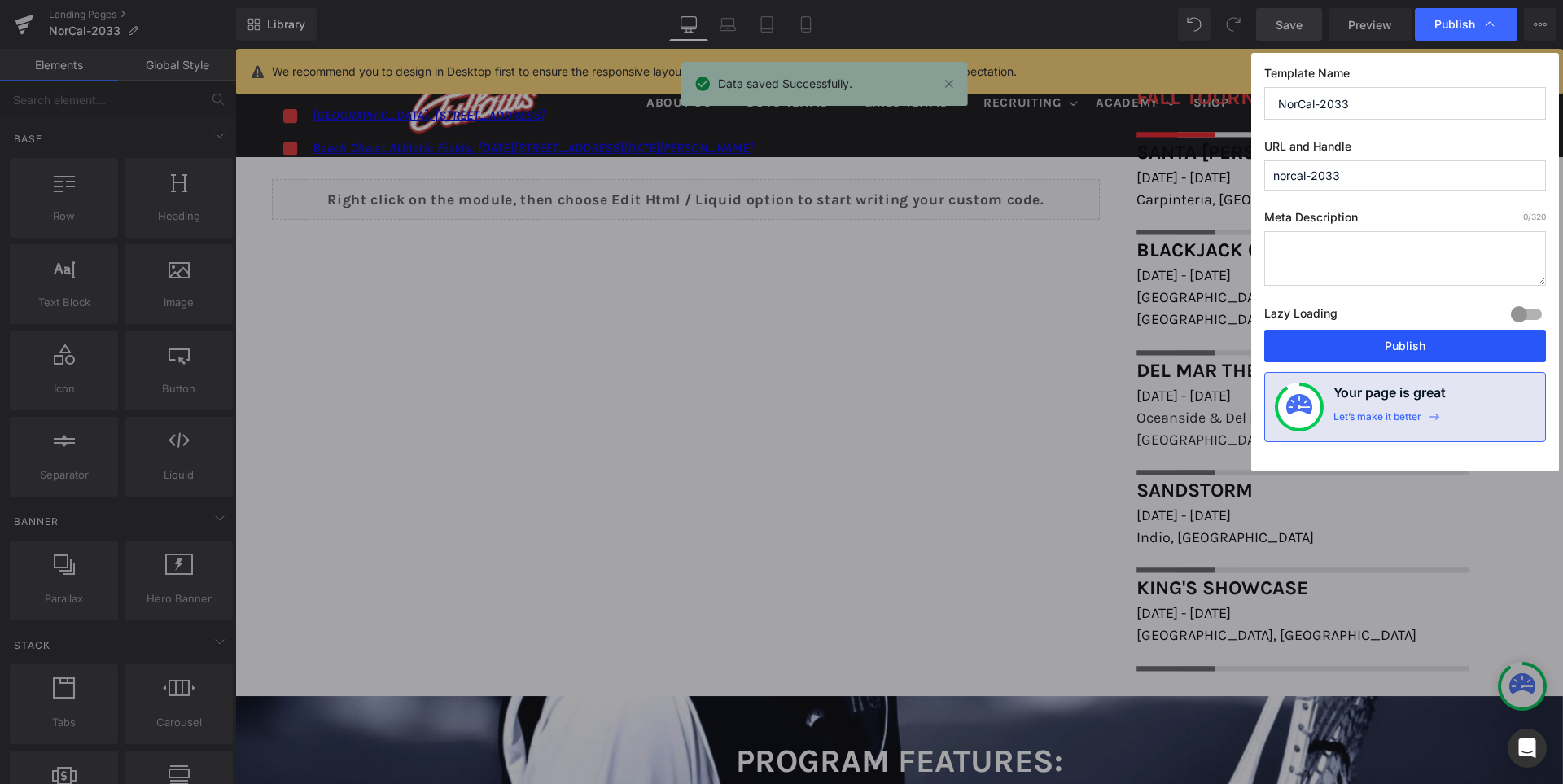
drag, startPoint x: 1401, startPoint y: 338, endPoint x: 943, endPoint y: 198, distance: 478.9
click at [1401, 338] on button "Publish" at bounding box center [1406, 346] width 282 height 33
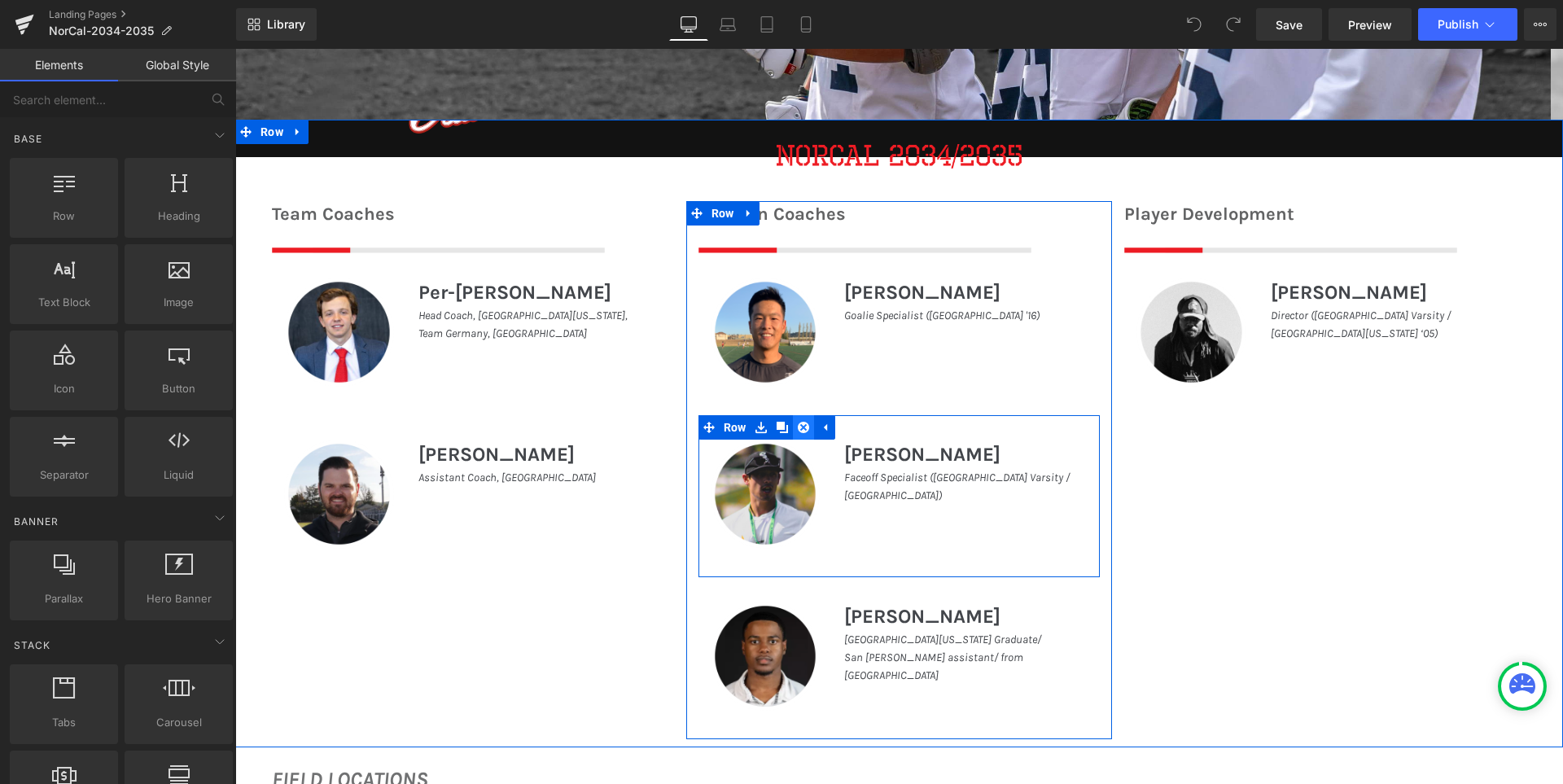
drag, startPoint x: 235, startPoint y: 49, endPoint x: 795, endPoint y: 418, distance: 670.6
click at [799, 427] on icon at bounding box center [804, 427] width 12 height 12
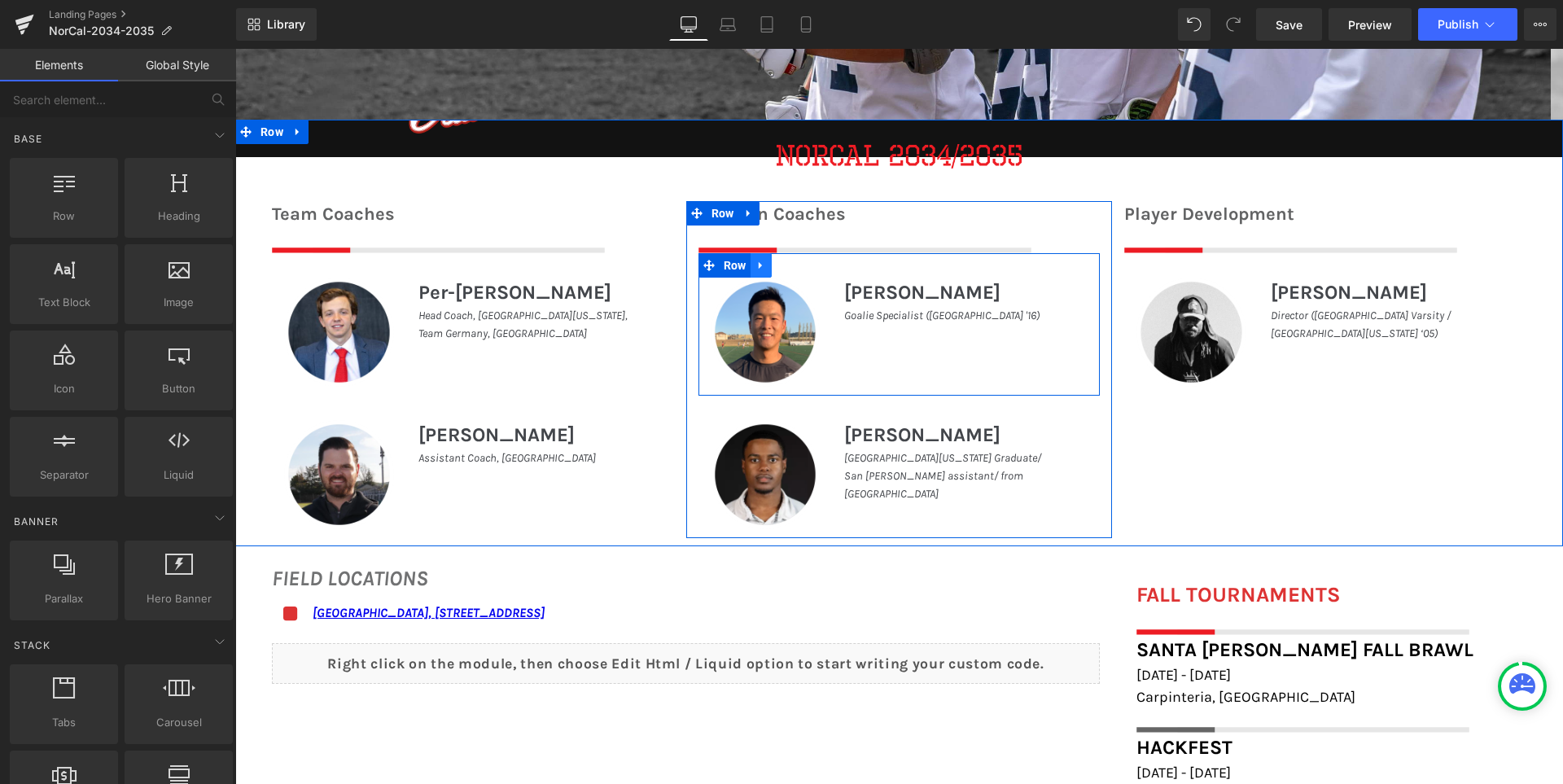
click at [758, 263] on icon at bounding box center [759, 265] width 3 height 8
click at [798, 268] on icon at bounding box center [804, 265] width 12 height 12
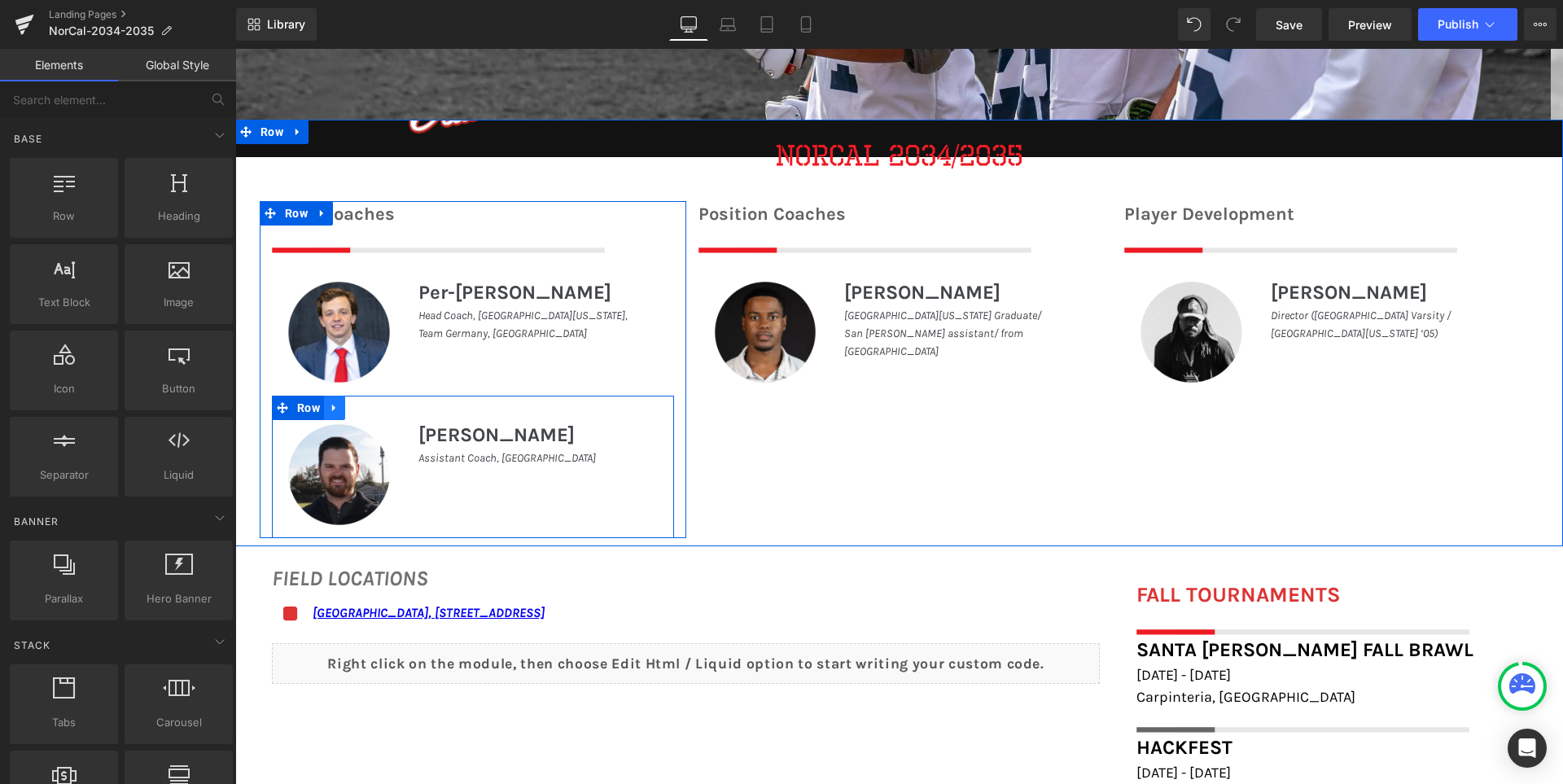
click at [329, 411] on icon at bounding box center [335, 407] width 12 height 12
click at [371, 404] on icon at bounding box center [377, 407] width 12 height 12
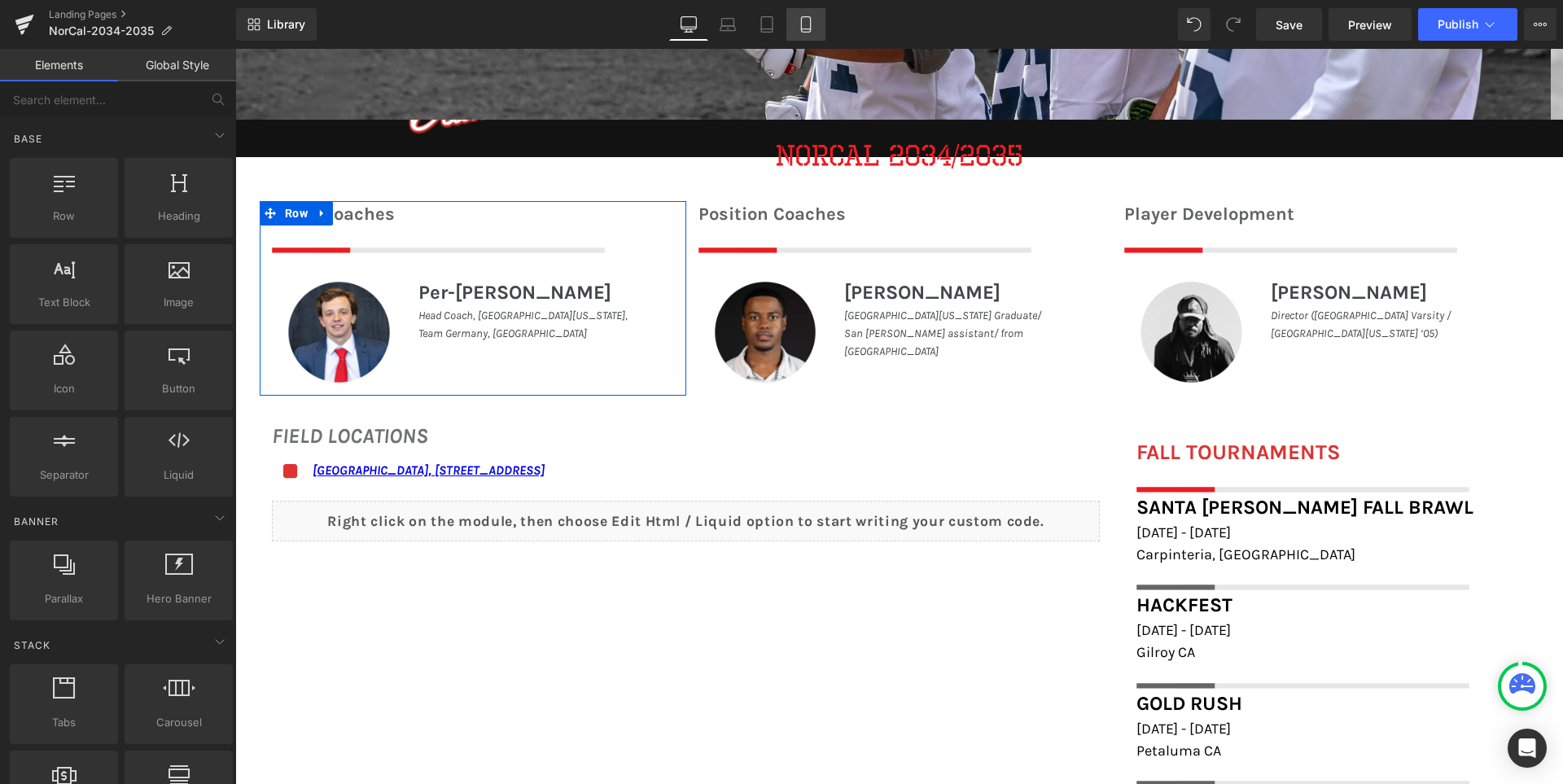
click at [809, 12] on link "Mobile" at bounding box center [805, 24] width 39 height 33
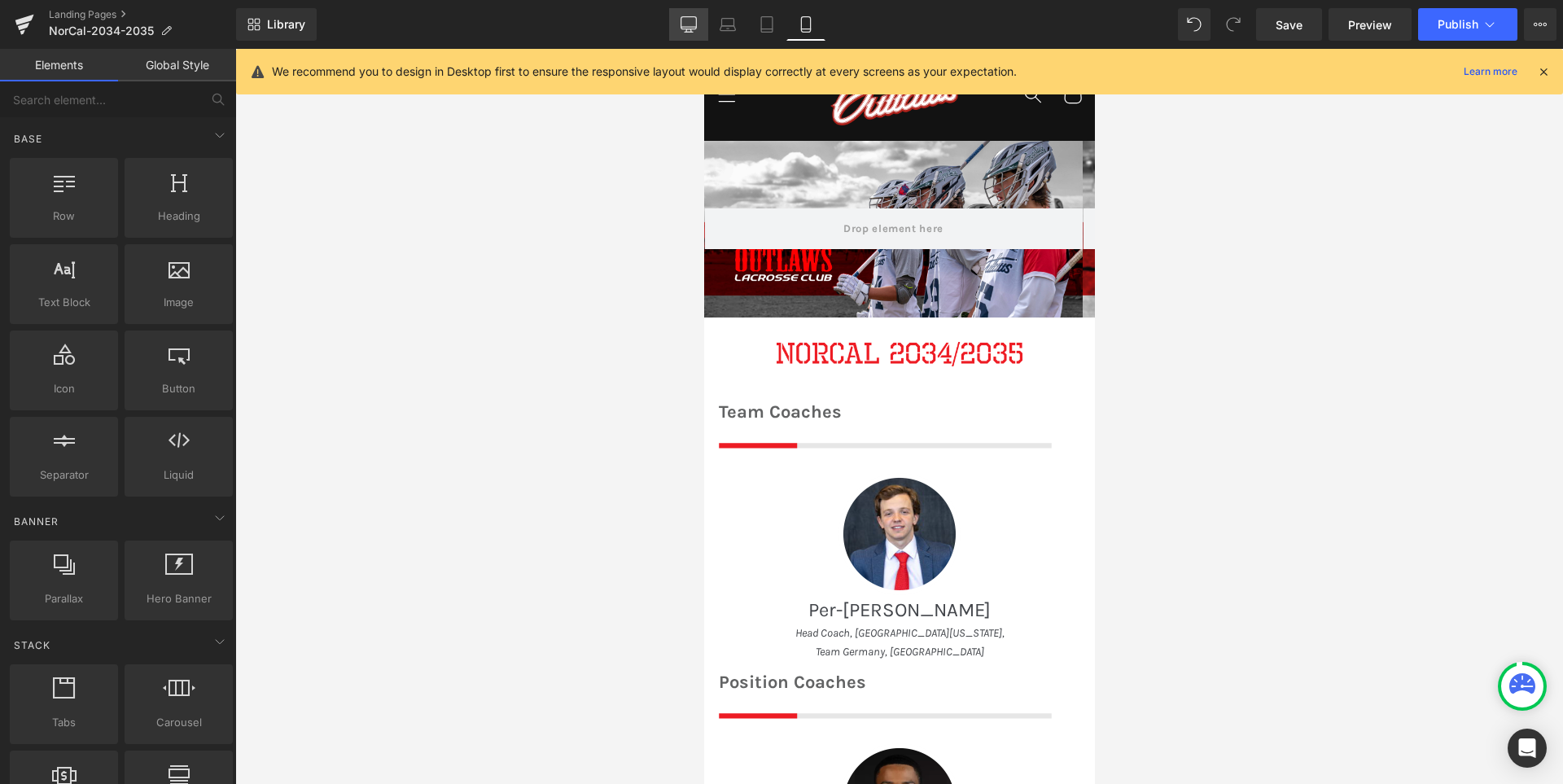
click at [683, 22] on icon at bounding box center [689, 23] width 15 height 12
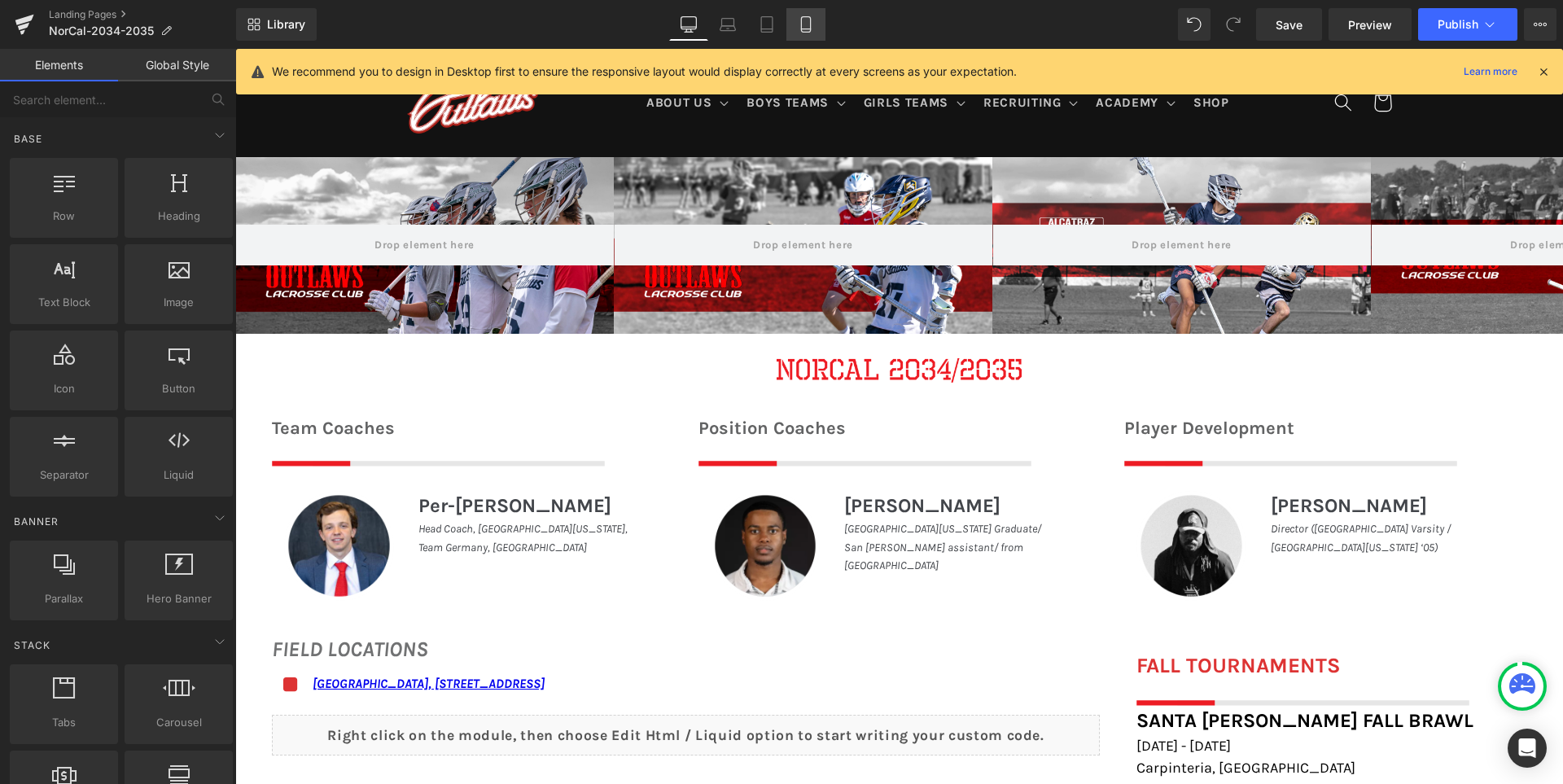
scroll to position [108, 0]
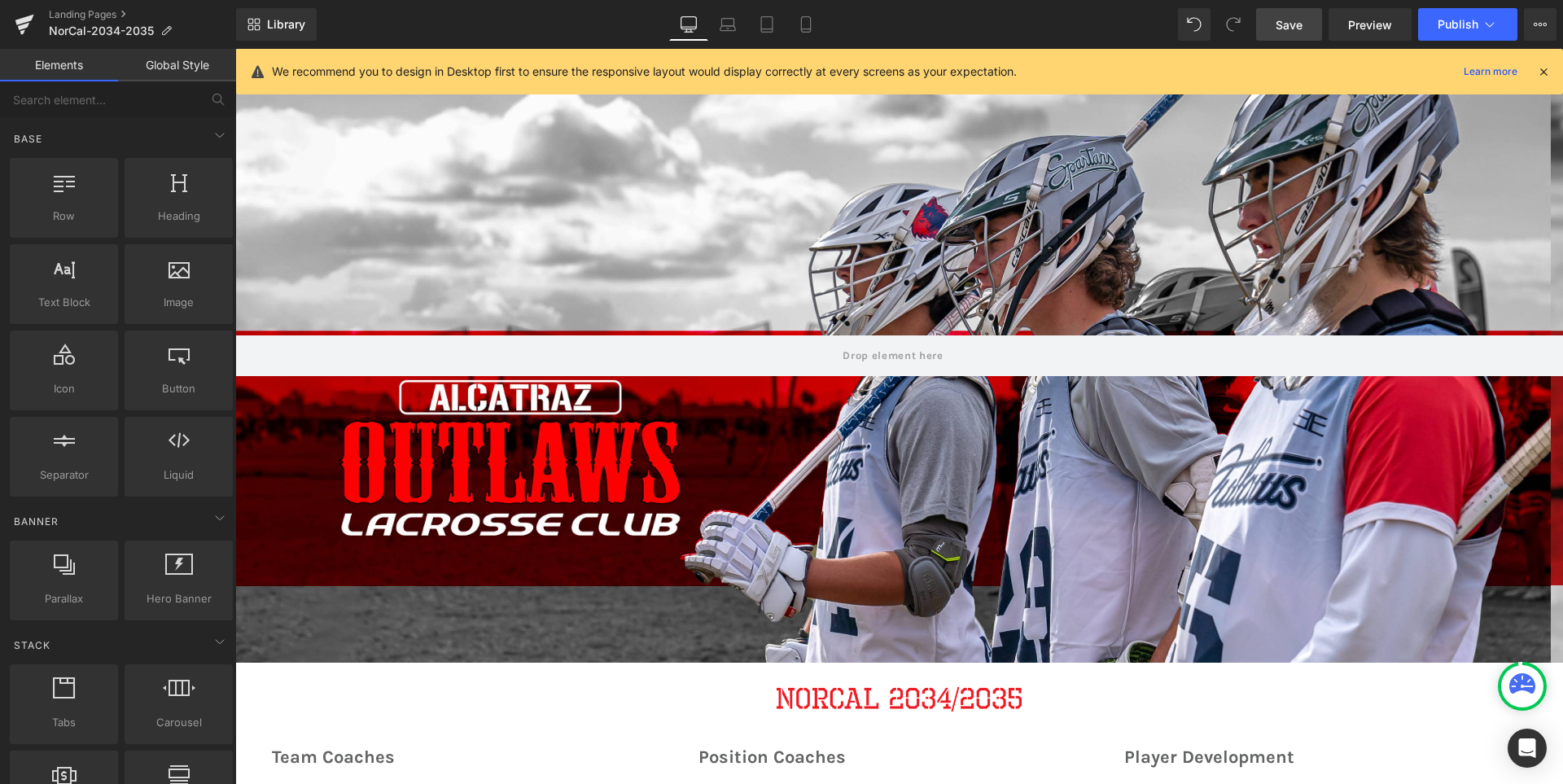
click at [1290, 23] on span "Save" at bounding box center [1290, 25] width 27 height 17
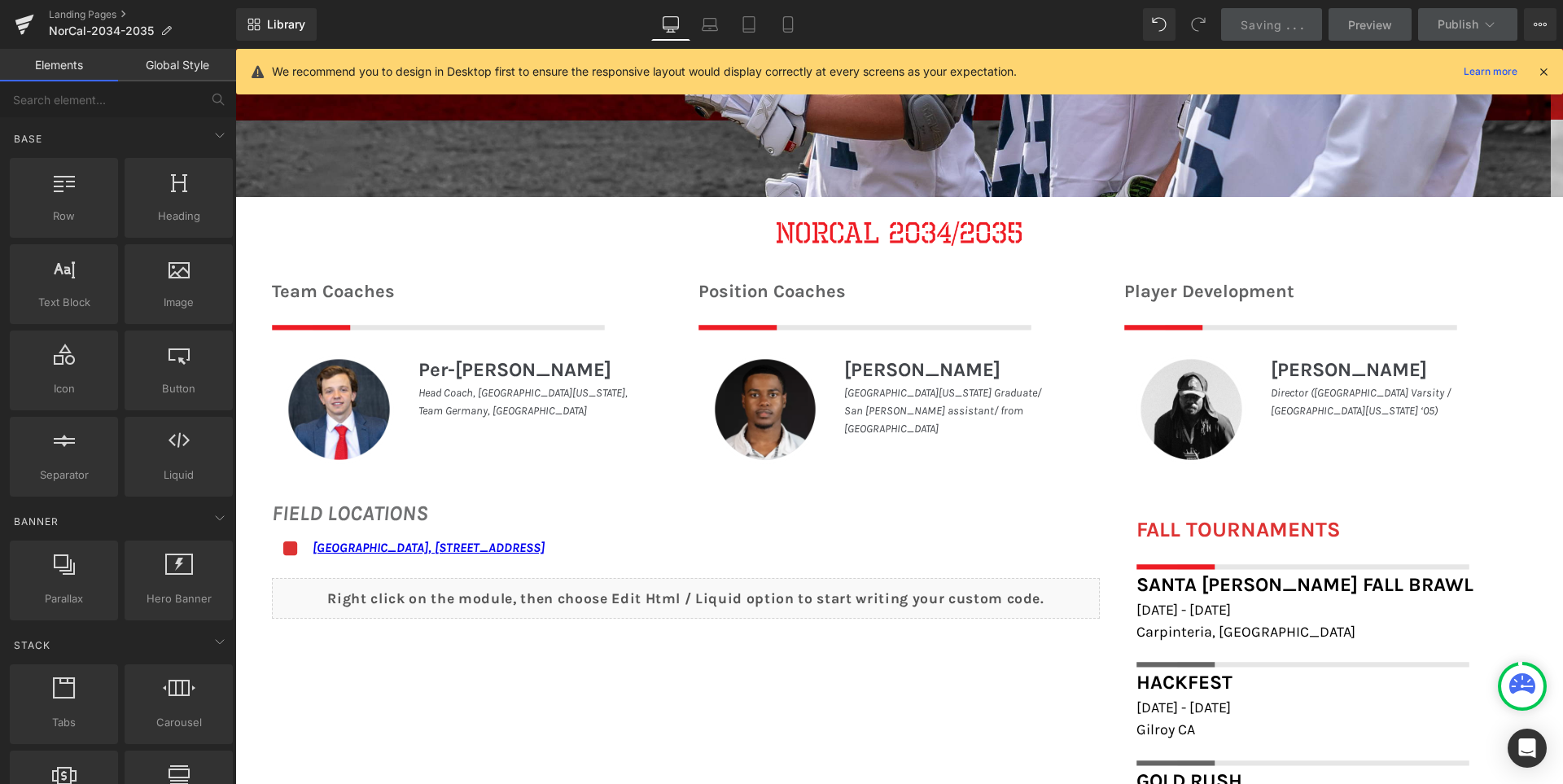
scroll to position [678, 0]
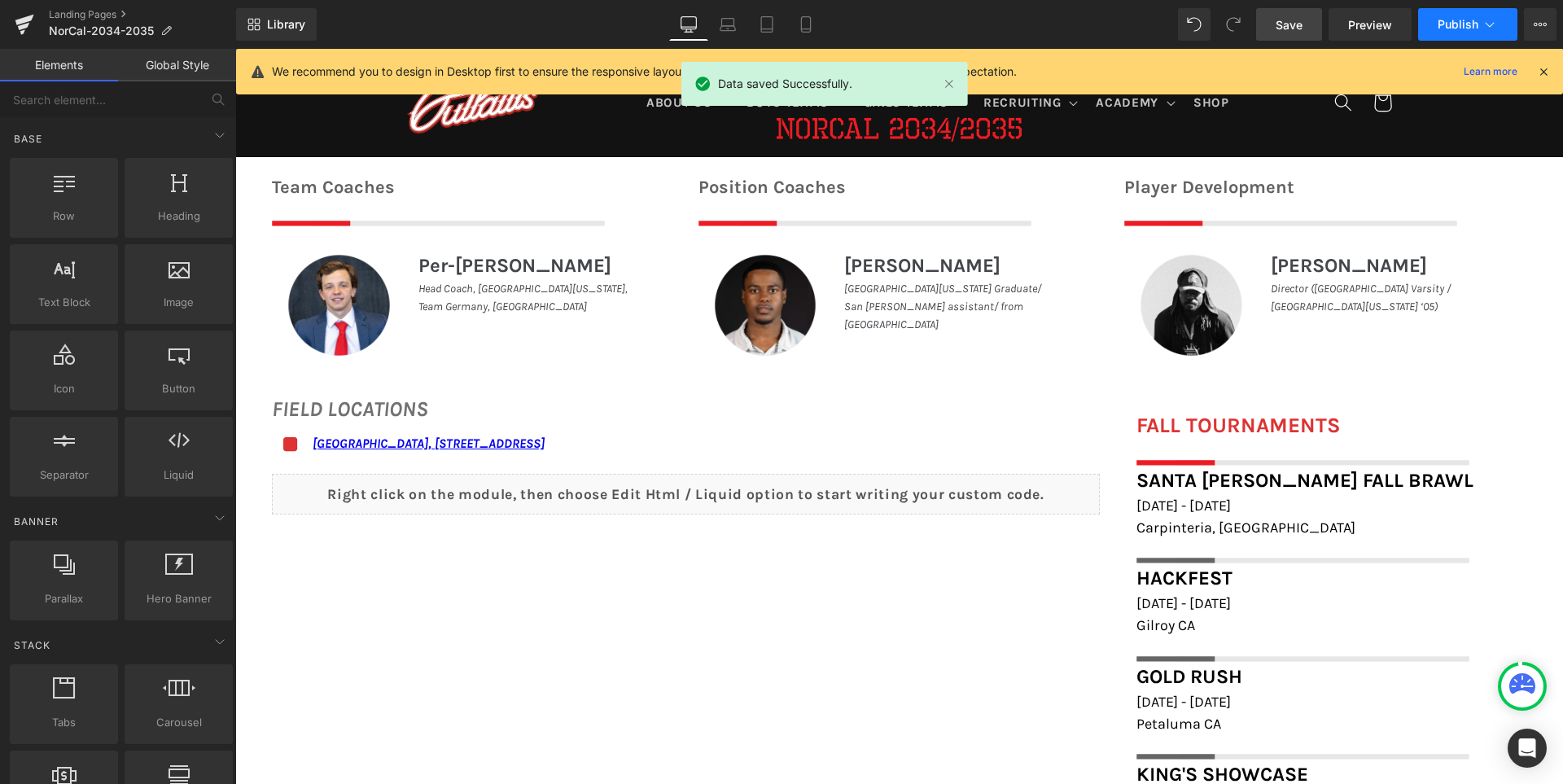
click at [1439, 24] on span "Publish" at bounding box center [1458, 25] width 40 height 13
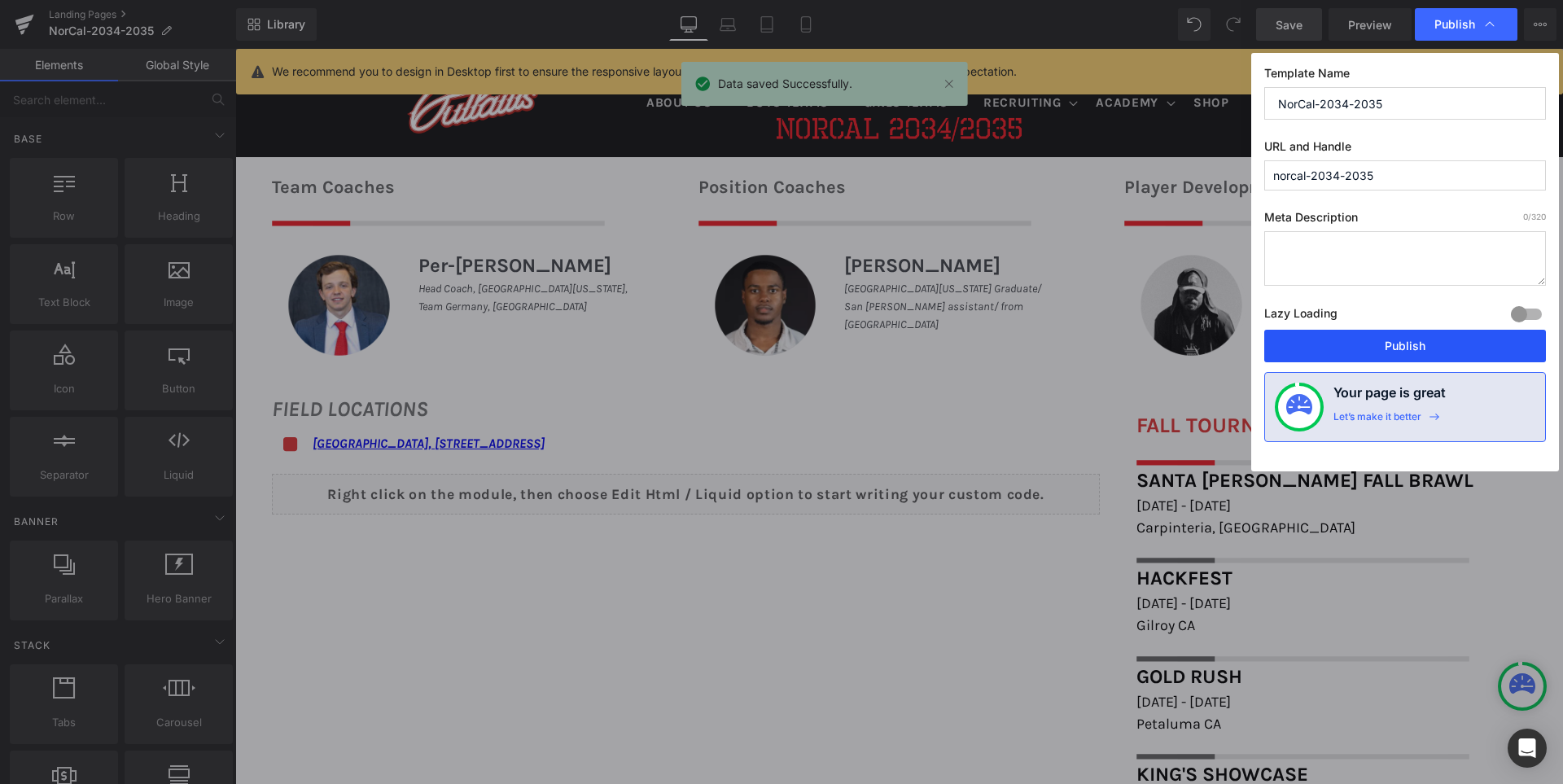
click at [1385, 338] on button "Publish" at bounding box center [1406, 346] width 282 height 33
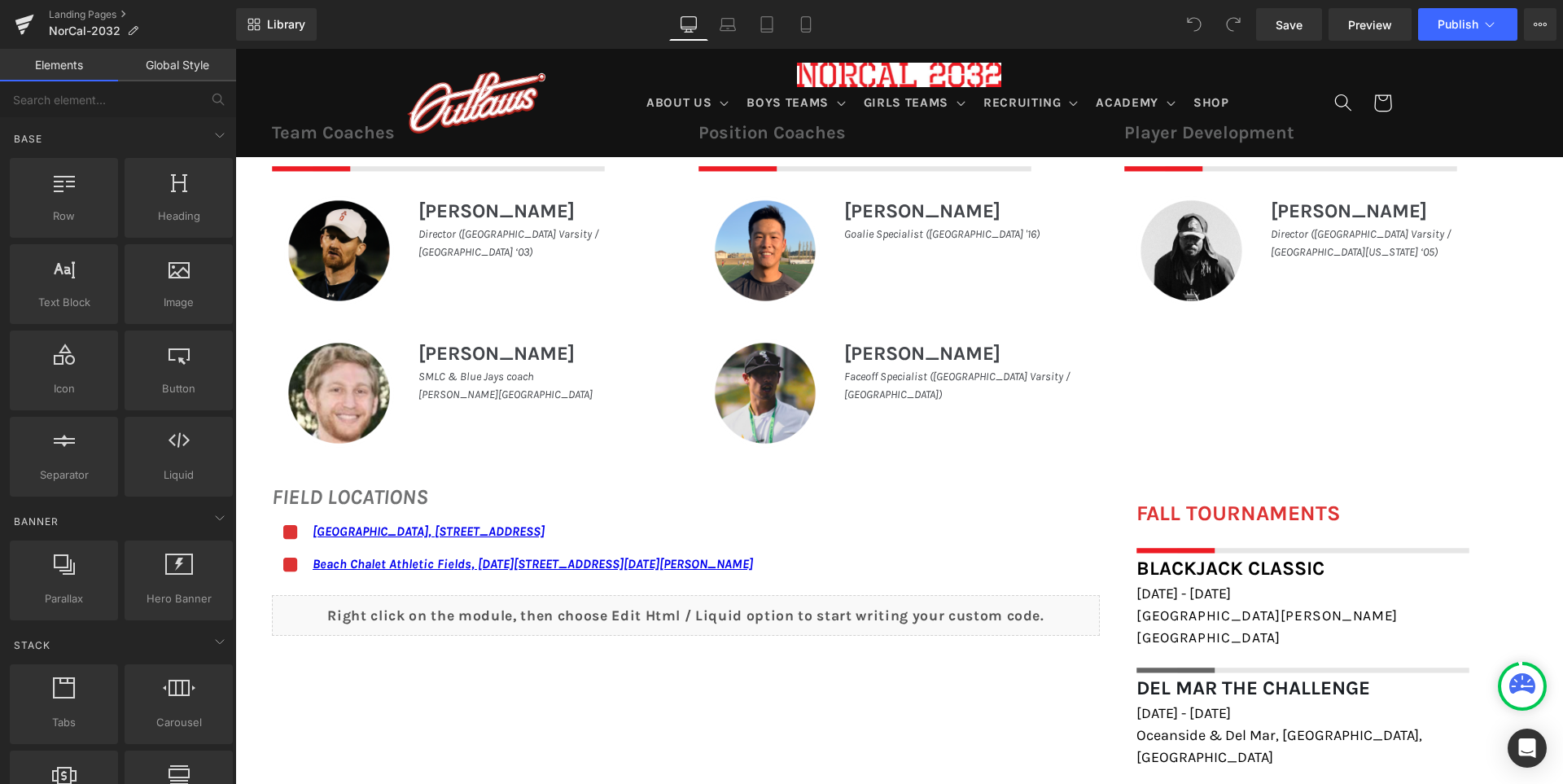
scroll to position [651, 0]
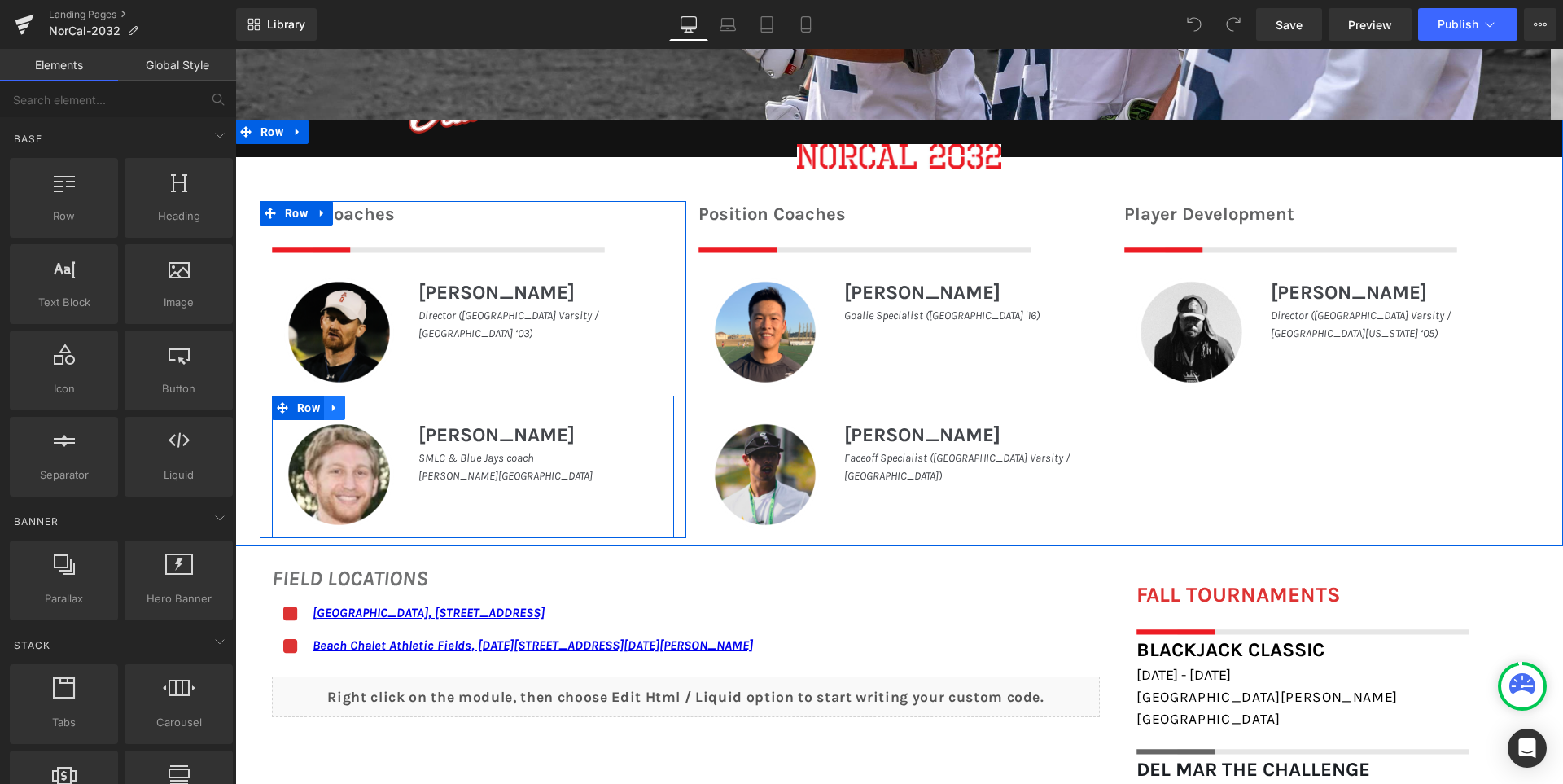
click at [332, 405] on icon at bounding box center [335, 407] width 12 height 12
click at [373, 411] on icon at bounding box center [377, 407] width 12 height 12
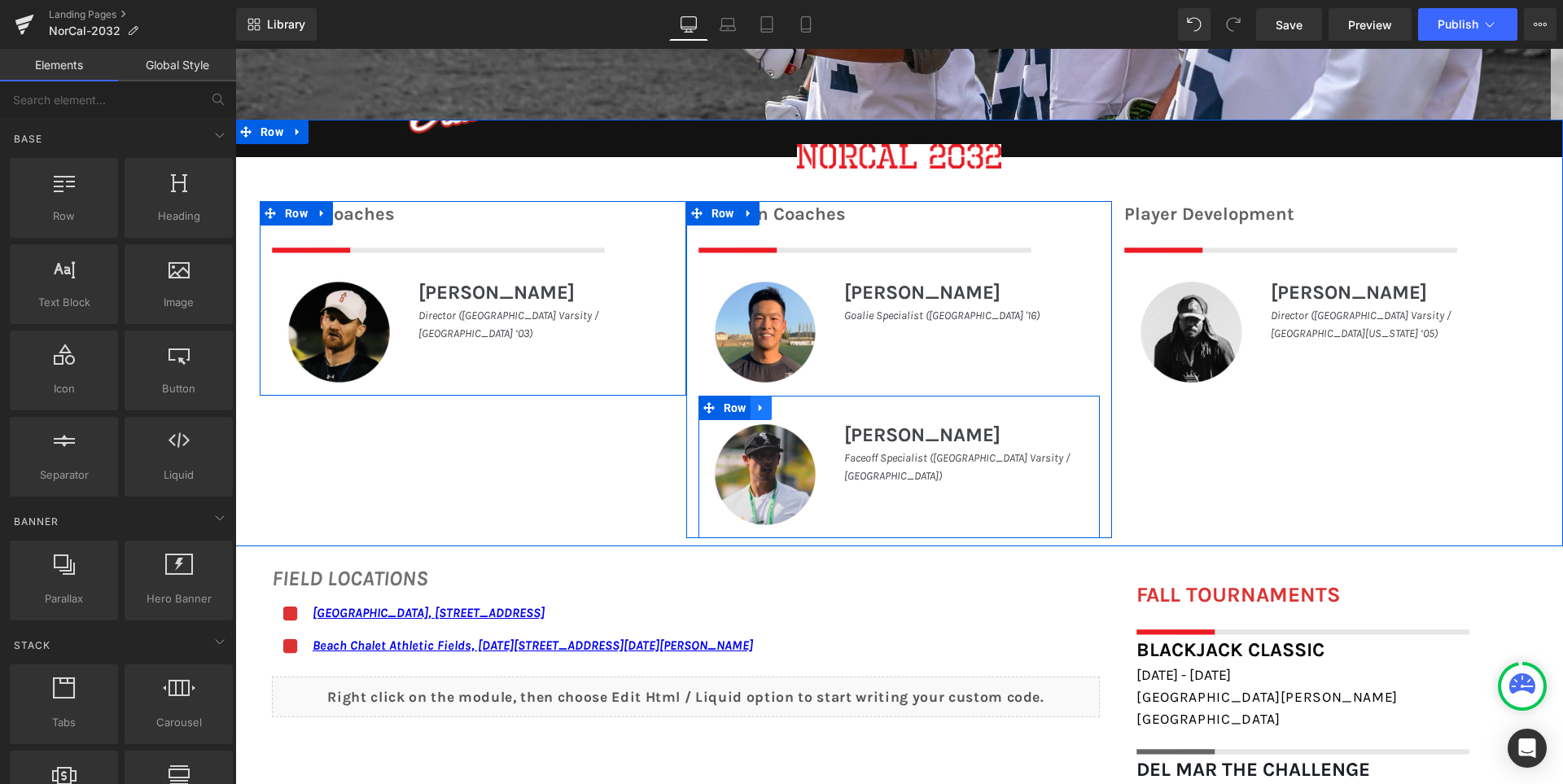
click at [760, 413] on icon at bounding box center [761, 407] width 12 height 12
click at [798, 406] on icon at bounding box center [804, 407] width 12 height 12
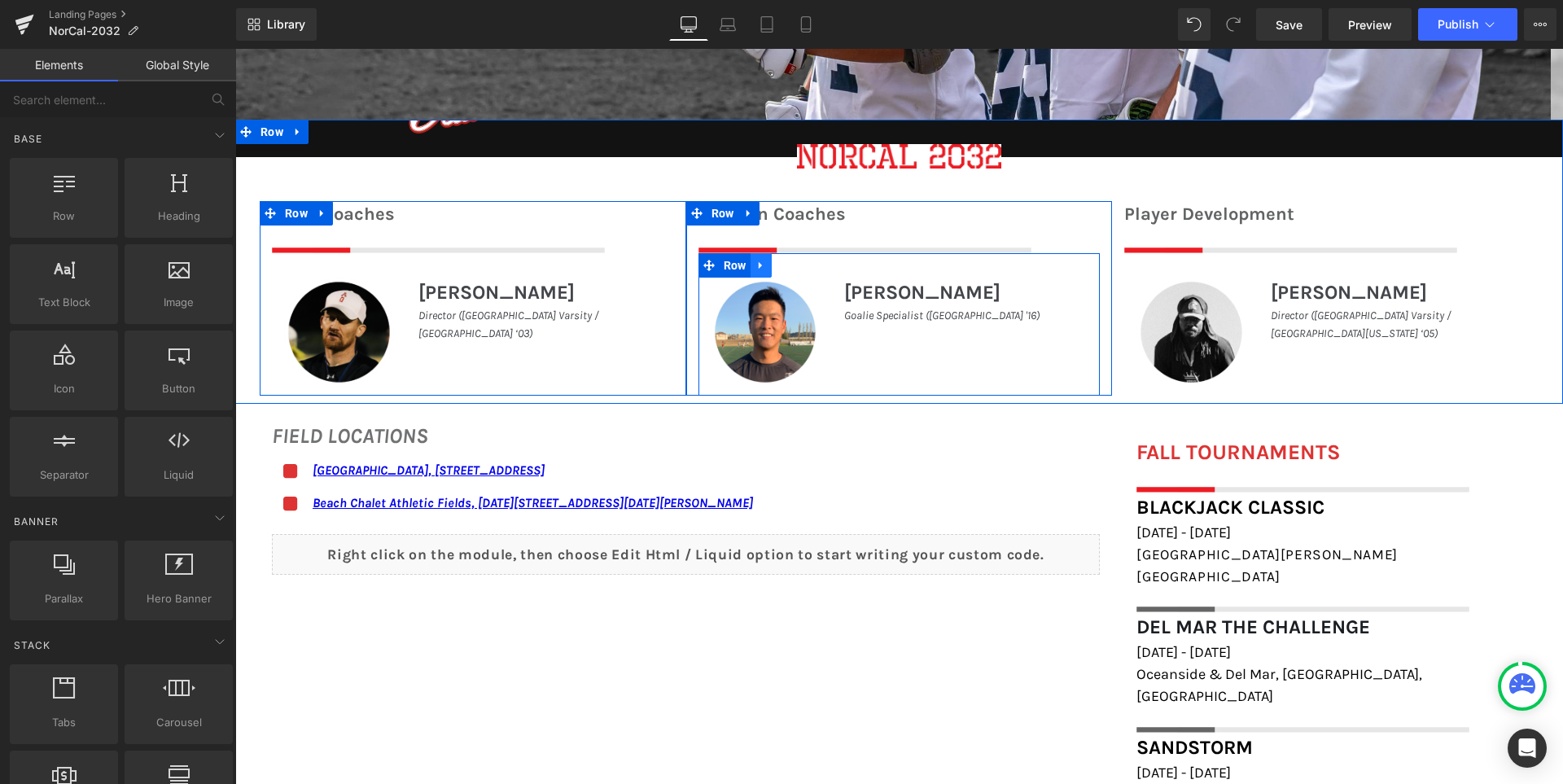
click at [756, 268] on icon at bounding box center [761, 265] width 12 height 12
click at [799, 265] on icon at bounding box center [804, 265] width 12 height 12
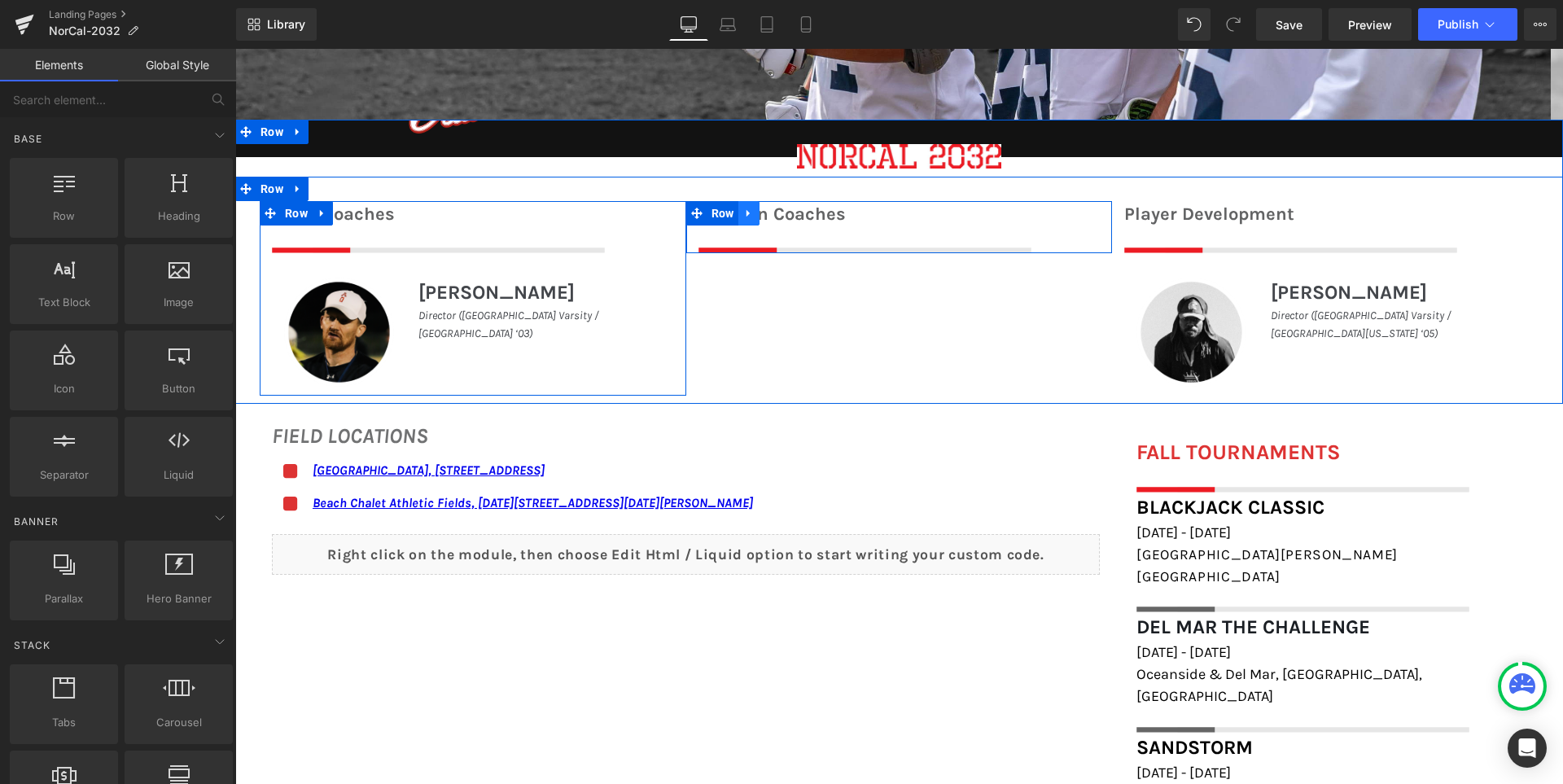
click at [745, 217] on icon at bounding box center [749, 214] width 12 height 12
click at [788, 215] on icon at bounding box center [791, 214] width 12 height 12
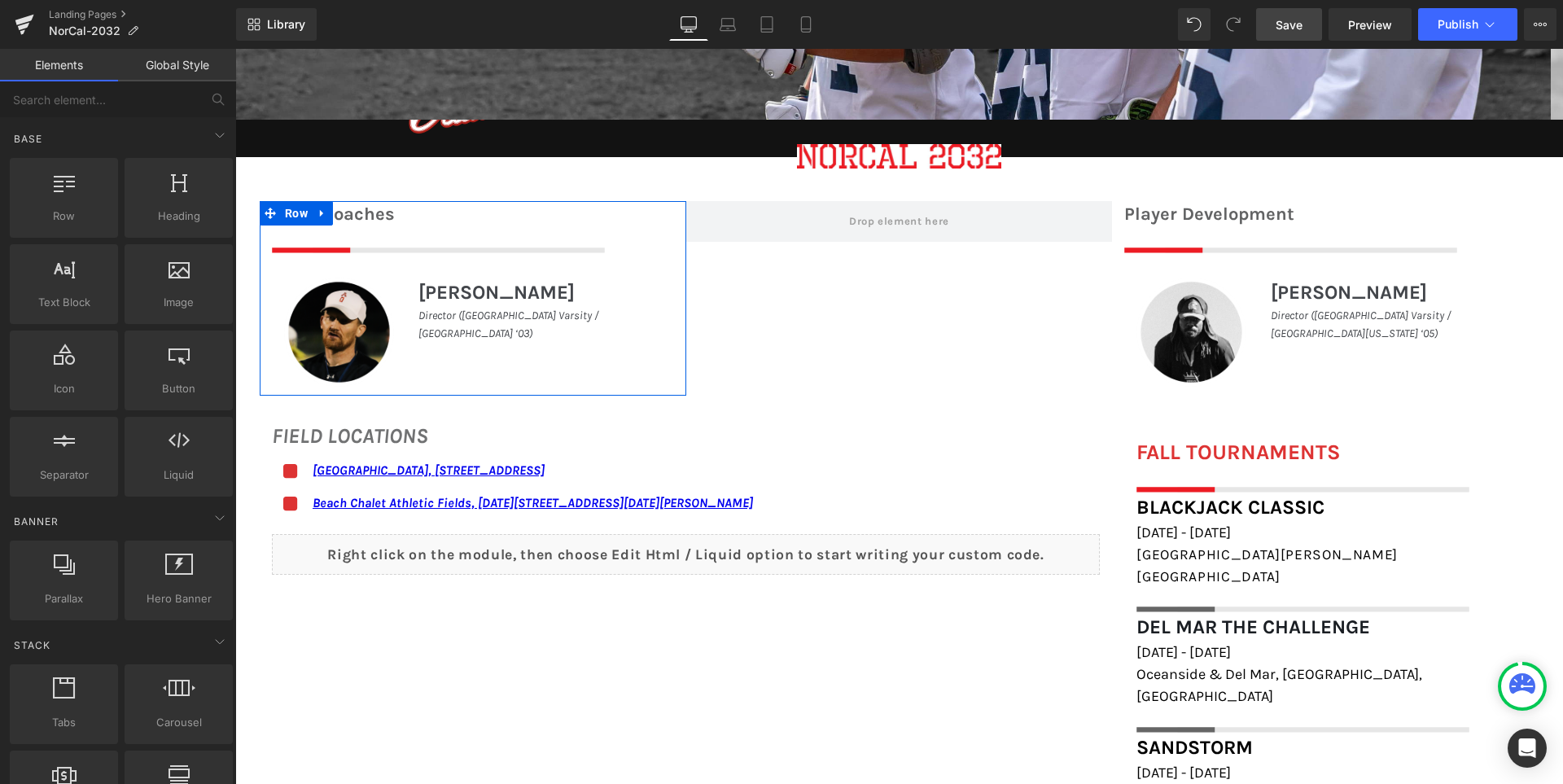
click at [1282, 29] on span "Save" at bounding box center [1290, 25] width 27 height 17
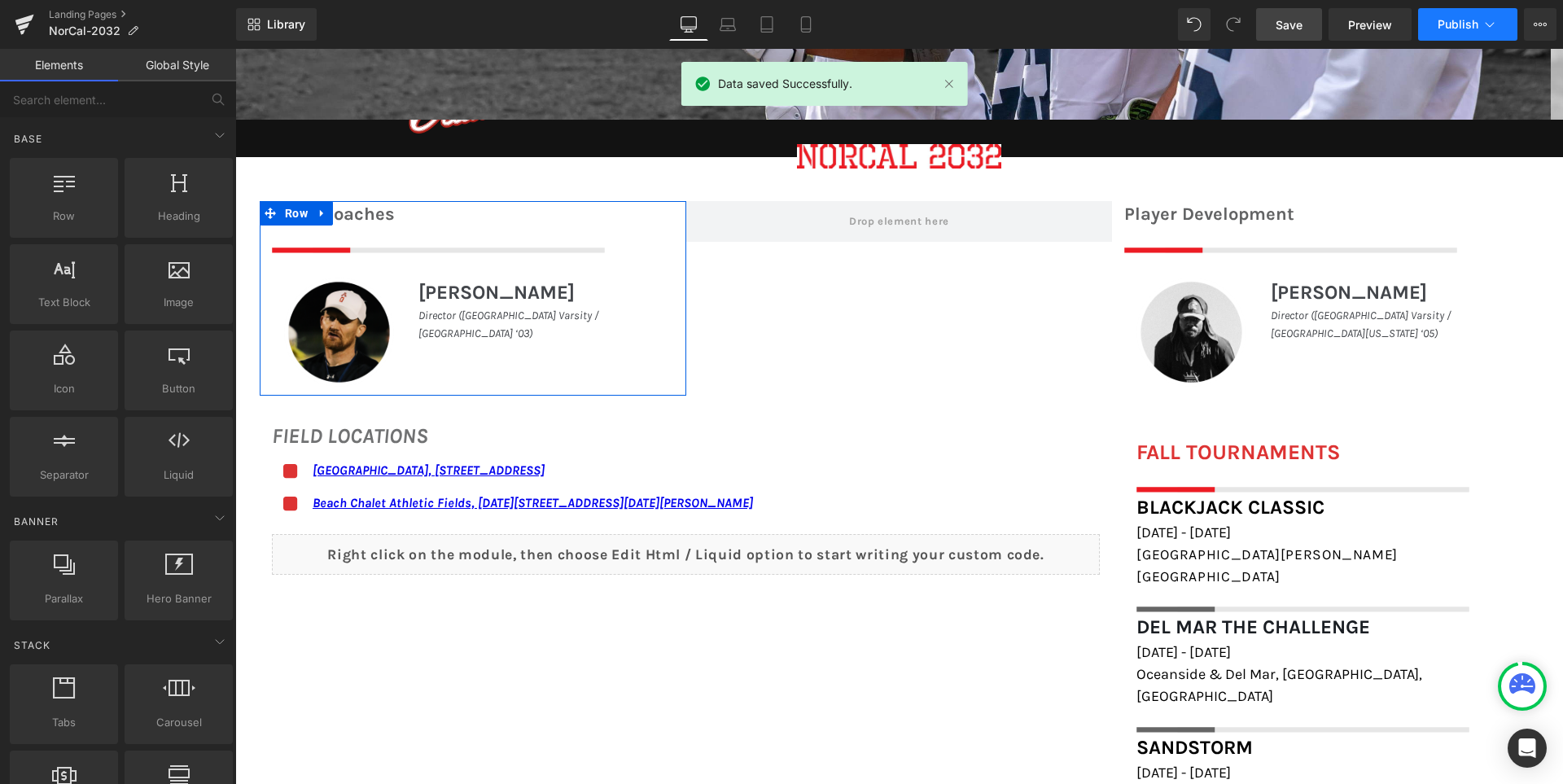
click at [1441, 23] on span "Publish" at bounding box center [1458, 25] width 40 height 13
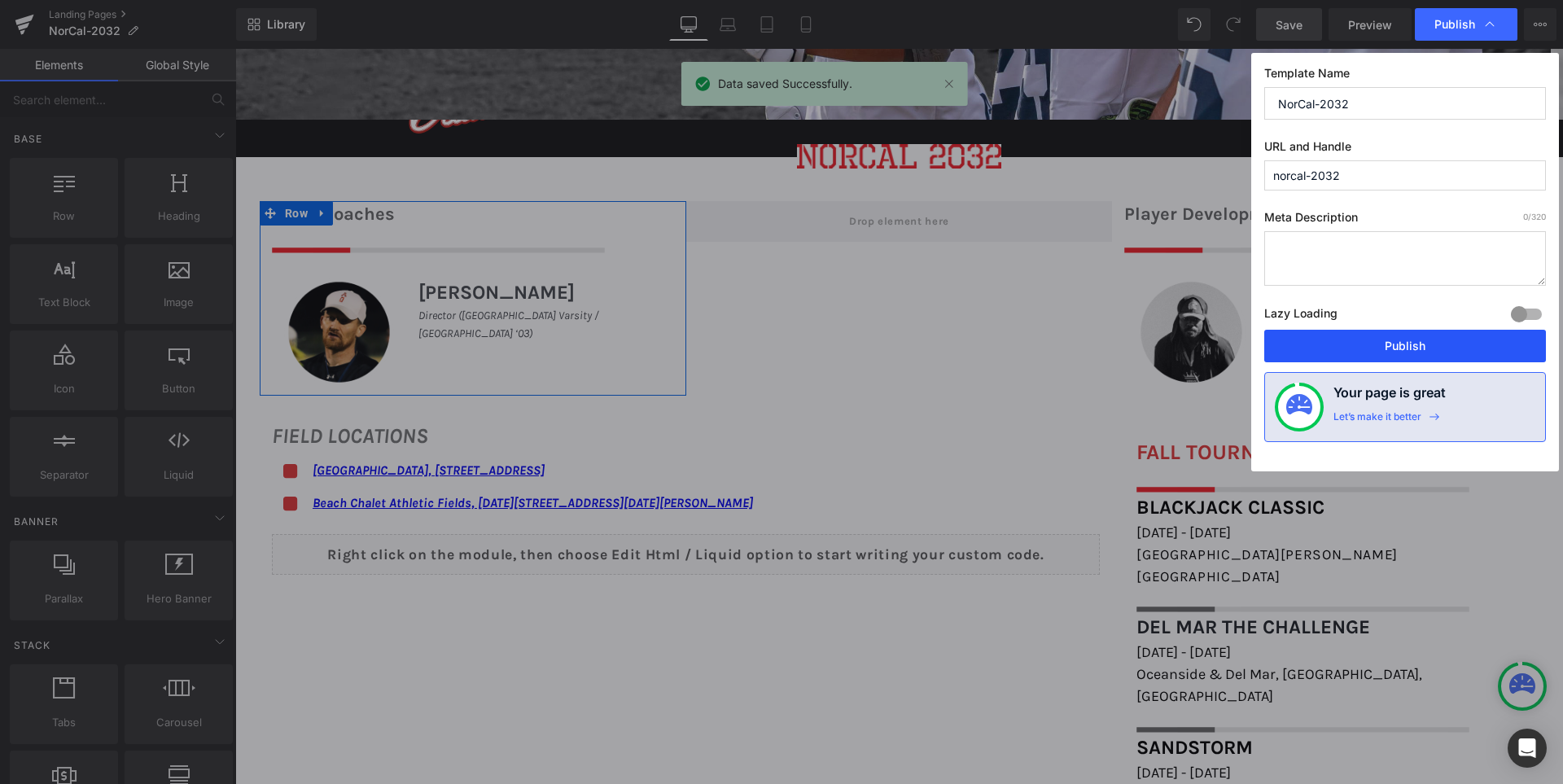
click at [1407, 346] on button "Publish" at bounding box center [1406, 346] width 282 height 33
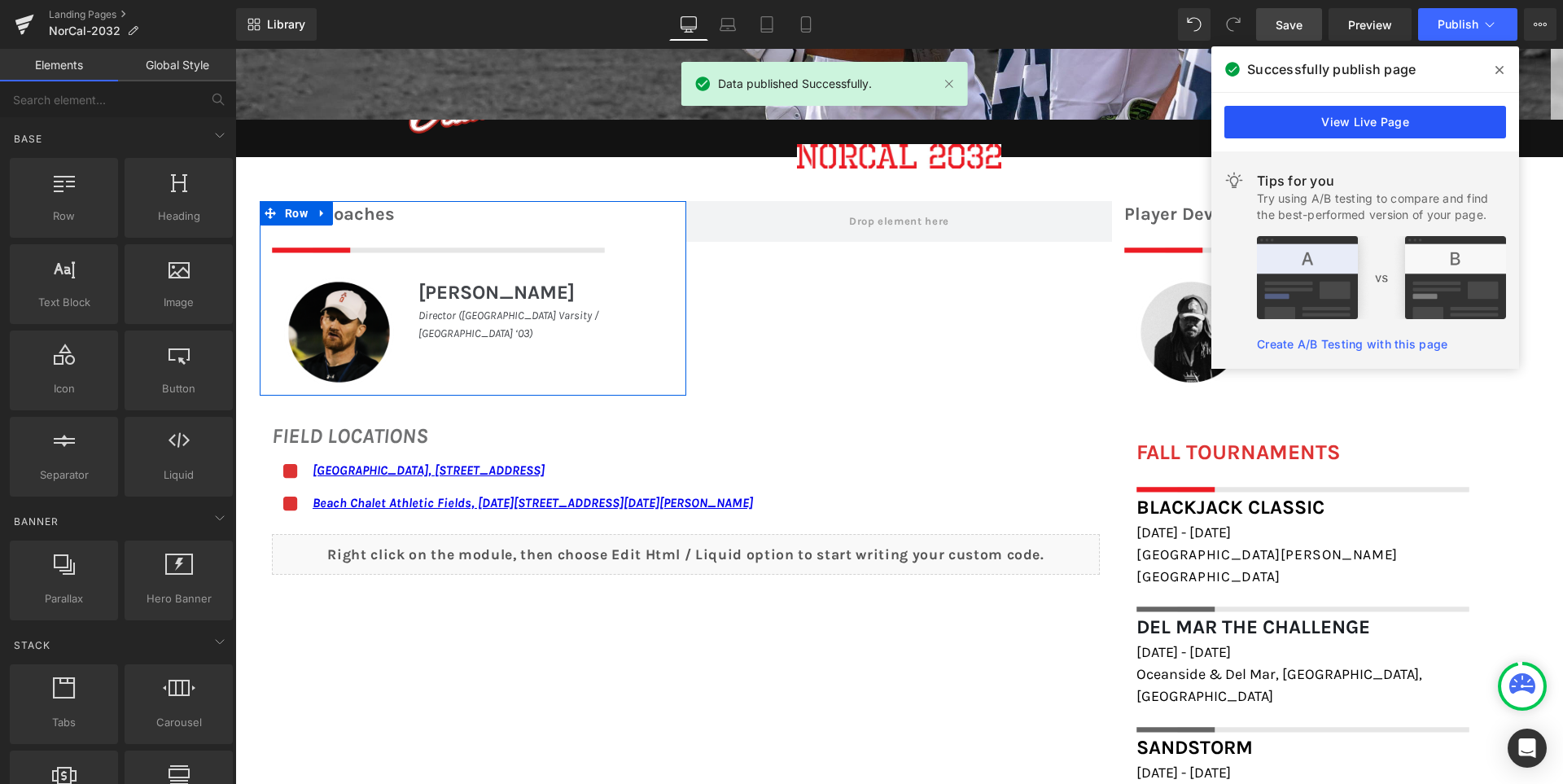
click at [1345, 124] on link "View Live Page" at bounding box center [1365, 122] width 282 height 33
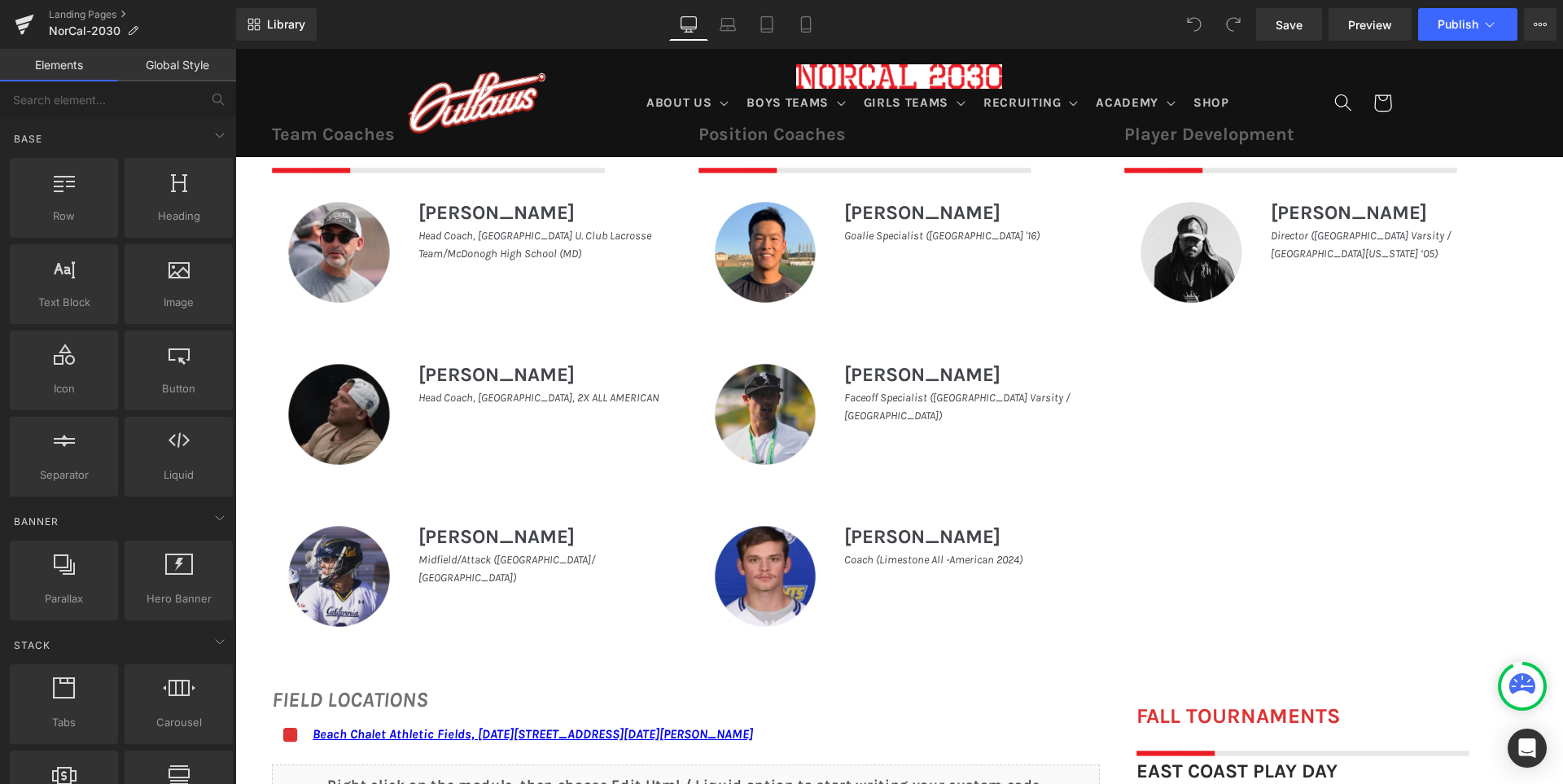
scroll to position [732, 0]
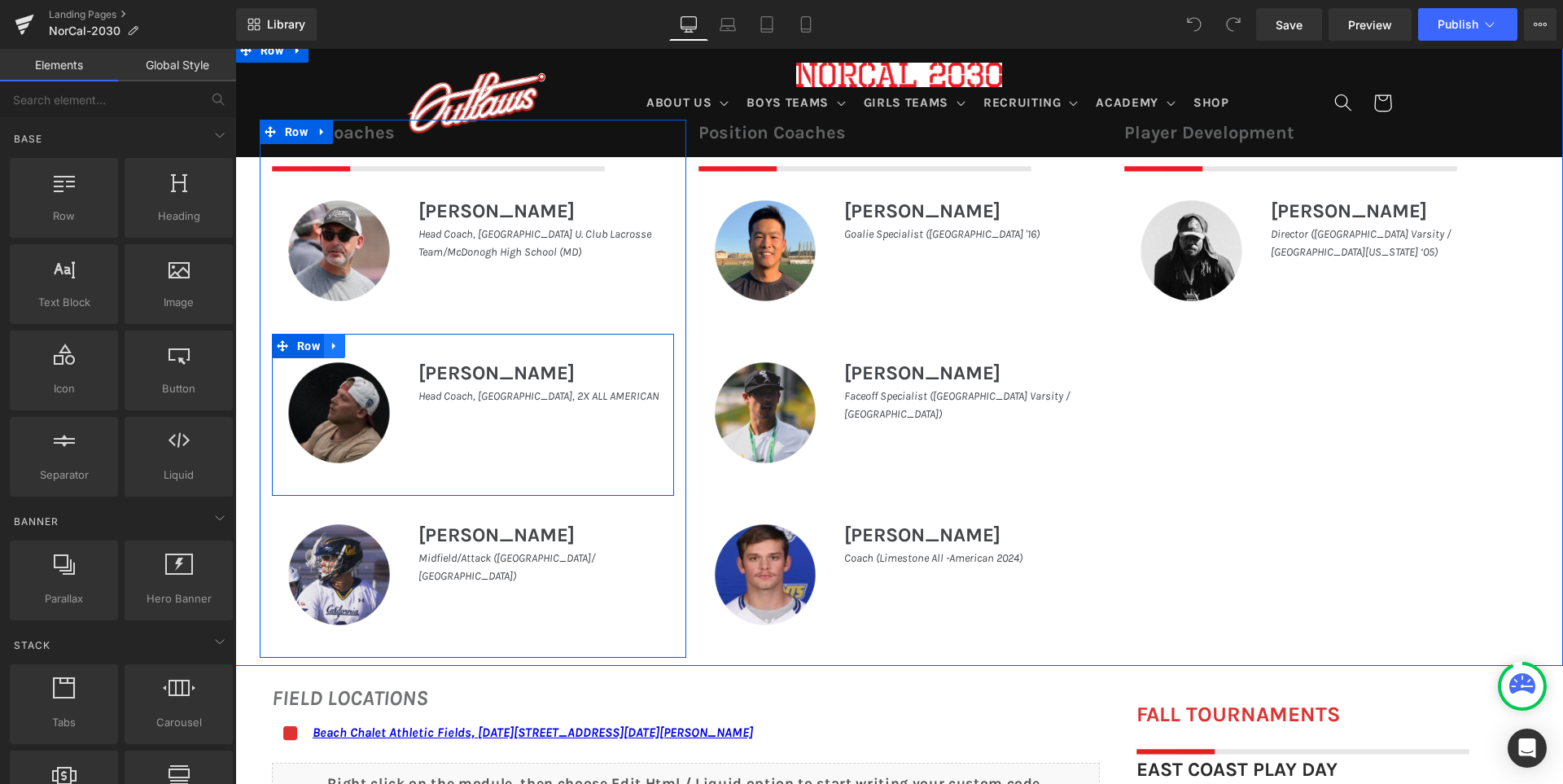
click at [332, 347] on icon at bounding box center [335, 345] width 12 height 12
click at [371, 347] on icon at bounding box center [377, 346] width 12 height 12
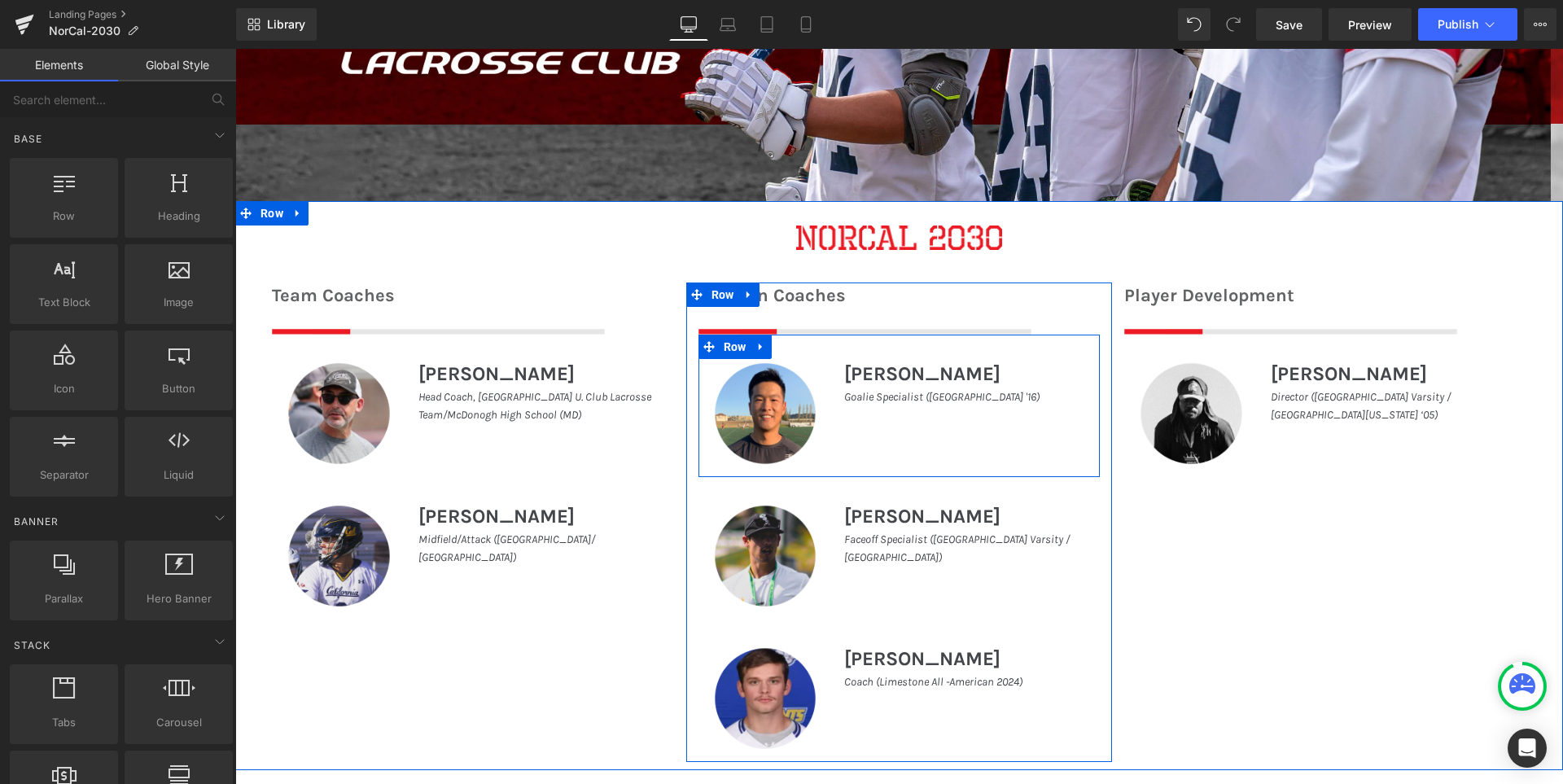
scroll to position [651, 0]
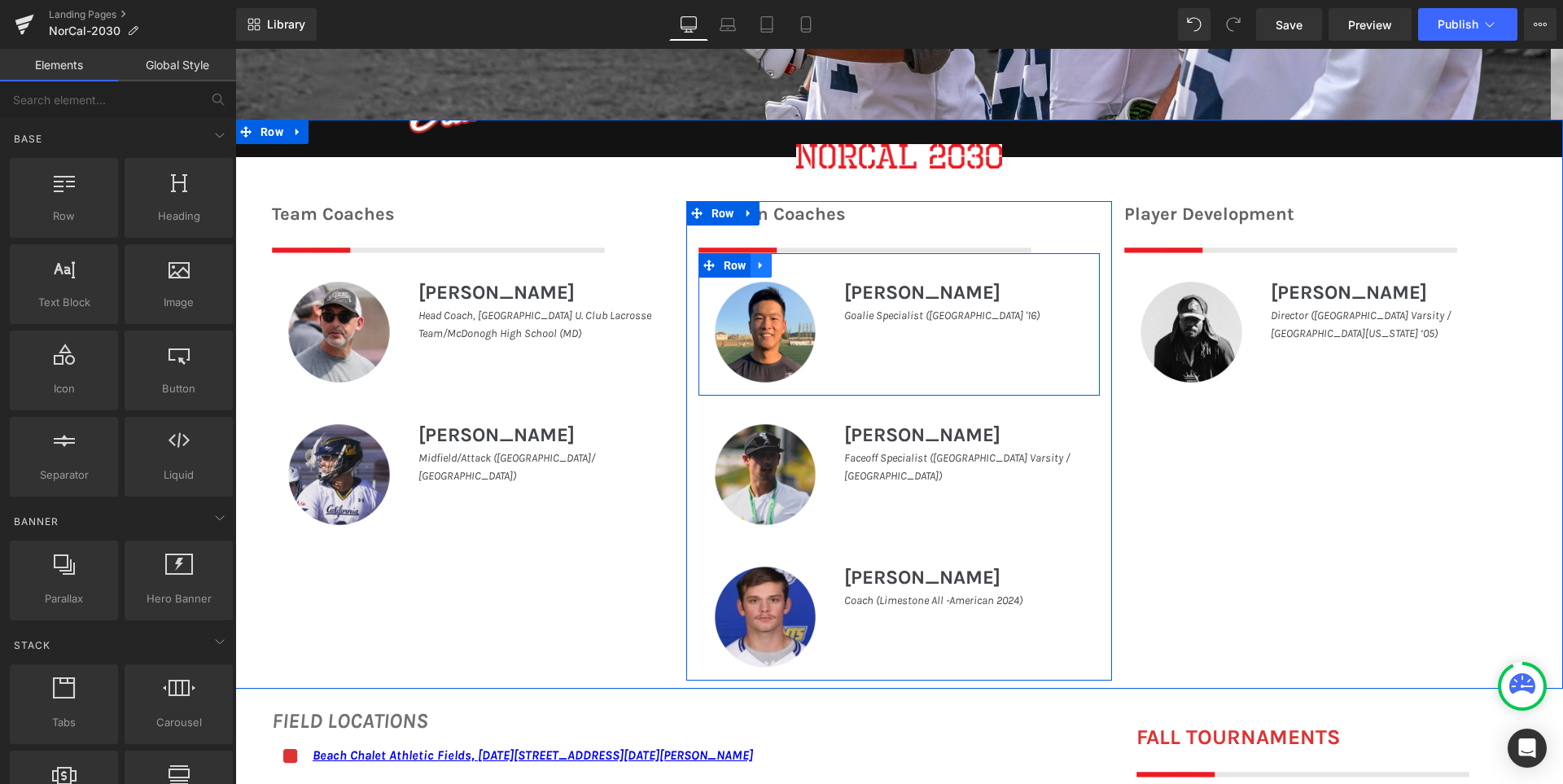
click at [756, 267] on icon at bounding box center [761, 265] width 12 height 12
click at [801, 266] on icon at bounding box center [804, 265] width 12 height 12
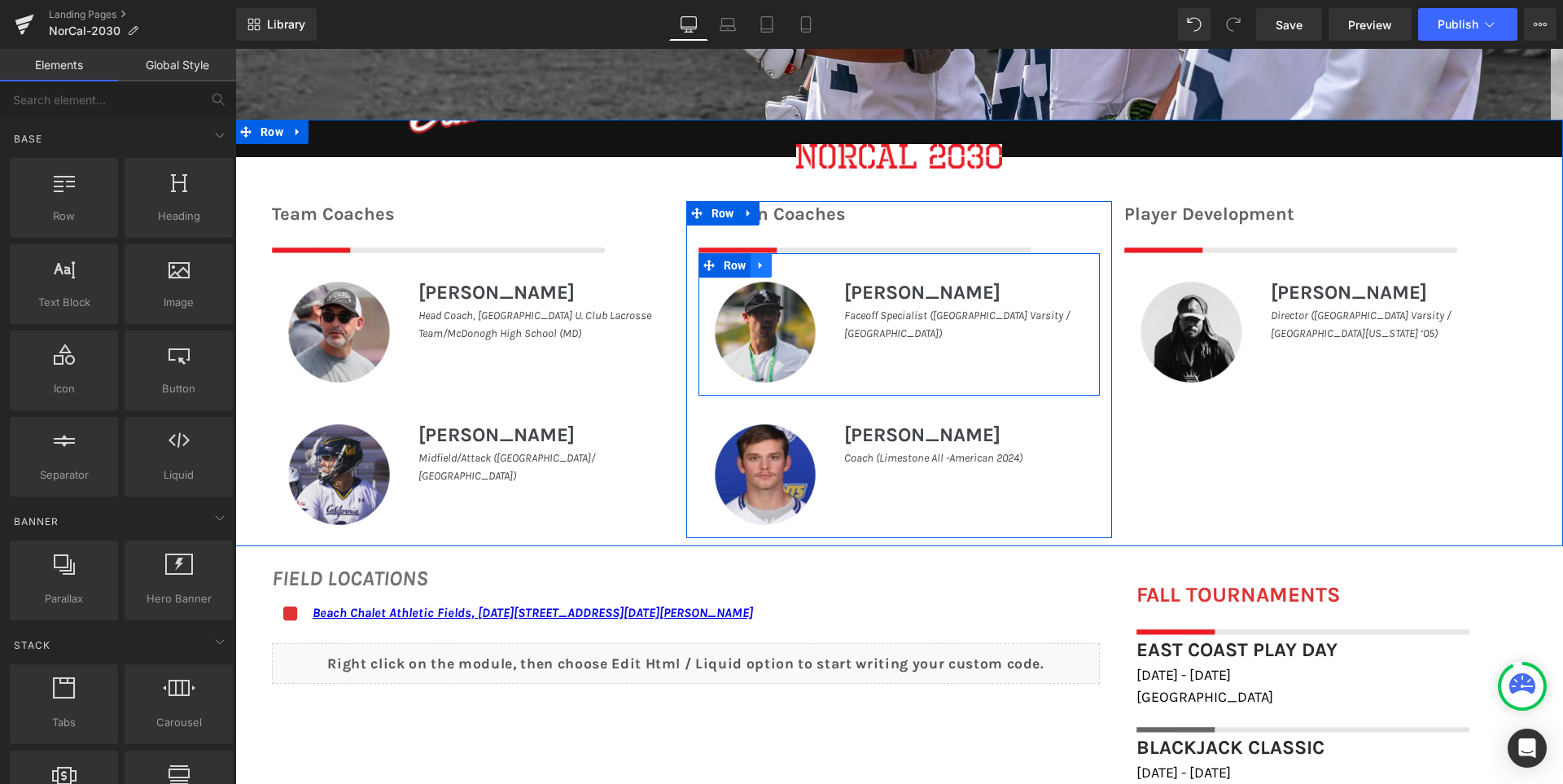
click at [758, 266] on icon at bounding box center [761, 265] width 12 height 12
click at [799, 266] on icon at bounding box center [804, 265] width 12 height 12
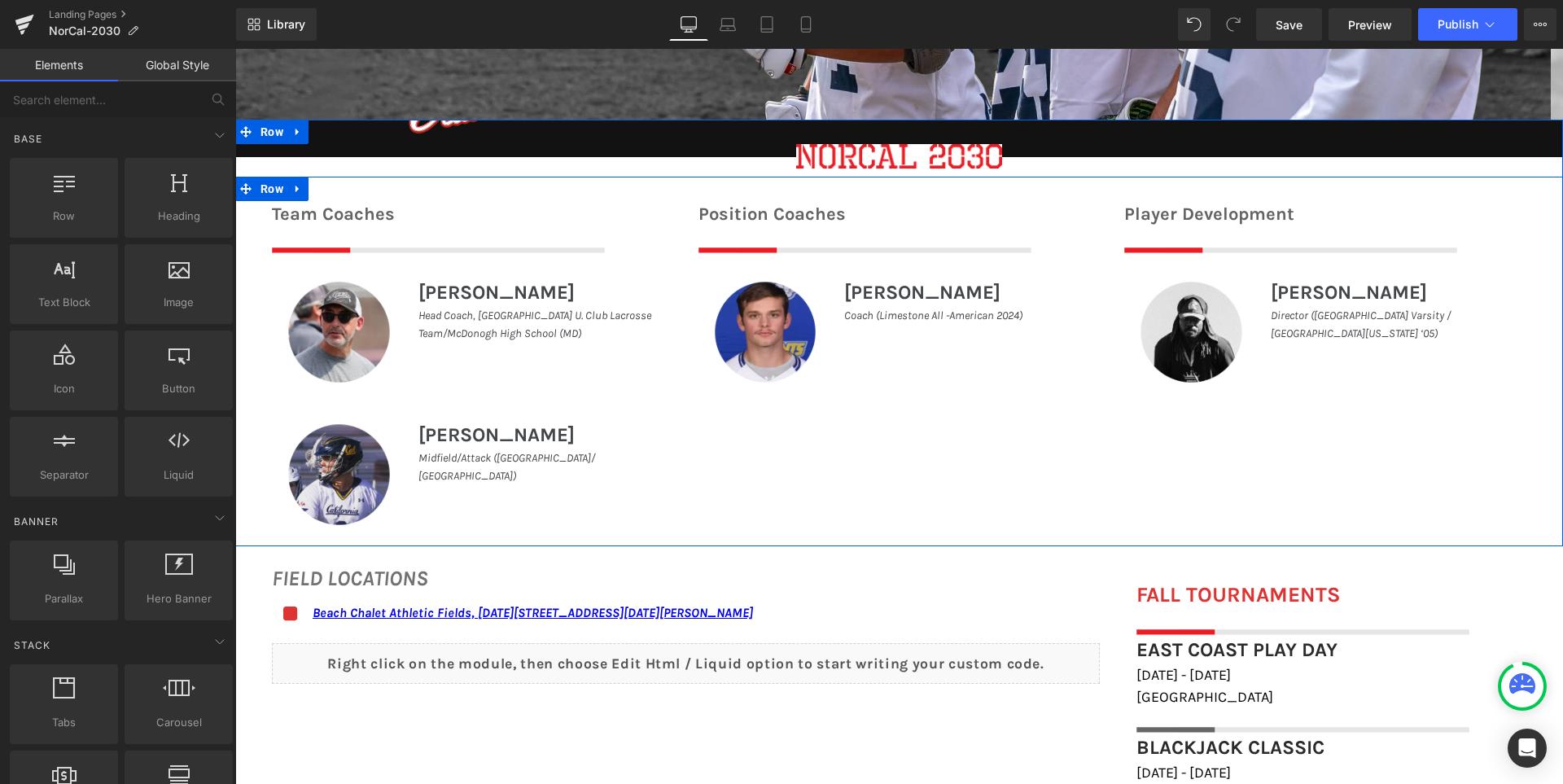
scroll to position [569, 0]
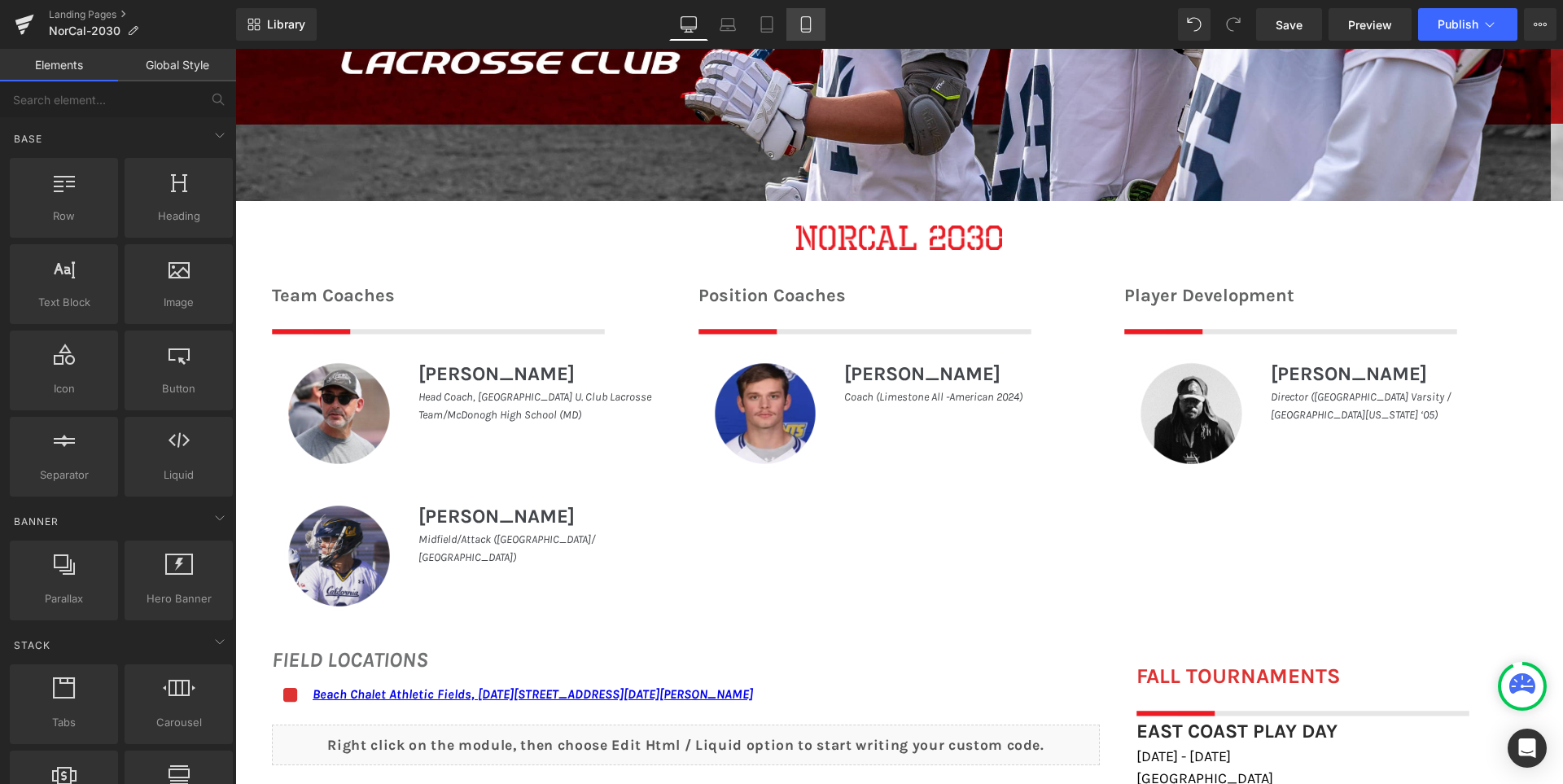
click at [802, 19] on icon at bounding box center [805, 24] width 16 height 16
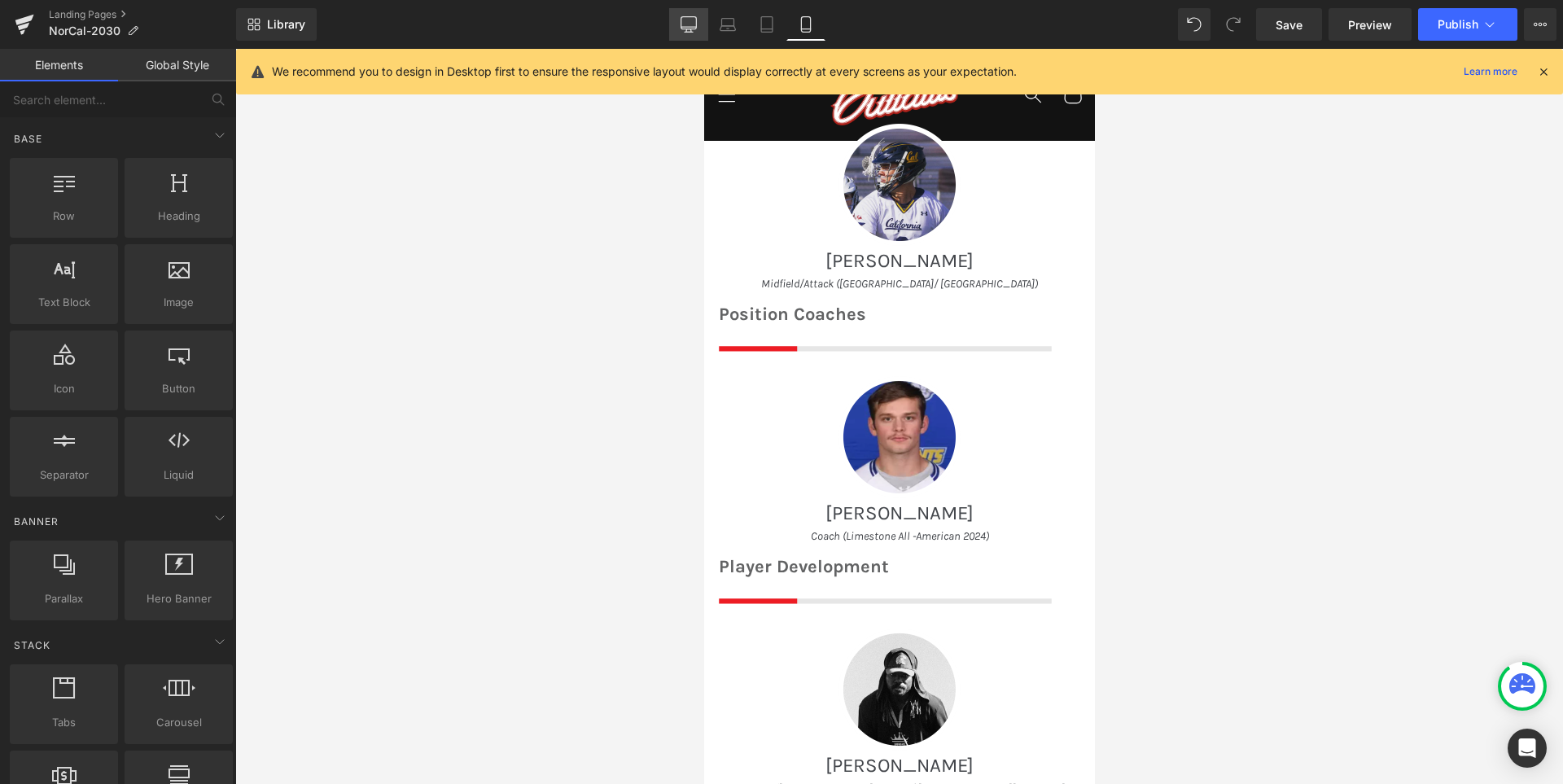
click at [692, 22] on icon at bounding box center [688, 24] width 16 height 16
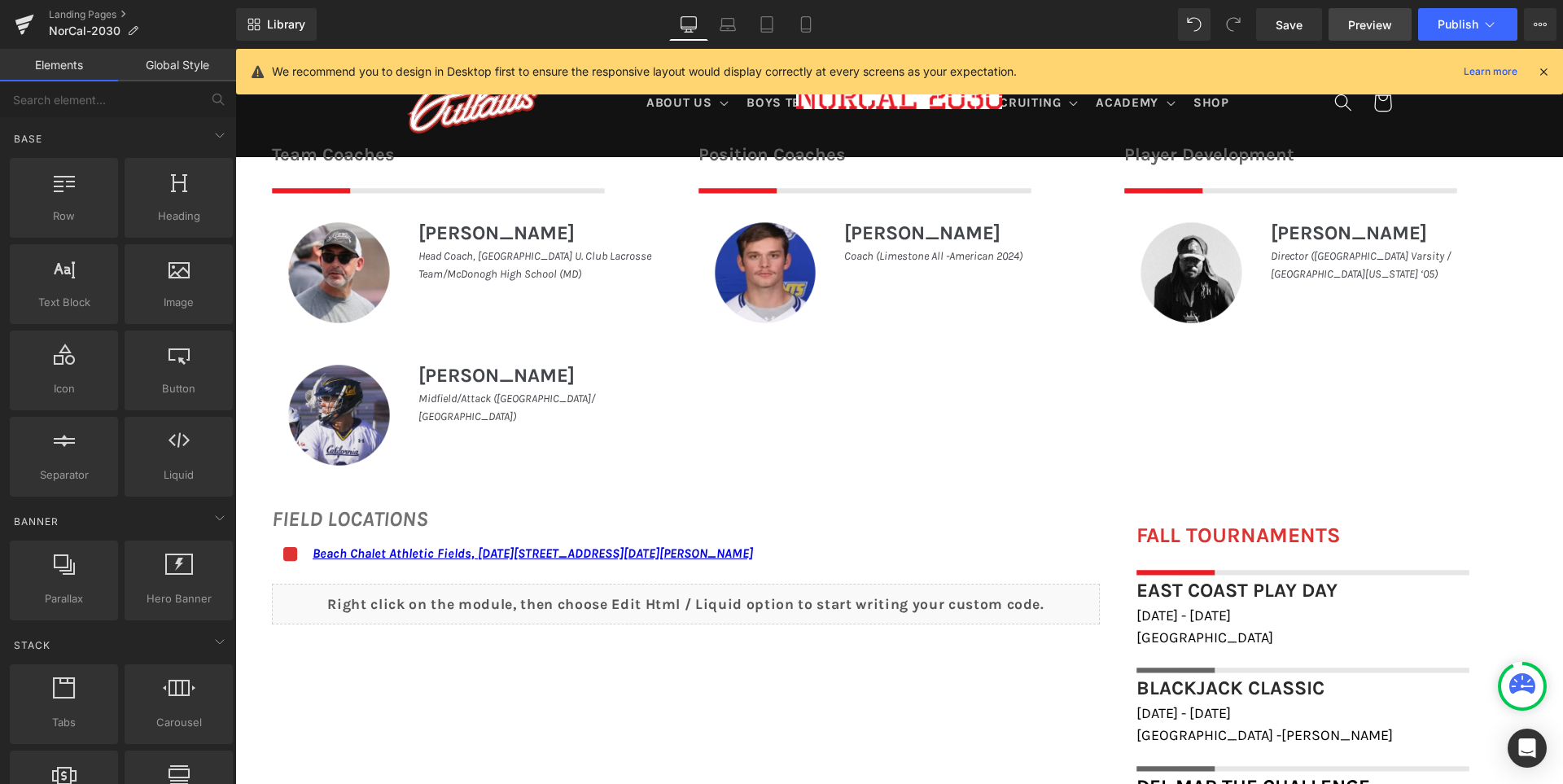
scroll to position [1148, 0]
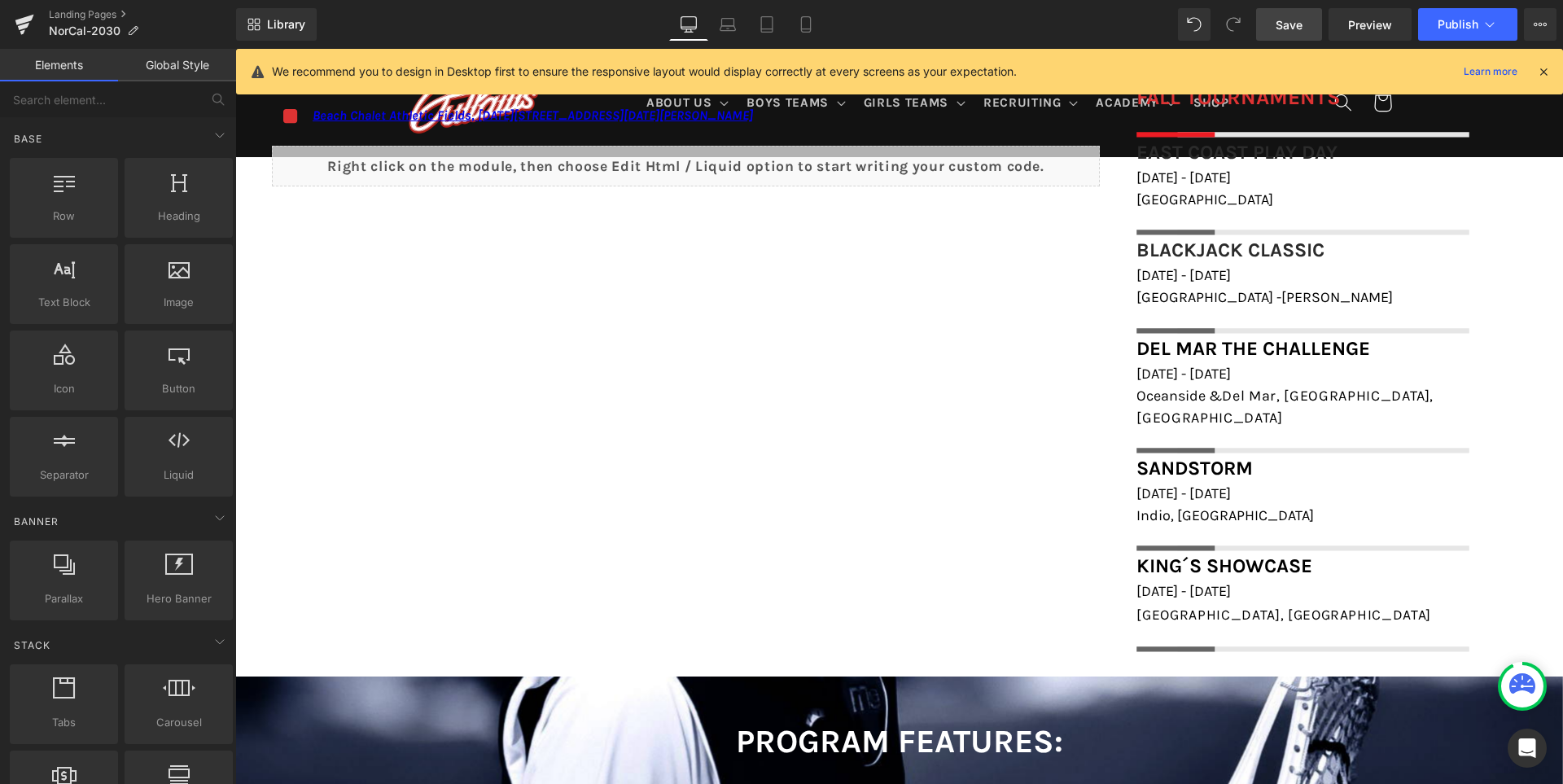
click at [1298, 30] on span "Save" at bounding box center [1290, 25] width 27 height 17
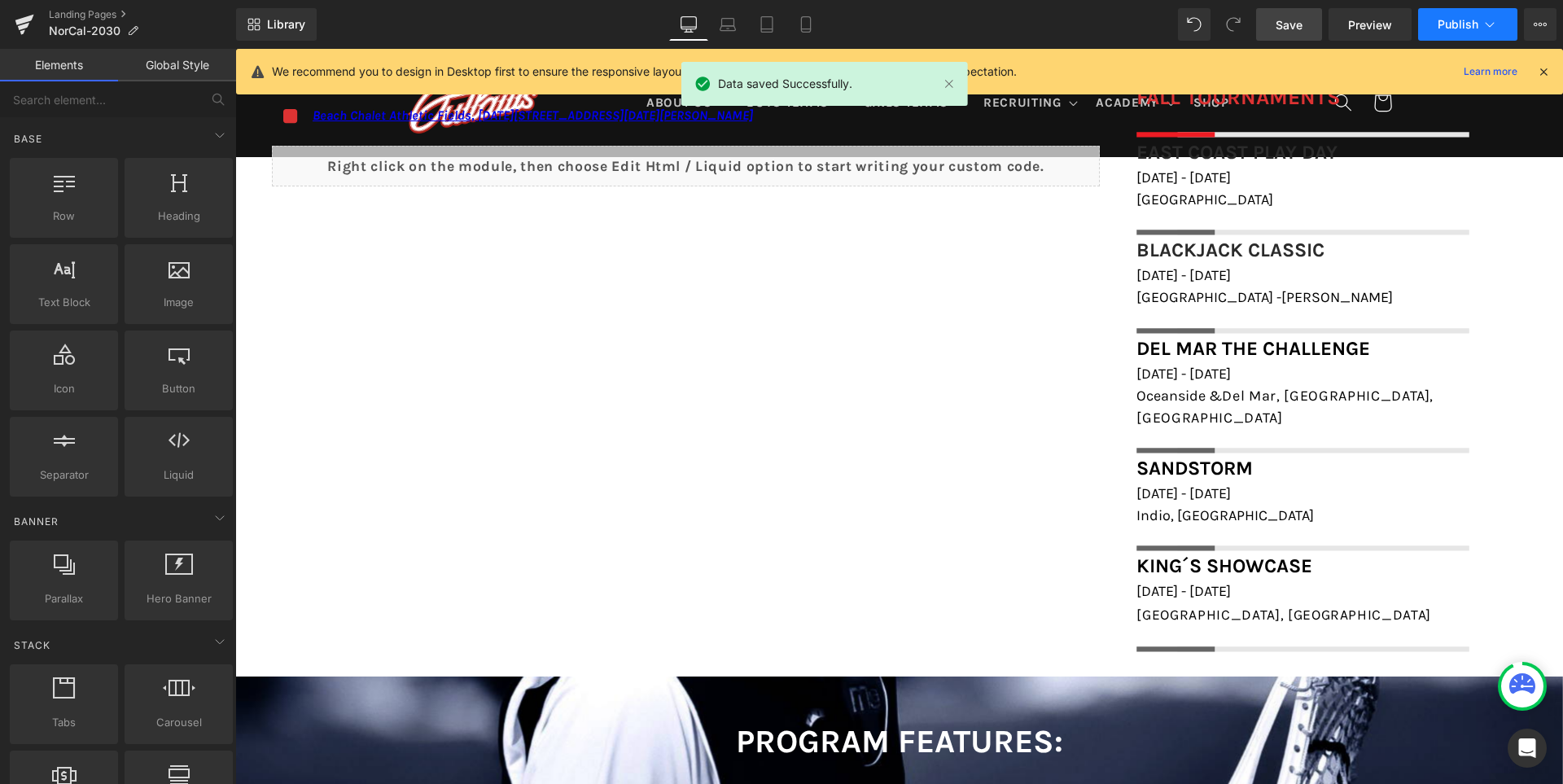
click at [1450, 13] on button "Publish" at bounding box center [1468, 24] width 100 height 33
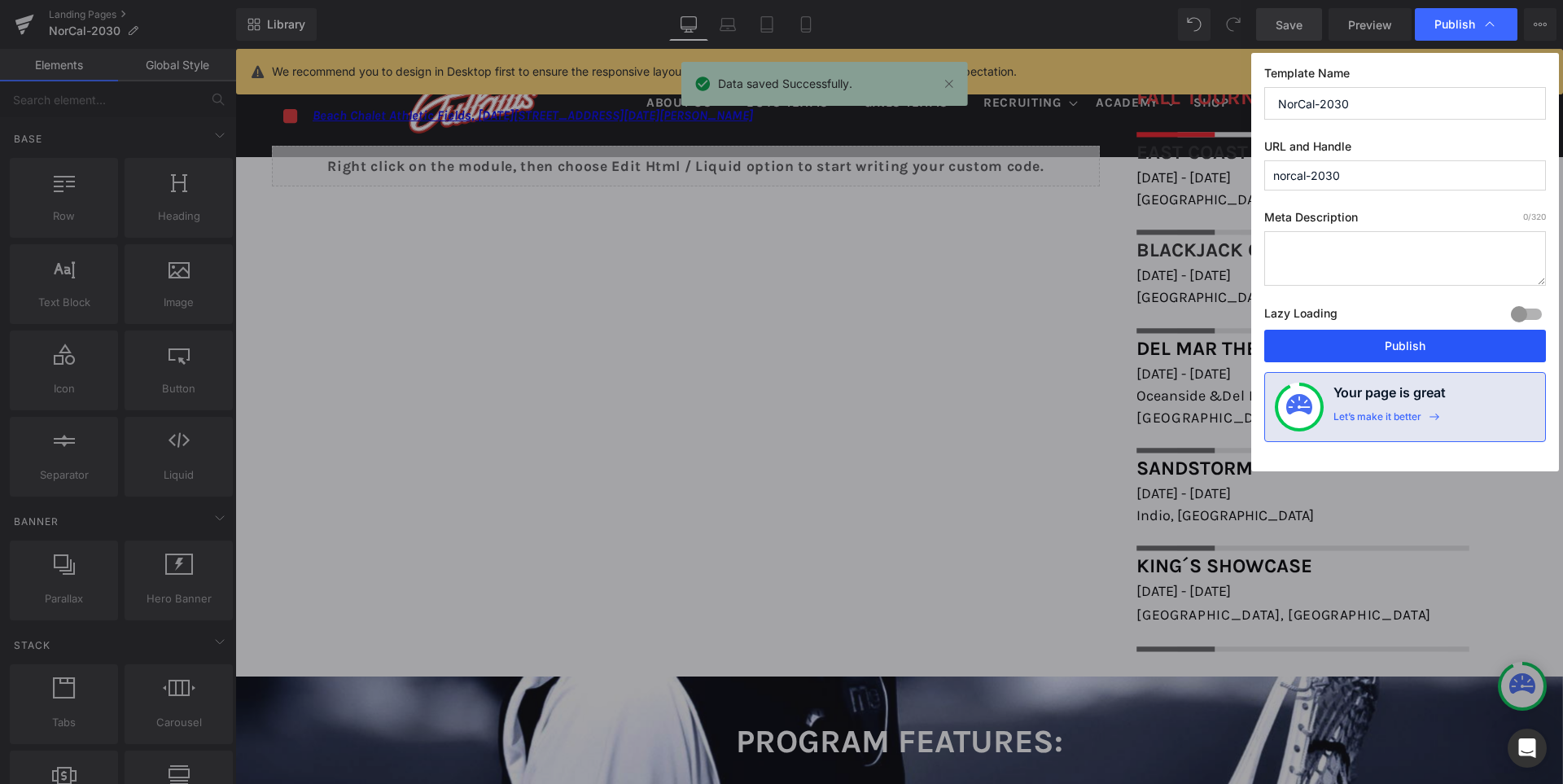
click at [1395, 348] on button "Publish" at bounding box center [1406, 346] width 282 height 33
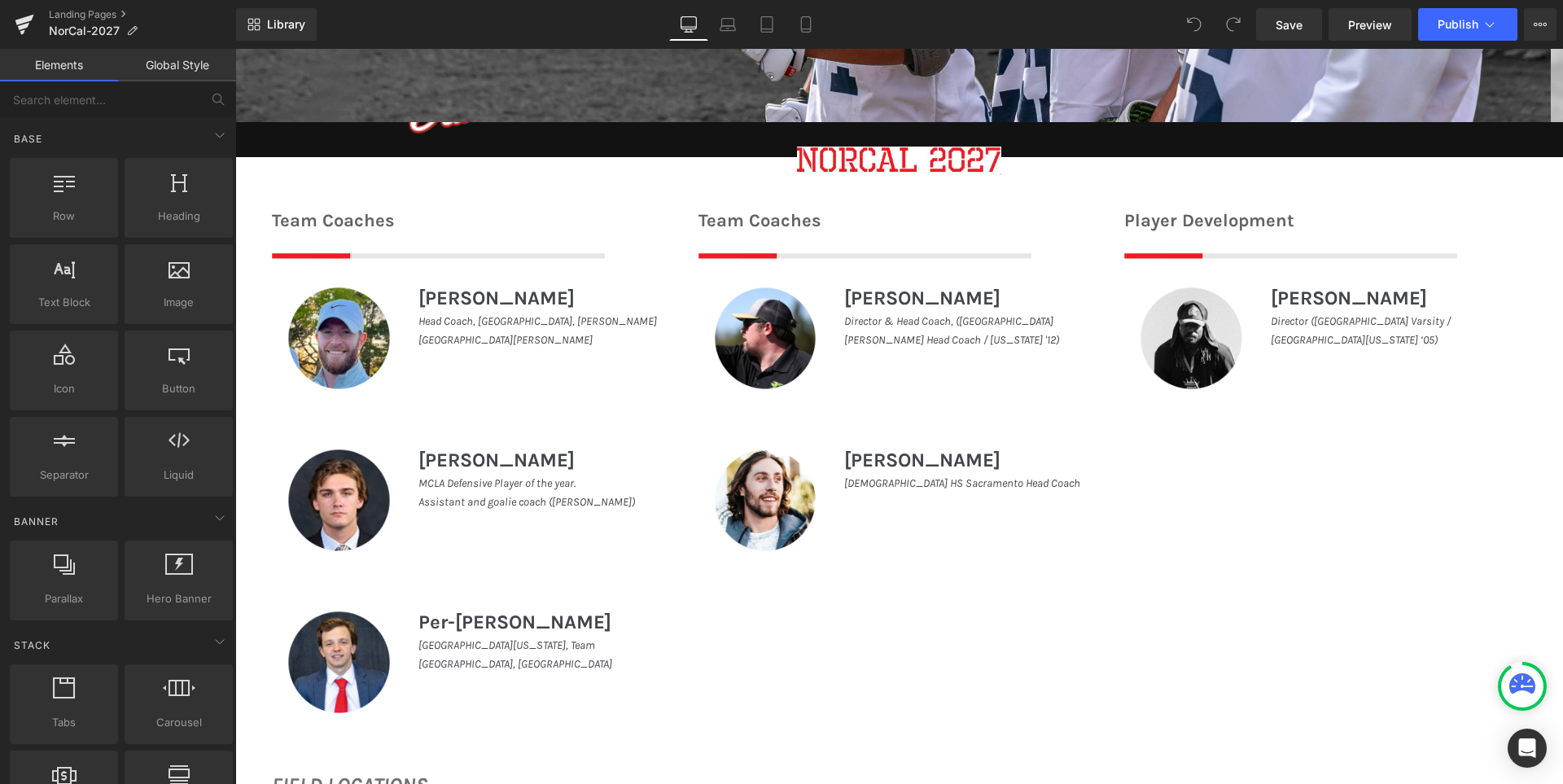
scroll to position [651, 0]
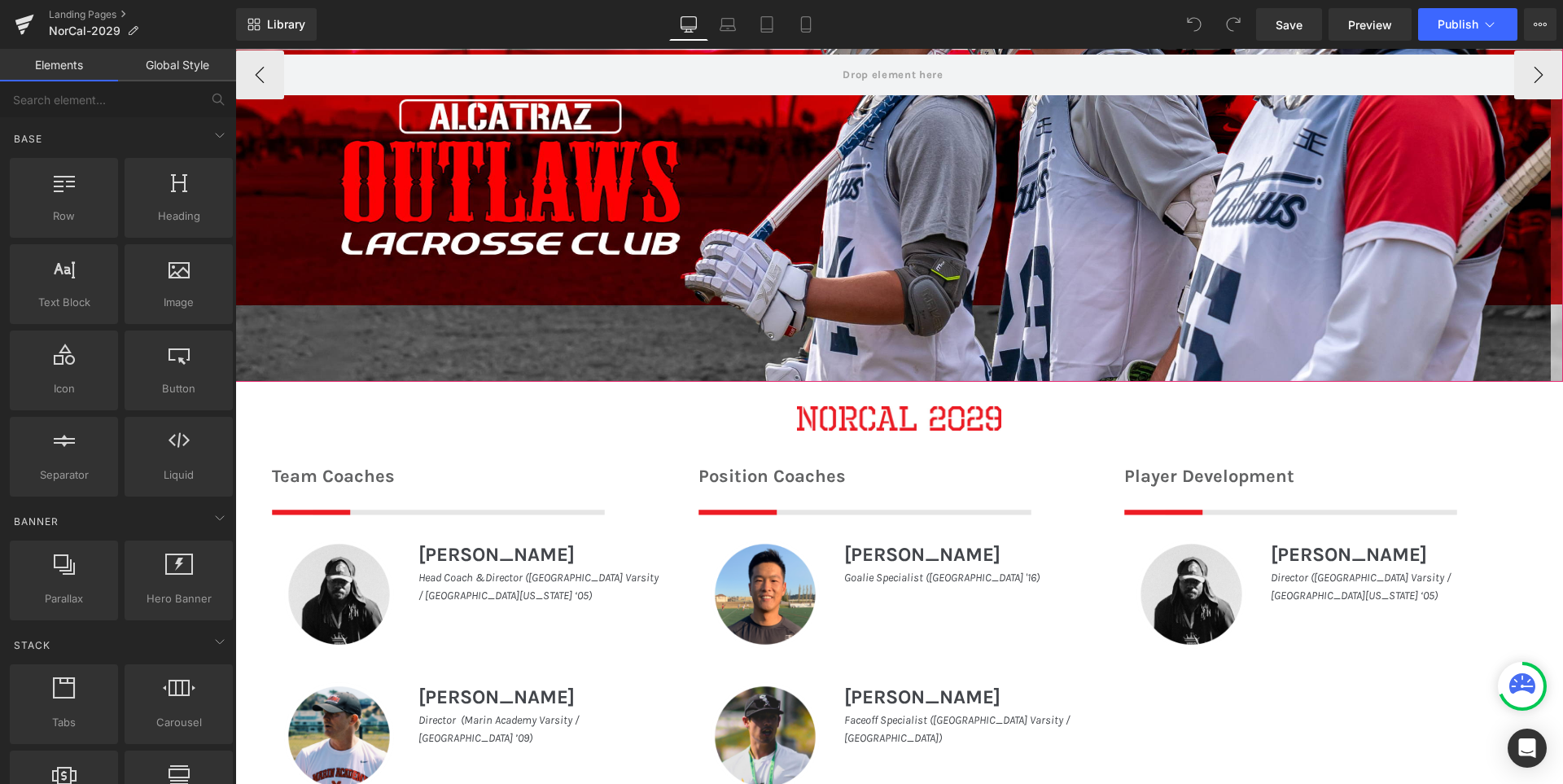
scroll to position [651, 0]
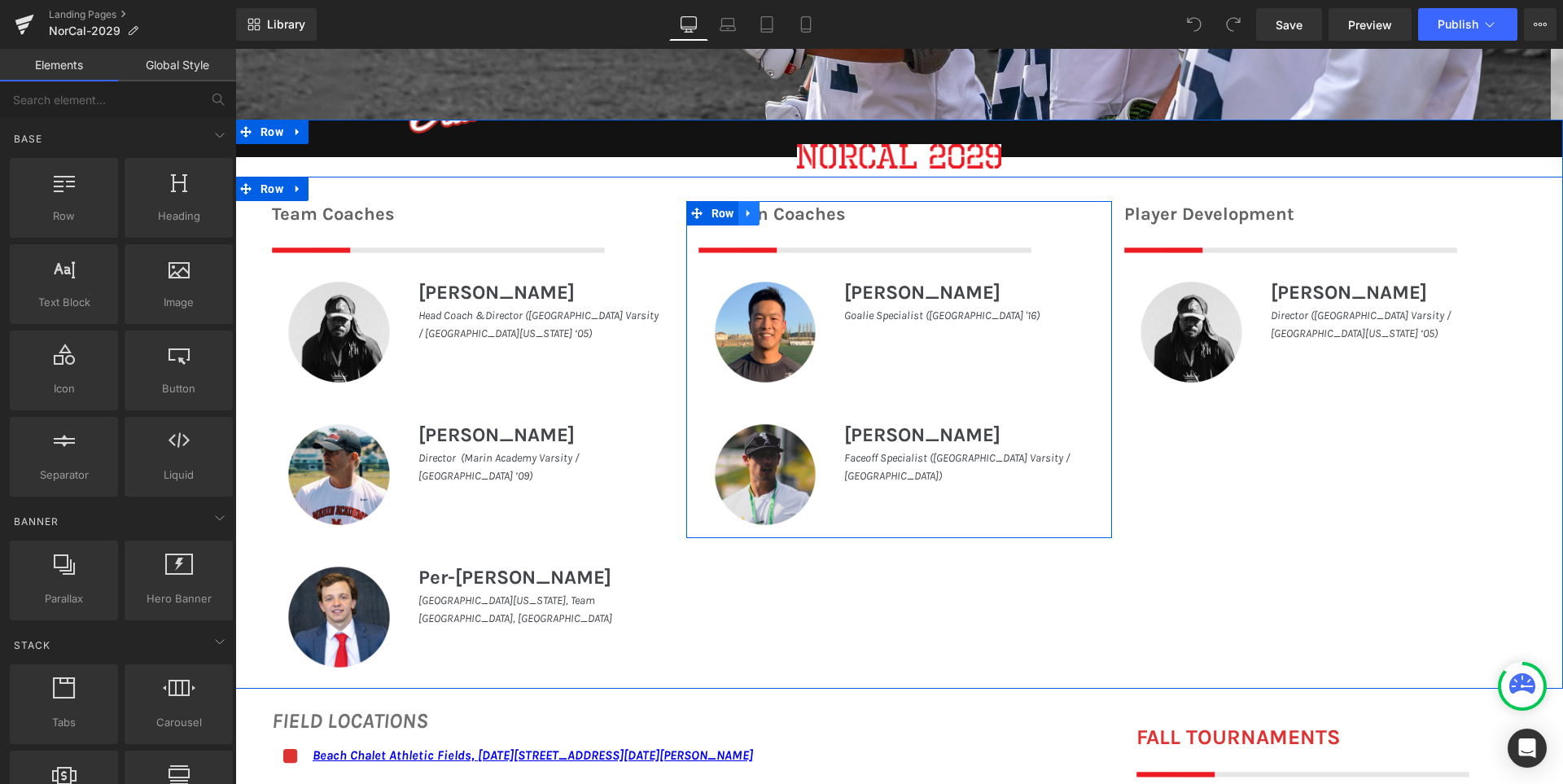
click at [746, 215] on icon at bounding box center [747, 214] width 3 height 8
click at [789, 215] on icon at bounding box center [791, 214] width 12 height 12
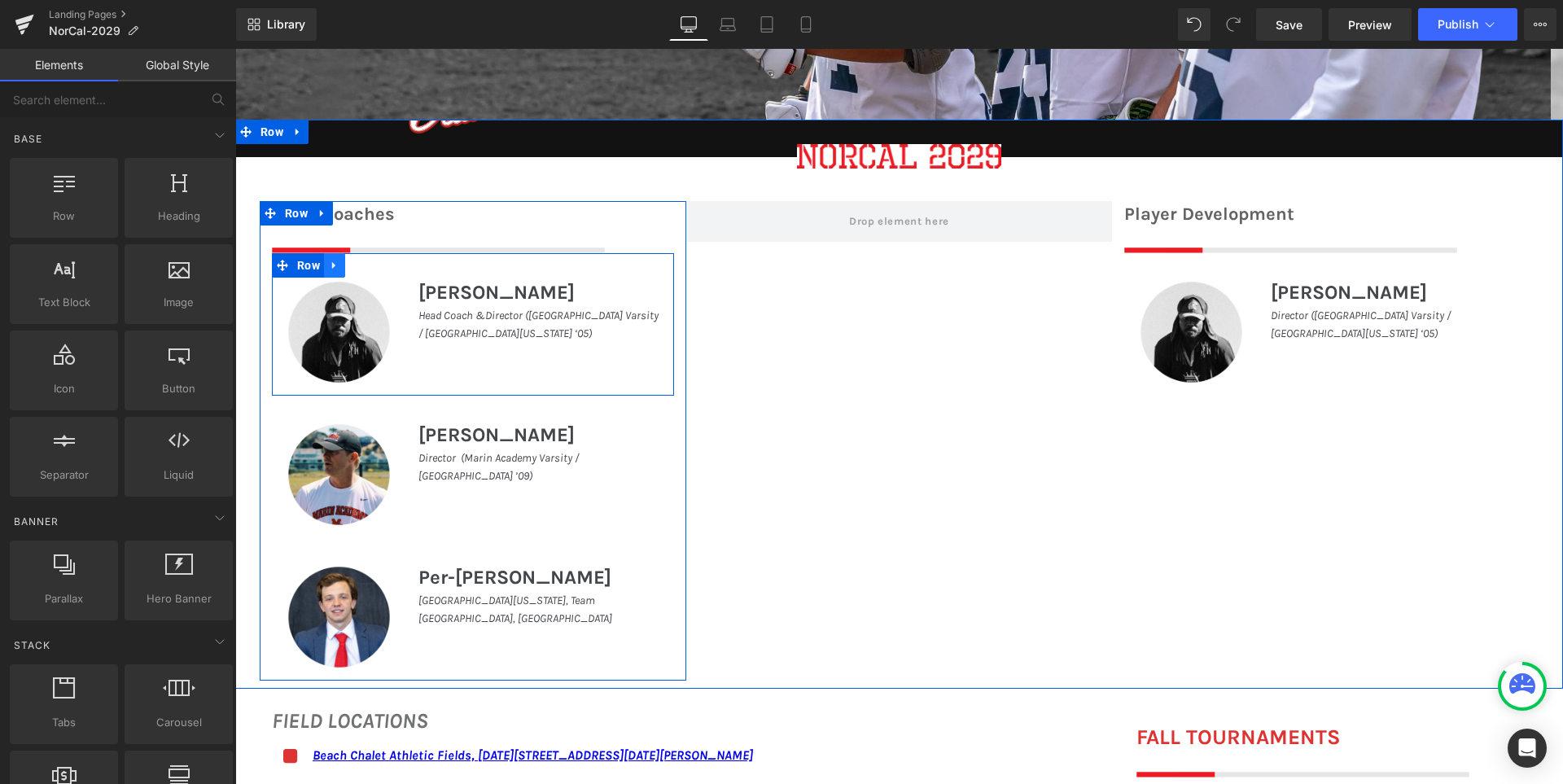
click at [330, 265] on icon at bounding box center [335, 265] width 12 height 12
click at [371, 262] on icon at bounding box center [377, 265] width 12 height 12
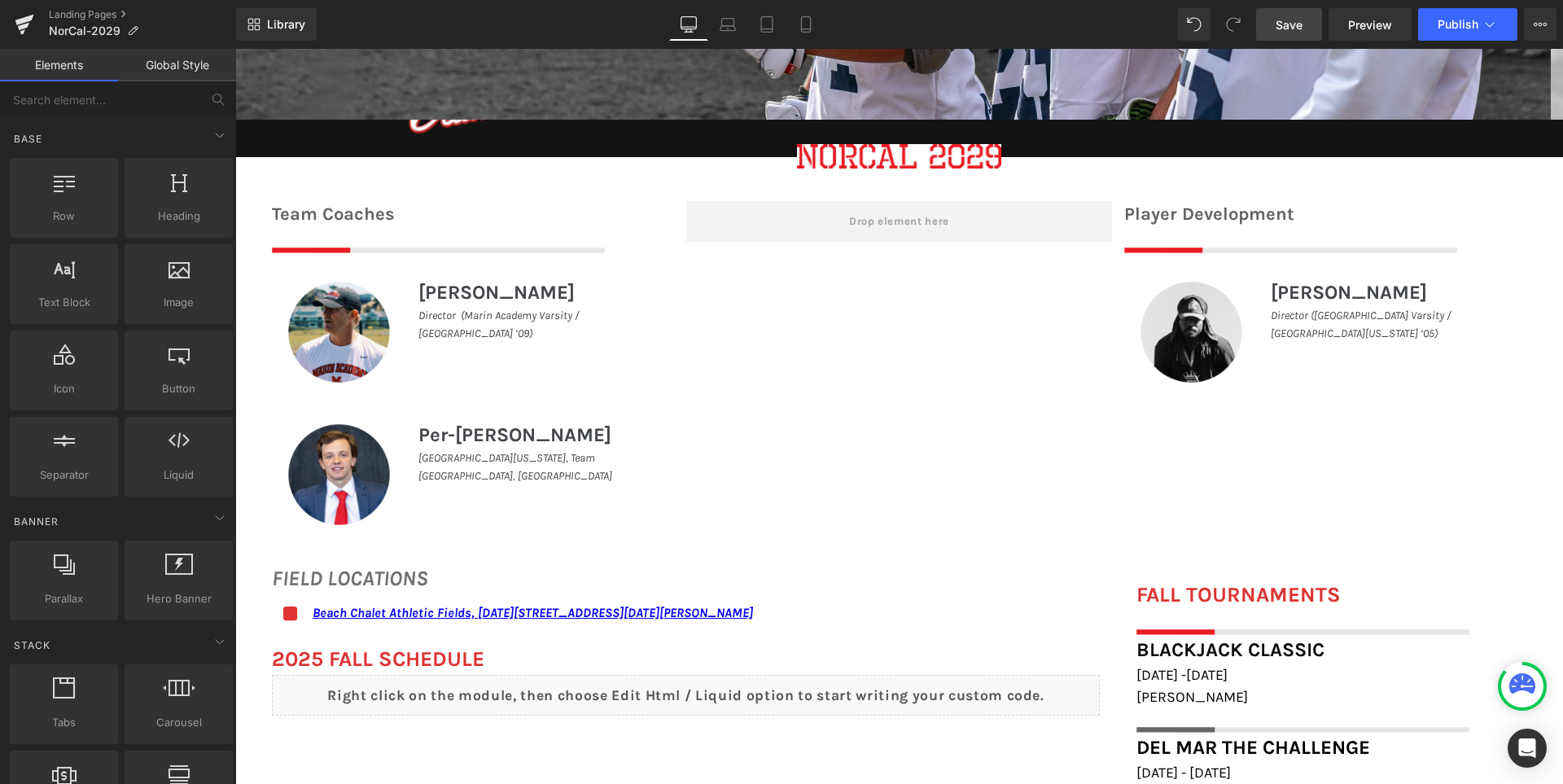
click at [1282, 19] on span "Save" at bounding box center [1290, 25] width 27 height 17
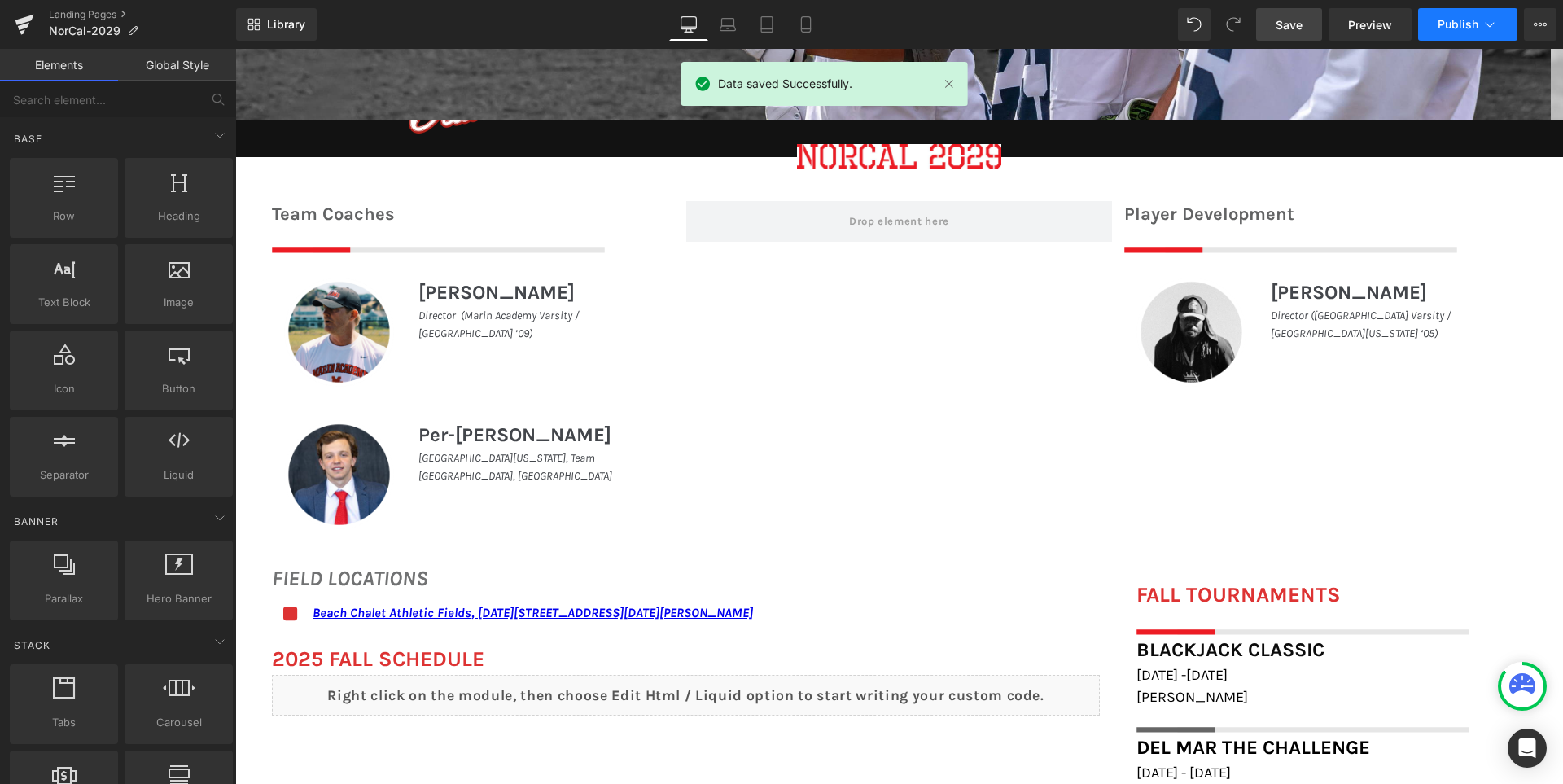
click at [1444, 28] on span "Publish" at bounding box center [1458, 25] width 40 height 13
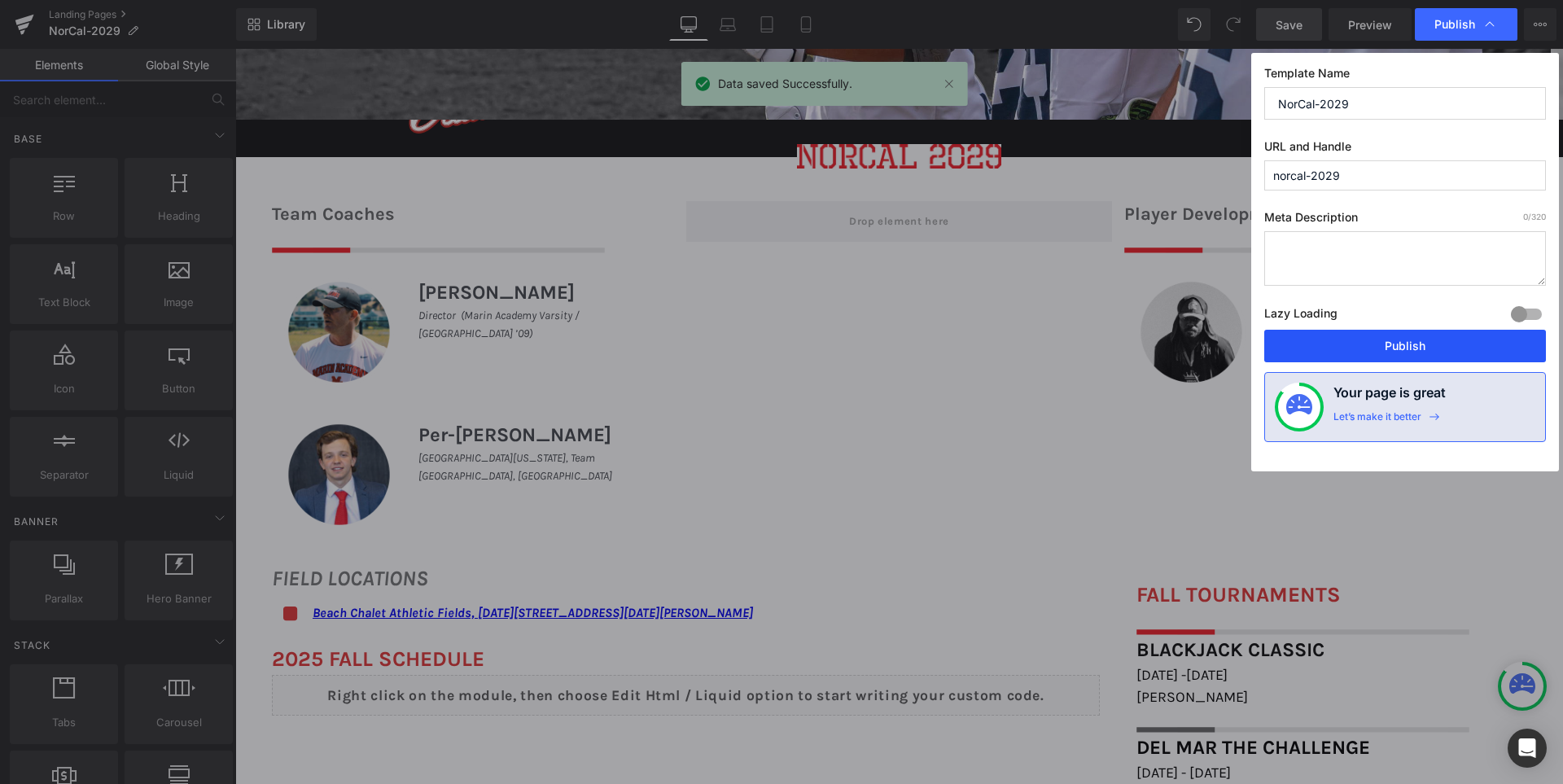
click at [1422, 344] on button "Publish" at bounding box center [1406, 346] width 282 height 33
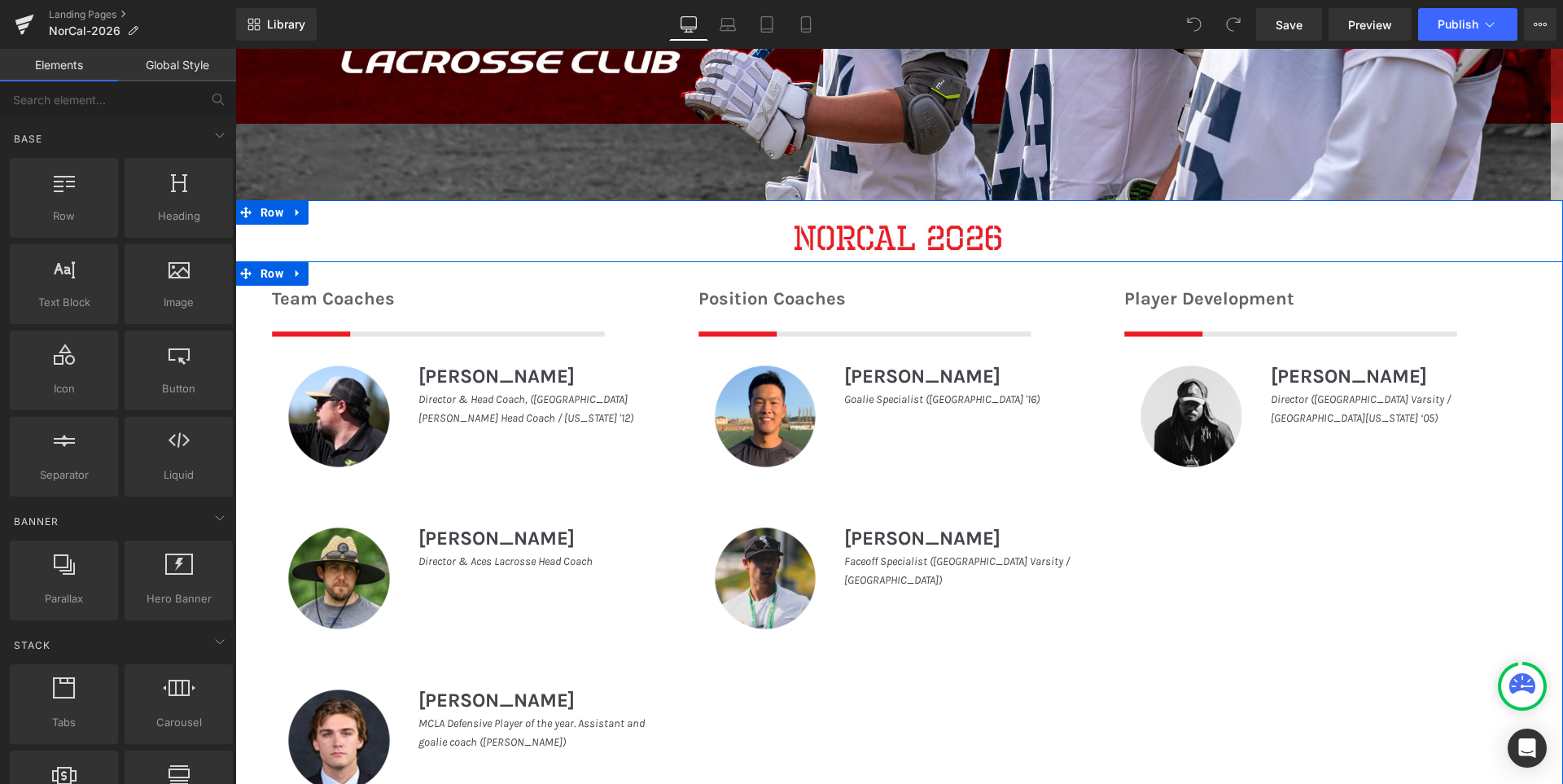
scroll to position [569, 0]
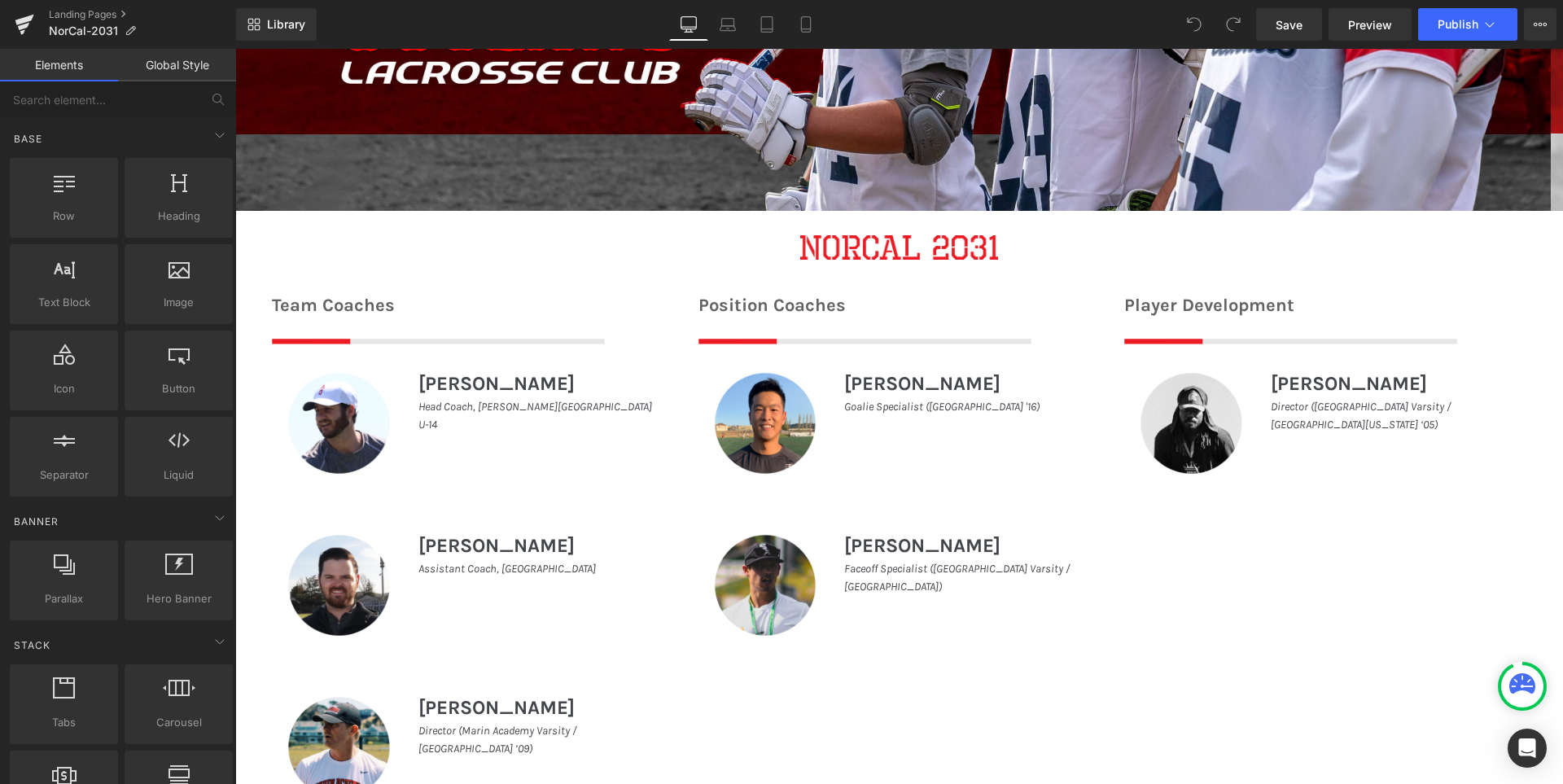
scroll to position [732, 0]
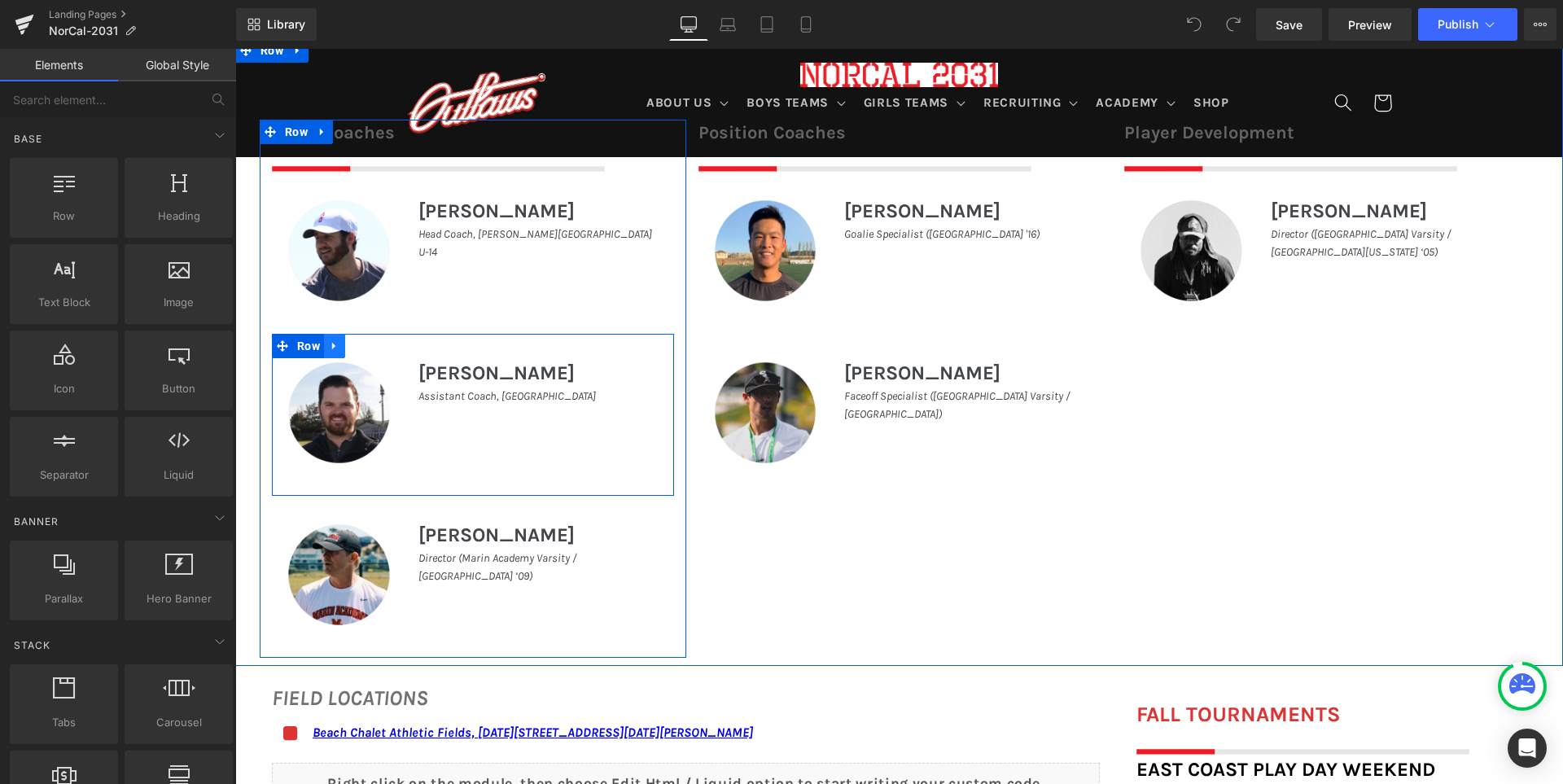
click at [330, 348] on icon at bounding box center [335, 345] width 12 height 12
click at [375, 345] on icon at bounding box center [377, 346] width 12 height 12
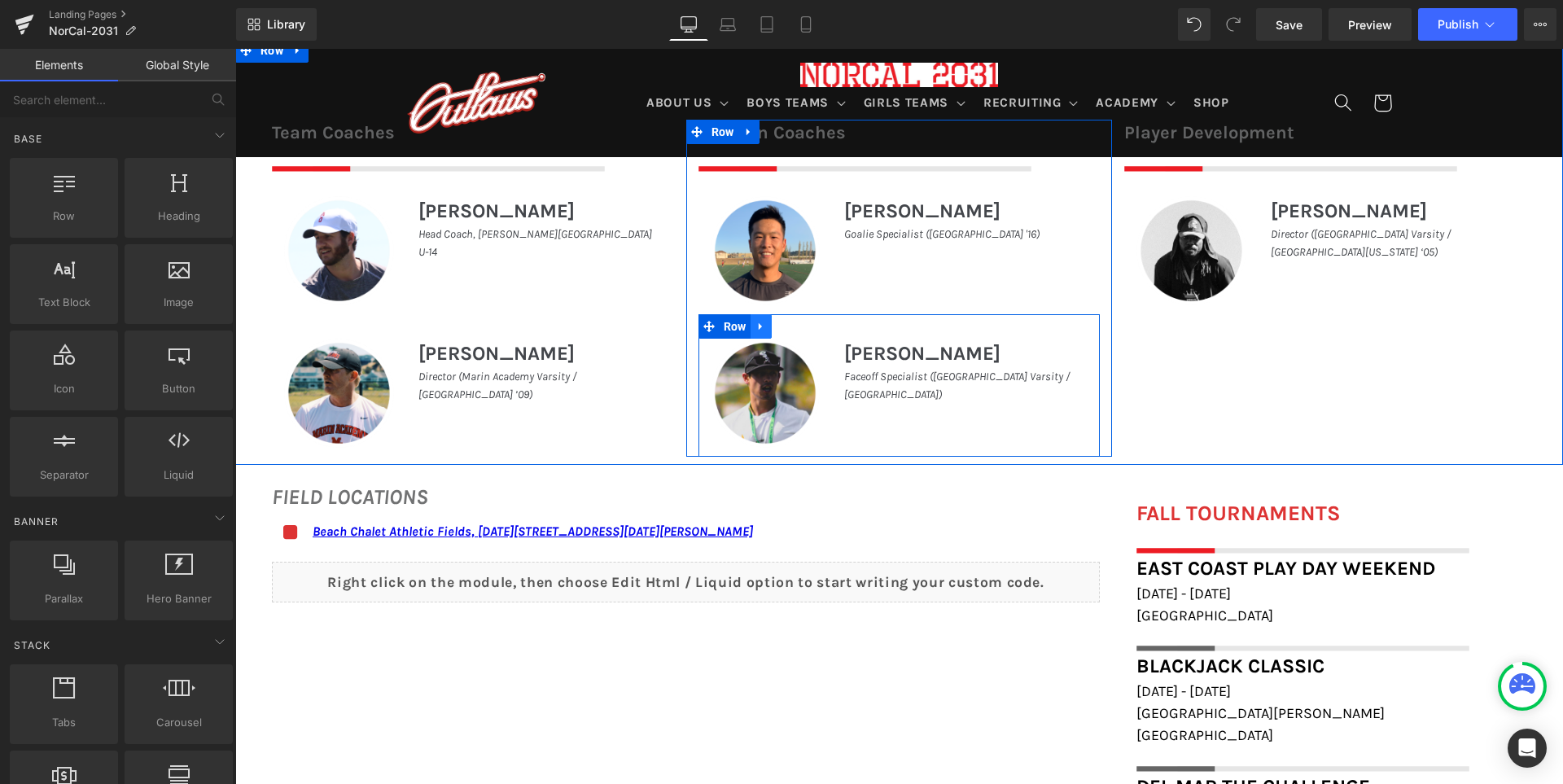
click at [758, 322] on icon at bounding box center [761, 326] width 12 height 12
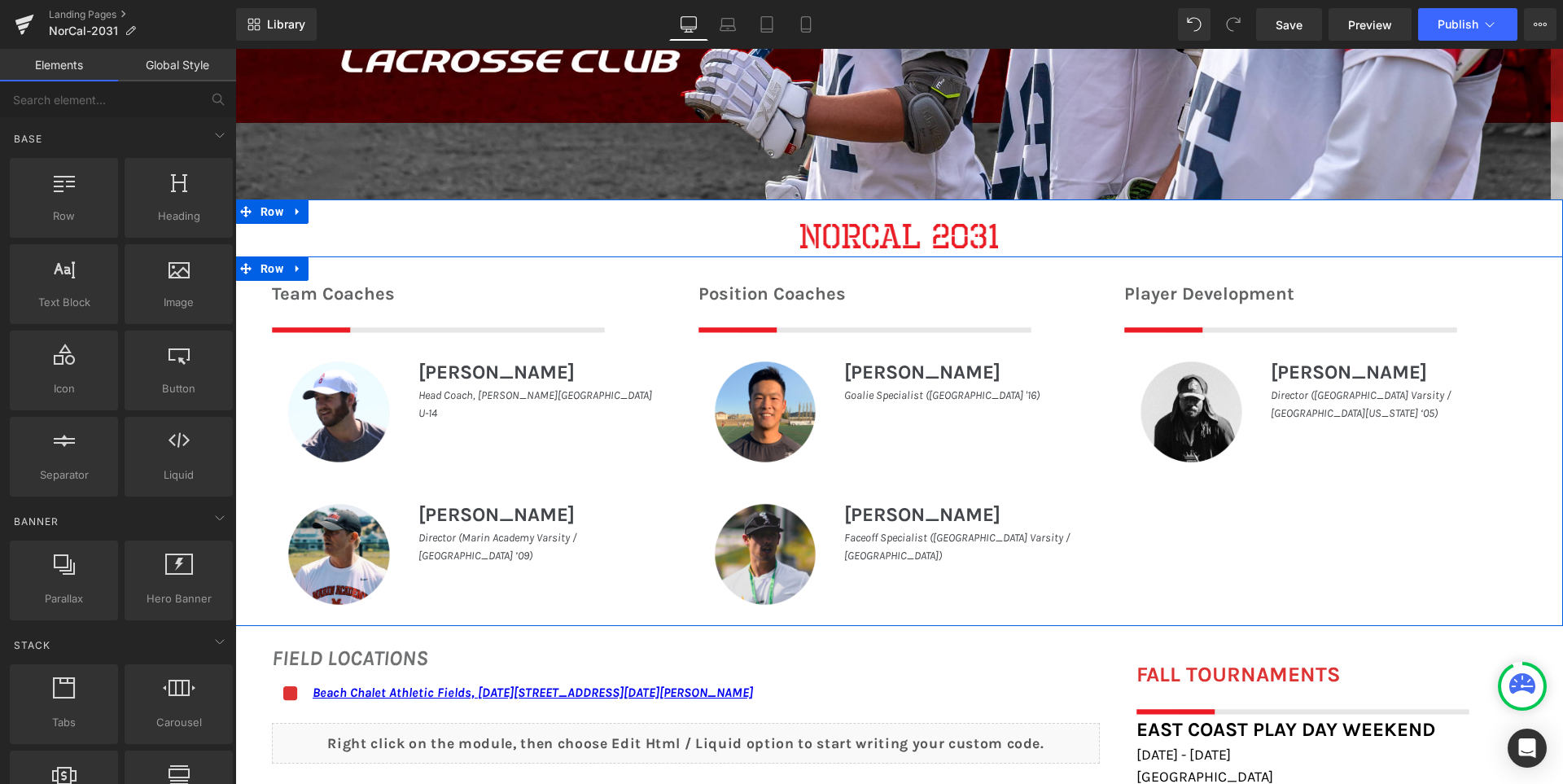
scroll to position [569, 0]
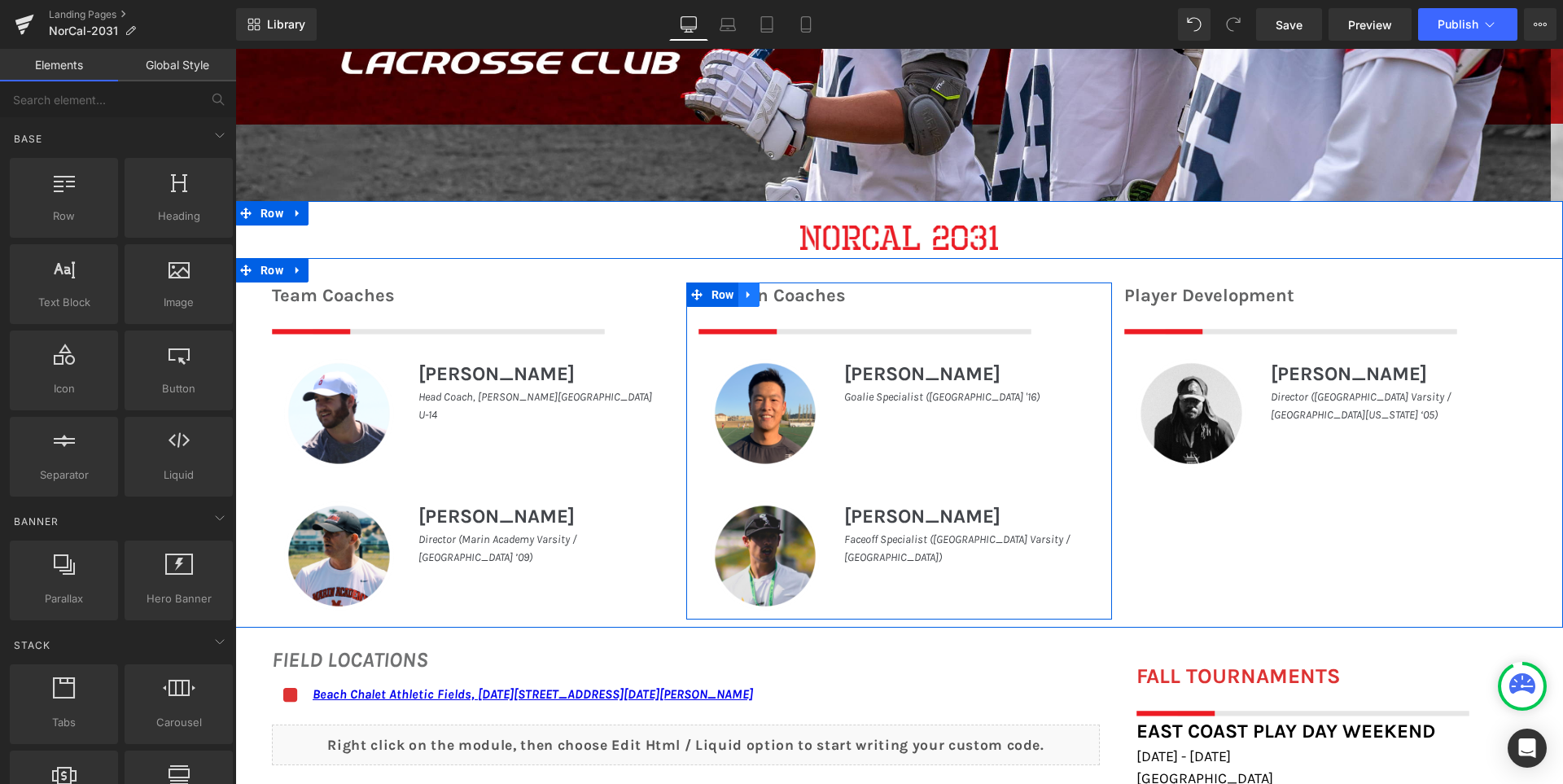
click at [748, 296] on icon at bounding box center [749, 294] width 12 height 12
click at [785, 295] on icon at bounding box center [791, 294] width 12 height 12
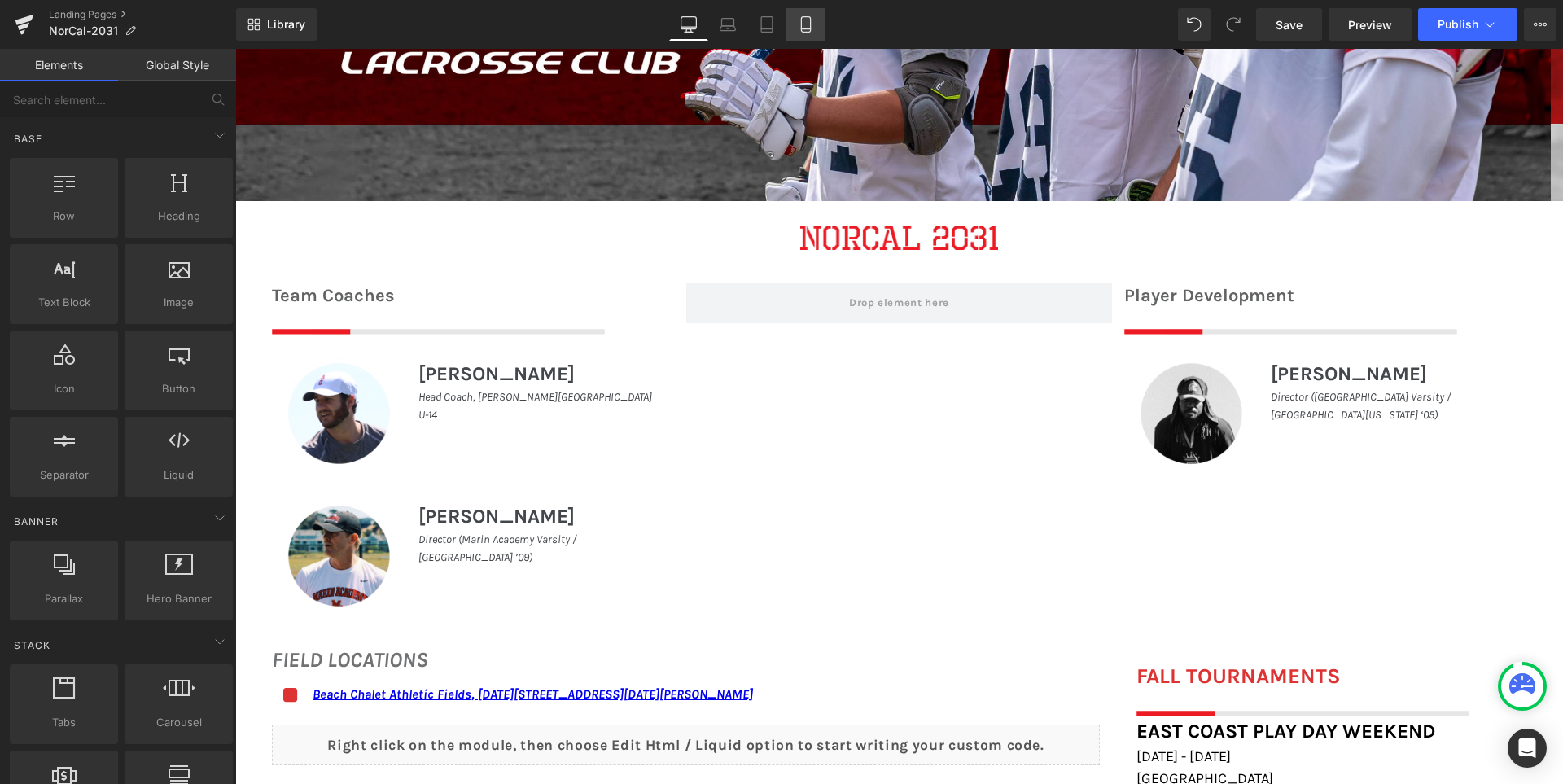
click at [798, 23] on icon at bounding box center [805, 24] width 16 height 16
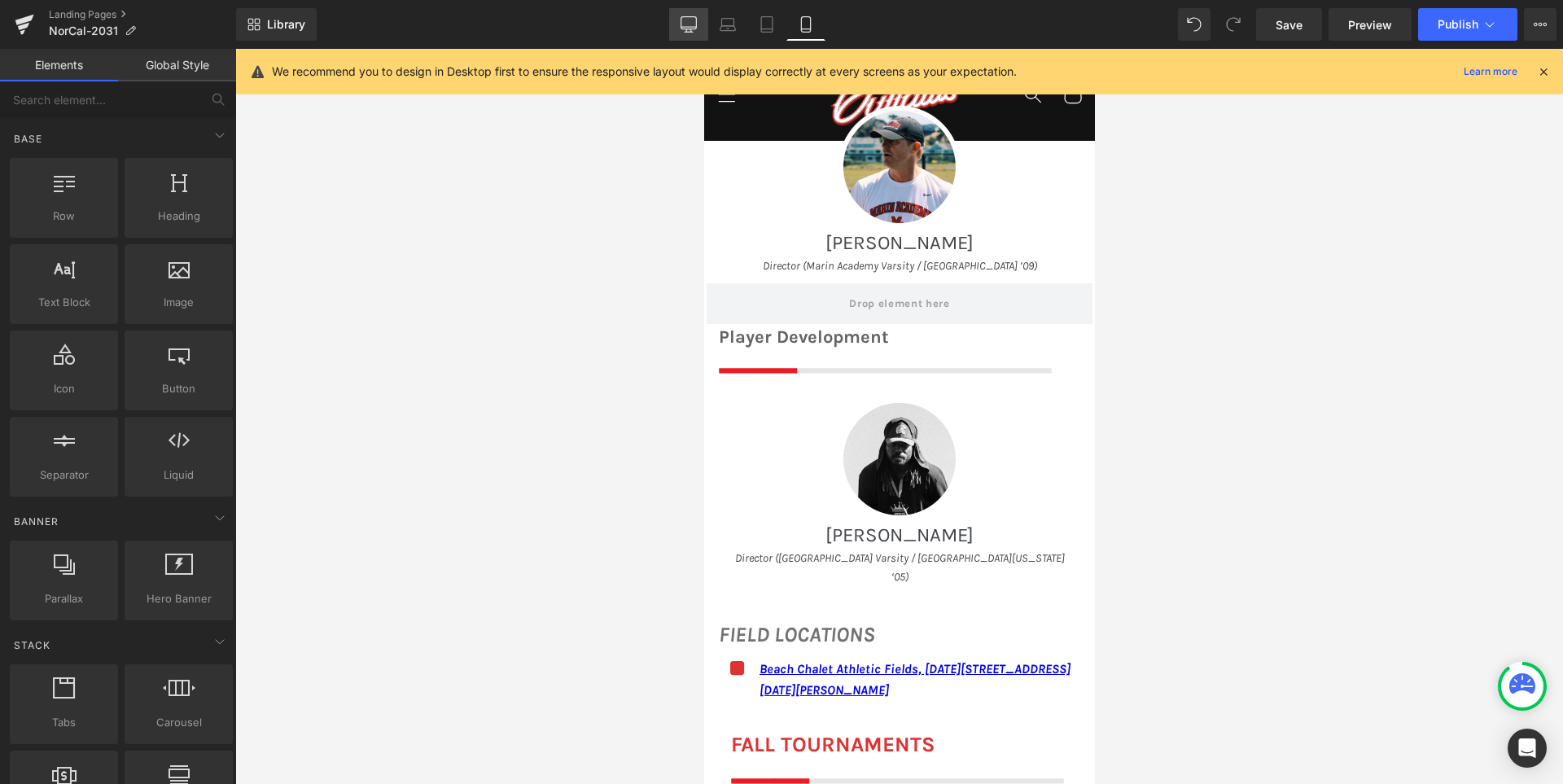
click at [683, 22] on icon at bounding box center [689, 23] width 15 height 12
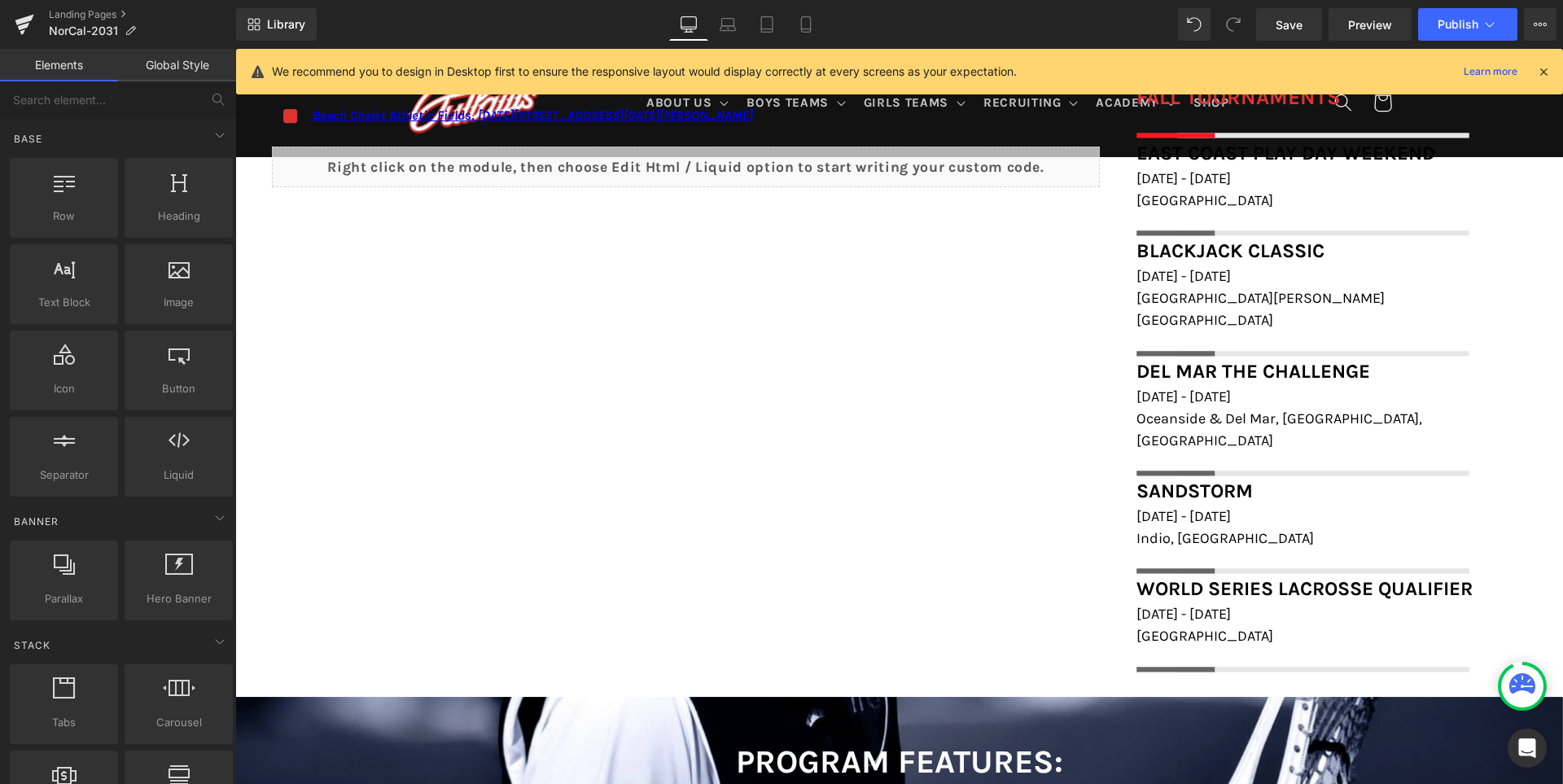
scroll to position [1148, 0]
click at [1285, 33] on span "Save" at bounding box center [1290, 25] width 27 height 17
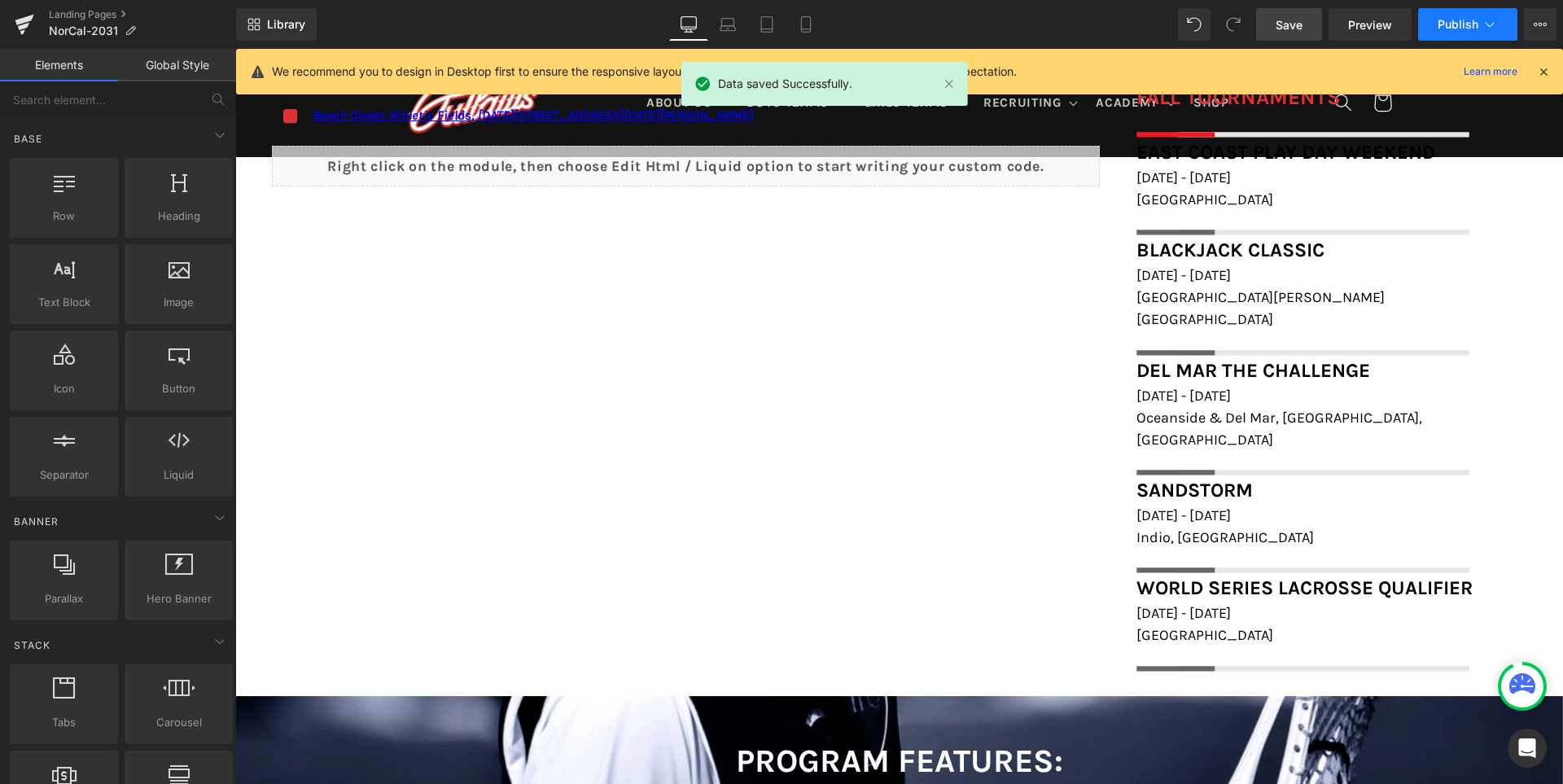
click at [1447, 29] on span "Publish" at bounding box center [1458, 25] width 40 height 13
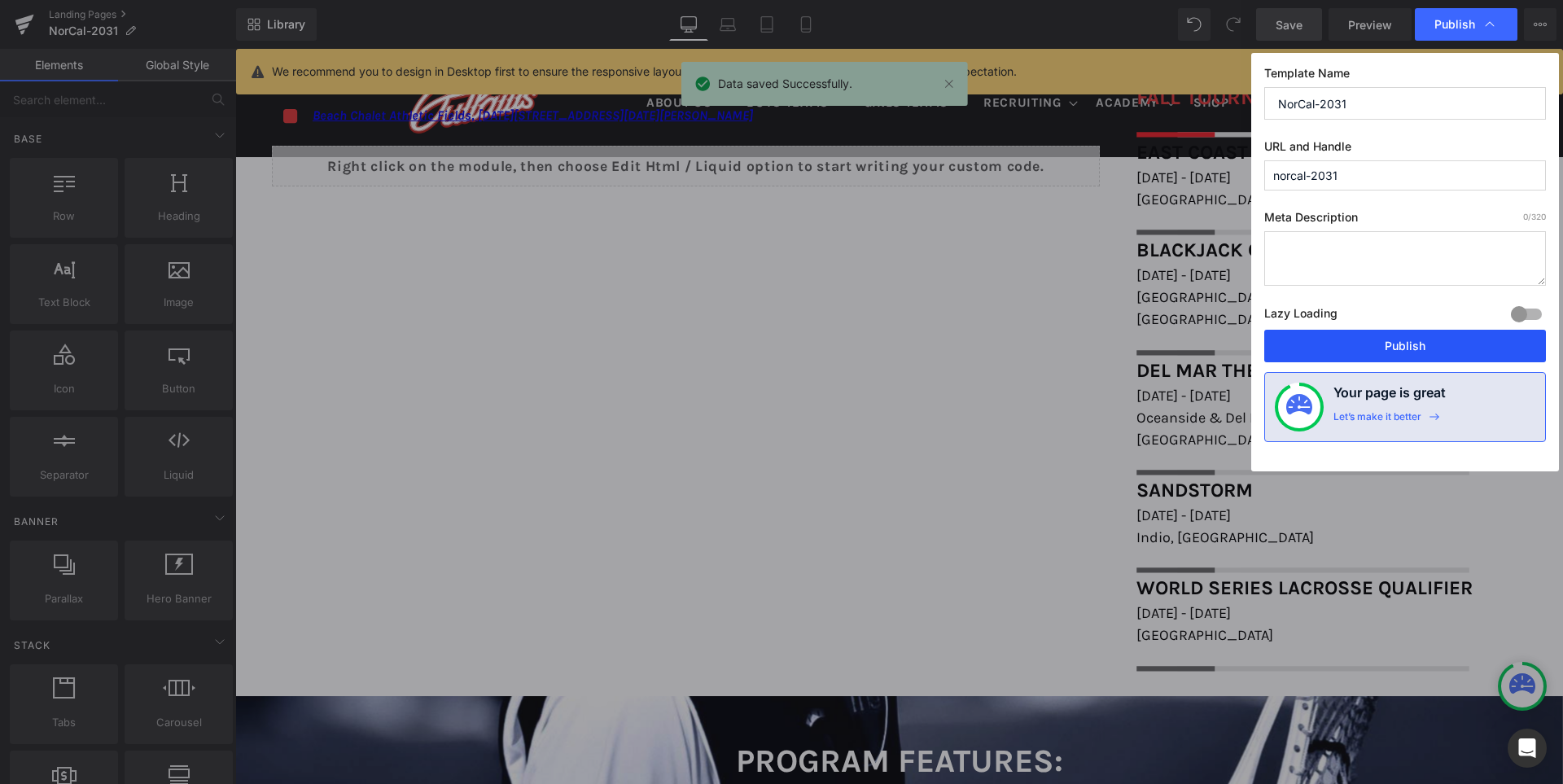
click at [1388, 348] on button "Publish" at bounding box center [1406, 346] width 282 height 33
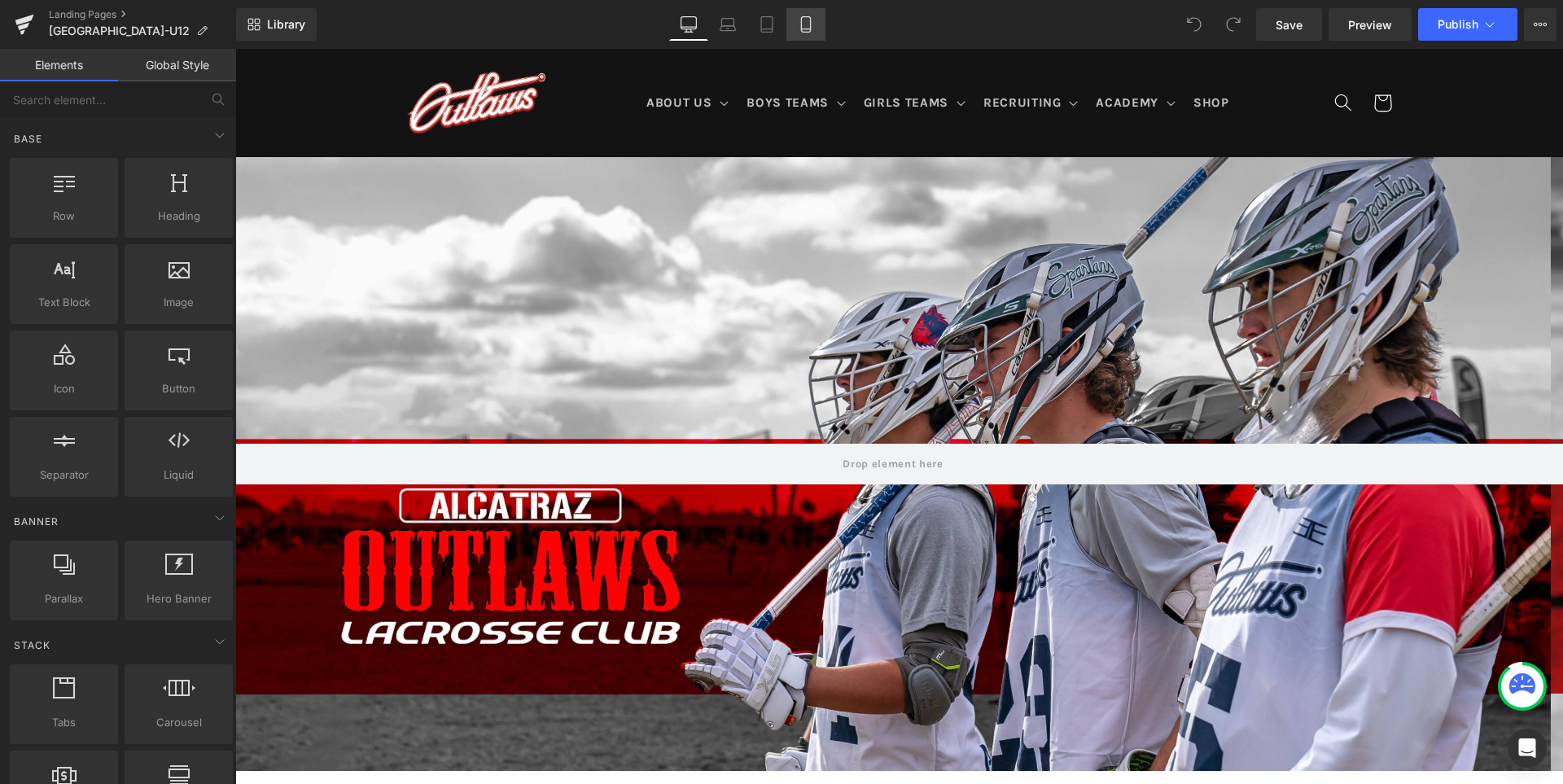
click at [807, 32] on icon at bounding box center [805, 25] width 9 height 15
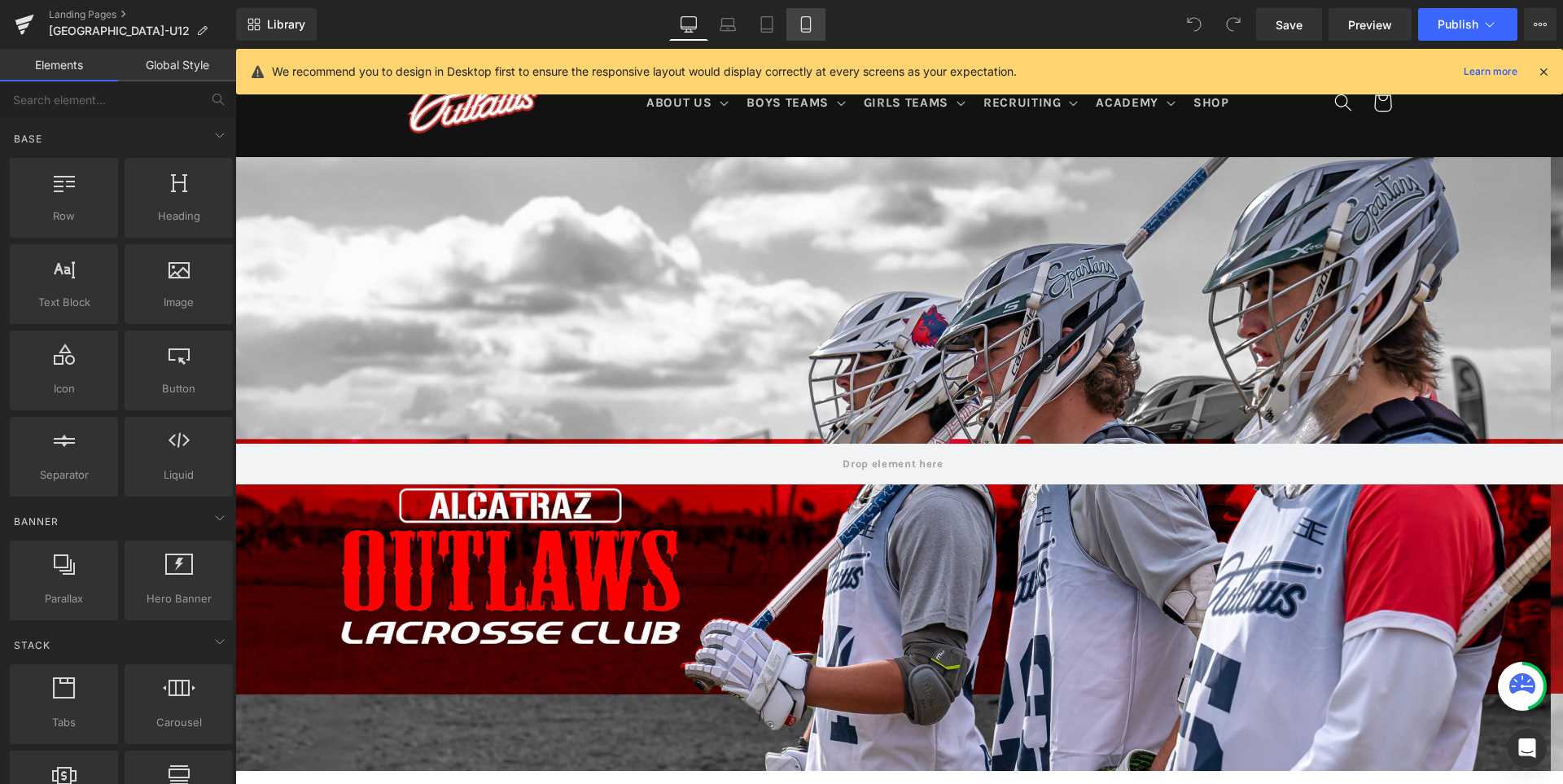
click at [795, 16] on link "Mobile" at bounding box center [805, 24] width 39 height 33
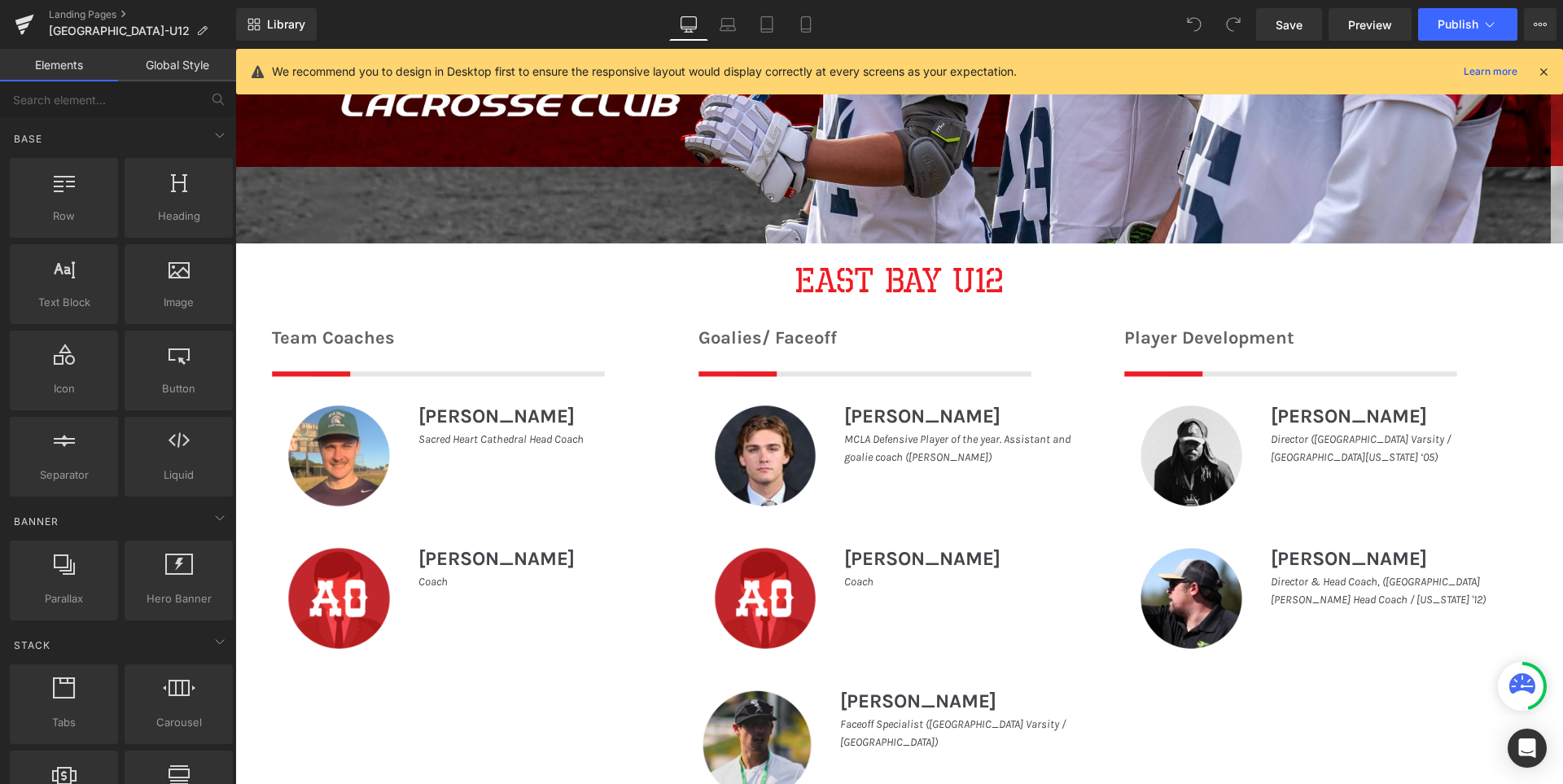
scroll to position [651, 0]
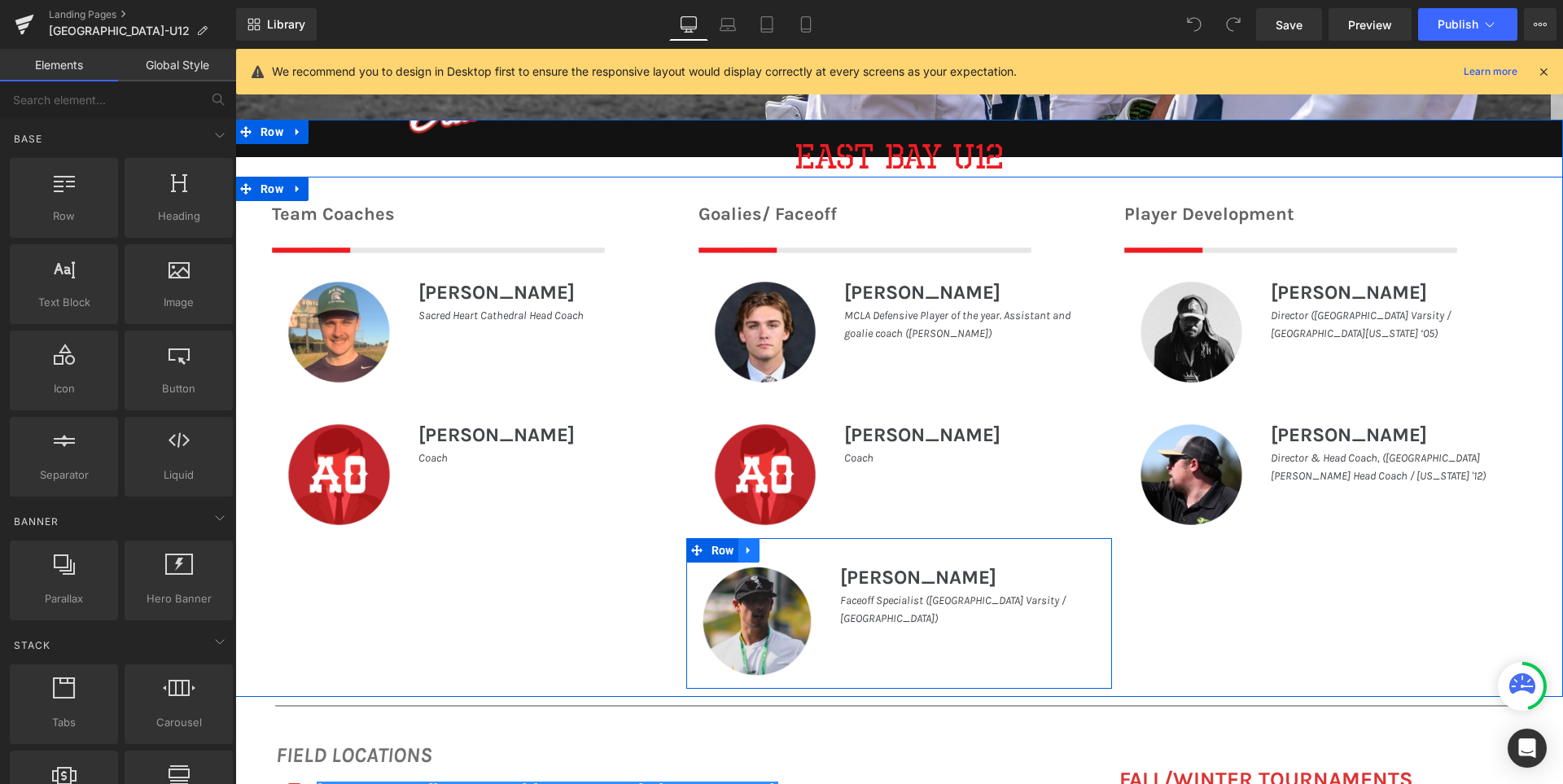
click at [743, 546] on icon at bounding box center [749, 549] width 12 height 12
click at [785, 547] on icon at bounding box center [791, 550] width 12 height 12
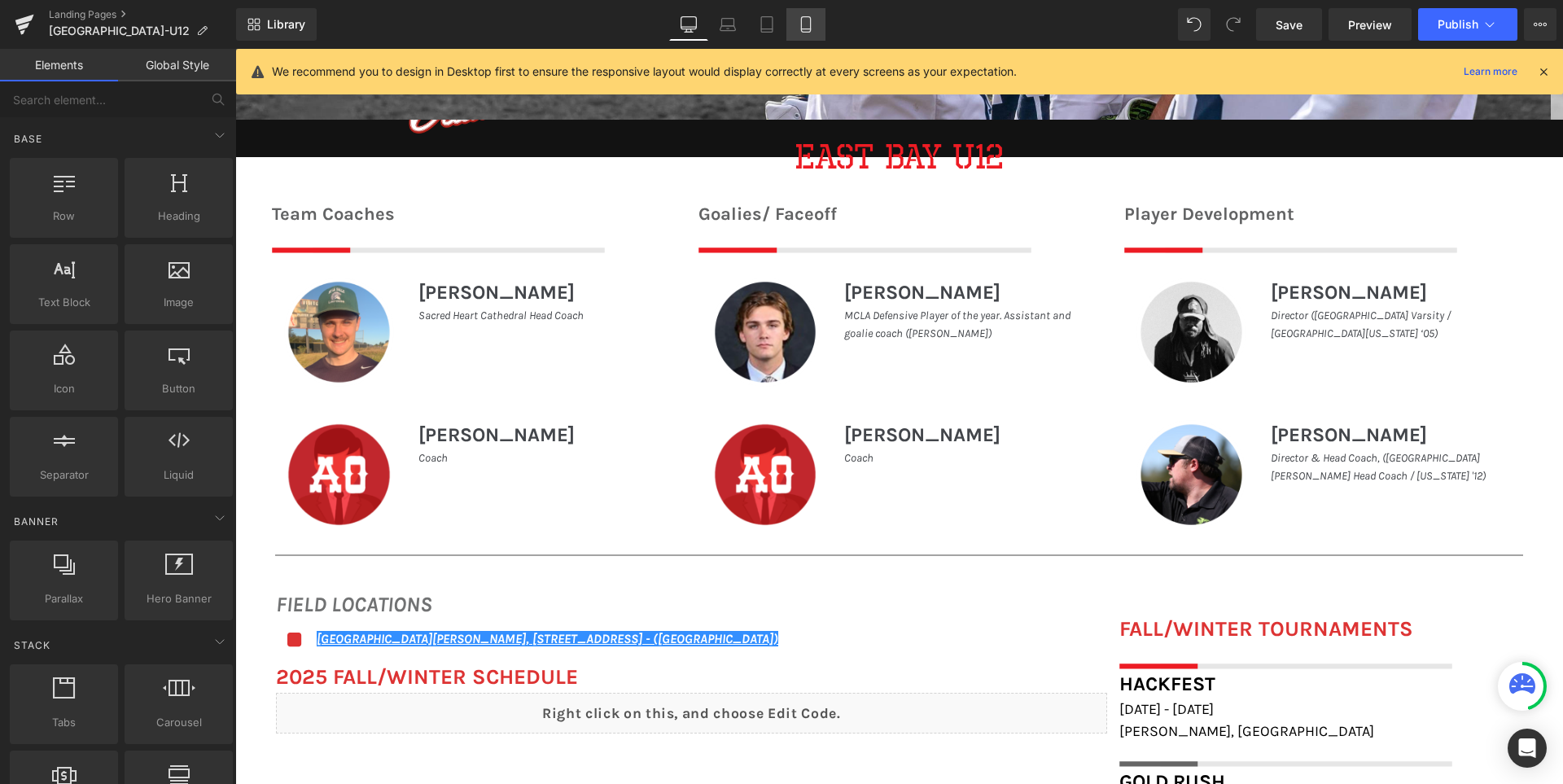
click at [808, 23] on icon at bounding box center [805, 24] width 16 height 16
click at [1301, 29] on span "Save" at bounding box center [1290, 25] width 27 height 17
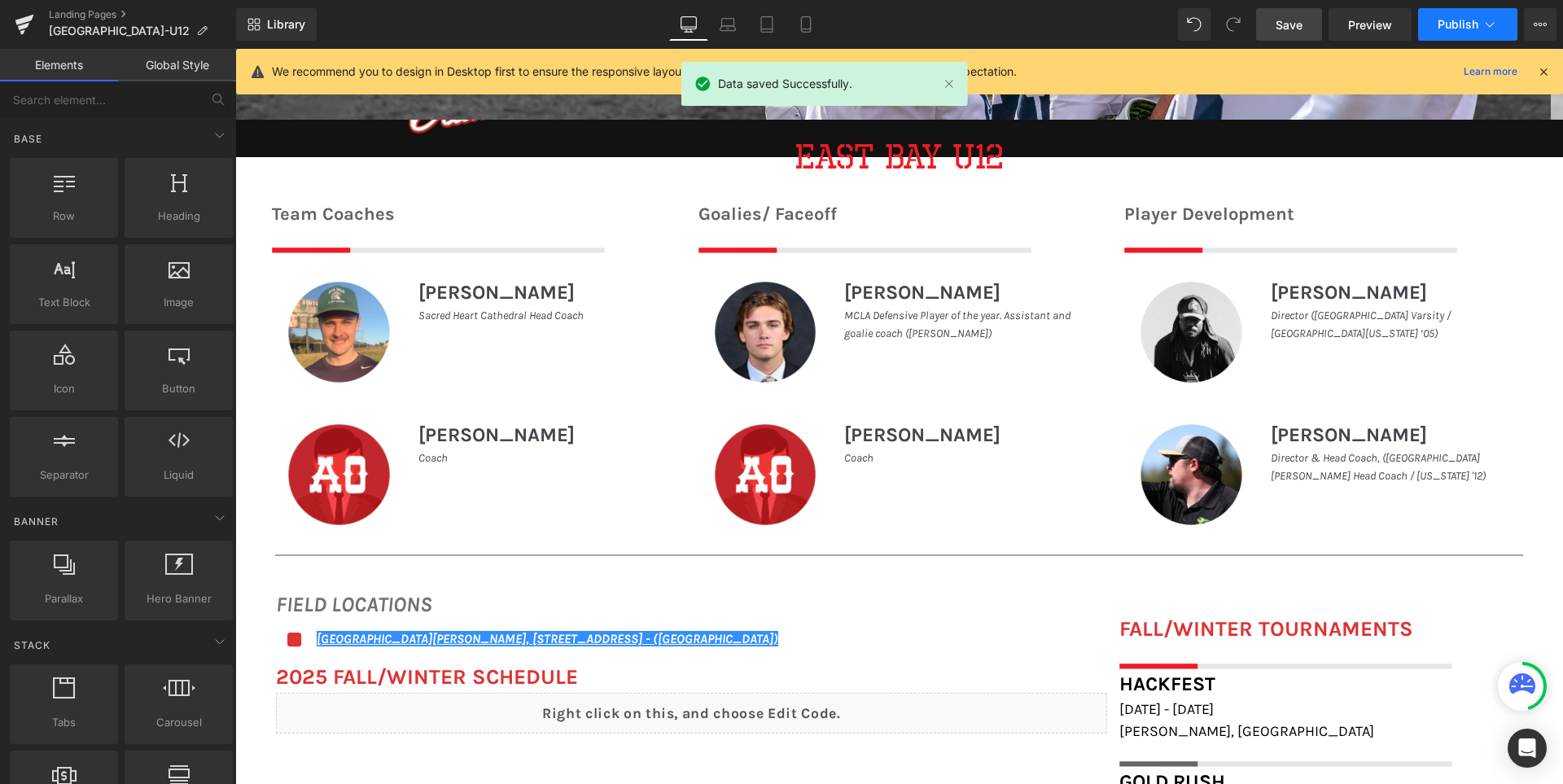
click at [1444, 16] on button "Publish" at bounding box center [1468, 24] width 100 height 33
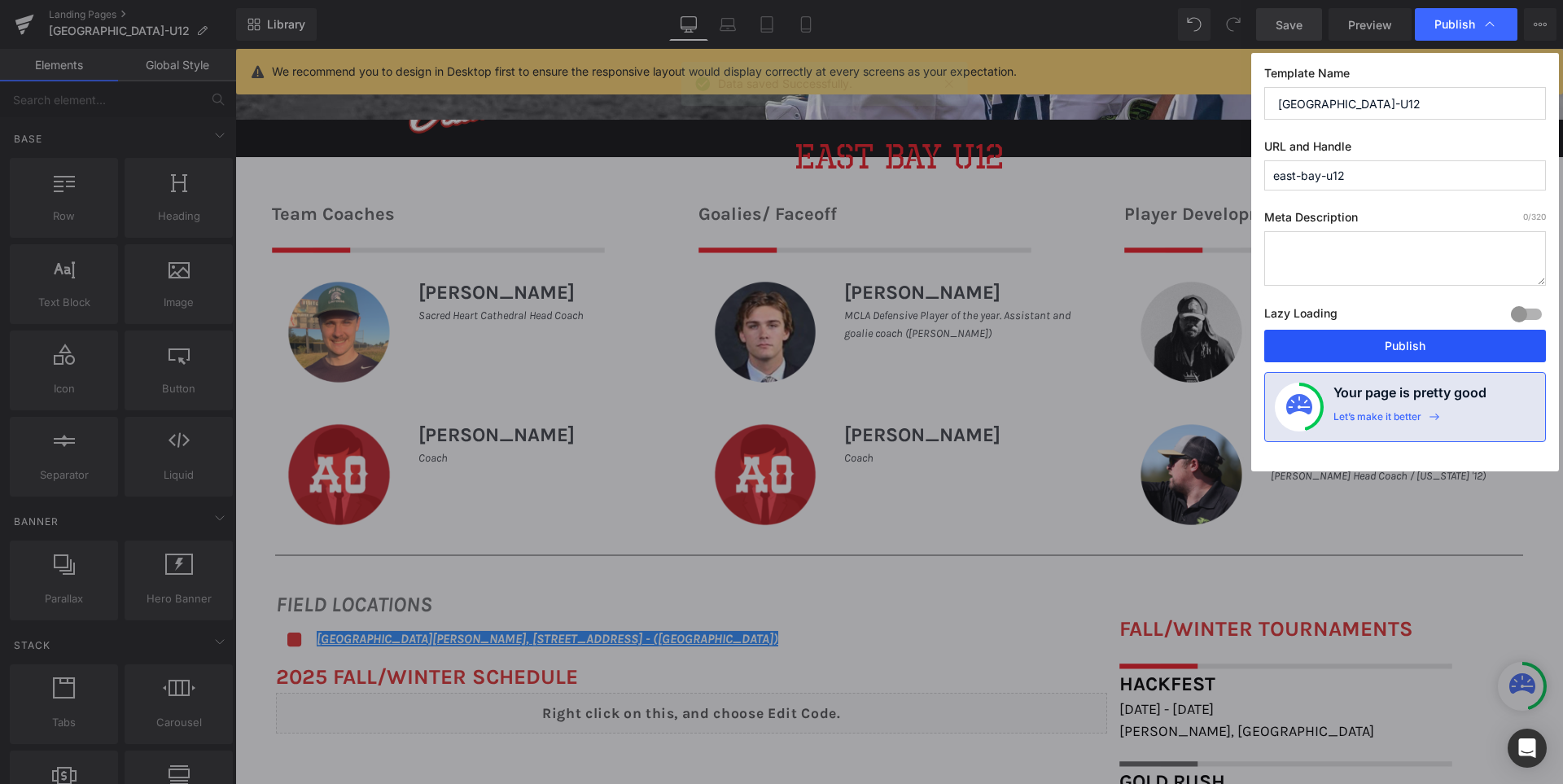
drag, startPoint x: 1408, startPoint y: 347, endPoint x: 1164, endPoint y: 294, distance: 249.7
click at [1408, 347] on button "Publish" at bounding box center [1406, 346] width 282 height 33
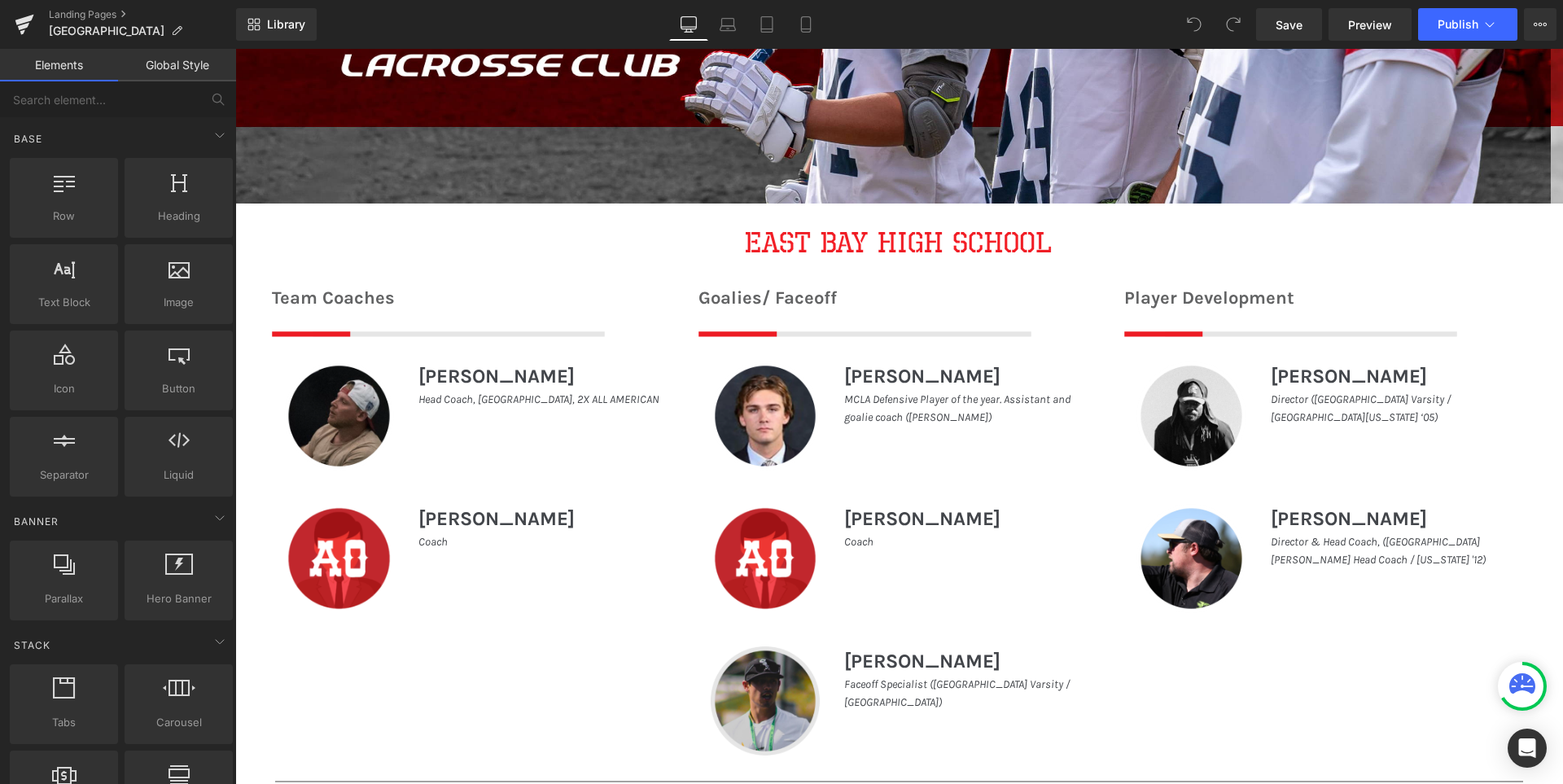
scroll to position [732, 0]
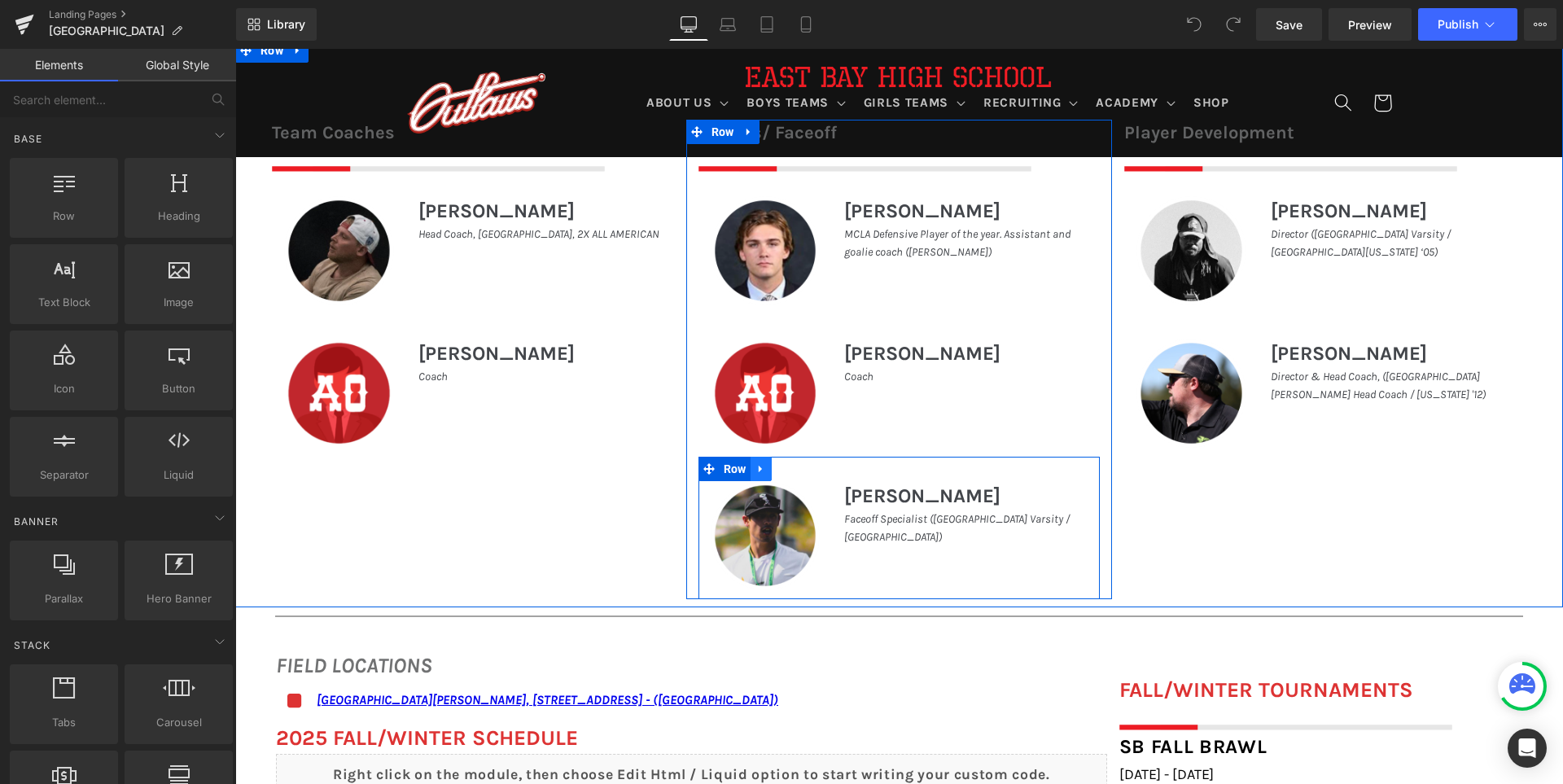
click at [757, 468] on icon at bounding box center [761, 468] width 12 height 12
click at [798, 469] on icon at bounding box center [804, 468] width 12 height 12
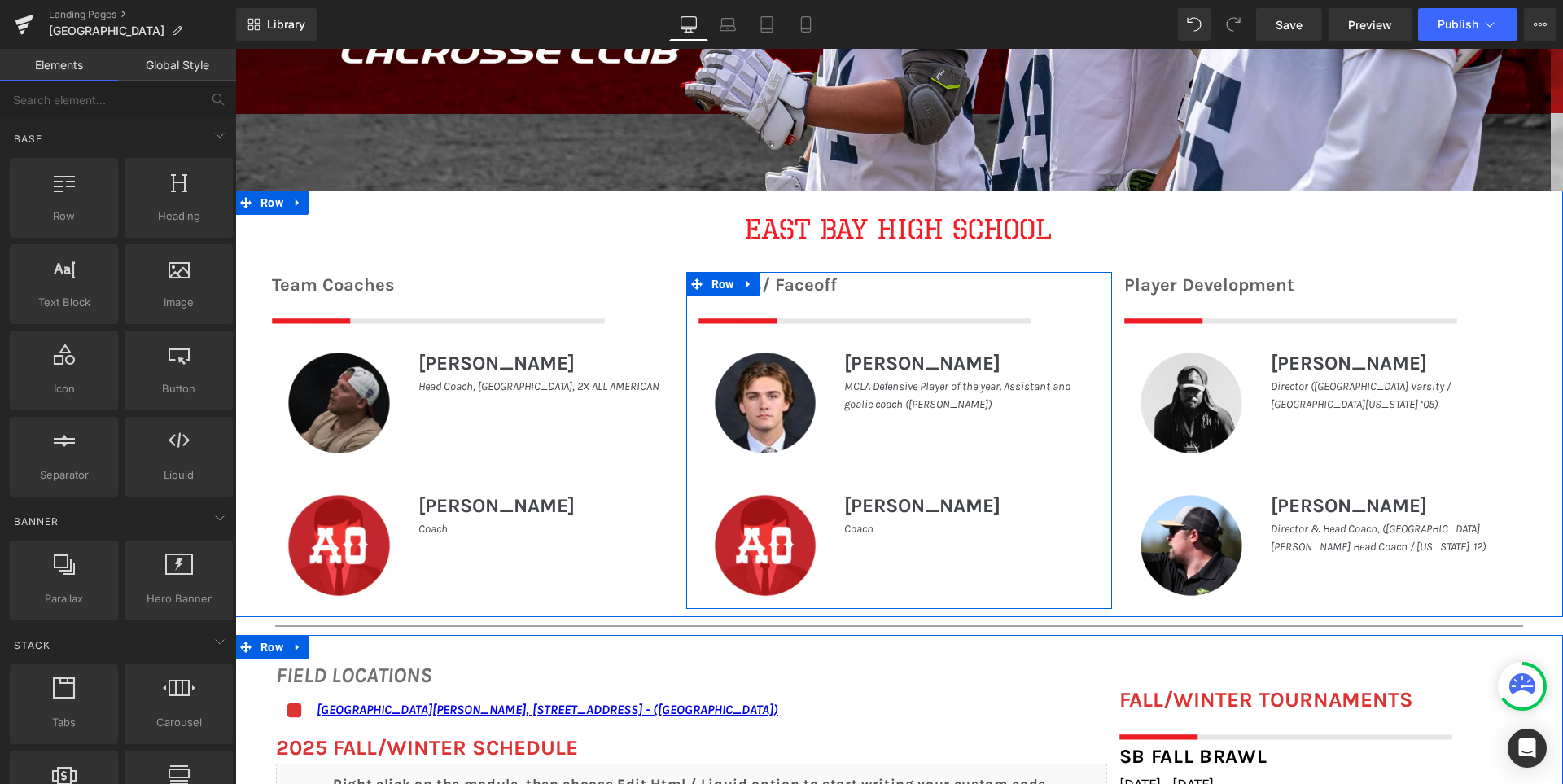
scroll to position [569, 0]
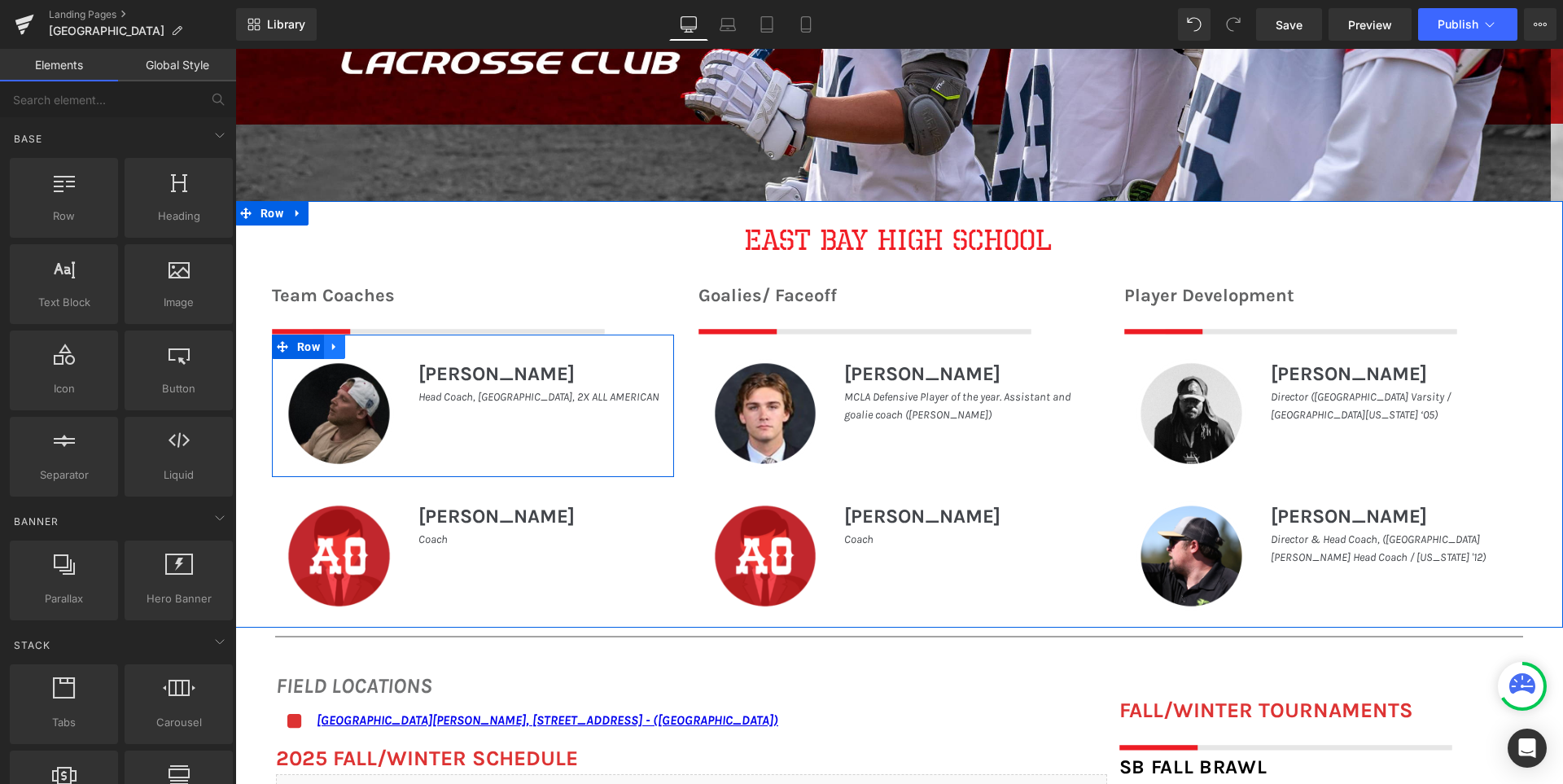
click at [332, 346] on icon at bounding box center [333, 347] width 3 height 8
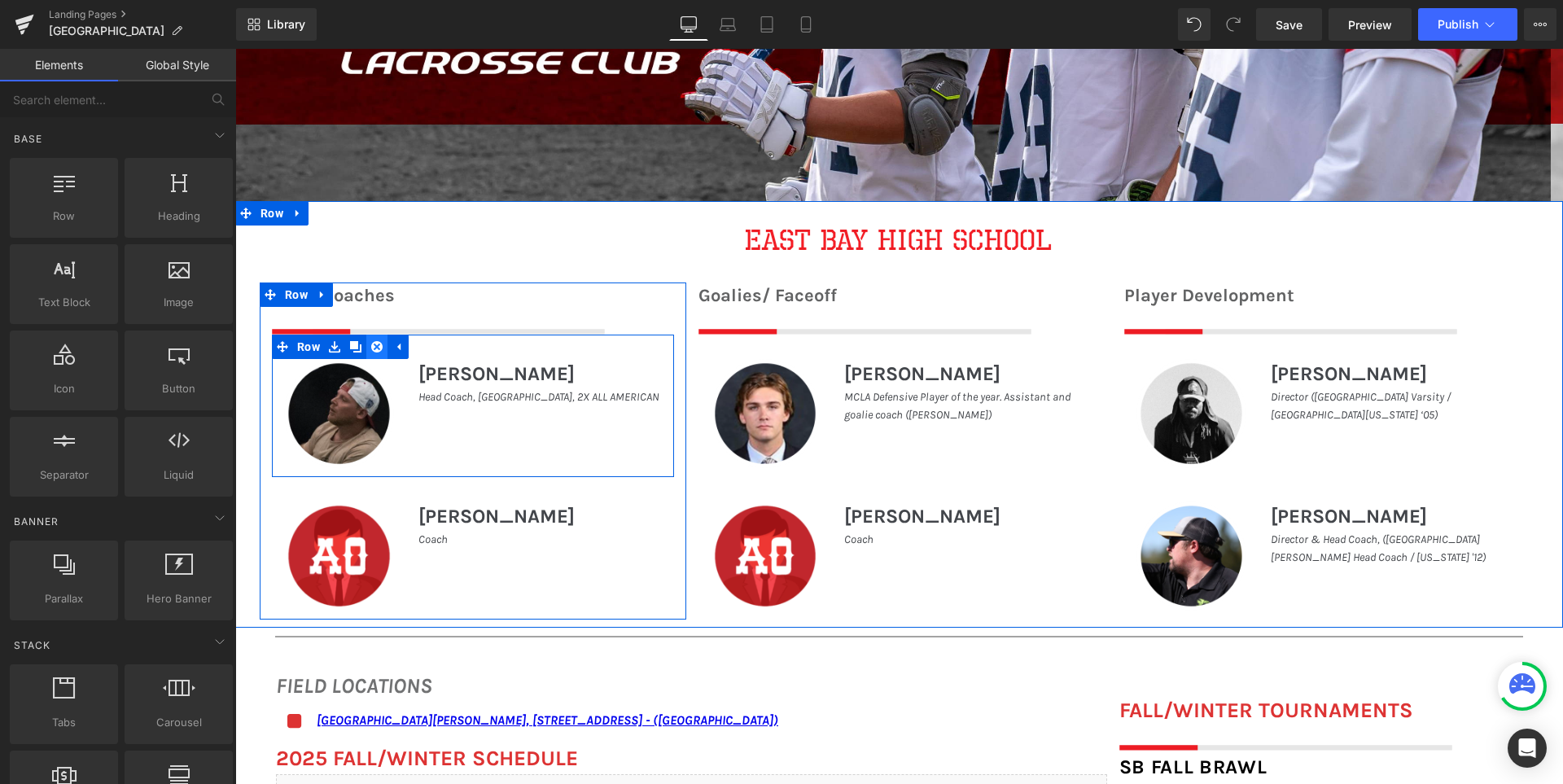
click at [373, 346] on icon at bounding box center [377, 347] width 12 height 12
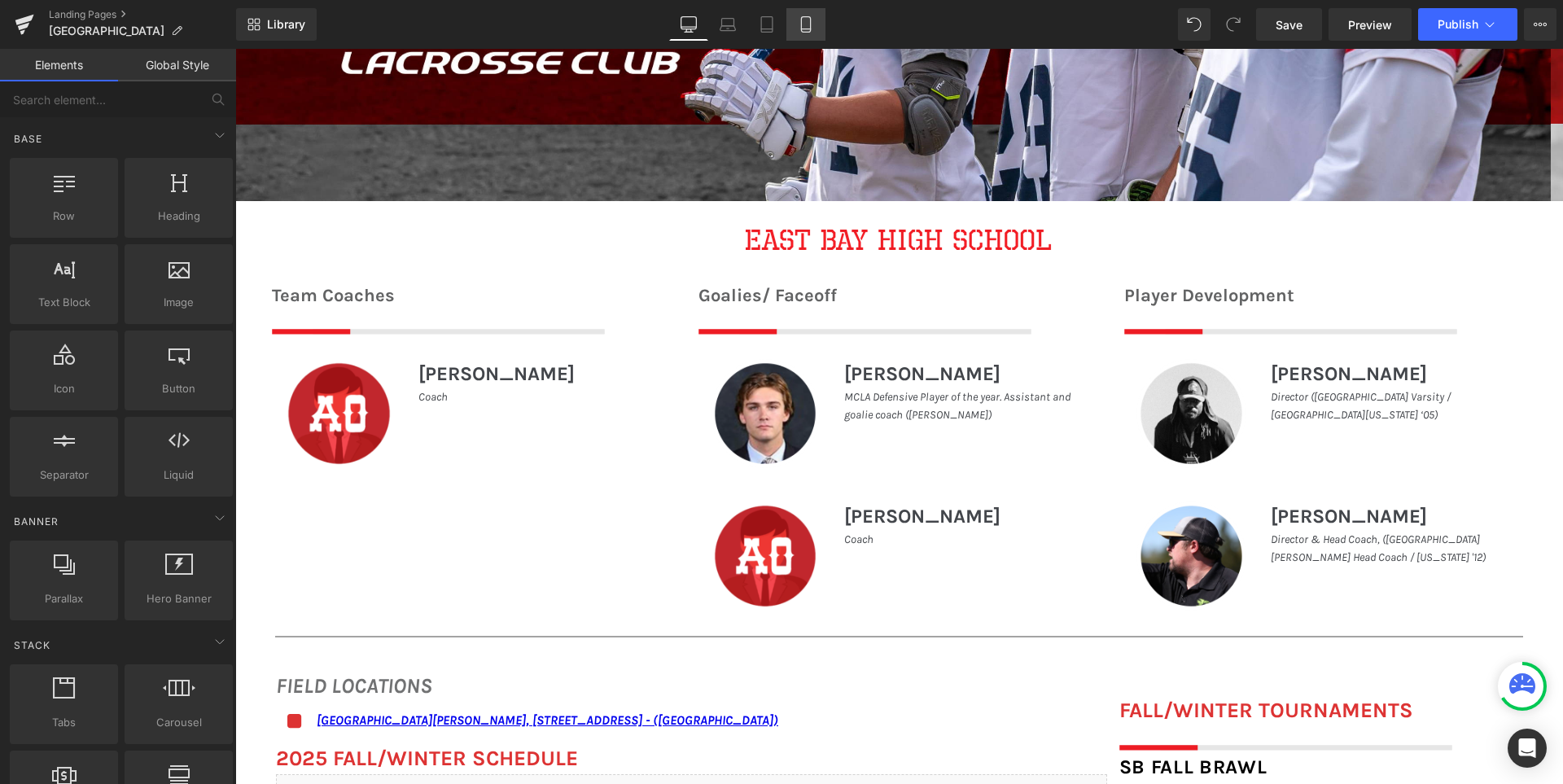
click at [801, 25] on icon at bounding box center [805, 24] width 16 height 16
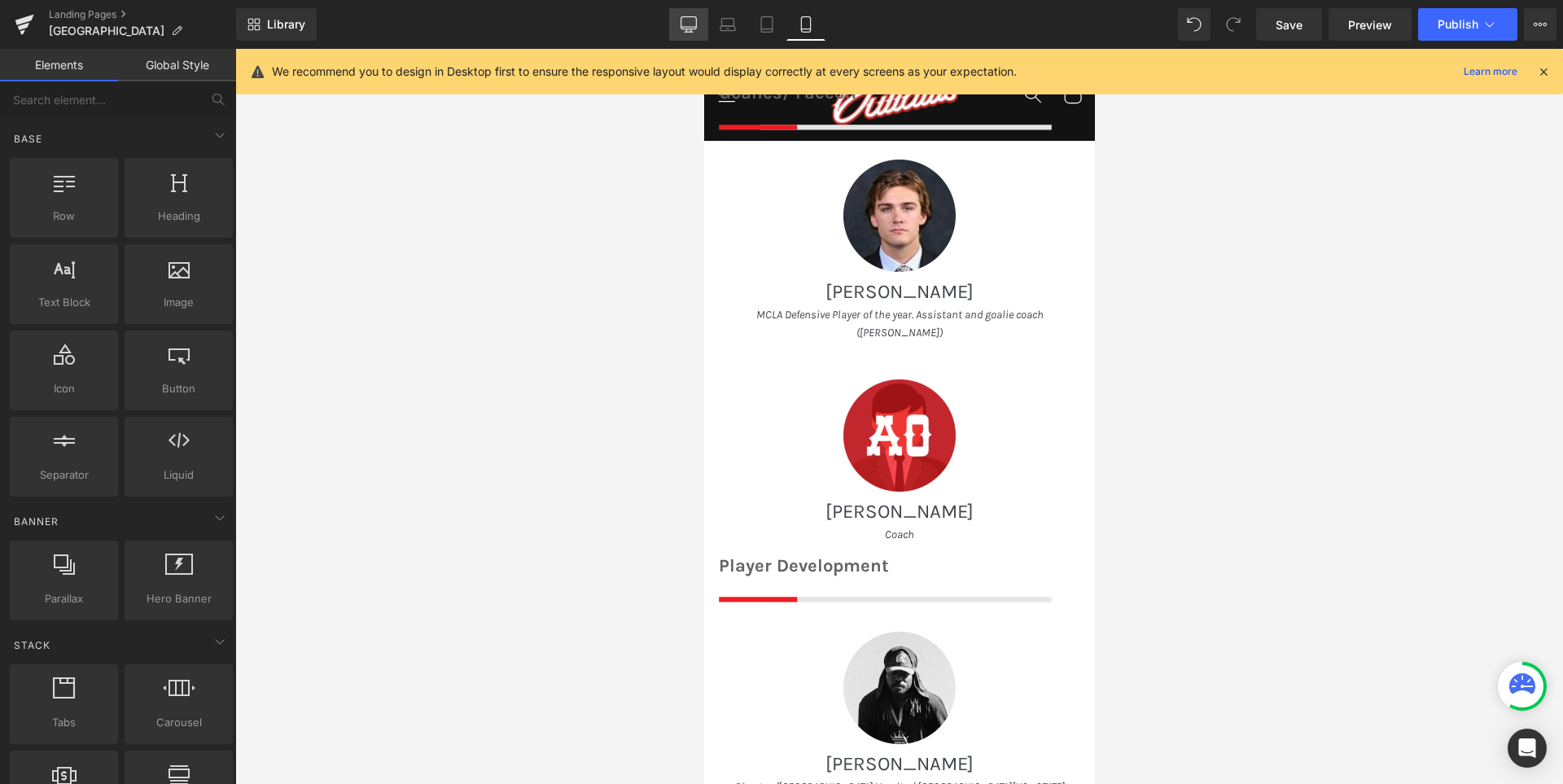
click at [687, 18] on icon at bounding box center [688, 24] width 16 height 16
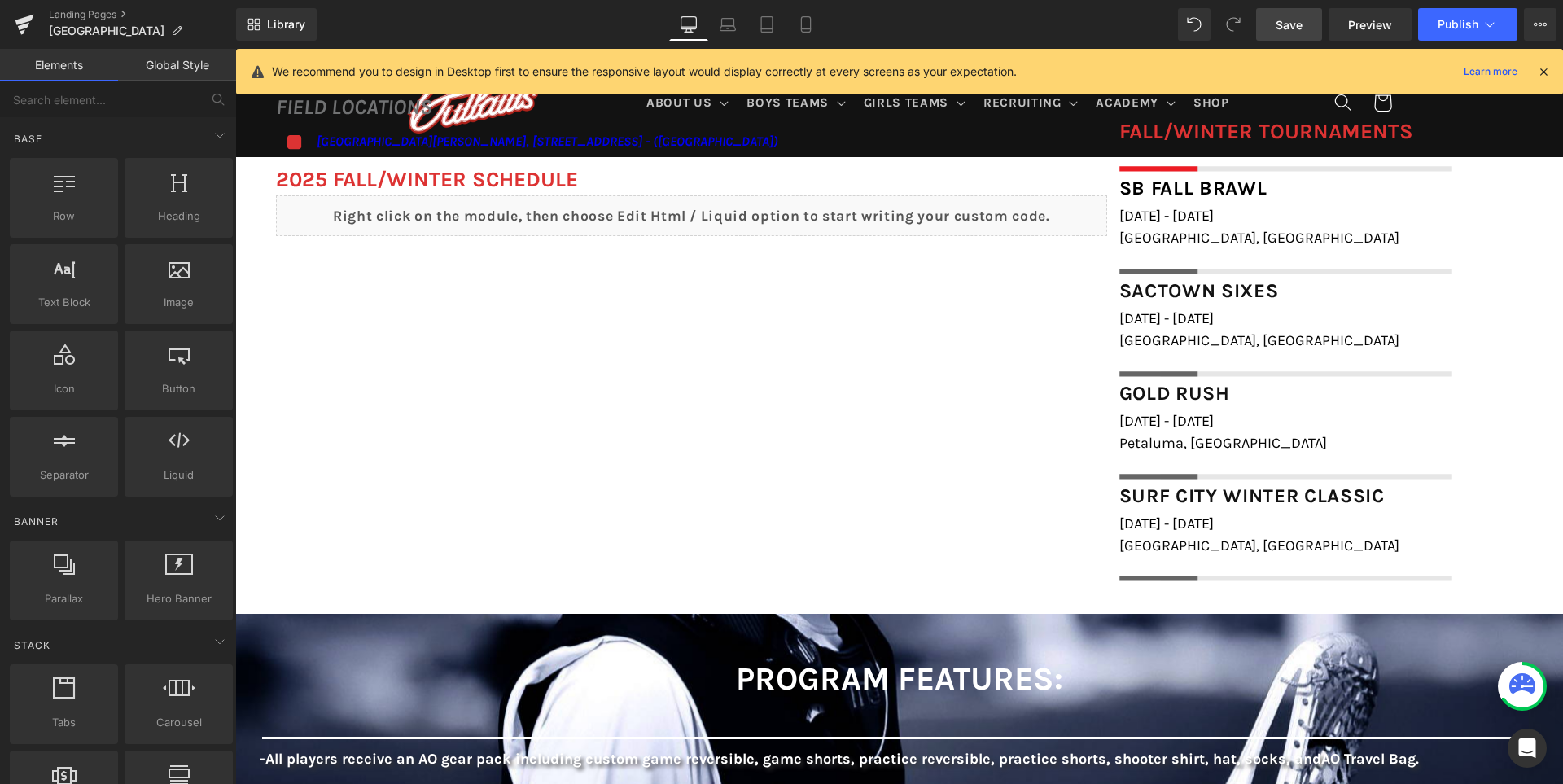
click at [1281, 19] on span "Save" at bounding box center [1290, 25] width 27 height 17
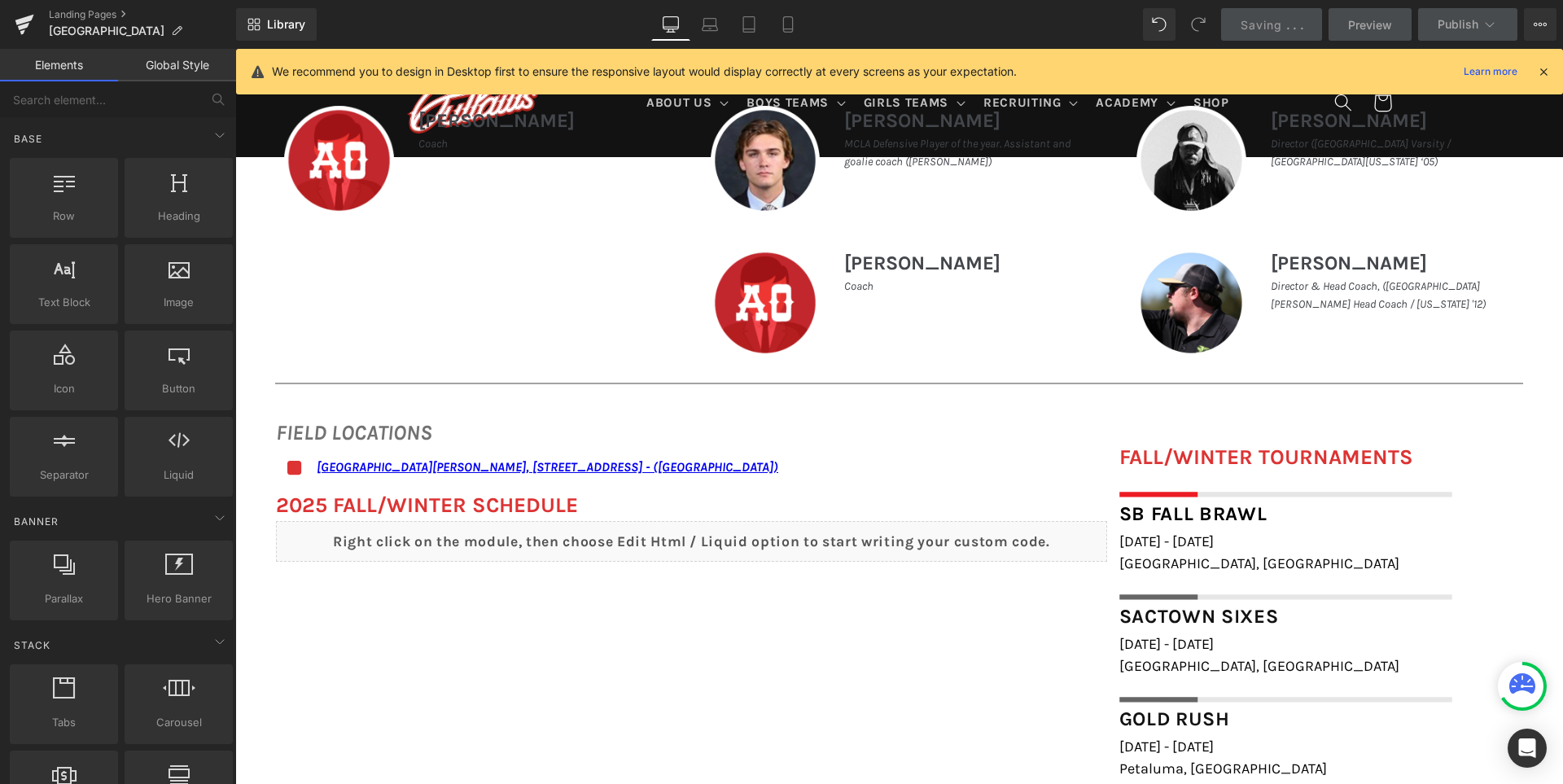
scroll to position [497, 0]
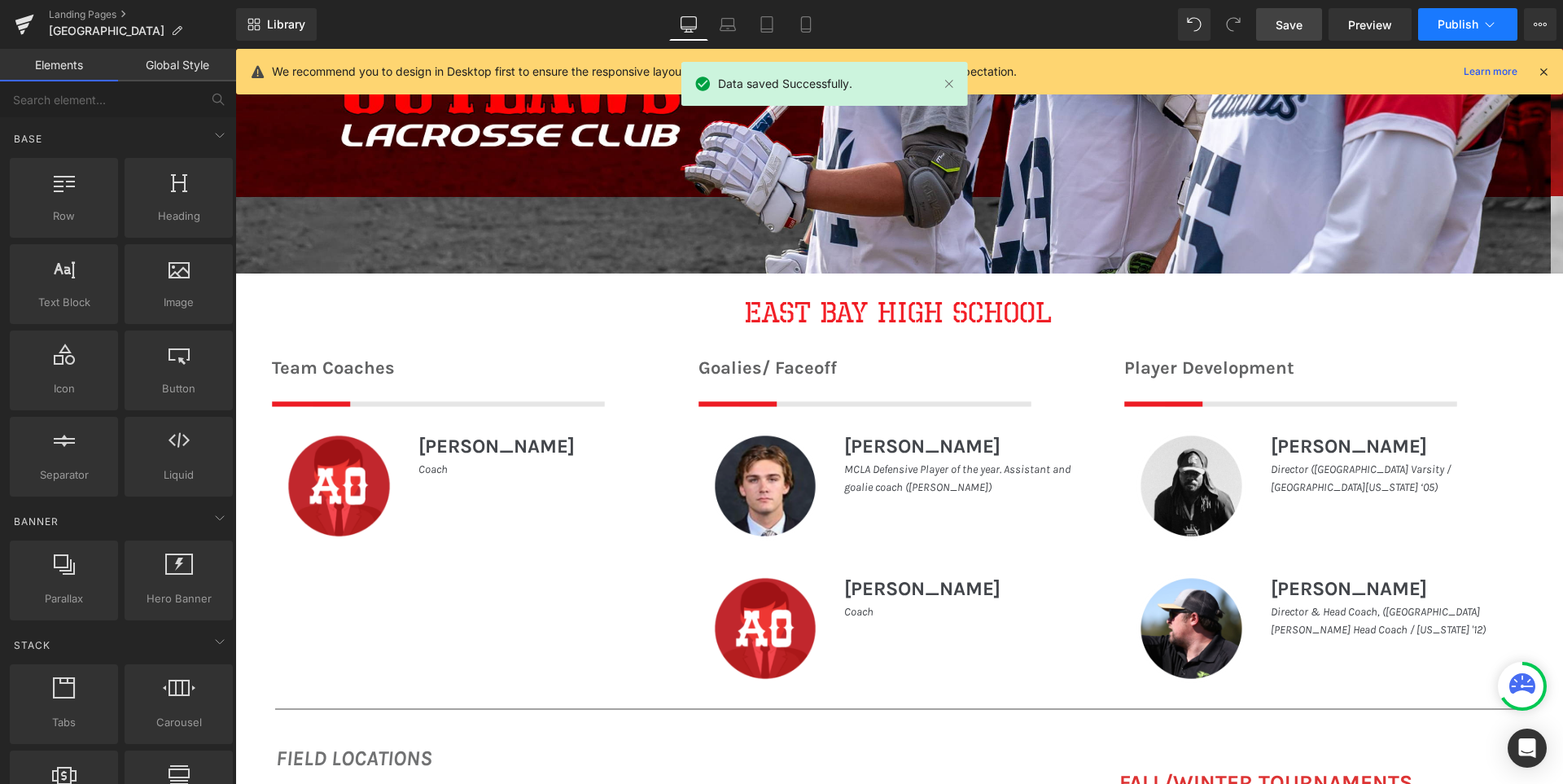
click at [1455, 21] on span "Publish" at bounding box center [1458, 25] width 40 height 13
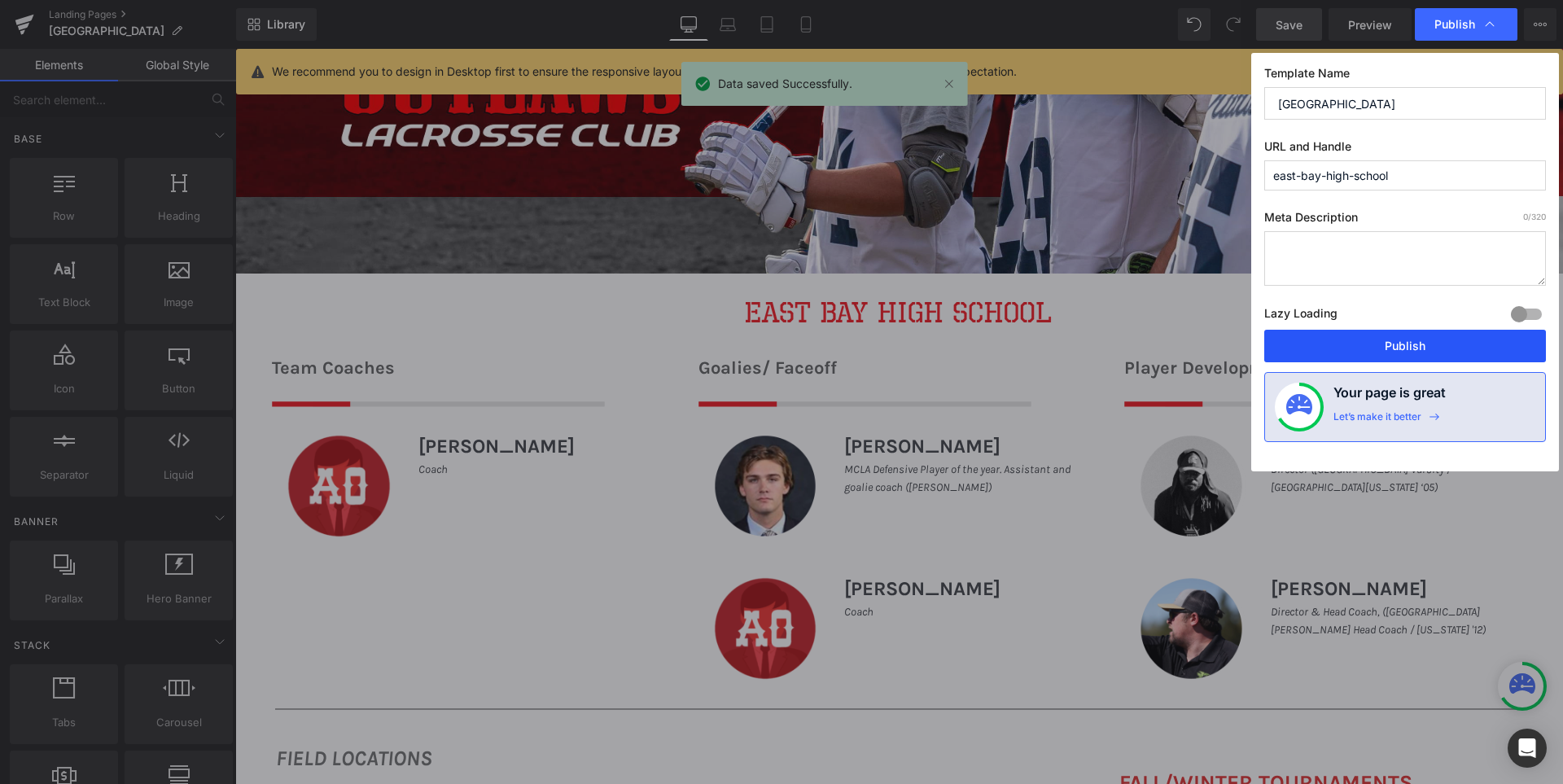
click at [1402, 346] on button "Publish" at bounding box center [1406, 346] width 282 height 33
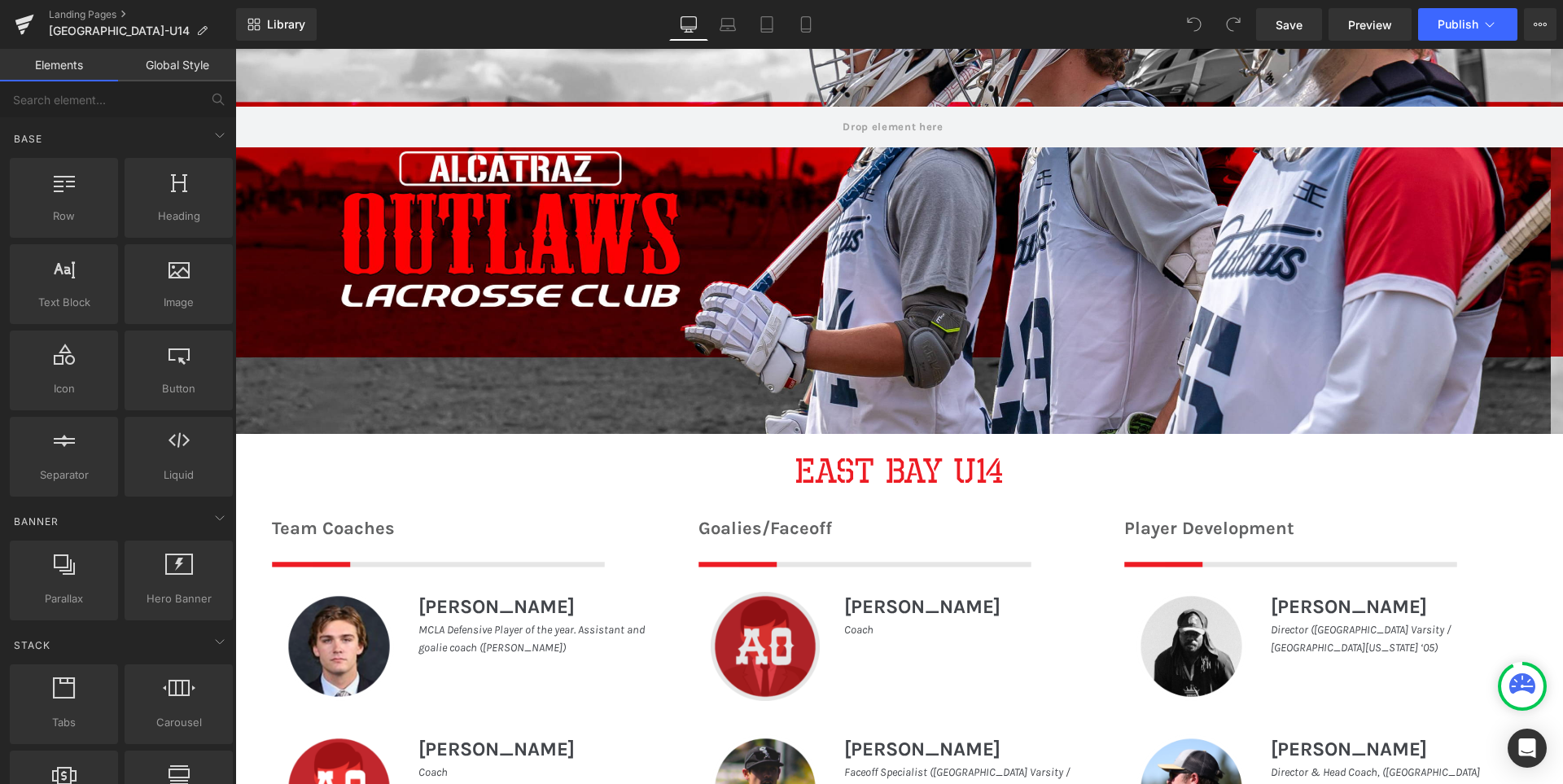
scroll to position [489, 0]
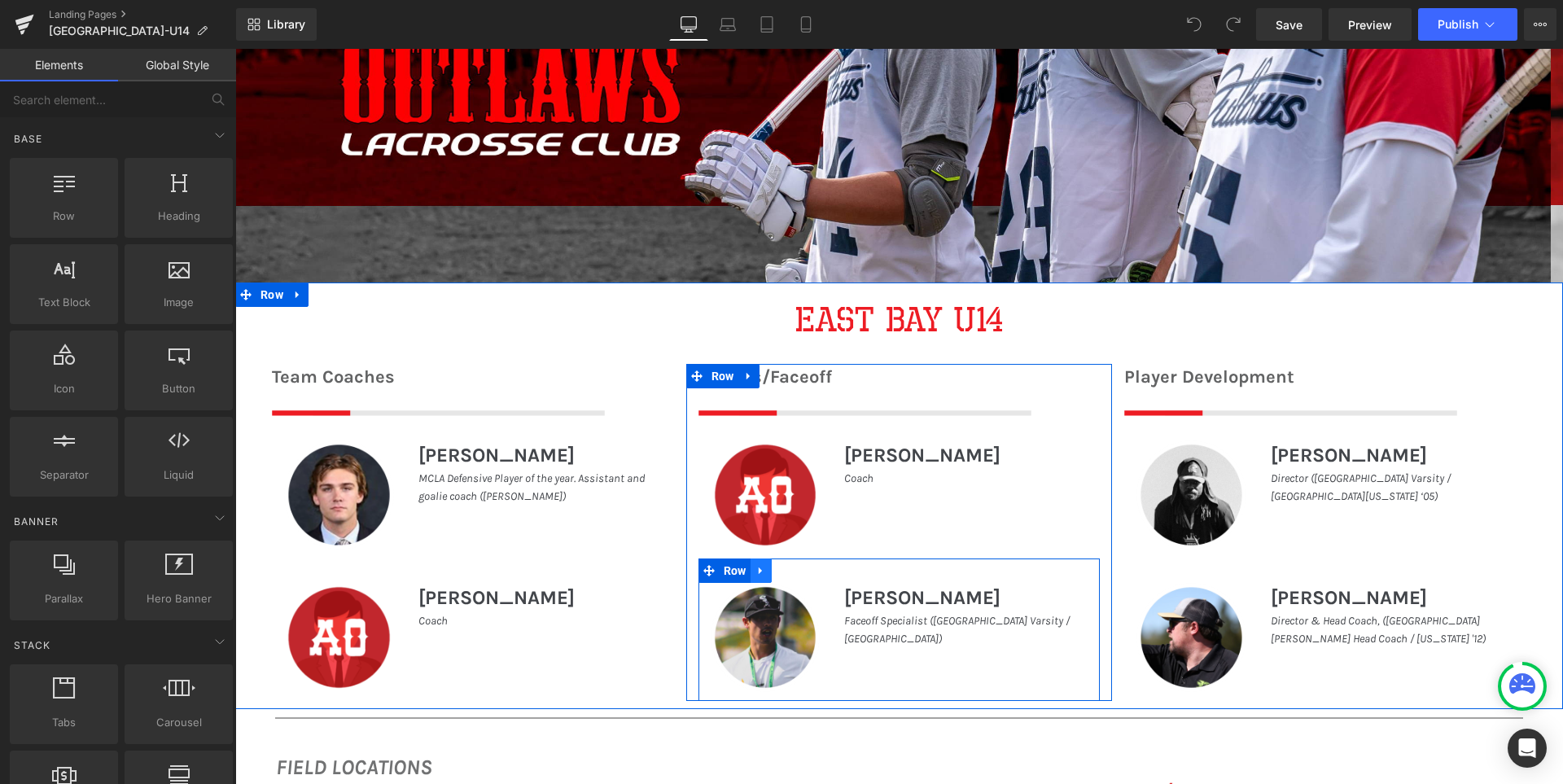
click at [757, 577] on link at bounding box center [761, 570] width 21 height 24
click at [798, 571] on icon at bounding box center [804, 569] width 12 height 12
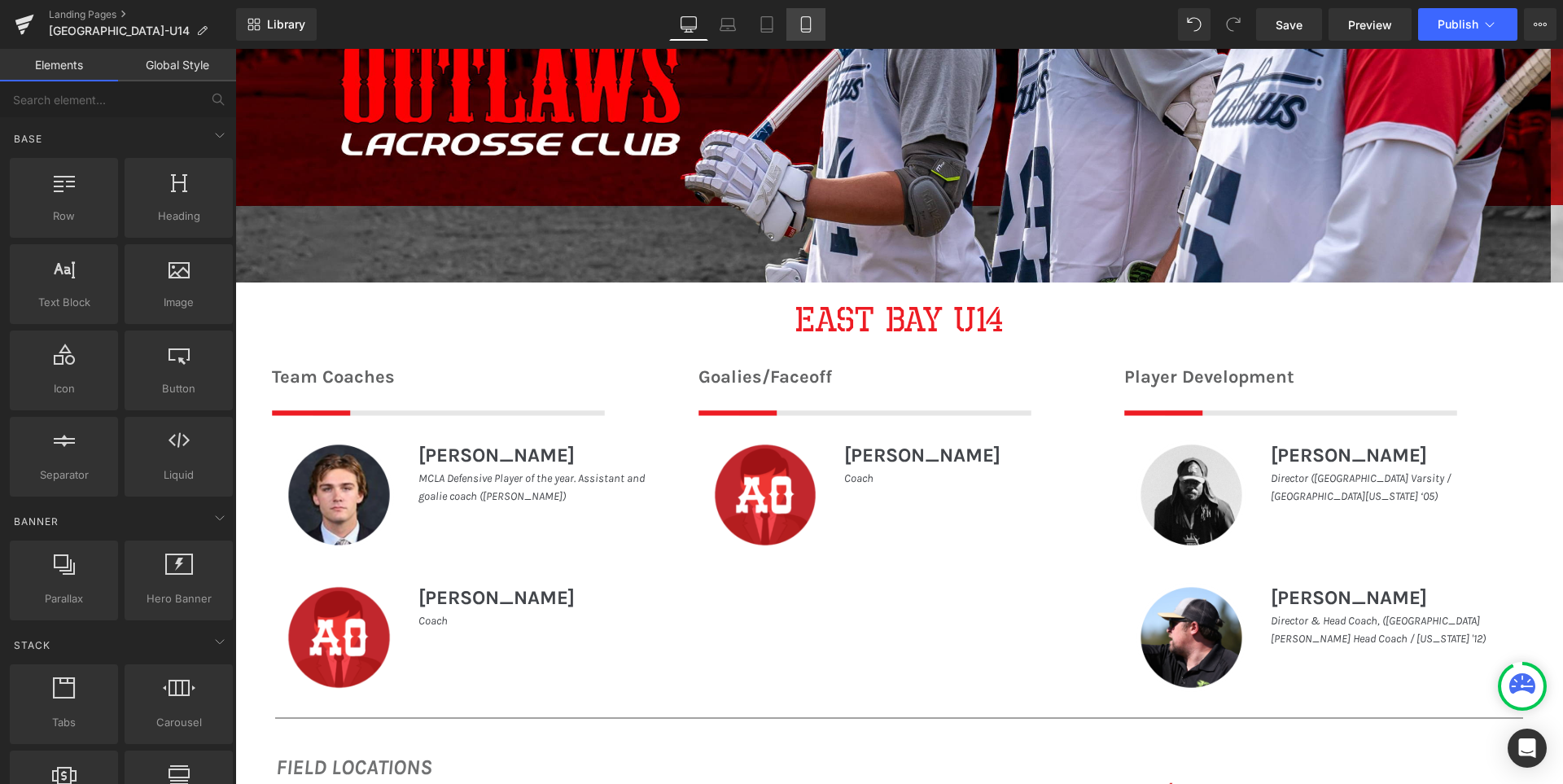
click at [805, 30] on icon at bounding box center [805, 24] width 16 height 16
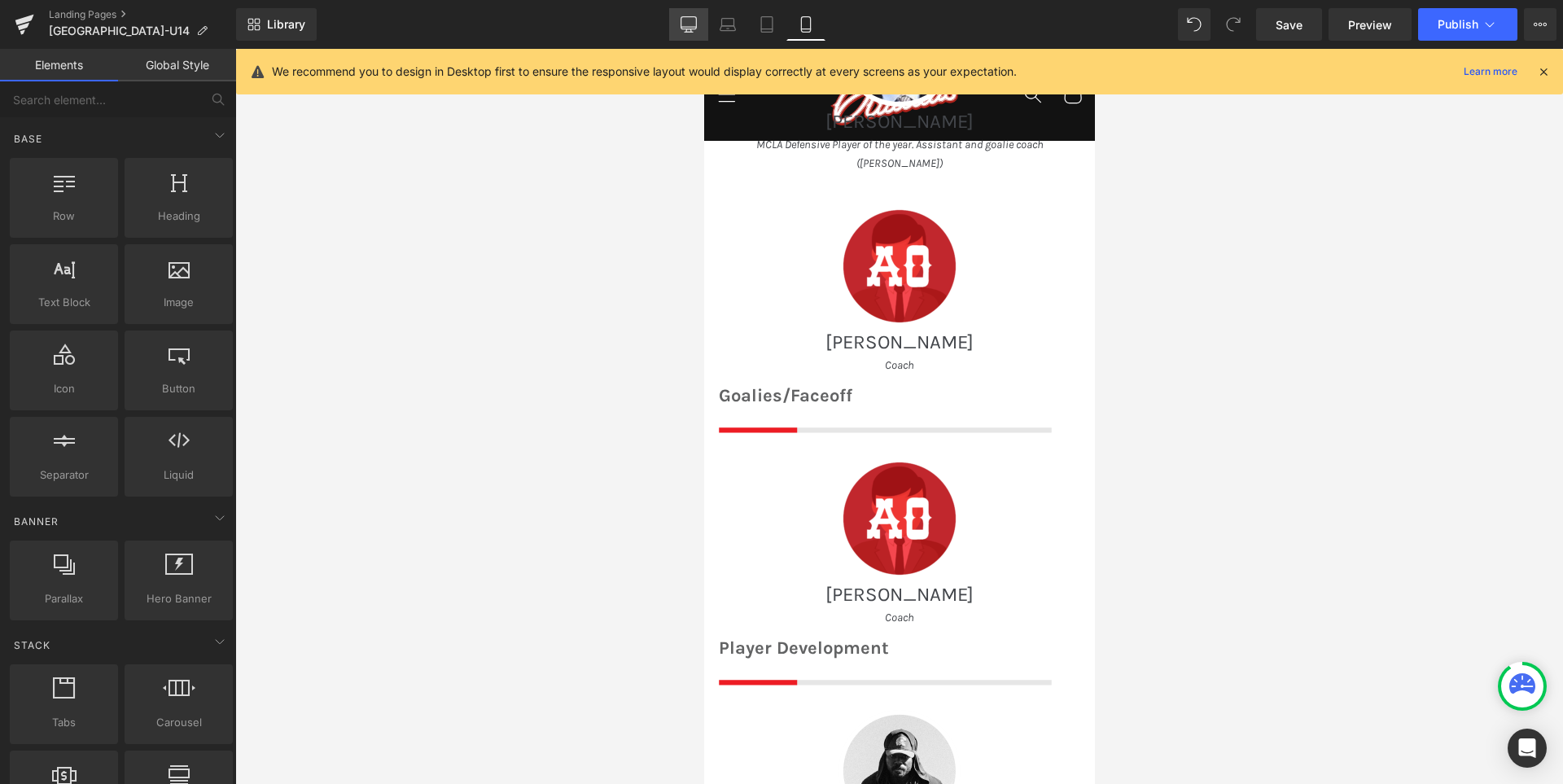
click at [694, 22] on icon at bounding box center [688, 24] width 16 height 16
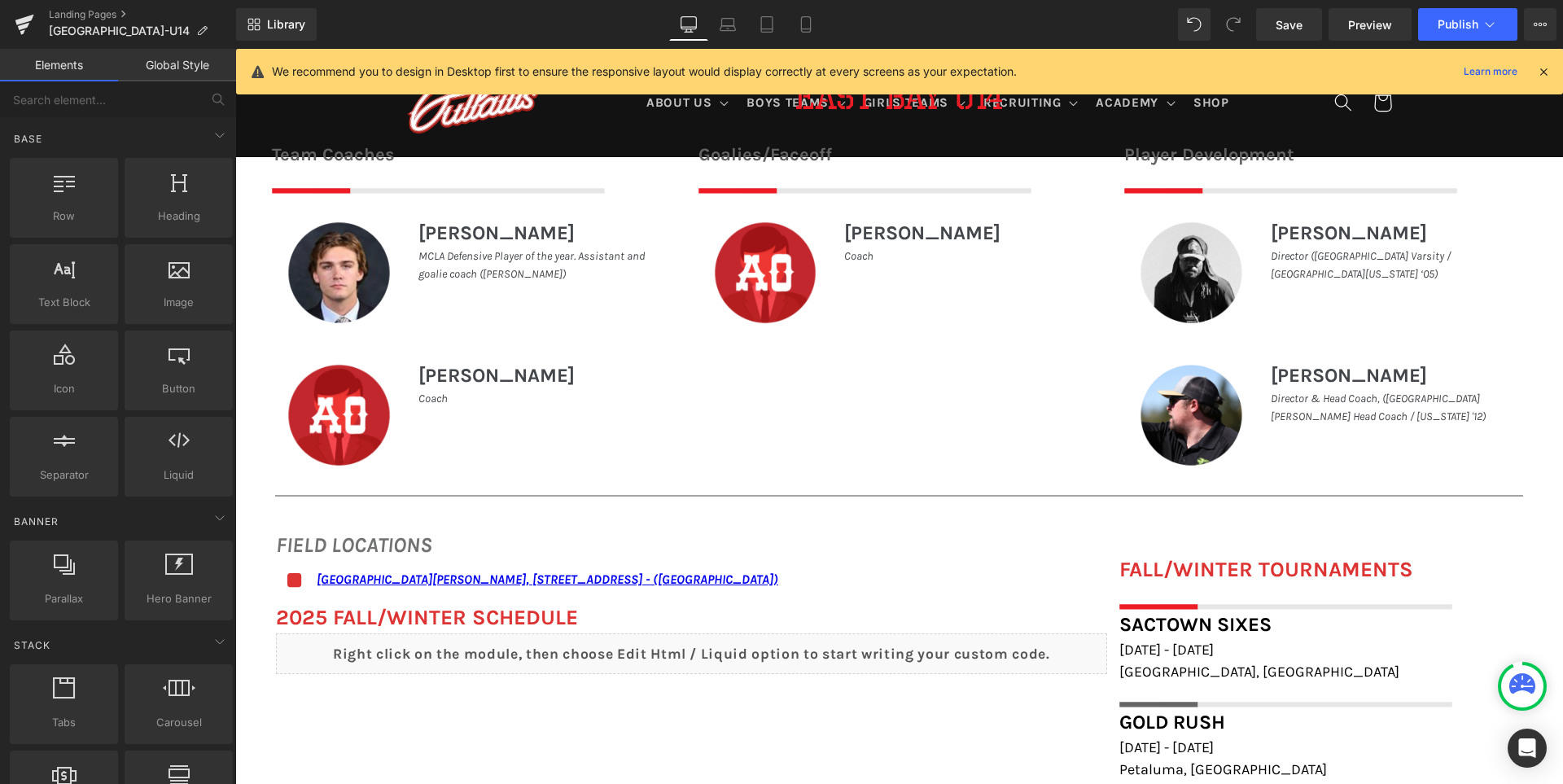
scroll to position [1148, 0]
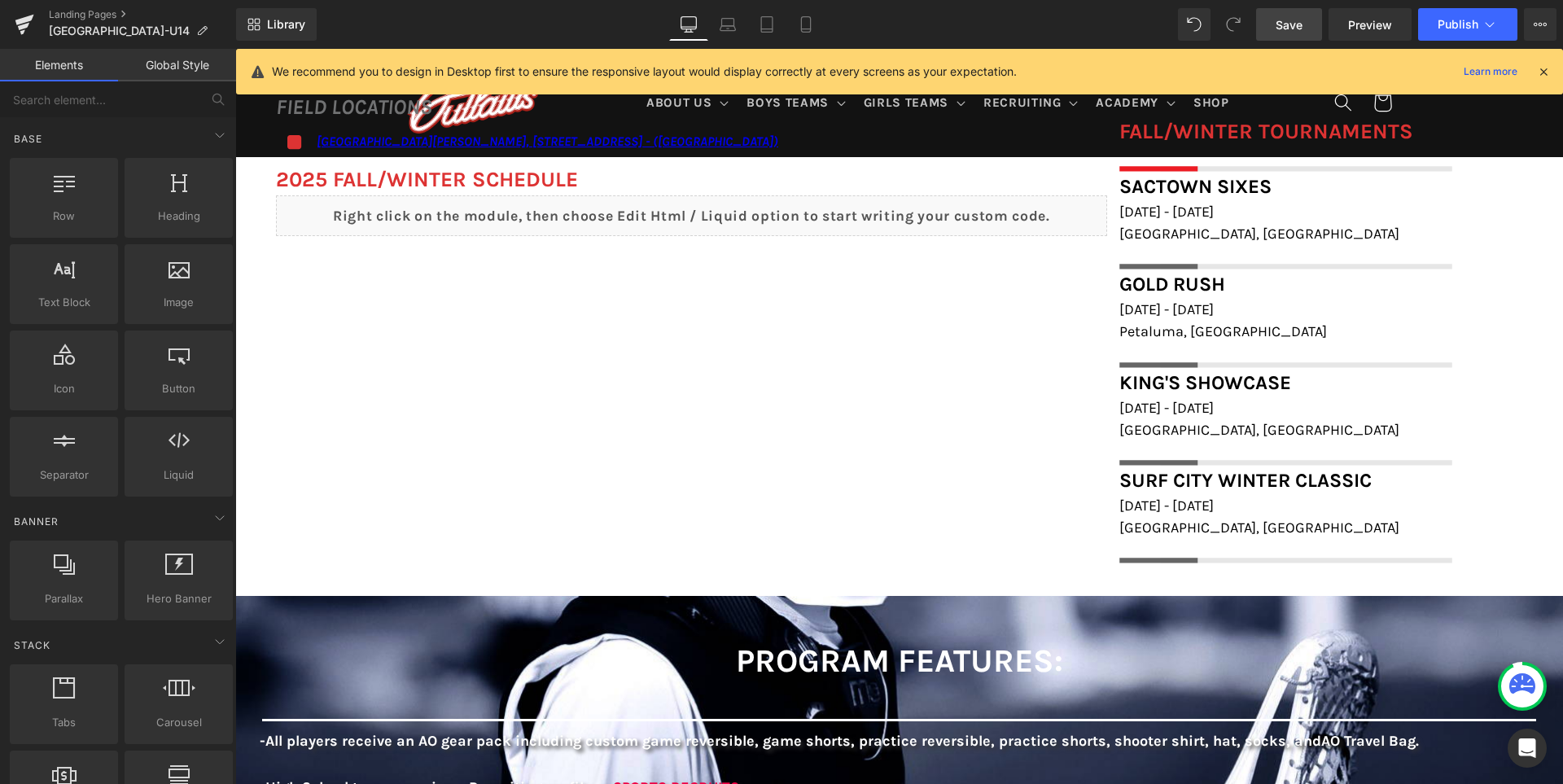
click at [1309, 24] on link "Save" at bounding box center [1289, 24] width 66 height 33
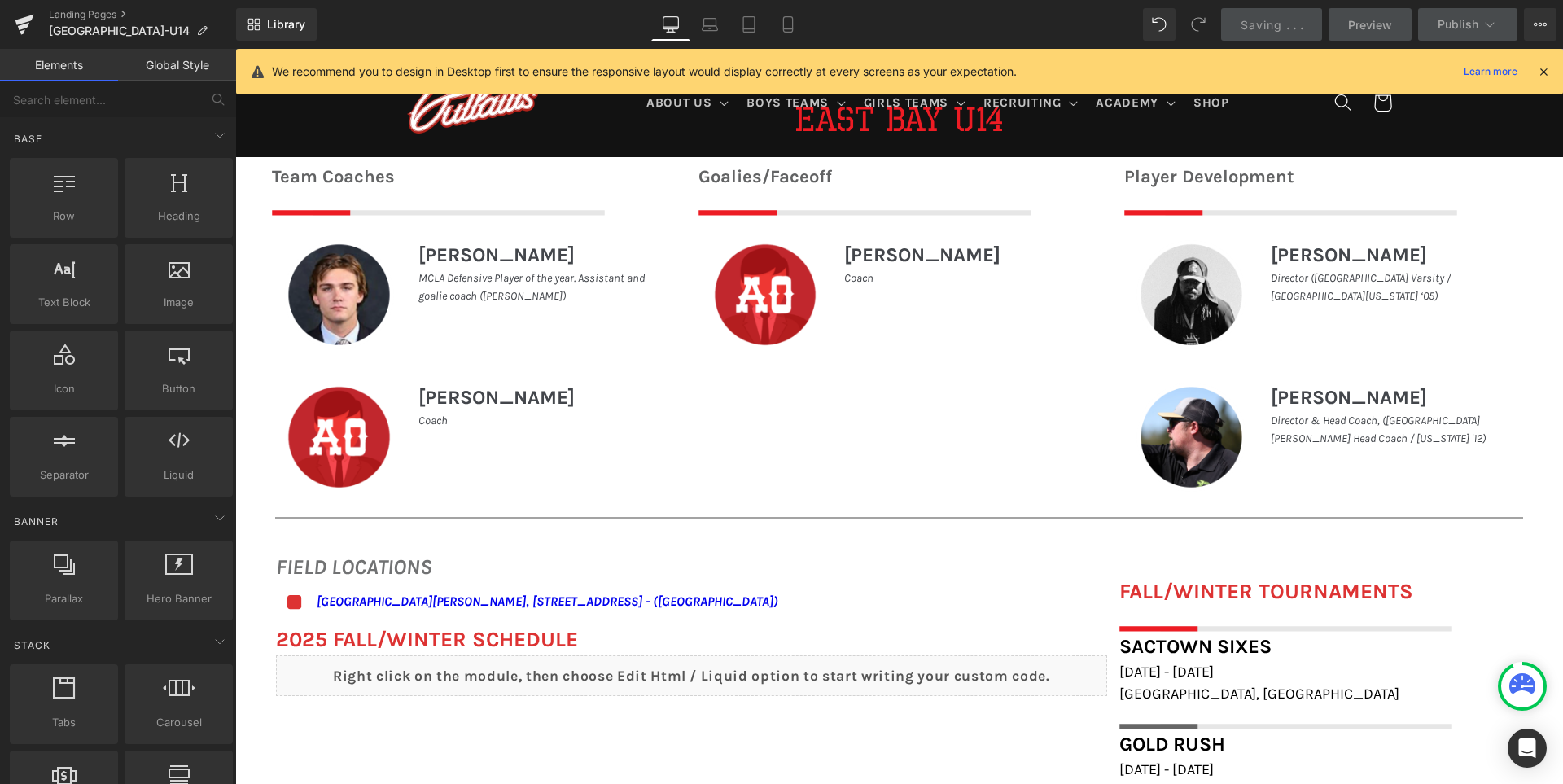
scroll to position [497, 0]
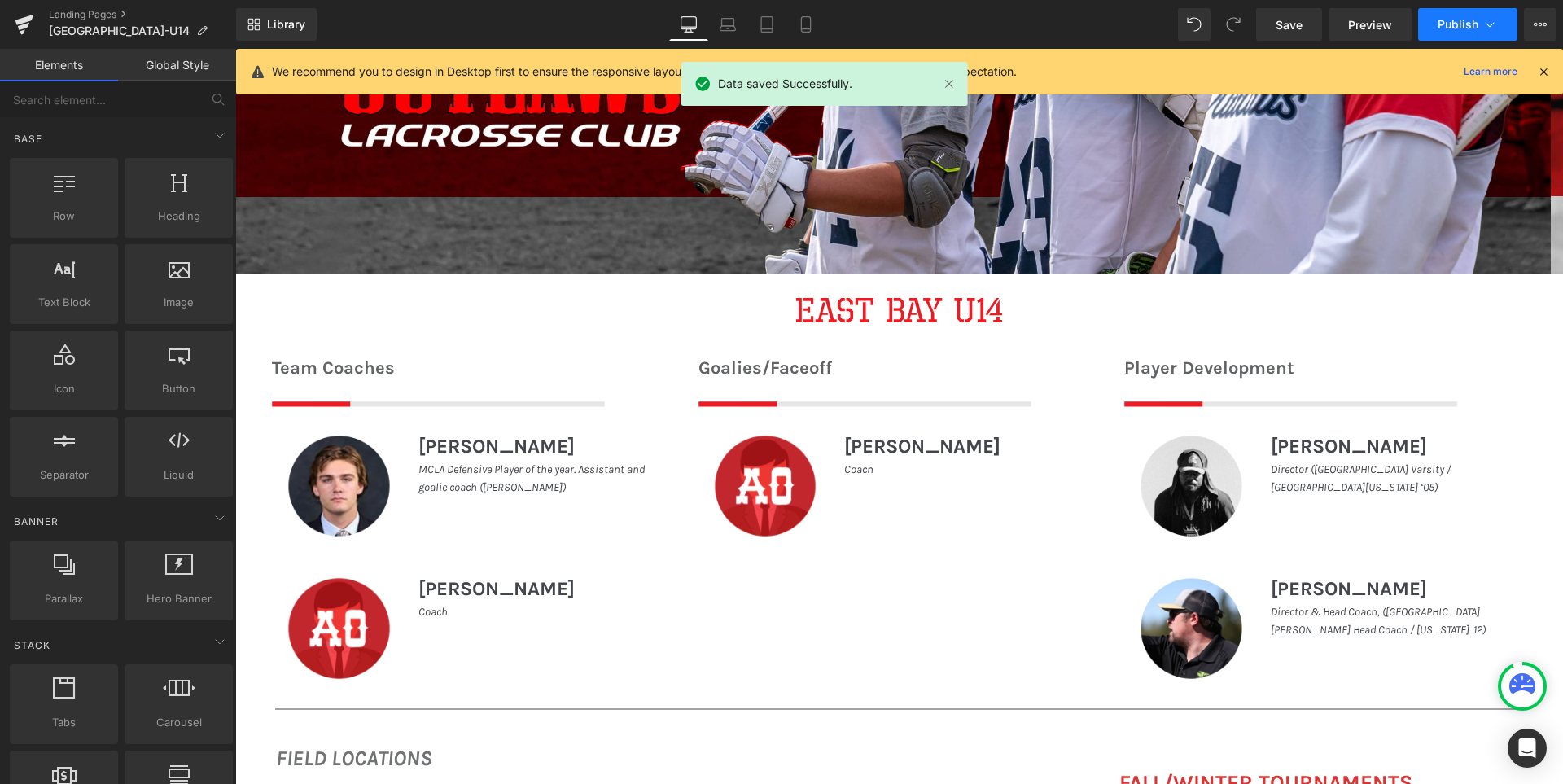
click at [1456, 21] on span "Publish" at bounding box center [1458, 25] width 40 height 13
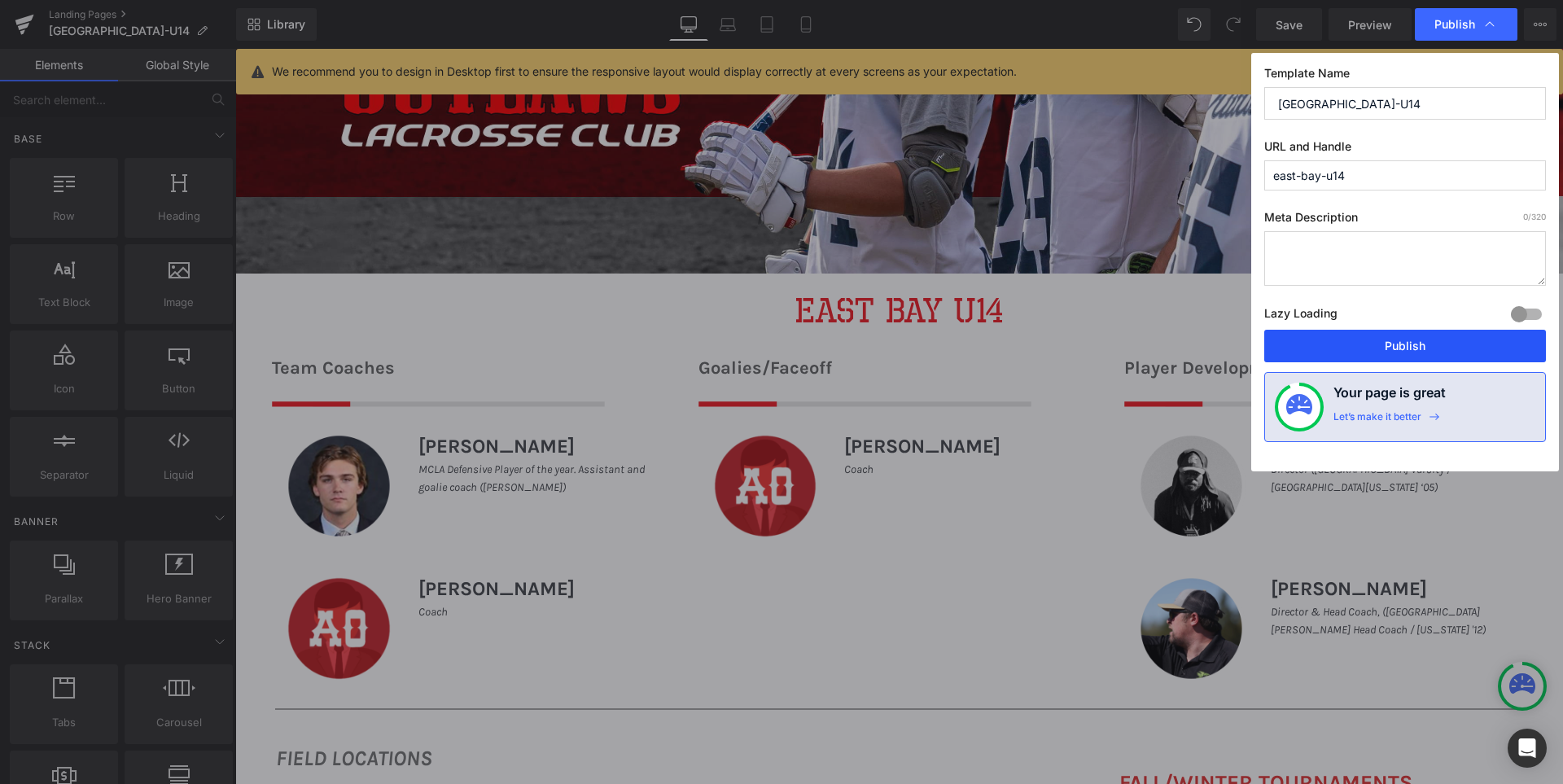
click at [1428, 339] on button "Publish" at bounding box center [1406, 346] width 282 height 33
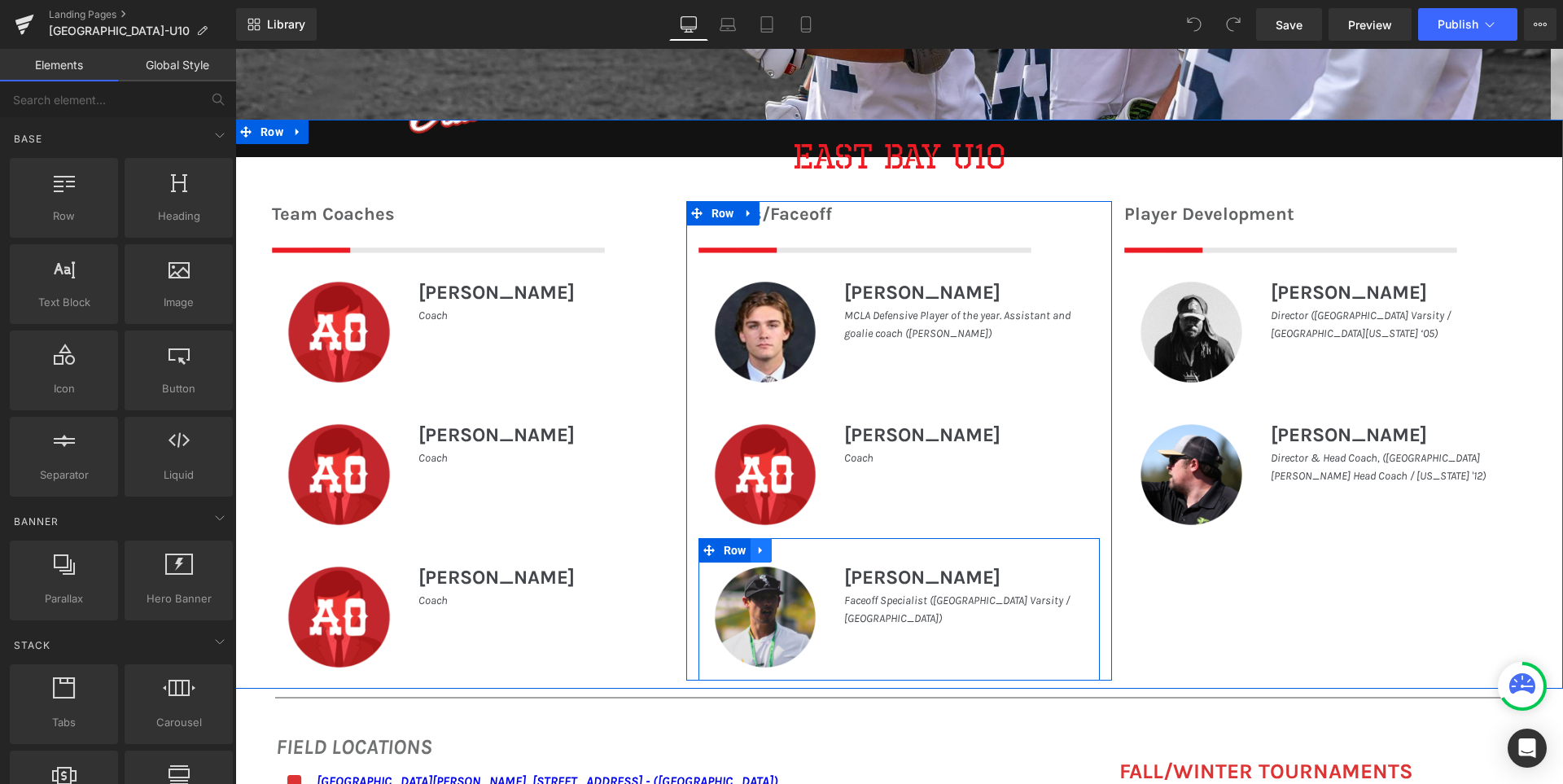
click at [758, 552] on icon at bounding box center [761, 549] width 12 height 12
click at [798, 547] on icon at bounding box center [804, 550] width 12 height 12
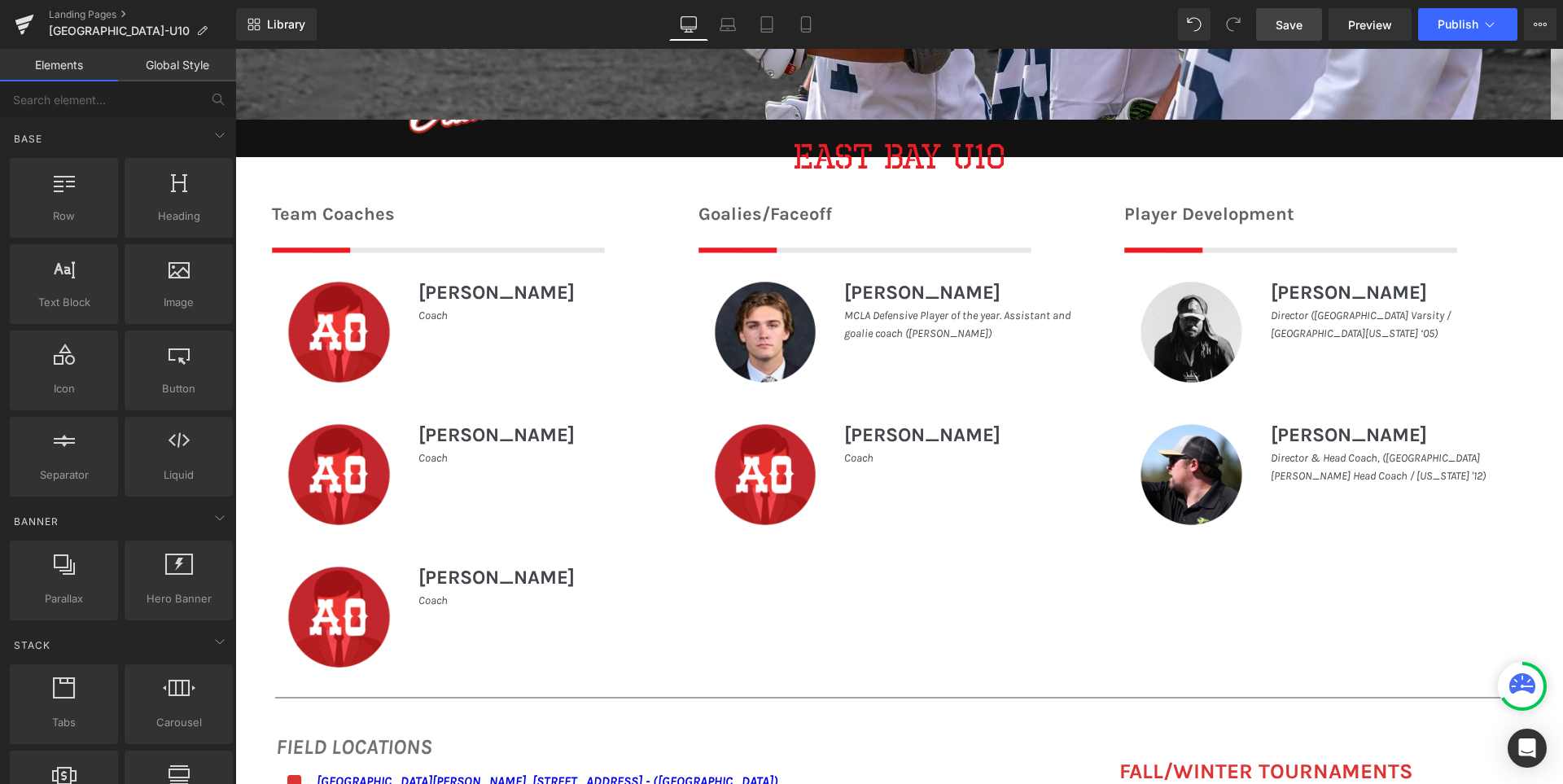
click at [1279, 19] on span "Save" at bounding box center [1290, 25] width 27 height 17
click at [806, 22] on icon at bounding box center [805, 24] width 16 height 16
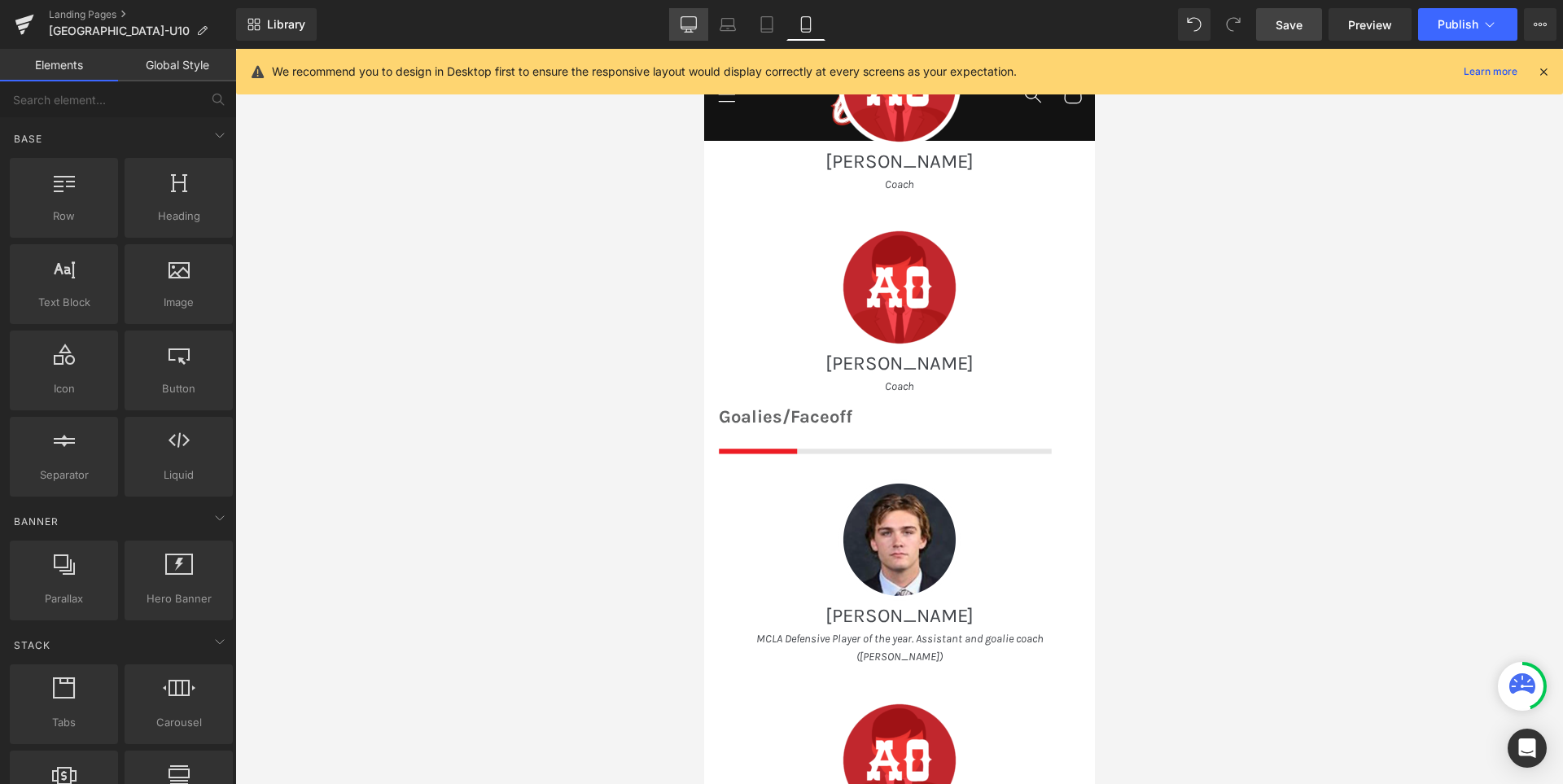
click at [694, 33] on link "Desktop" at bounding box center [688, 24] width 39 height 33
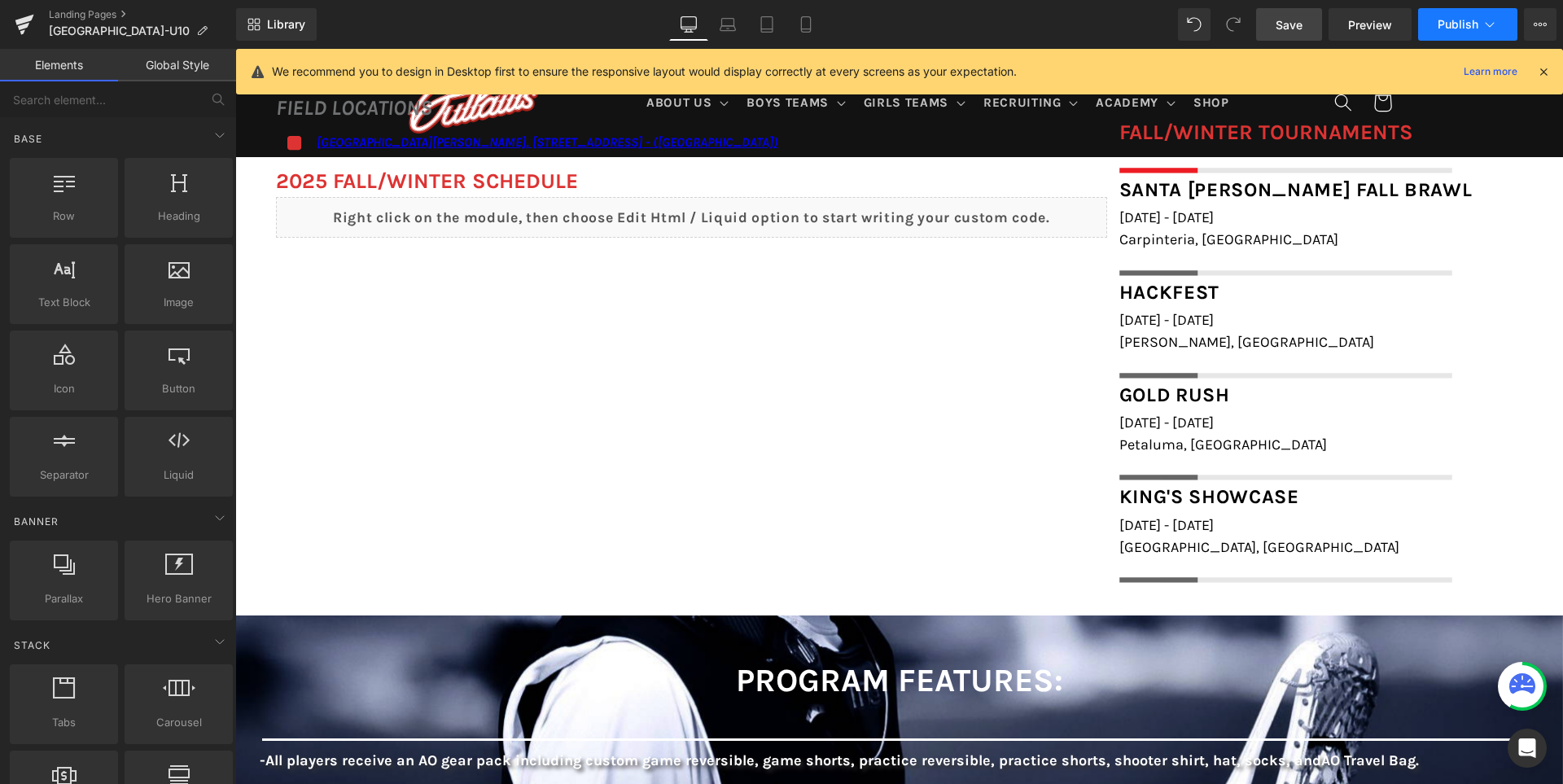
scroll to position [1289, 0]
click at [1459, 27] on span "Publish" at bounding box center [1458, 25] width 40 height 13
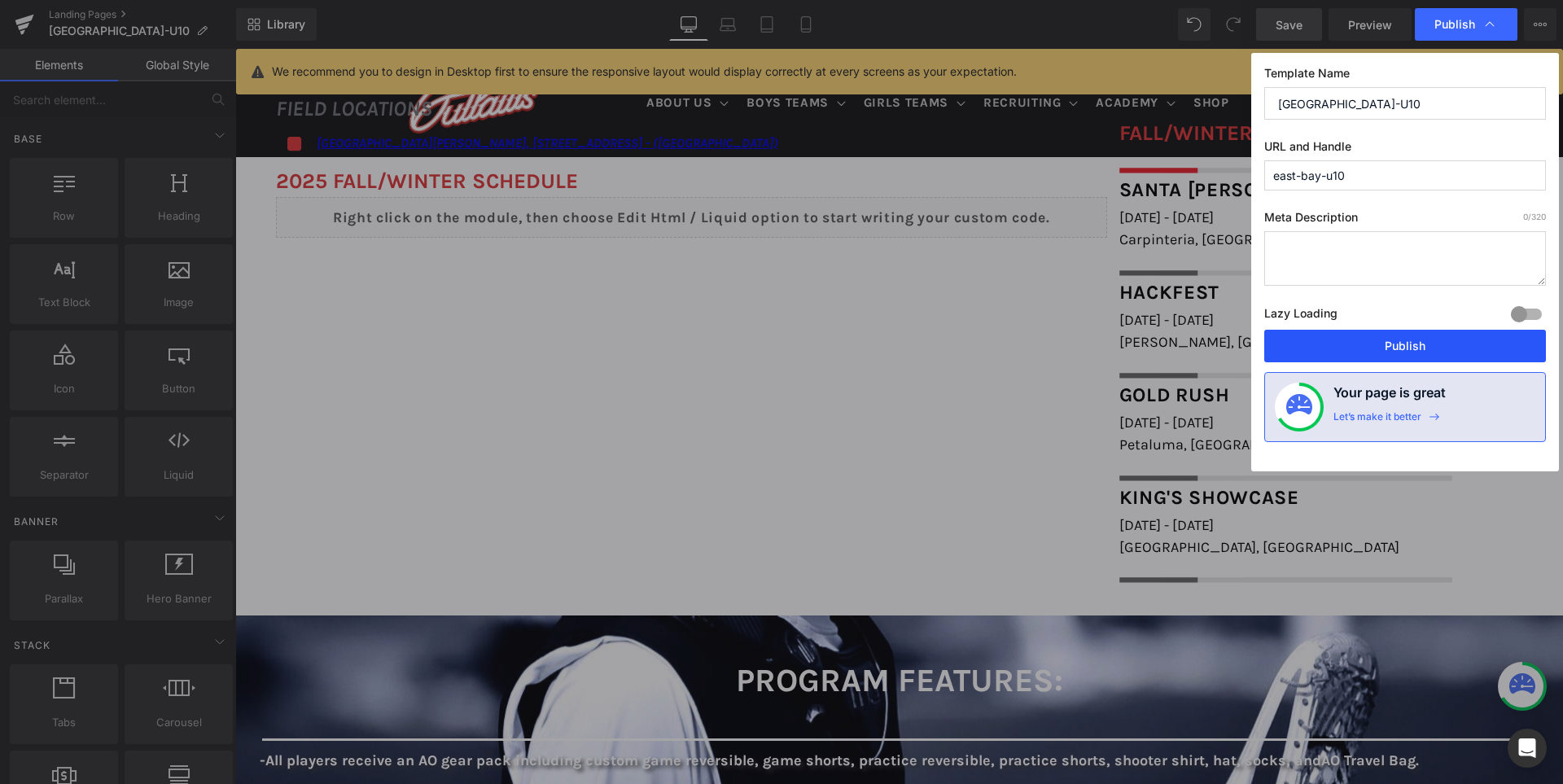
click at [1401, 341] on button "Publish" at bounding box center [1406, 346] width 282 height 33
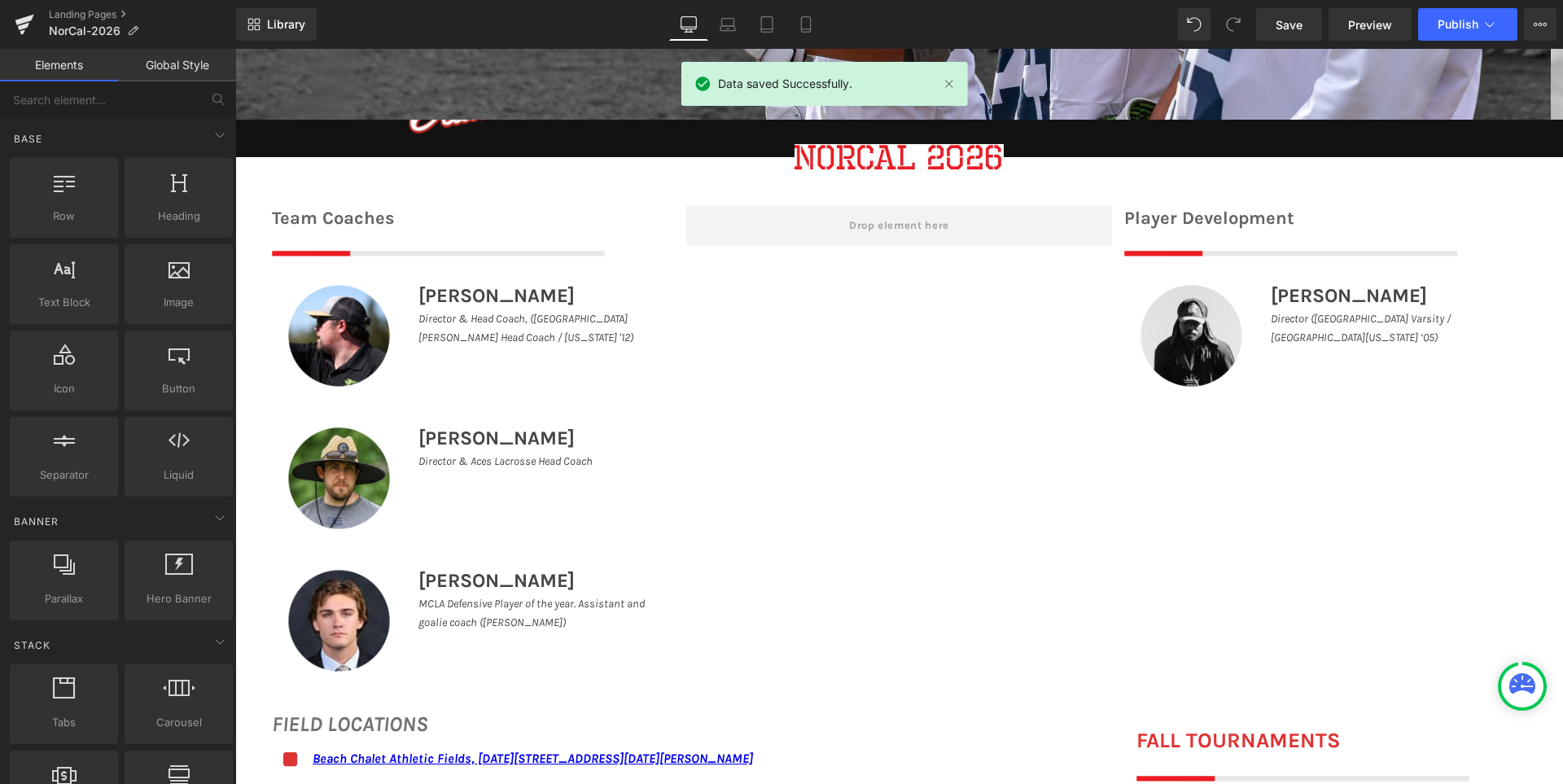
click at [1444, 19] on span "Publish" at bounding box center [1458, 25] width 40 height 13
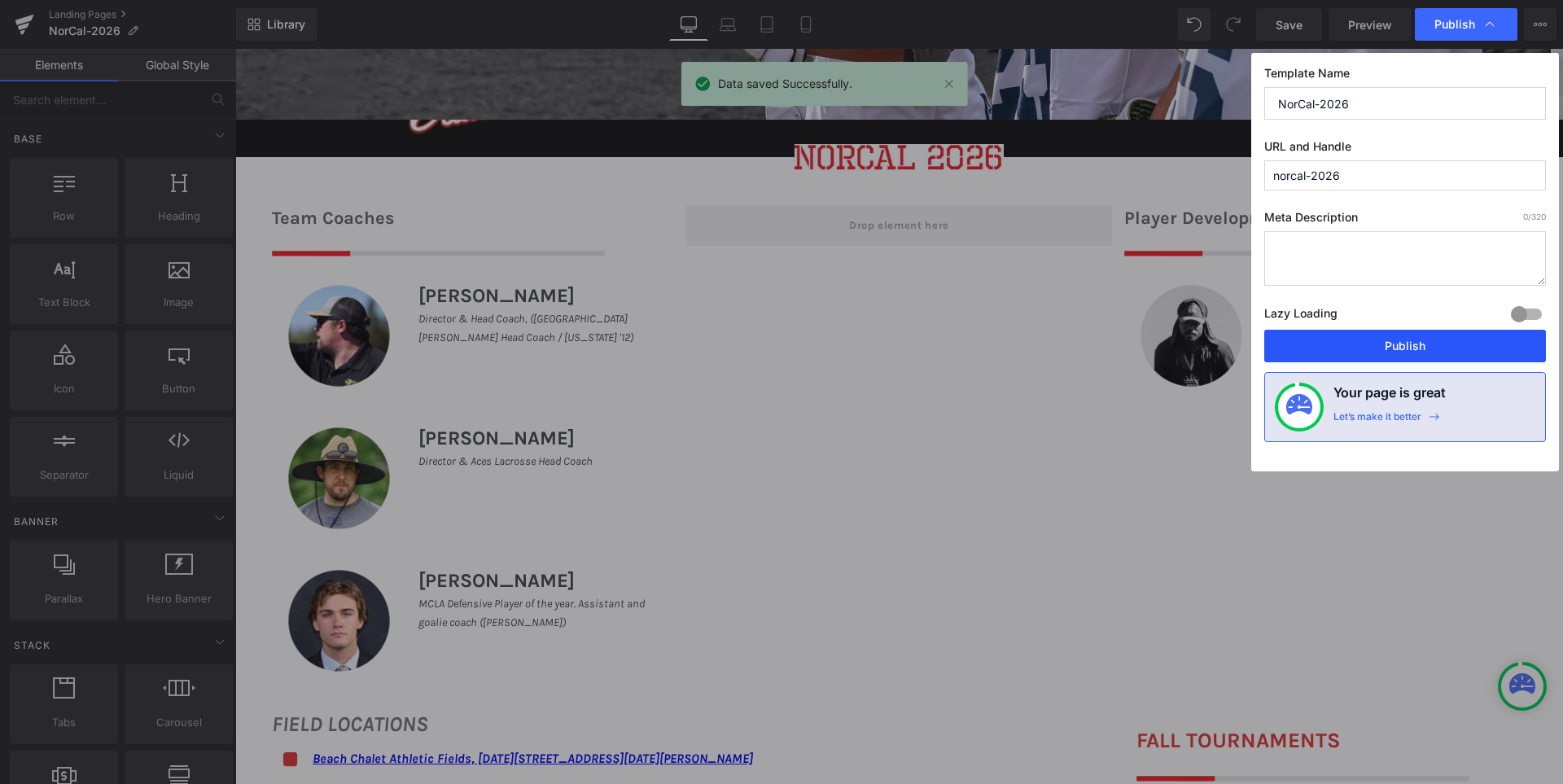
click at [1407, 340] on button "Publish" at bounding box center [1406, 346] width 282 height 33
